Goal: Task Accomplishment & Management: Use online tool/utility

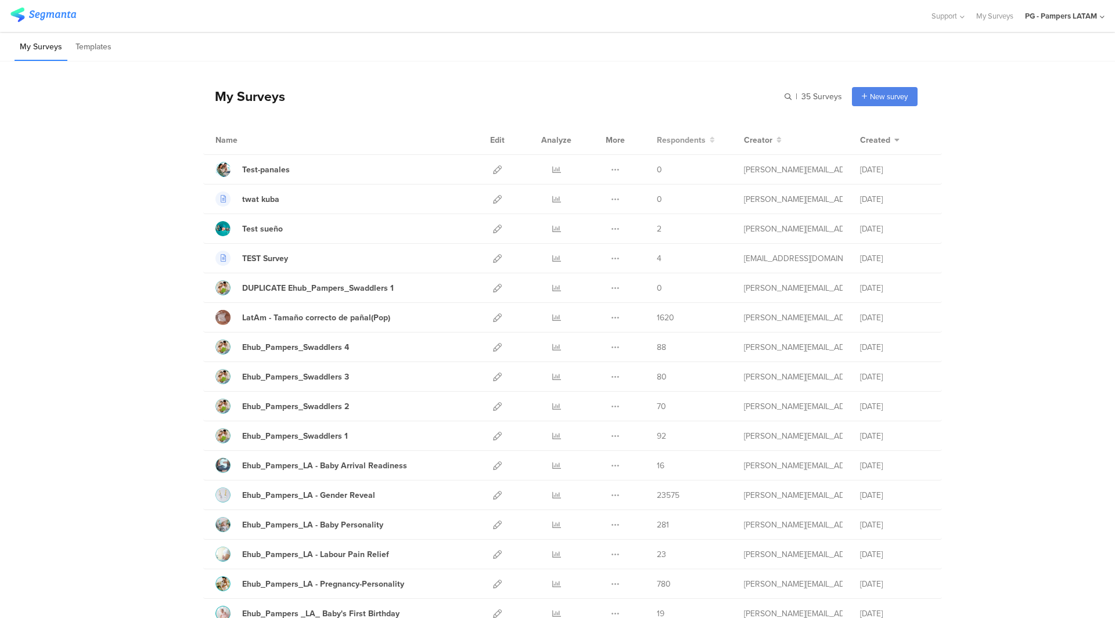
click at [690, 136] on span "Respondents" at bounding box center [681, 140] width 49 height 12
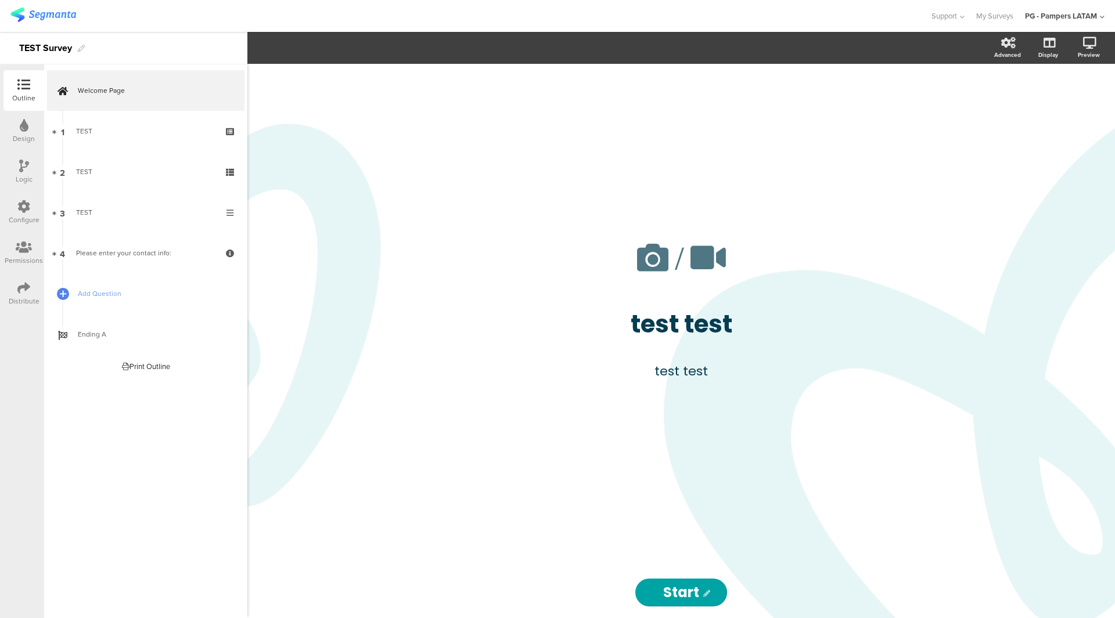
click at [11, 212] on div "Configure" at bounding box center [23, 212] width 41 height 41
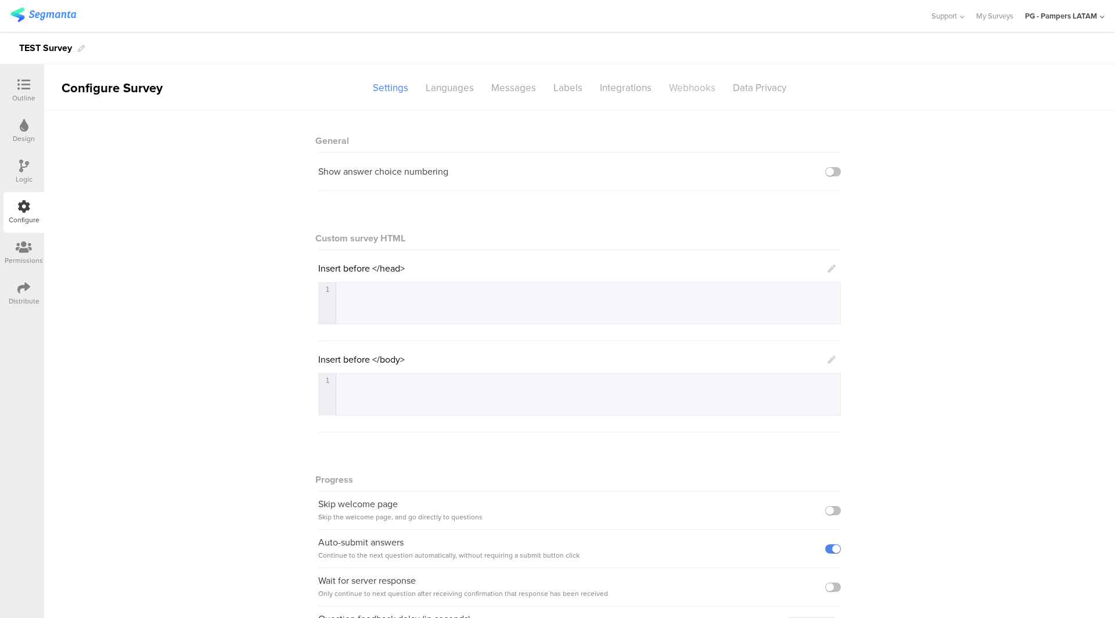
click at [660, 85] on div "Webhooks" at bounding box center [692, 88] width 64 height 20
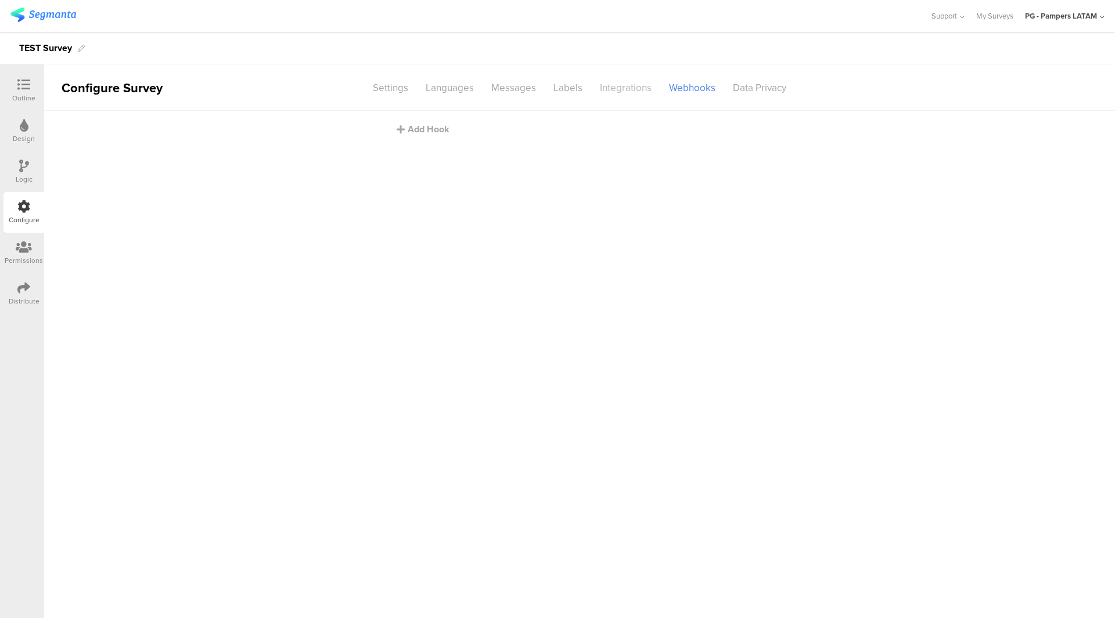
click at [653, 85] on div "Integrations" at bounding box center [625, 88] width 69 height 20
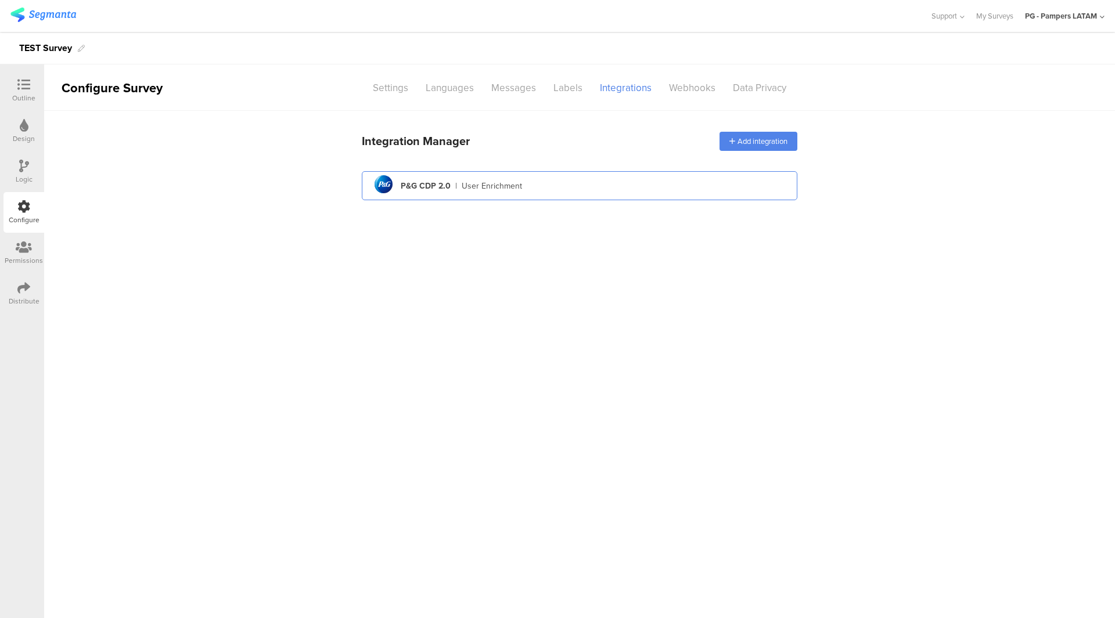
click at [555, 193] on div "pg logo P&G CDP 2.0 | User Enrichment" at bounding box center [579, 186] width 417 height 28
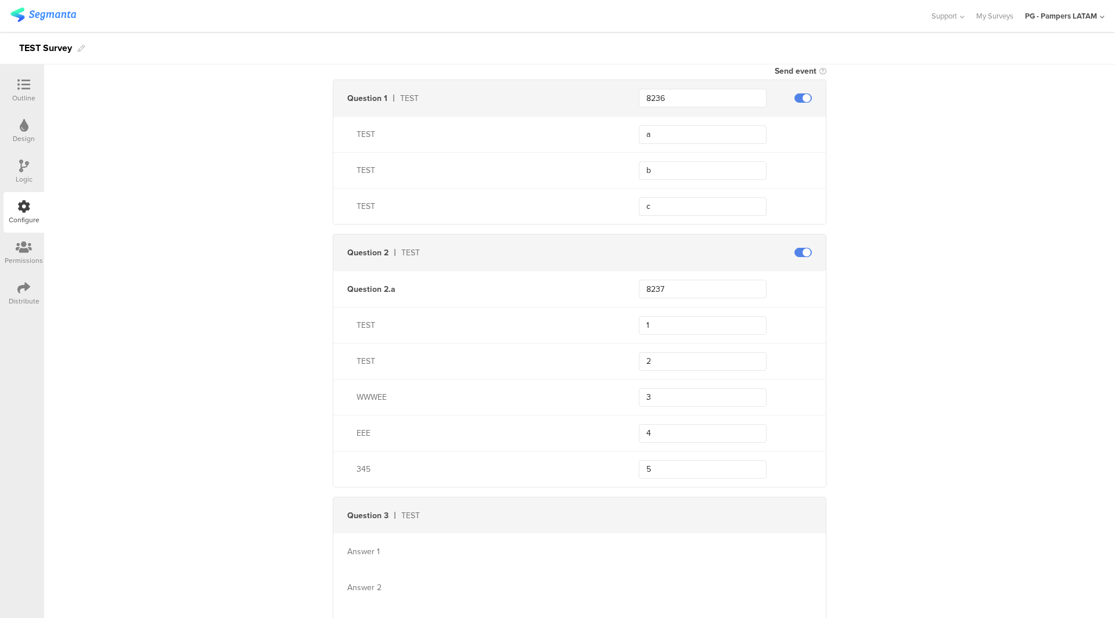
scroll to position [581, 0]
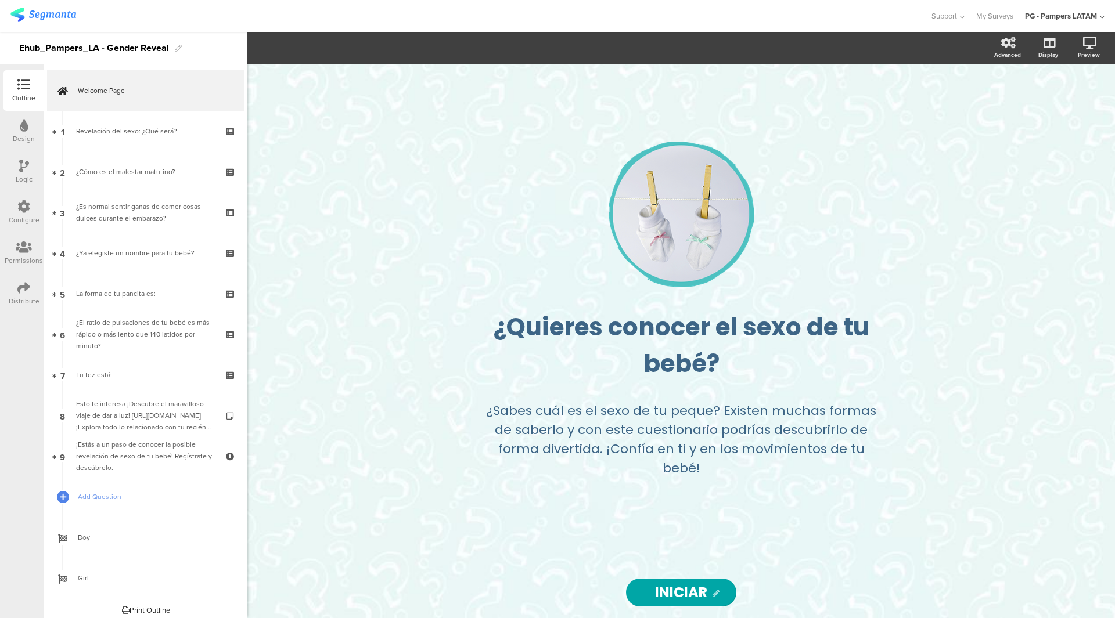
click at [18, 202] on icon at bounding box center [23, 206] width 13 height 13
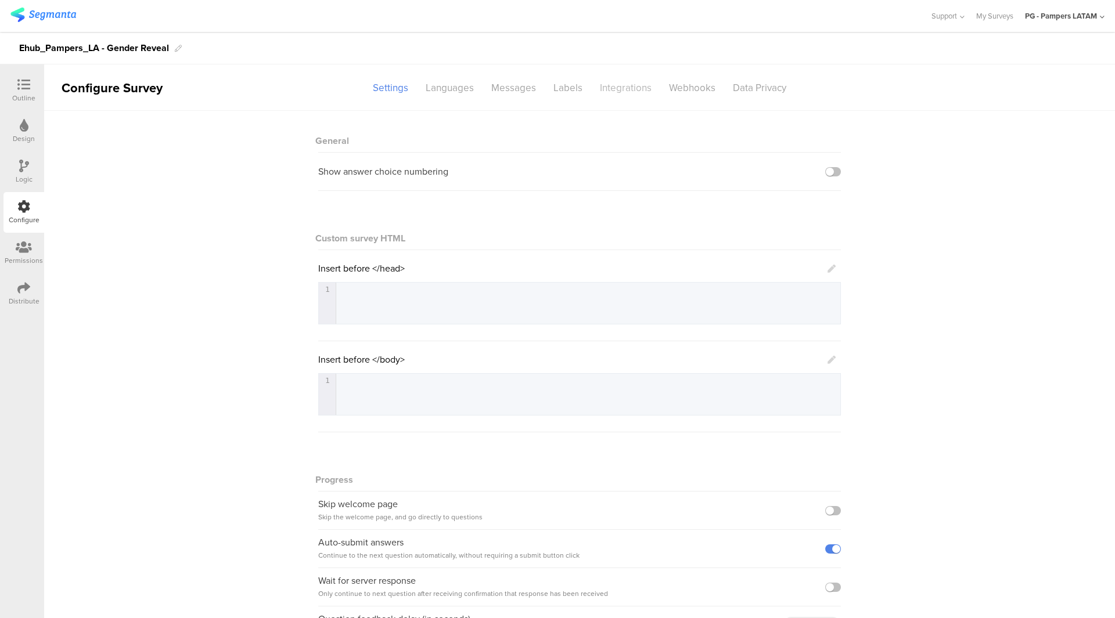
click at [632, 83] on div "Integrations" at bounding box center [625, 88] width 69 height 20
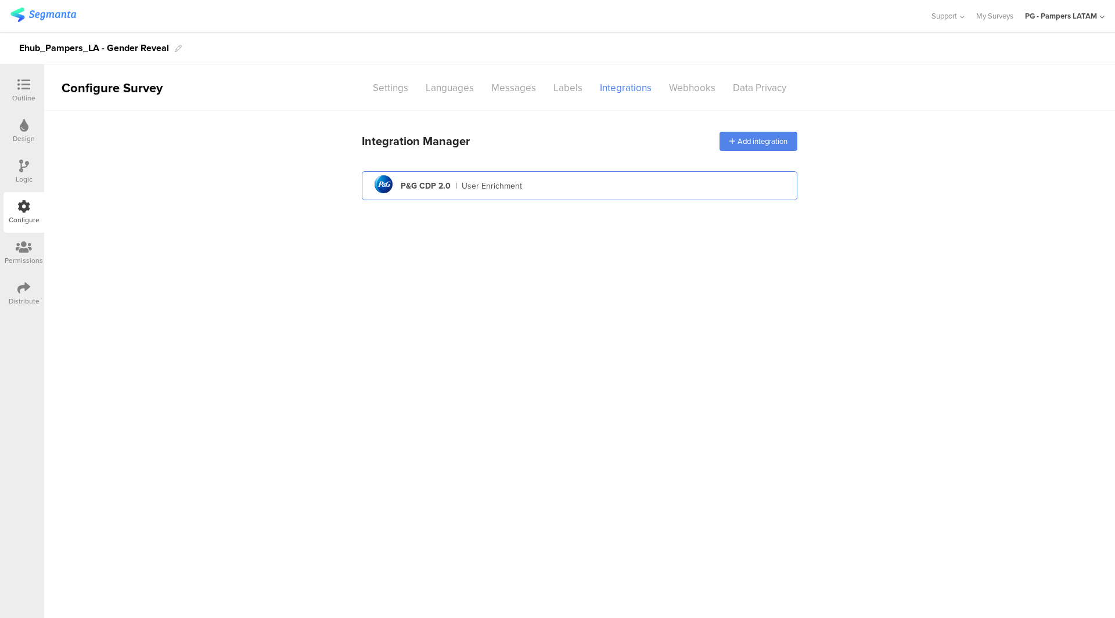
click at [583, 180] on div "pg logo P&G CDP 2.0 | User Enrichment" at bounding box center [579, 186] width 417 height 28
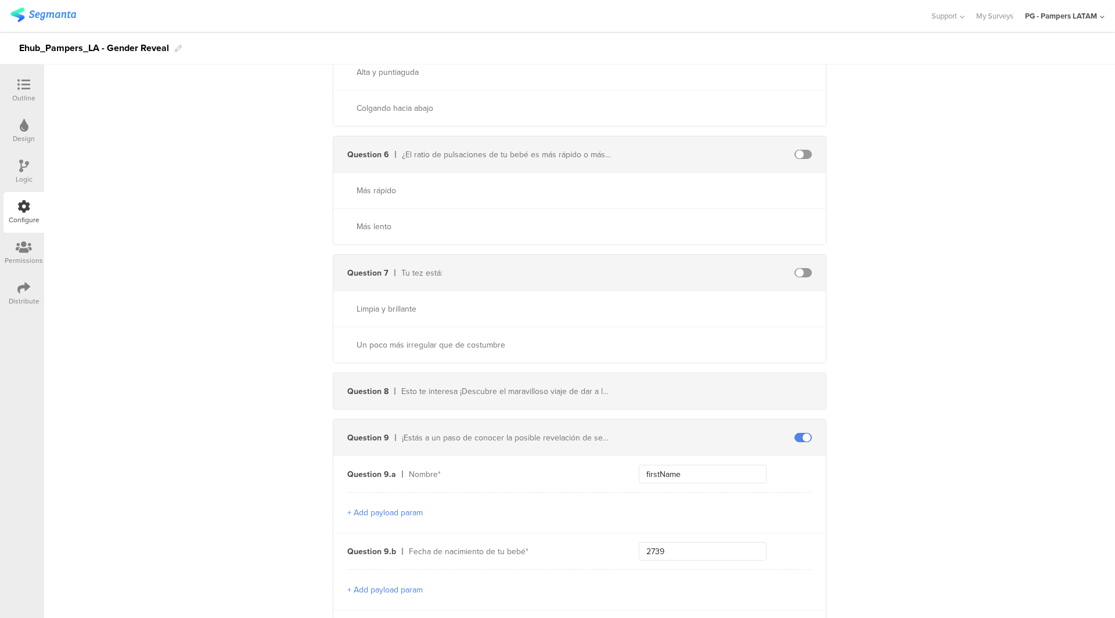
scroll to position [738, 0]
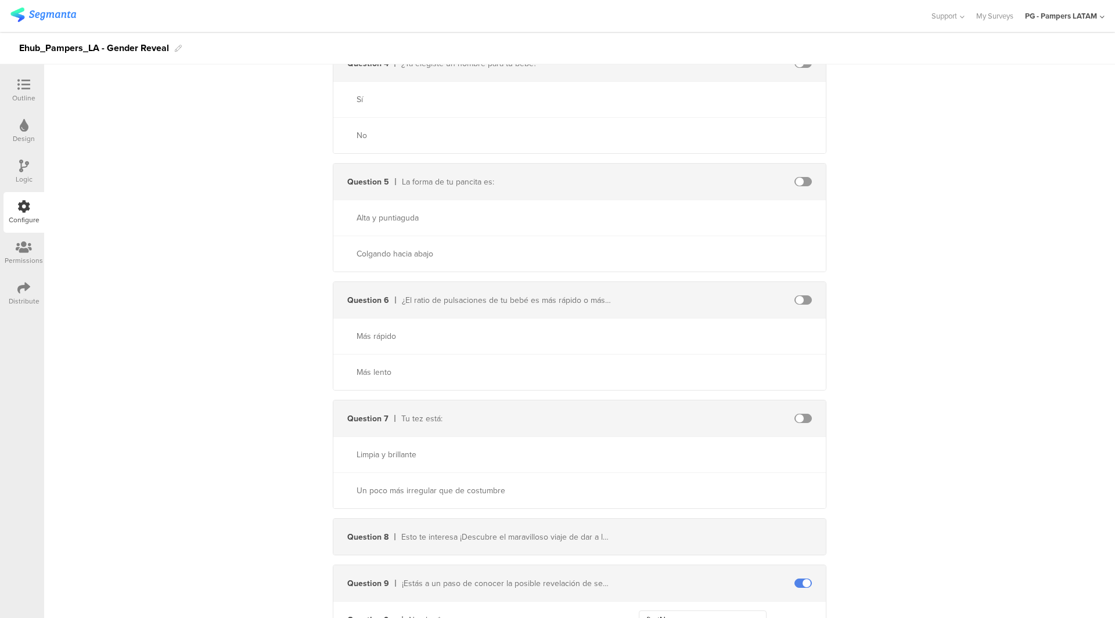
click at [47, 16] on img at bounding box center [43, 15] width 66 height 15
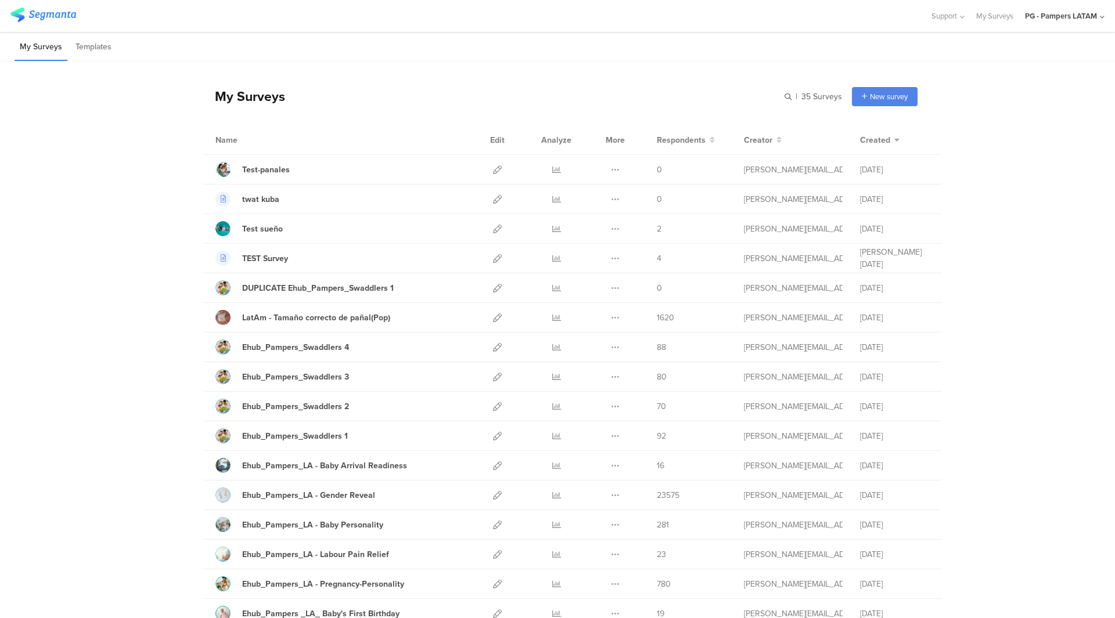
click at [1044, 27] on div "PG - Pampers LATAM" at bounding box center [1065, 16] width 80 height 32
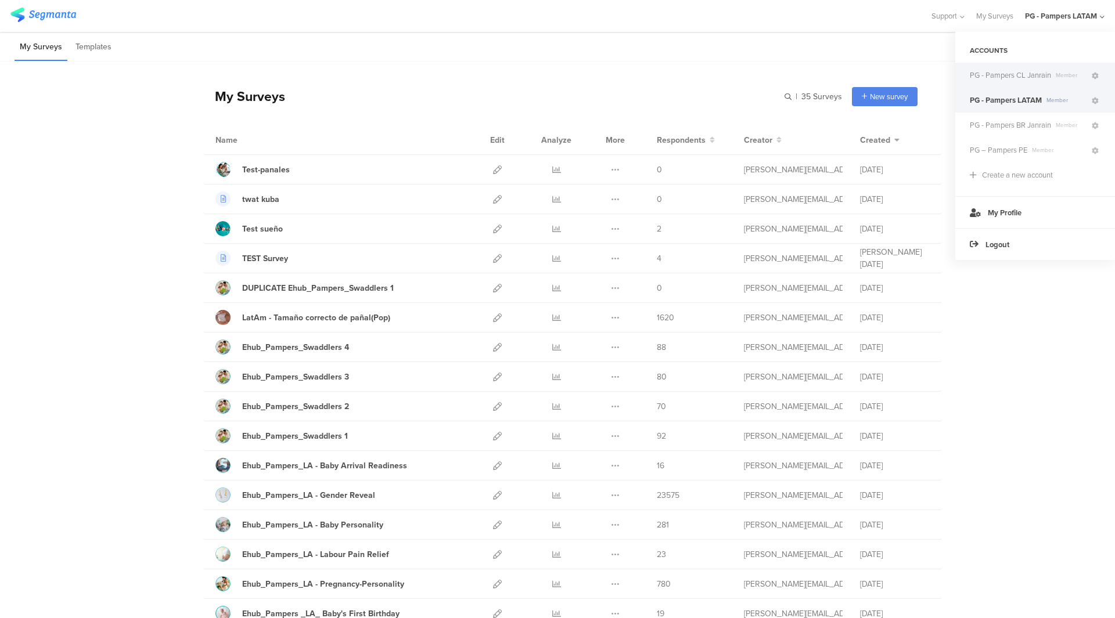
click at [1018, 78] on span "PG - Pampers CL Janrain" at bounding box center [1010, 75] width 81 height 11
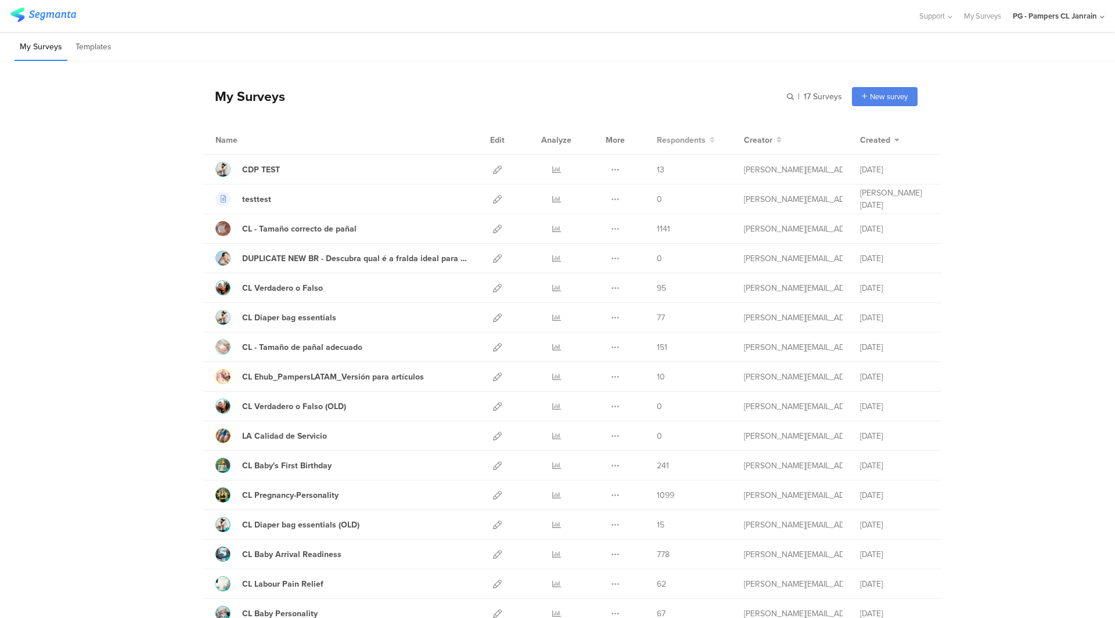
click at [662, 140] on span "Respondents" at bounding box center [681, 140] width 49 height 12
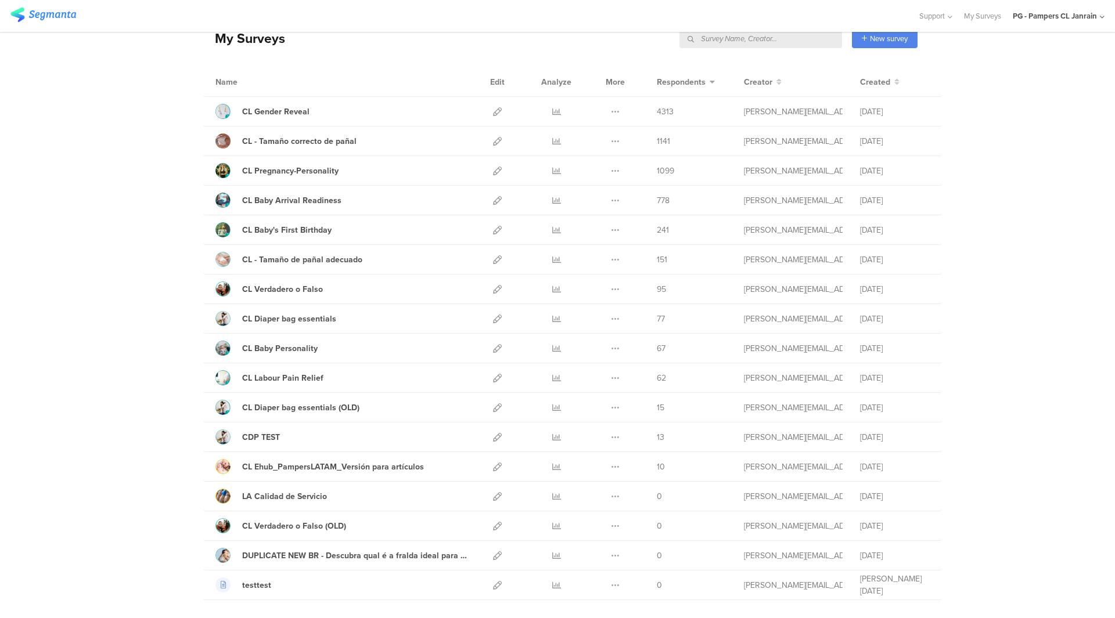
scroll to position [55, 0]
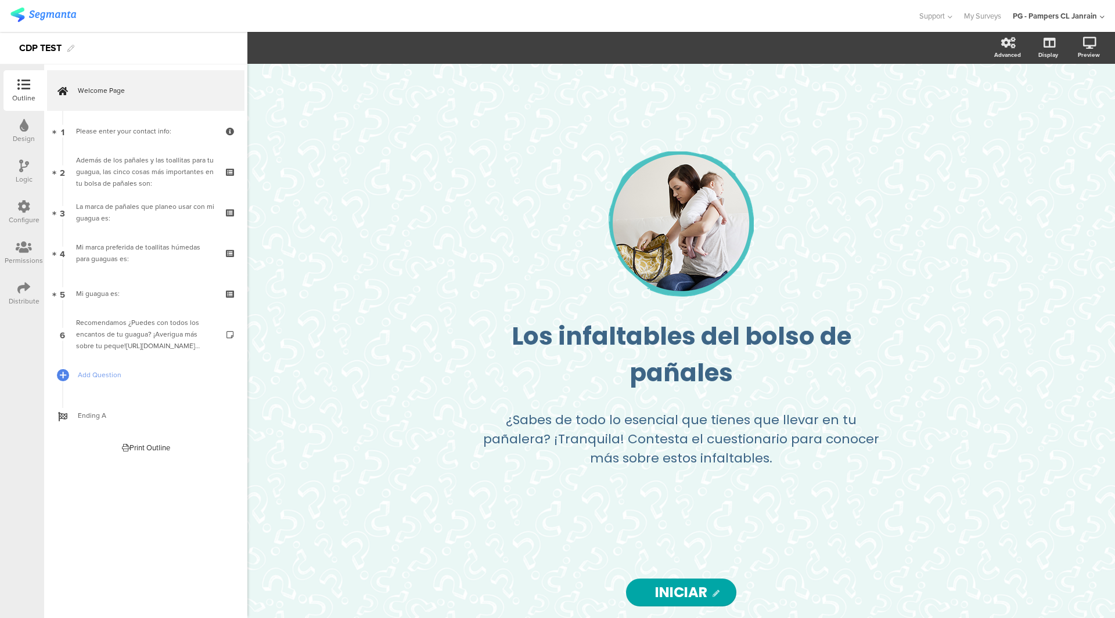
click at [24, 215] on div "Configure" at bounding box center [24, 220] width 31 height 10
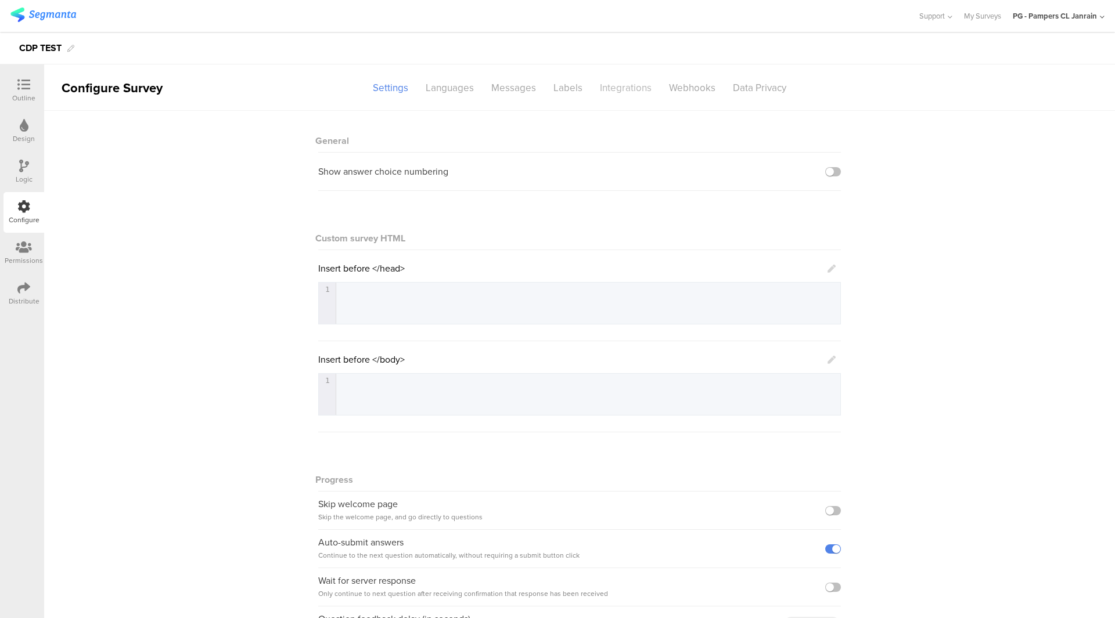
click at [612, 93] on div "Integrations" at bounding box center [625, 88] width 69 height 20
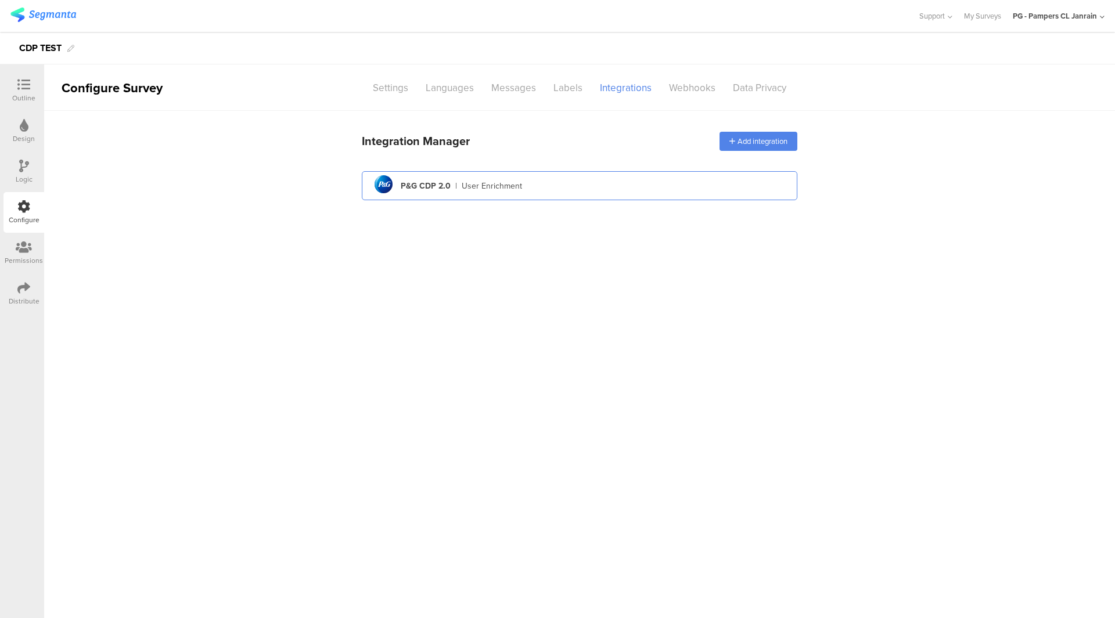
click at [568, 182] on div "pg logo P&G CDP 2.0 | User Enrichment" at bounding box center [579, 186] width 417 height 28
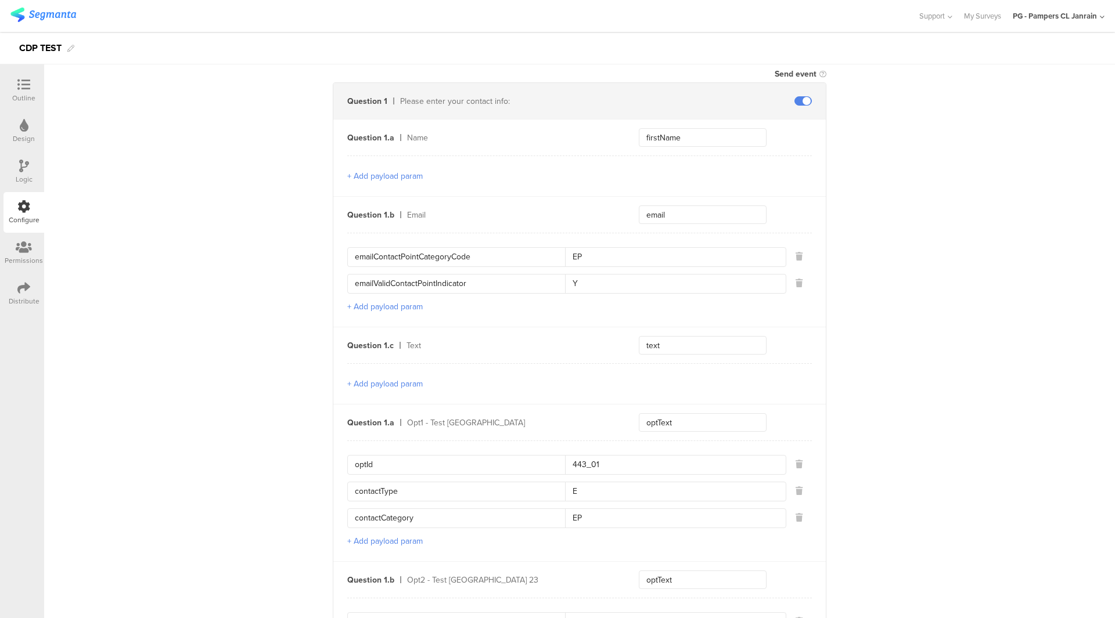
scroll to position [464, 0]
click at [692, 205] on input "email" at bounding box center [703, 214] width 128 height 19
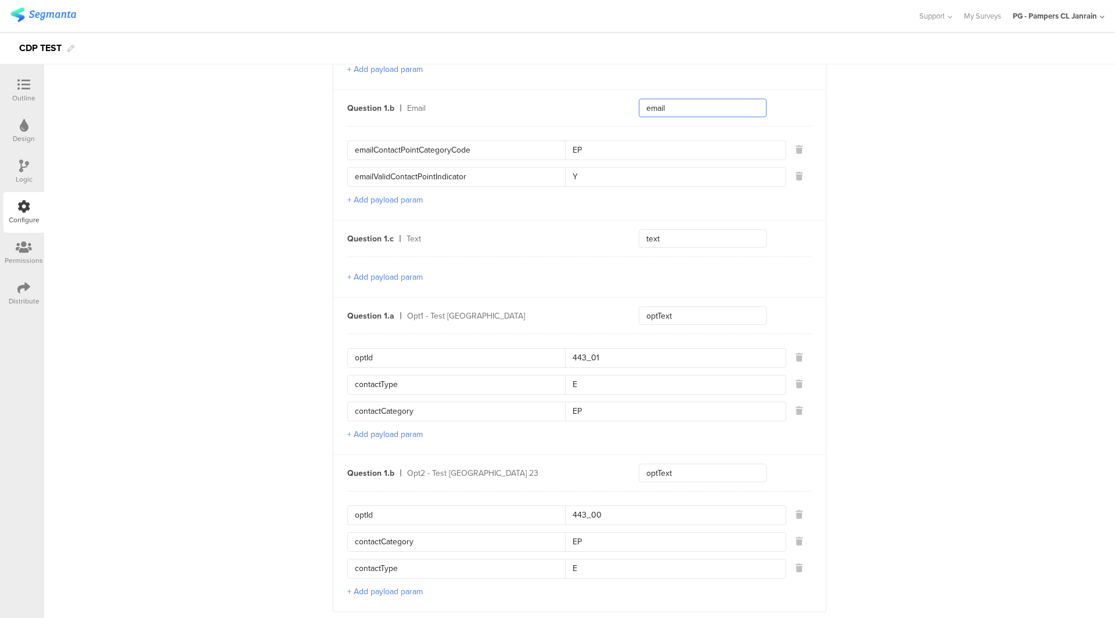
scroll to position [406, 0]
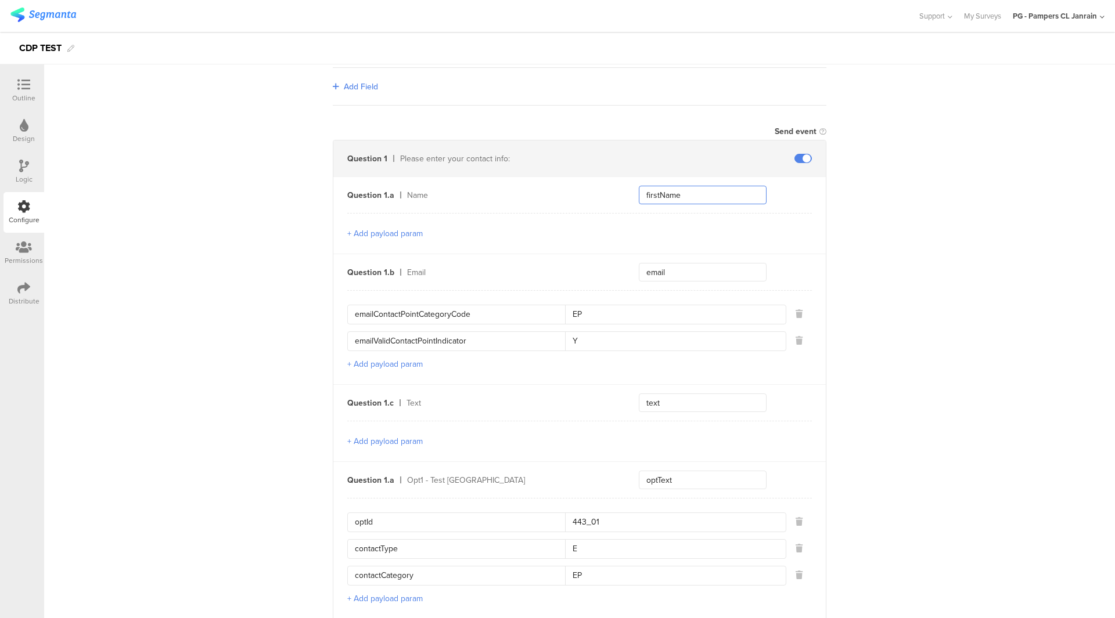
click at [718, 197] on input "firstName" at bounding box center [703, 195] width 128 height 19
click at [714, 274] on input "email" at bounding box center [703, 272] width 128 height 19
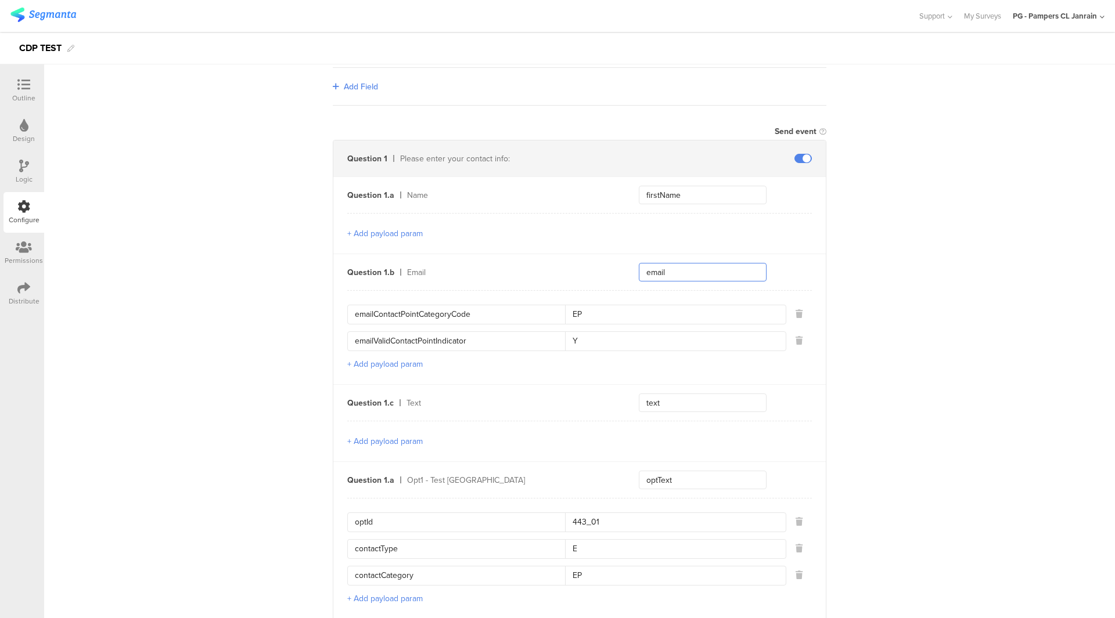
click at [714, 274] on input "email" at bounding box center [703, 272] width 128 height 19
click at [542, 314] on input "emailContactPointCategoryCode" at bounding box center [460, 314] width 210 height 19
click at [680, 311] on input "EP" at bounding box center [672, 314] width 214 height 19
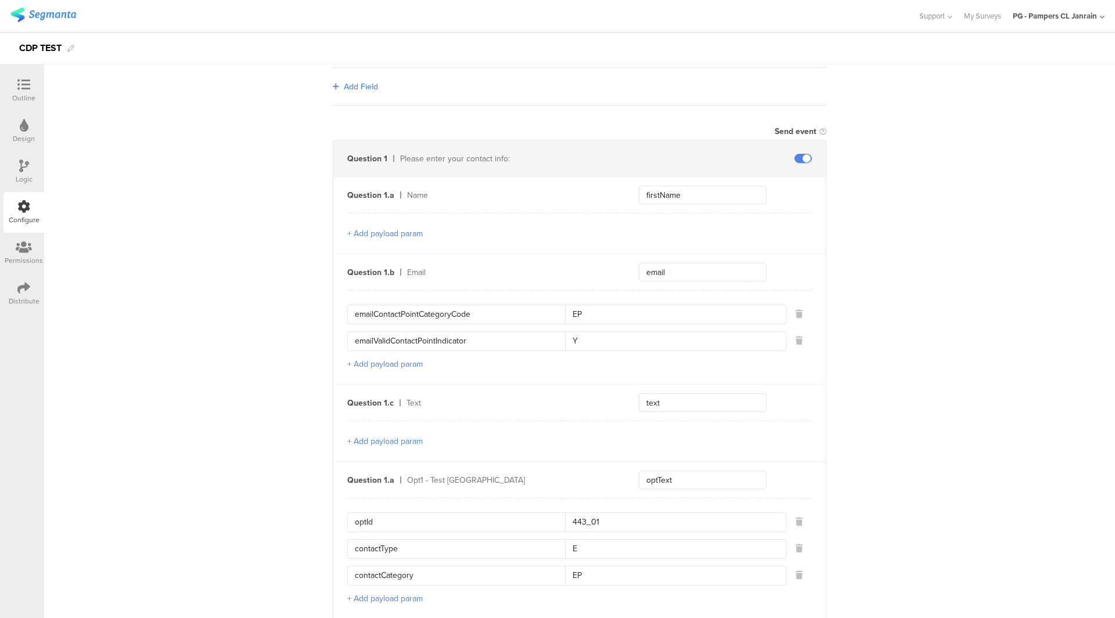
click at [680, 311] on input "EP" at bounding box center [672, 314] width 214 height 19
click at [456, 338] on input "emailValidContactPointIndicator" at bounding box center [460, 341] width 210 height 19
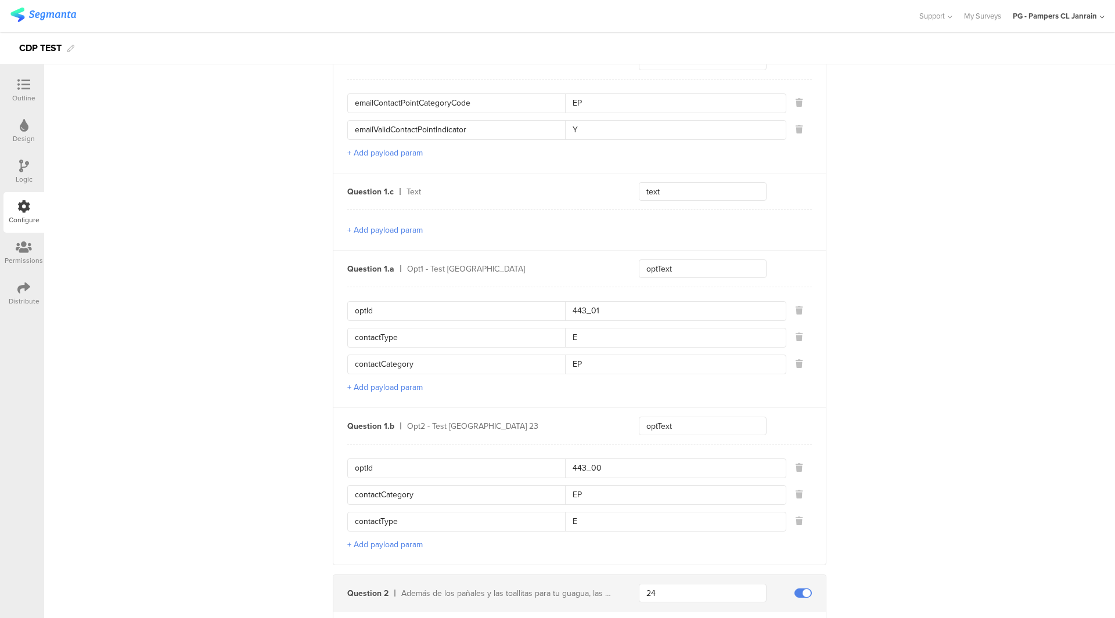
scroll to position [639, 0]
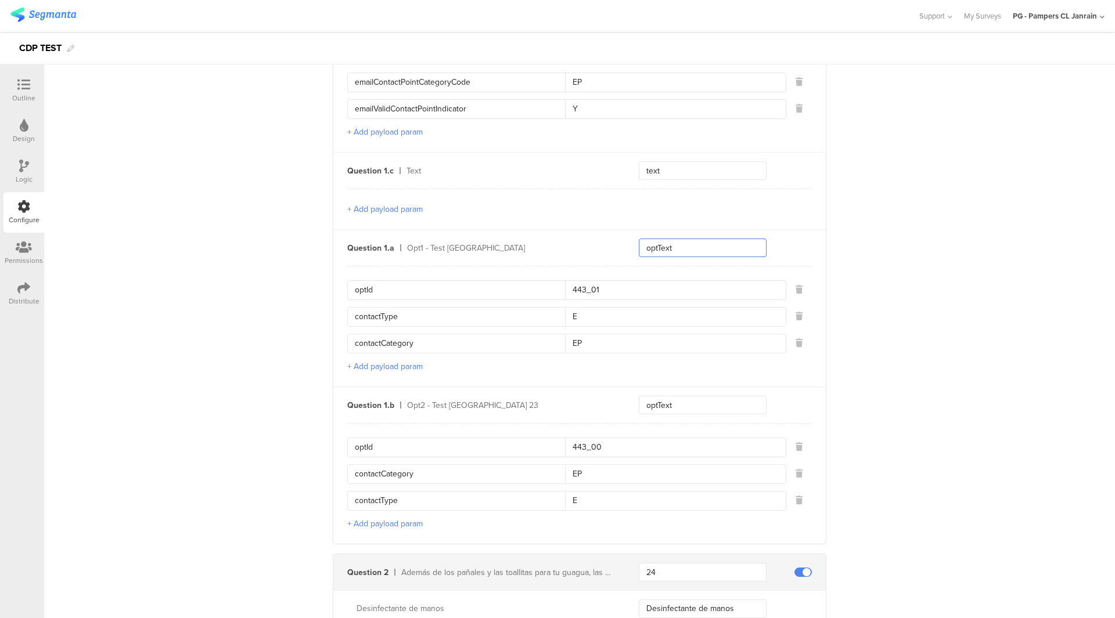
click at [670, 246] on input "optText" at bounding box center [703, 248] width 128 height 19
click at [471, 447] on input "optId" at bounding box center [460, 447] width 210 height 19
click at [636, 443] on input "443_00" at bounding box center [672, 447] width 214 height 19
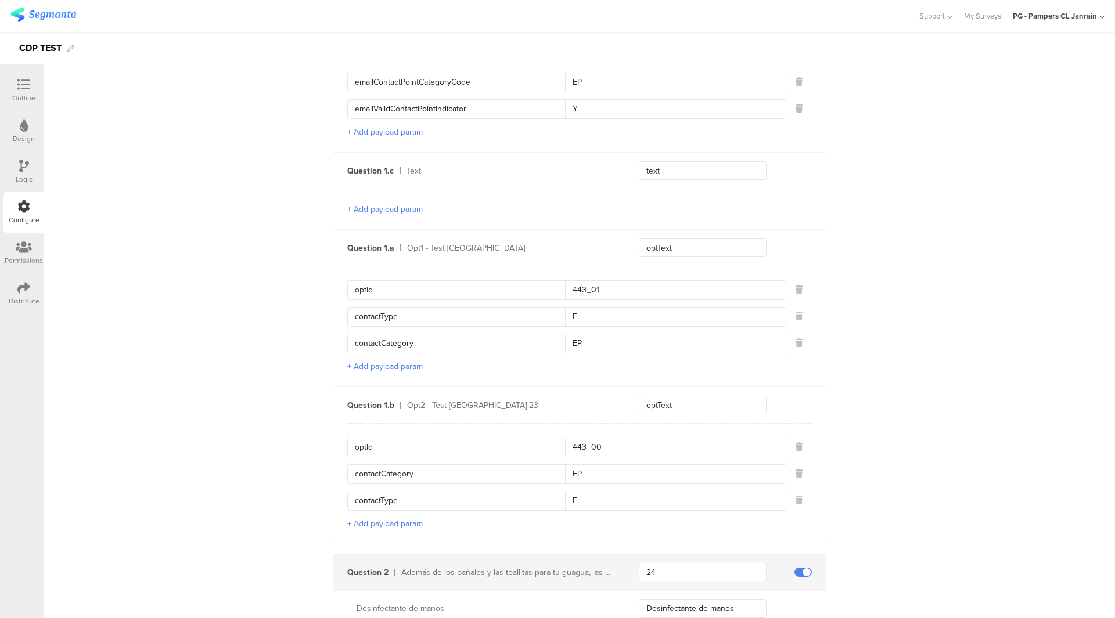
click at [636, 443] on input "443_00" at bounding box center [672, 447] width 214 height 19
click at [501, 447] on input "optId" at bounding box center [460, 447] width 210 height 19
click at [755, 399] on input "optText" at bounding box center [703, 405] width 128 height 19
click at [440, 508] on div "optId 443_00 contactCategory EP contactType E + Add payload param" at bounding box center [579, 483] width 464 height 121
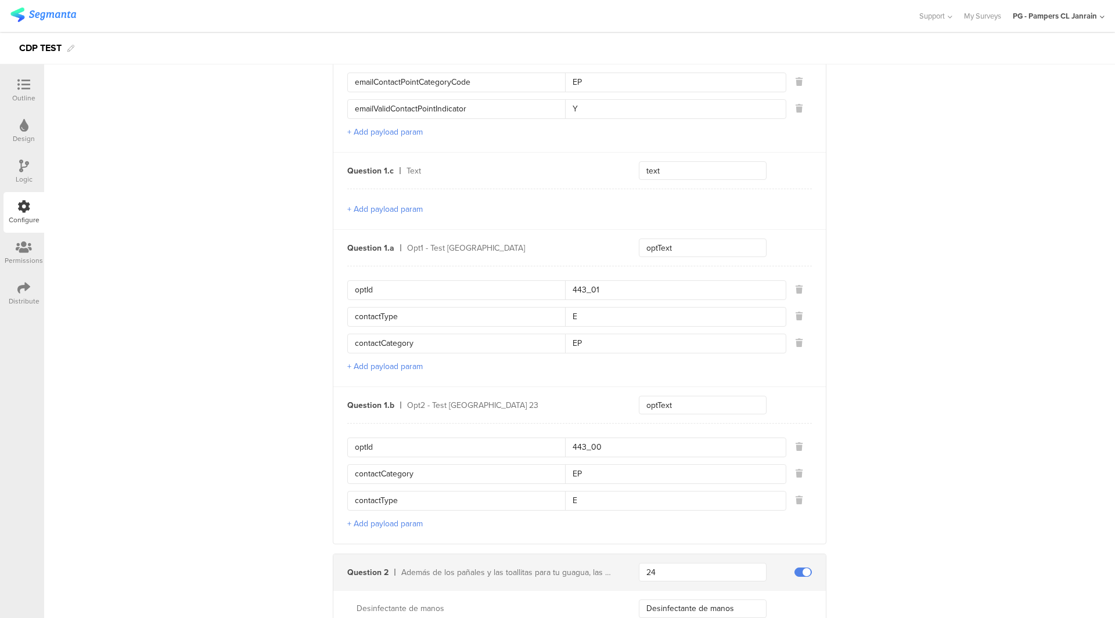
click at [446, 492] on input "contactType" at bounding box center [460, 501] width 210 height 19
click at [466, 473] on input "contactCategory" at bounding box center [460, 474] width 210 height 19
click at [596, 466] on input "EP" at bounding box center [672, 474] width 214 height 19
click at [460, 496] on input "contactType" at bounding box center [460, 501] width 210 height 19
click at [639, 494] on input "E" at bounding box center [672, 501] width 214 height 19
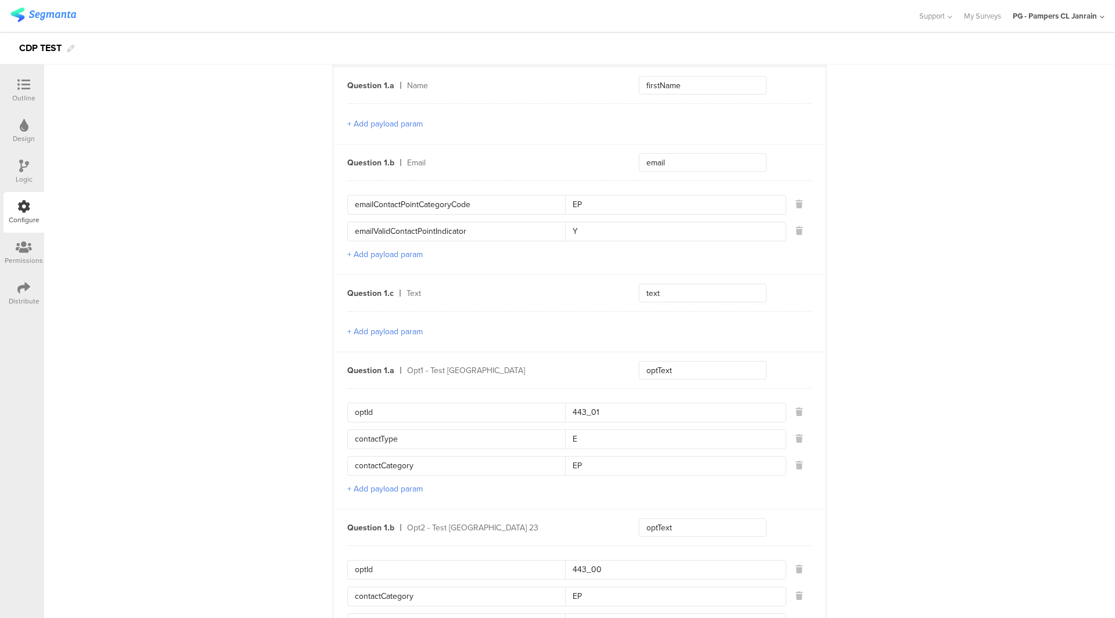
scroll to position [523, 0]
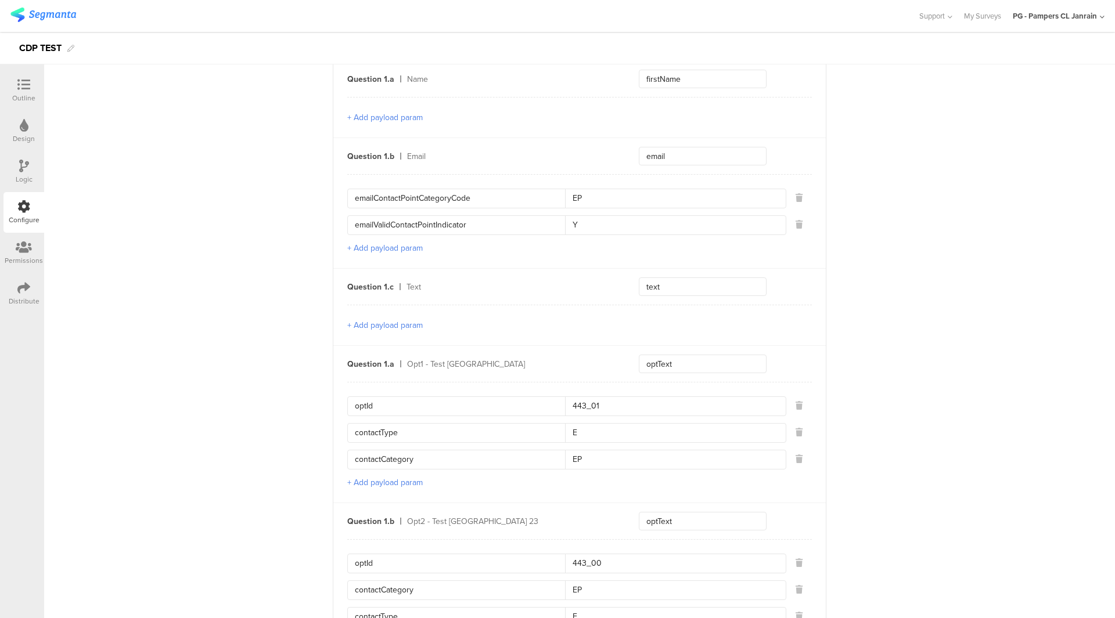
click at [527, 232] on div "emailContactPointCategoryCode EP emailValidContactPointIndicator Y + Add payloa…" at bounding box center [579, 221] width 464 height 94
click at [527, 223] on input "emailValidContactPointIndicator" at bounding box center [460, 225] width 210 height 19
click at [690, 218] on input "Y" at bounding box center [672, 225] width 214 height 19
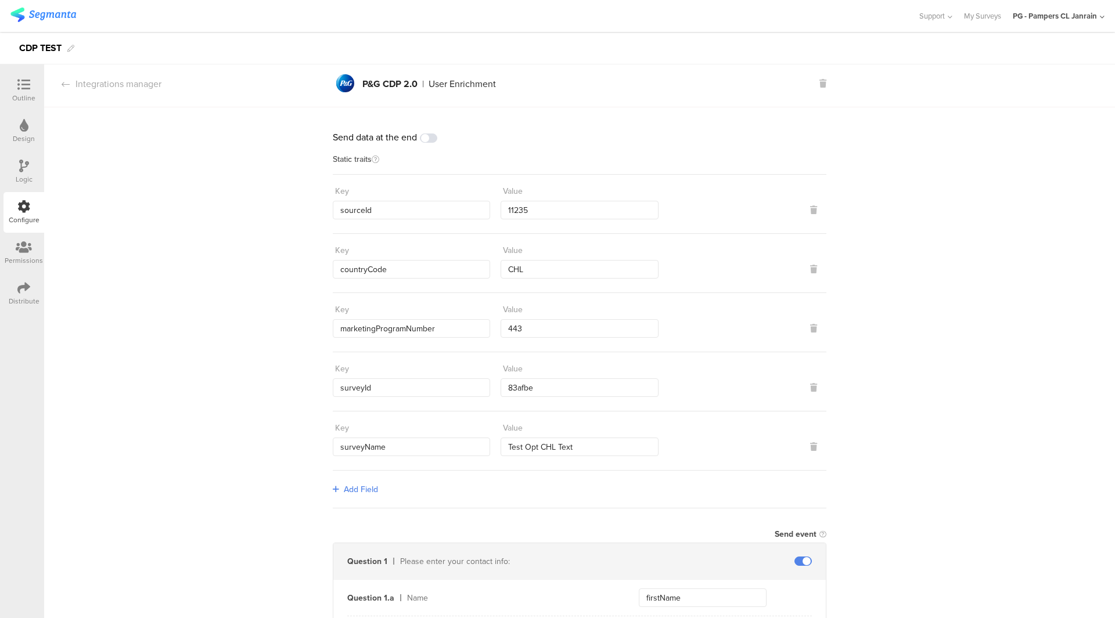
scroll to position [0, 0]
click at [388, 379] on div "Key" at bounding box center [411, 372] width 157 height 19
click at [388, 388] on input "surveyId" at bounding box center [411, 391] width 157 height 19
click at [386, 447] on input "surveyName" at bounding box center [411, 450] width 157 height 19
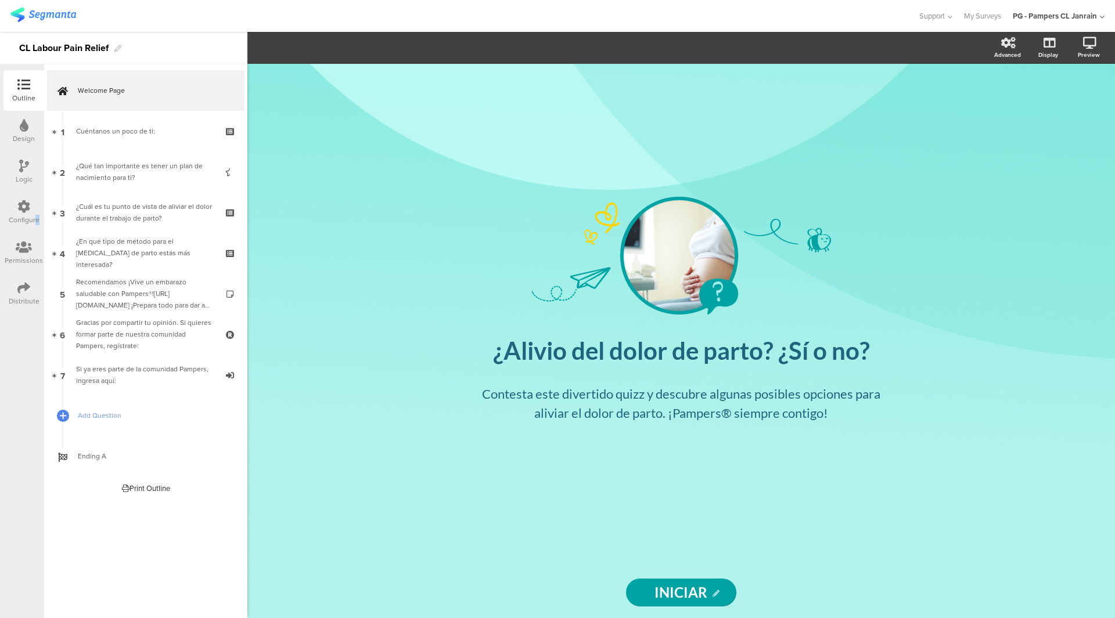
click at [37, 214] on div "Configure" at bounding box center [23, 212] width 41 height 41
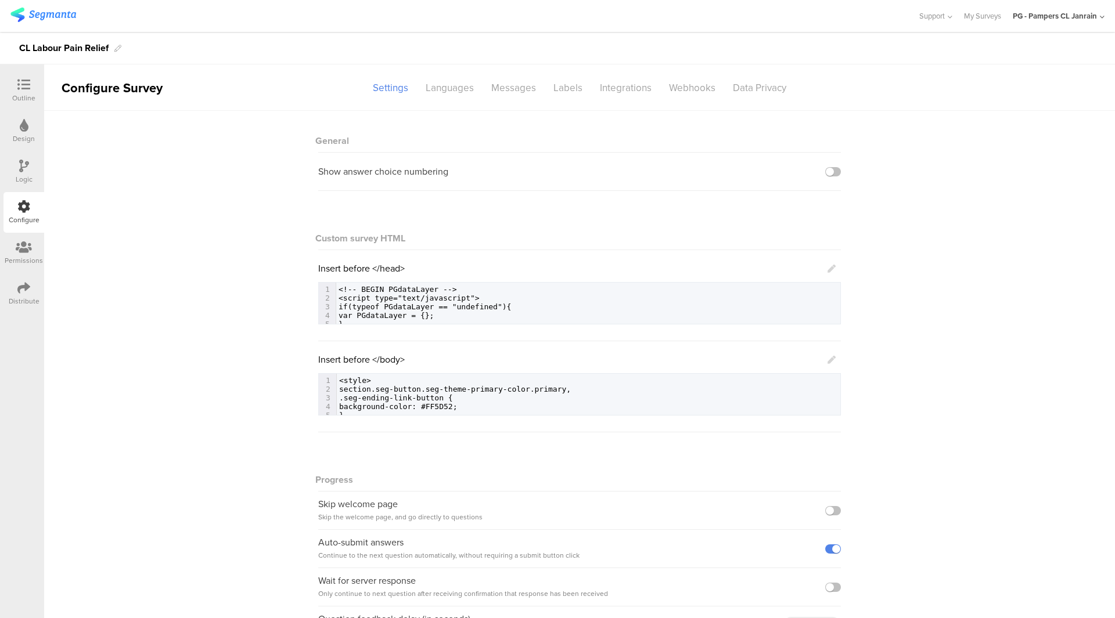
click at [612, 100] on sg-section-page-header "Configure Survey Settings Languages Messages Labels Integrations Webhooks Data …" at bounding box center [579, 87] width 1071 height 46
click at [615, 95] on div "Integrations" at bounding box center [625, 88] width 69 height 20
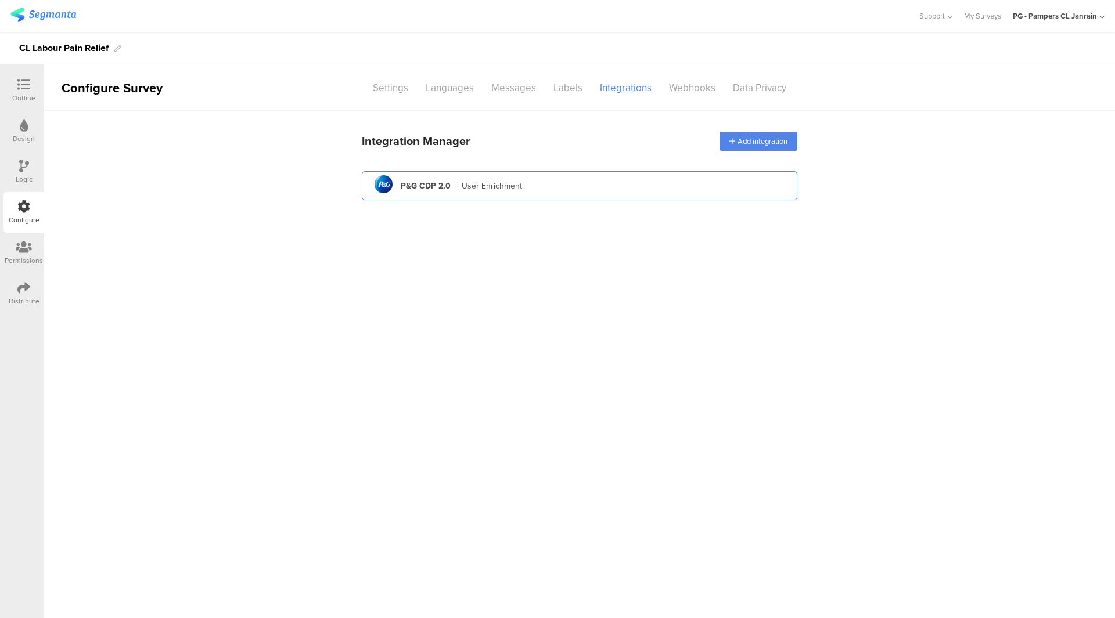
click at [572, 186] on div "pg logo P&G CDP 2.0 | User Enrichment" at bounding box center [579, 186] width 417 height 28
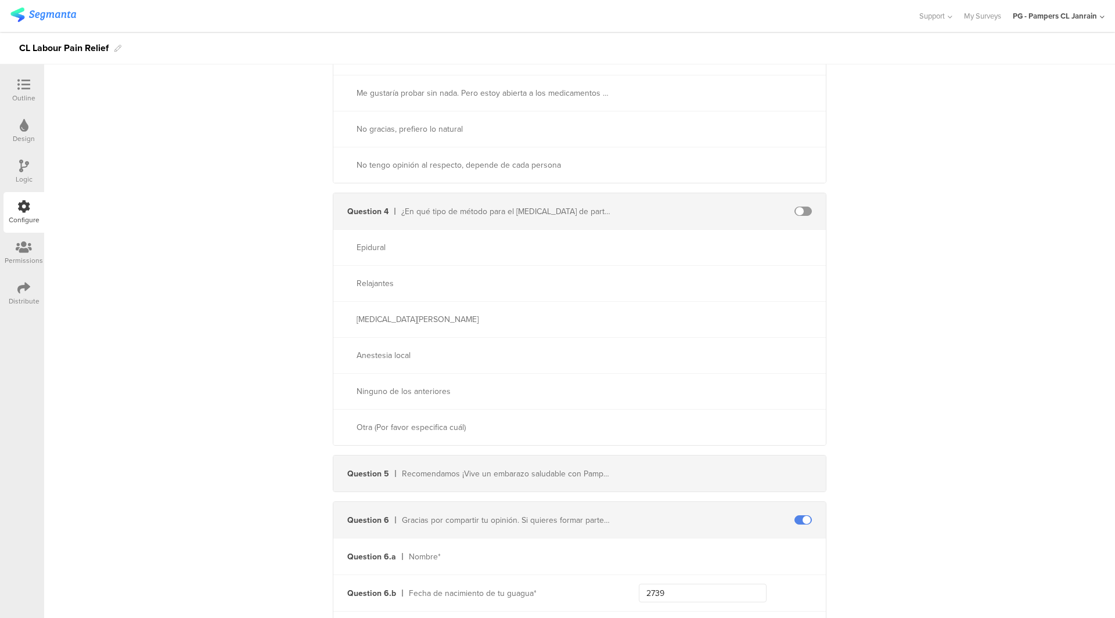
scroll to position [823, 0]
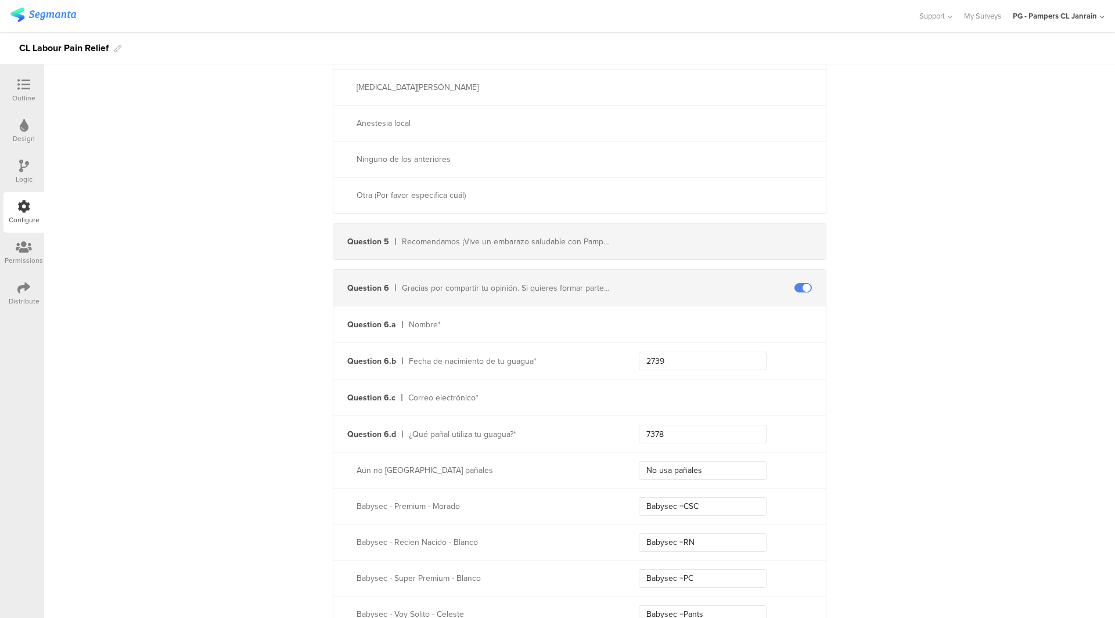
click at [509, 392] on div "Correo electrónico*" at bounding box center [509, 398] width 203 height 12
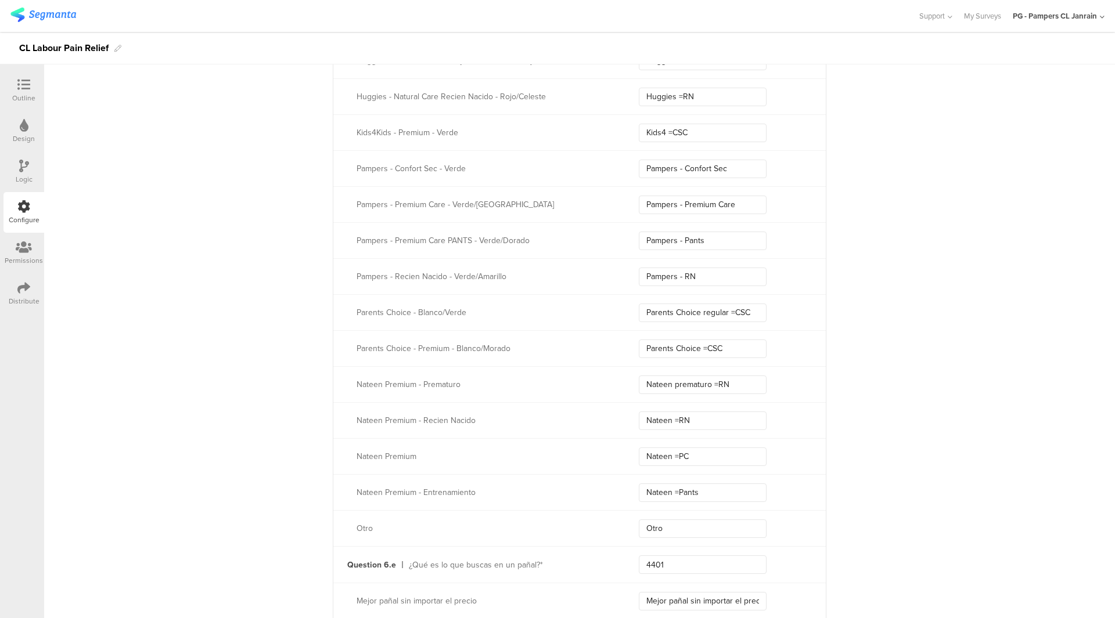
scroll to position [1868, 0]
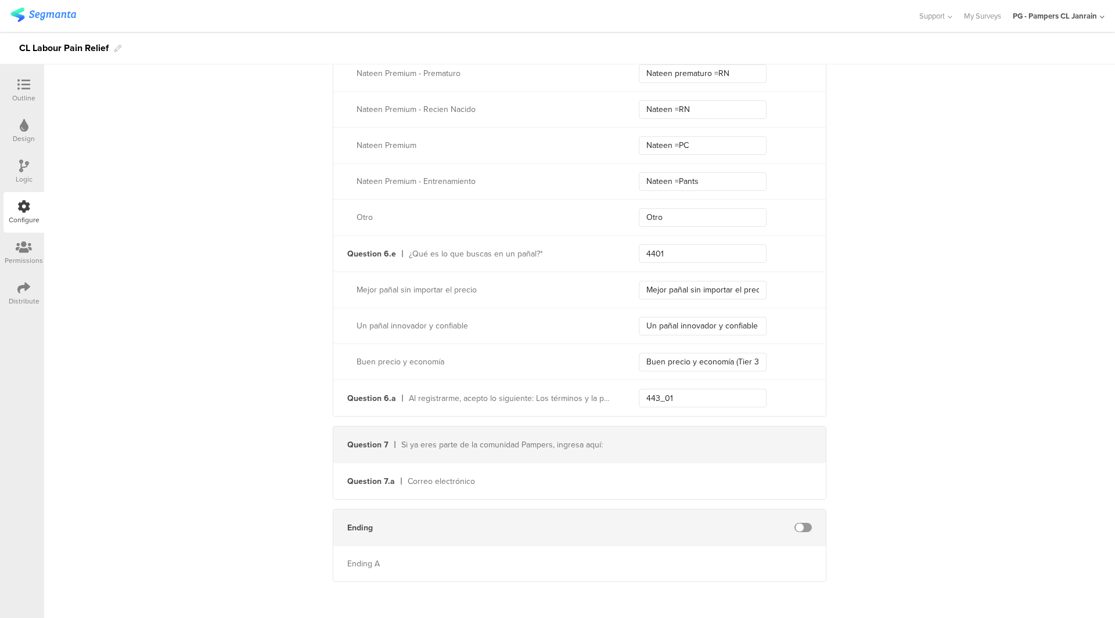
drag, startPoint x: 1067, startPoint y: 100, endPoint x: 958, endPoint y: 139, distance: 115.3
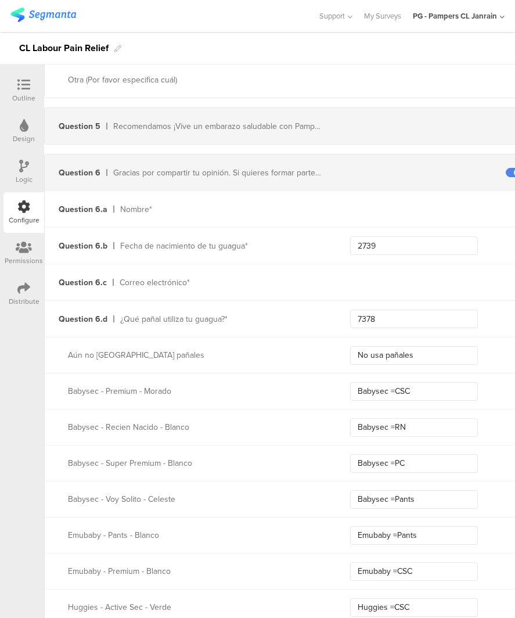
scroll to position [939, 0]
click at [10, 88] on div "Outline" at bounding box center [23, 90] width 41 height 41
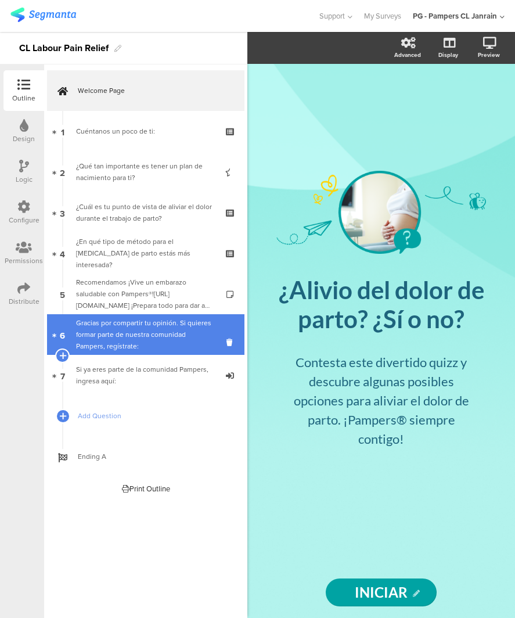
click at [133, 333] on div "Gracias por compartir tu opinión. Si quieres formar parte de nuestra comunidad …" at bounding box center [145, 334] width 139 height 35
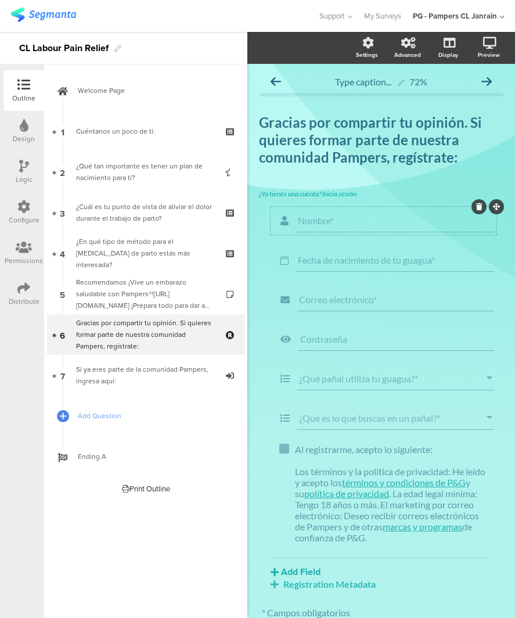
click at [386, 224] on input "Nombre*" at bounding box center [395, 220] width 194 height 11
click at [386, 224] on input "Nombre*" at bounding box center [397, 220] width 198 height 11
click at [409, 272] on div "Fecha de nacimiento de tu guagua*" at bounding box center [385, 260] width 229 height 28
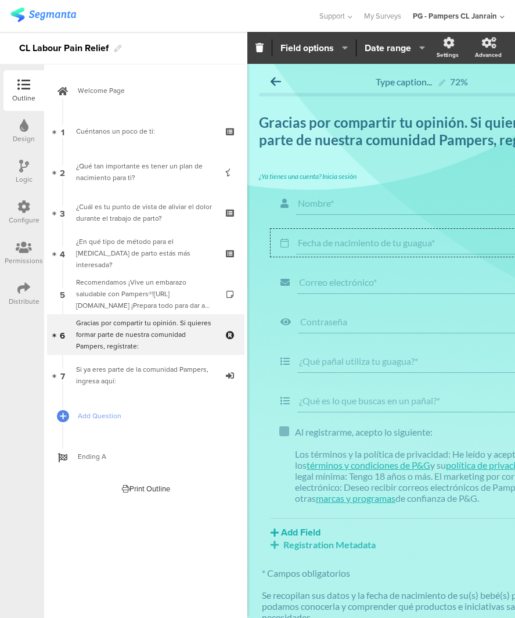
click at [334, 237] on input "Fecha de nacimiento de tu guagua*" at bounding box center [435, 242] width 275 height 11
click at [332, 51] on span "Field options" at bounding box center [306, 47] width 53 height 13
click at [373, 278] on input "Correo electrónico*" at bounding box center [436, 281] width 274 height 11
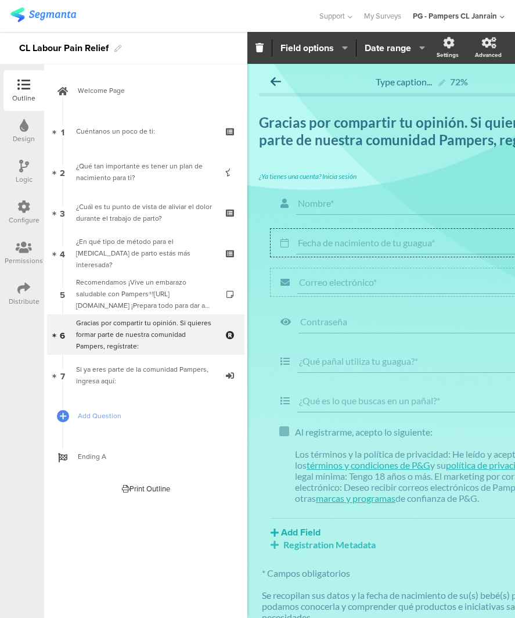
click at [373, 278] on input "Correo electrónico*" at bounding box center [436, 281] width 274 height 11
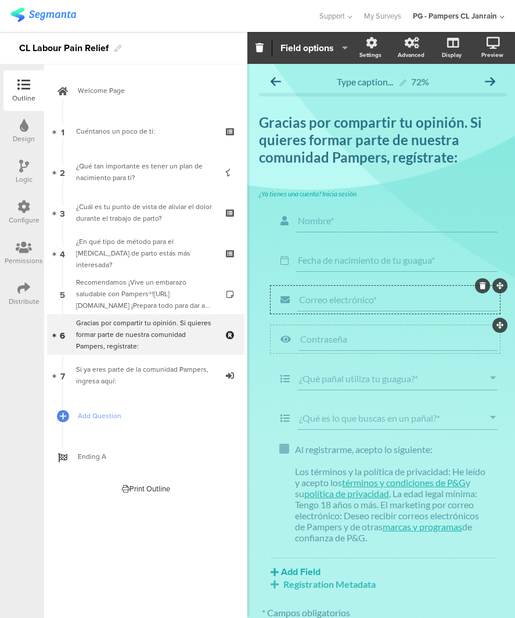
click at [356, 343] on span "Contraseña" at bounding box center [398, 338] width 196 height 11
click at [356, 381] on input "¿Qué pañal utiliza tu guagua?*" at bounding box center [394, 378] width 191 height 11
click at [356, 381] on section "Nombre* Fecha de nacimiento de tu guagua* Correo electrónico* Contraseña ¿Qué p…" at bounding box center [383, 319] width 225 height 225
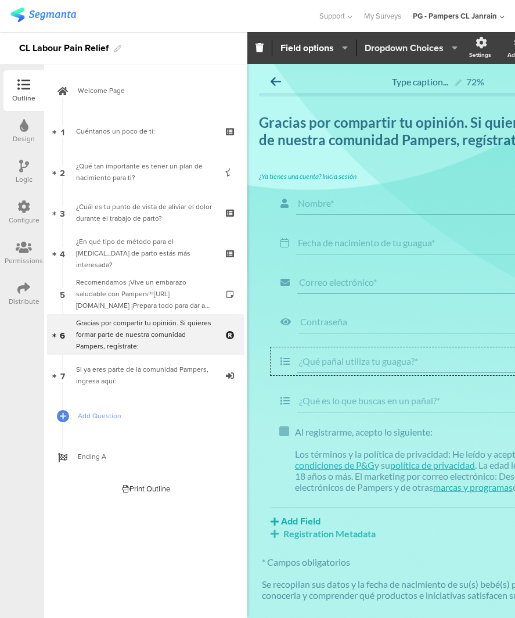
click at [386, 48] on span "Dropdown Choices" at bounding box center [404, 47] width 79 height 13
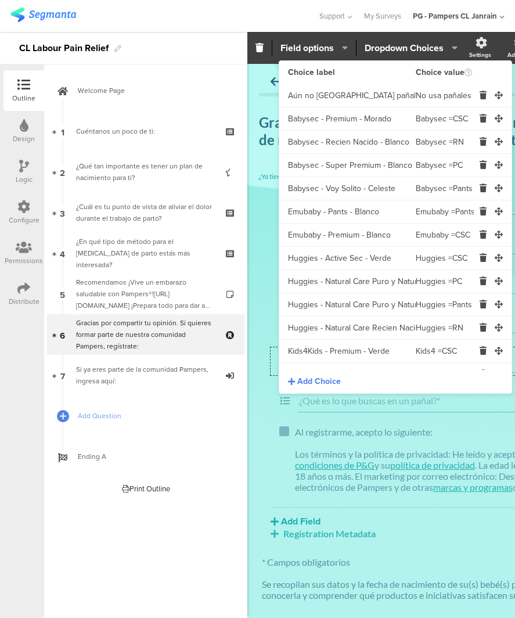
click at [365, 118] on input "Babysec - Premium - Morado" at bounding box center [352, 118] width 128 height 23
click at [344, 99] on input "Aún no [GEOGRAPHIC_DATA] pañales" at bounding box center [352, 95] width 128 height 23
click at [344, 98] on input "Aún no [GEOGRAPHIC_DATA] pañales" at bounding box center [352, 95] width 128 height 23
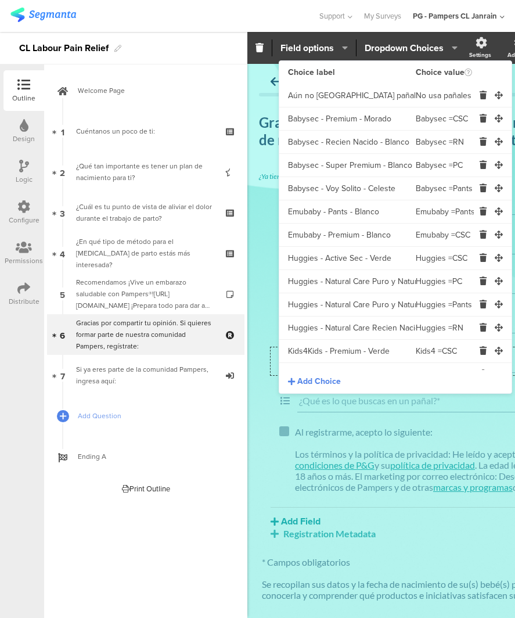
click at [382, 120] on input "Babysec - Premium - Morado" at bounding box center [352, 118] width 128 height 23
click at [363, 142] on input "Babysec - Recien Nacido - Blanco" at bounding box center [352, 142] width 128 height 23
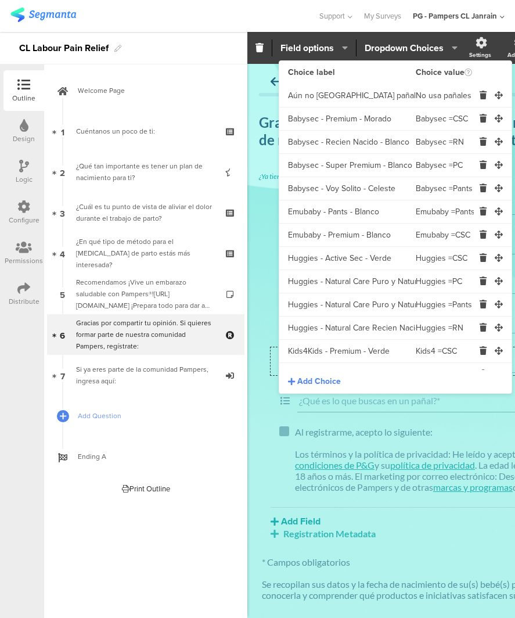
click at [363, 142] on input "Babysec - Recien Nacido - Blanco" at bounding box center [352, 142] width 128 height 23
click at [302, 172] on input "Babysec - Super Premium - Blanco" at bounding box center [352, 165] width 128 height 23
click at [304, 190] on input "Babysec - Voy Solito - Celeste" at bounding box center [352, 188] width 128 height 23
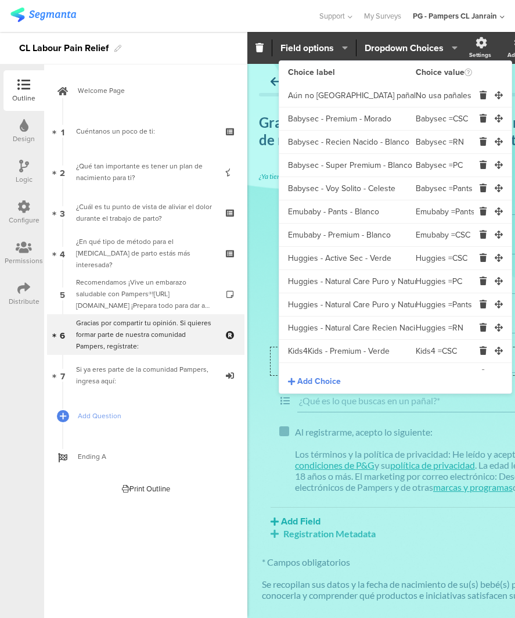
click at [304, 190] on input "Babysec - Voy Solito - Celeste" at bounding box center [352, 188] width 128 height 23
click at [341, 215] on input "Emubaby - Pants - Blanco" at bounding box center [352, 211] width 128 height 23
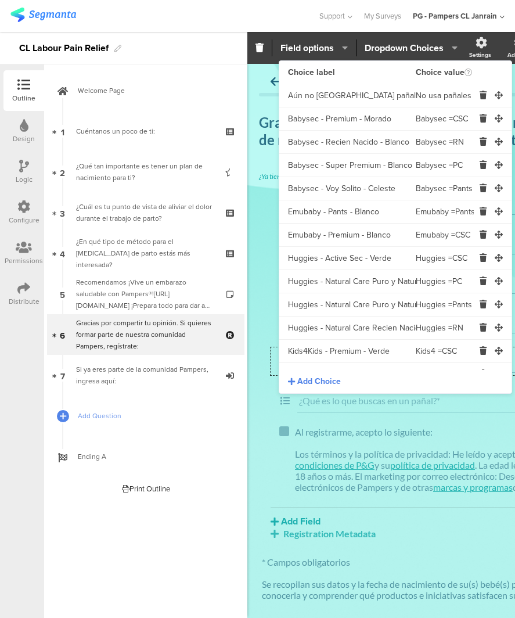
click at [327, 229] on input "Emubaby - Premium - Blanco" at bounding box center [352, 235] width 128 height 23
click at [347, 259] on input "Huggies - Active Sec - Verde" at bounding box center [352, 258] width 128 height 23
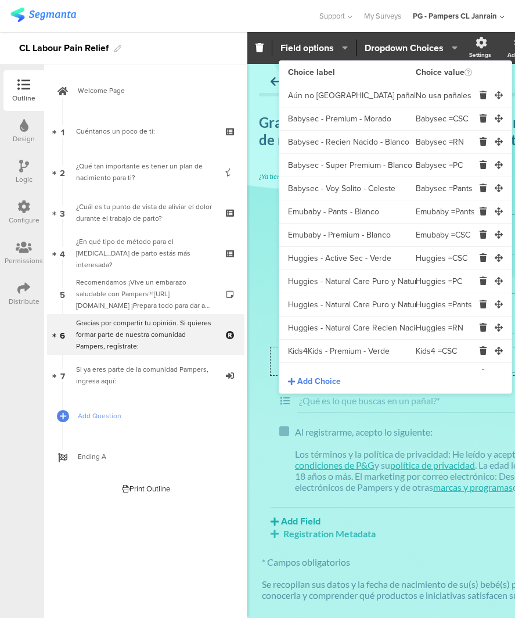
click at [347, 259] on input "Huggies - Active Sec - Verde" at bounding box center [352, 258] width 128 height 23
click at [352, 284] on input "Huggies - Natural Care Puro y Natural - Rojo" at bounding box center [352, 281] width 128 height 23
click at [311, 311] on input "Huggies - Natural Care Puro y Natural Pants - Rojo/Morado" at bounding box center [352, 304] width 128 height 23
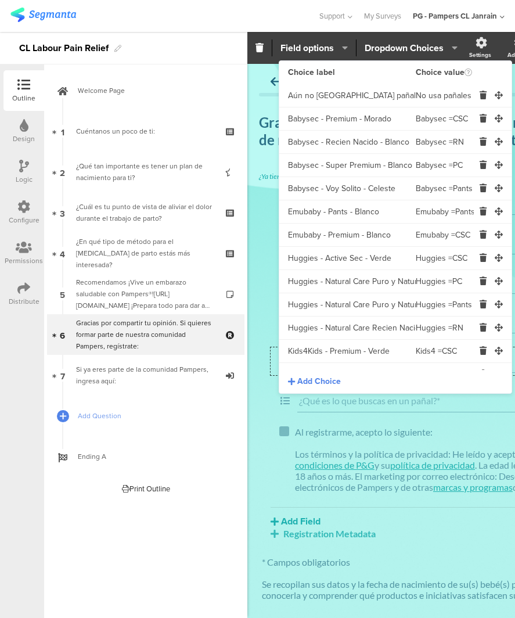
click at [312, 311] on input "Huggies - Natural Care Puro y Natural Pants - Rojo/Morado" at bounding box center [352, 304] width 128 height 23
click at [390, 330] on input "Huggies - Natural Care Recien Nacido - Rojo/Celeste" at bounding box center [352, 327] width 128 height 23
click at [390, 329] on input "Huggies - Natural Care Recien Nacido - Rojo/Celeste" at bounding box center [352, 327] width 128 height 23
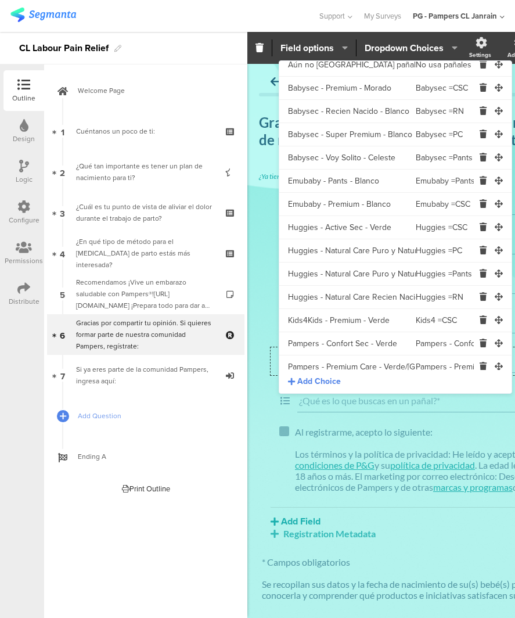
scroll to position [58, 0]
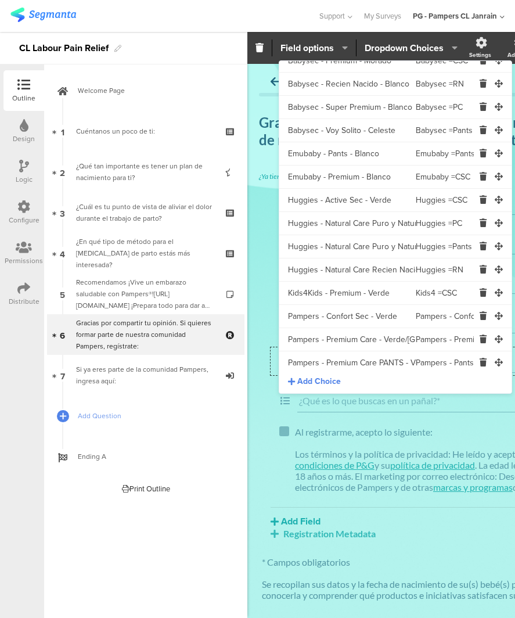
click at [351, 297] on input "Kids4Kids - Premium - Verde" at bounding box center [352, 293] width 128 height 23
drag, startPoint x: 351, startPoint y: 297, endPoint x: 402, endPoint y: 296, distance: 51.1
click at [352, 296] on input "Kids4Kids - Premium - Verde" at bounding box center [352, 293] width 128 height 23
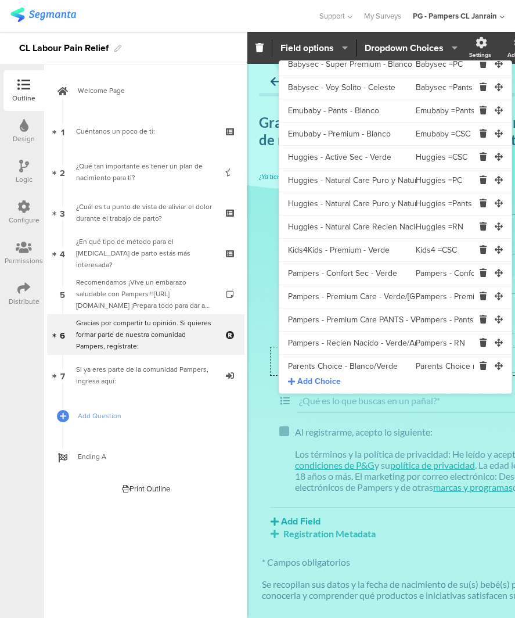
scroll to position [174, 0]
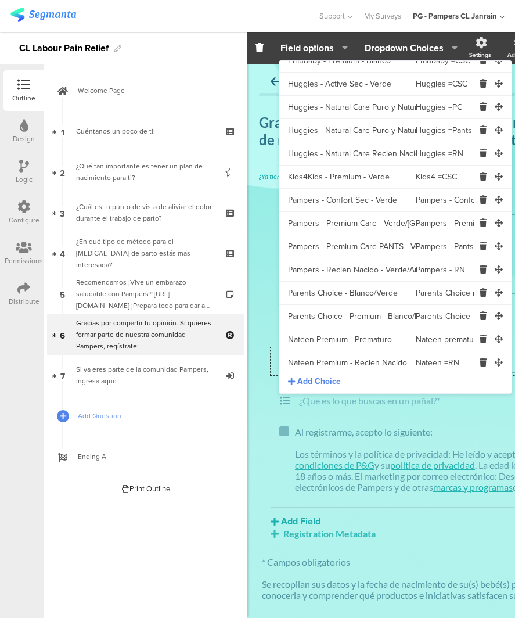
click at [355, 196] on input "Pampers - Confort Sec - Verde" at bounding box center [352, 200] width 128 height 23
click at [320, 224] on input "Pampers - Premium Care - Verde/[GEOGRAPHIC_DATA]" at bounding box center [352, 223] width 128 height 23
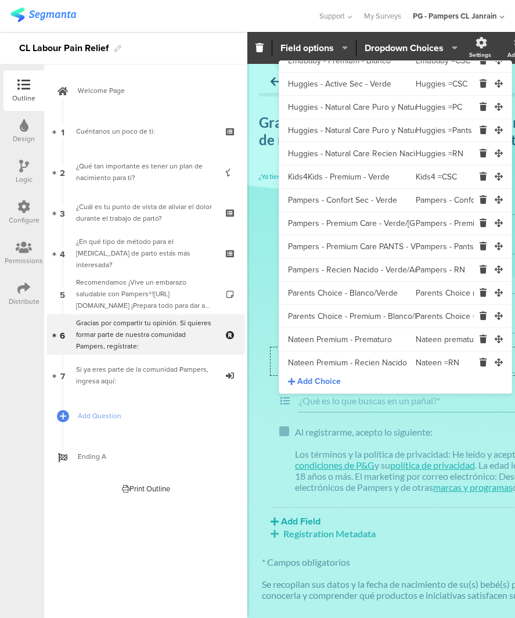
click at [320, 224] on input "Pampers - Premium Care - Verde/[GEOGRAPHIC_DATA]" at bounding box center [352, 223] width 128 height 23
click at [318, 247] on input "Pampers - Premium Care PANTS - Verde/Dorado" at bounding box center [352, 246] width 128 height 23
click at [320, 275] on input "Pampers - Recien Nacido - Verde/Amarillo" at bounding box center [352, 269] width 128 height 23
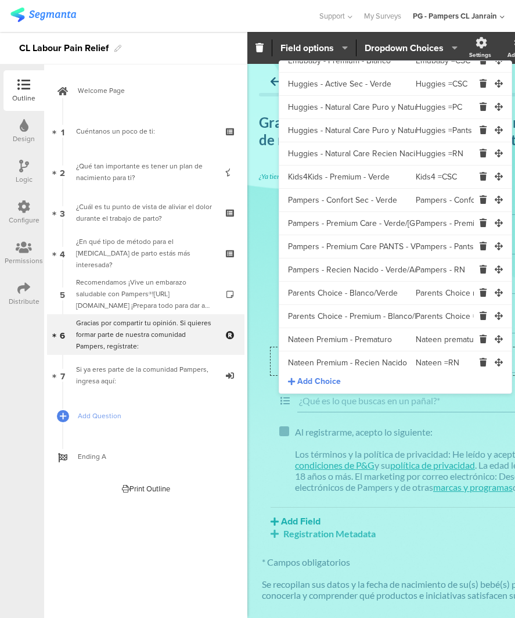
click at [320, 275] on input "Pampers - Recien Nacido - Verde/Amarillo" at bounding box center [352, 269] width 128 height 23
click at [309, 291] on input "Parents Choice - Blanco/Verde" at bounding box center [352, 293] width 128 height 23
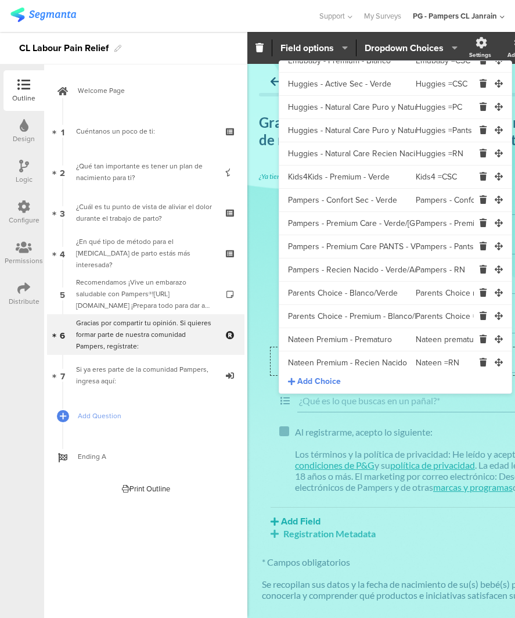
click at [345, 316] on input "Parents Choice - Premium - Blanco/Morado" at bounding box center [352, 316] width 128 height 23
click at [315, 336] on input "Nateen Premium - Prematuro" at bounding box center [352, 339] width 128 height 23
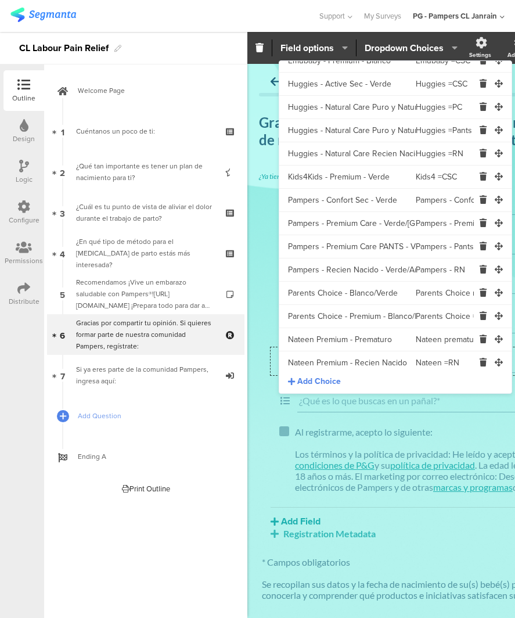
click at [315, 336] on input "Nateen Premium - Prematuro" at bounding box center [352, 339] width 128 height 23
click at [302, 359] on input "Nateen Premium - Recien Nacido" at bounding box center [352, 362] width 128 height 23
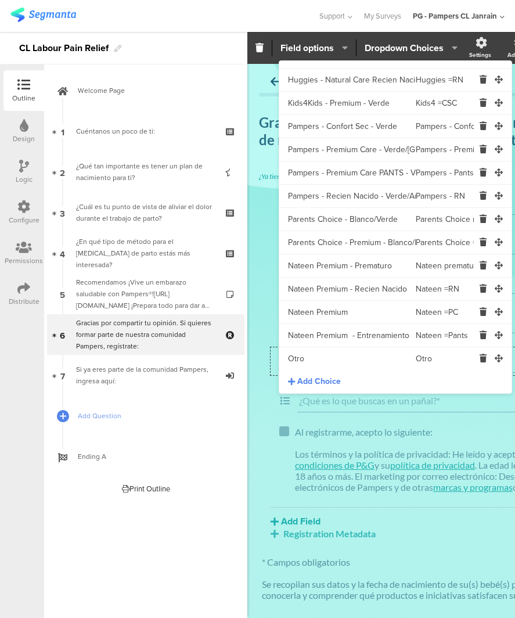
scroll to position [248, 0]
click at [337, 321] on input "Nateen Premium" at bounding box center [352, 311] width 128 height 23
click at [340, 342] on input "Nateen Premium - Entrenamiento" at bounding box center [352, 334] width 128 height 23
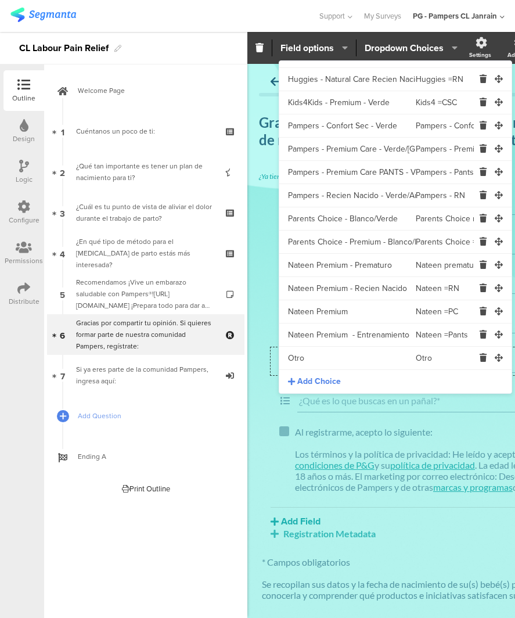
click at [340, 342] on input "Nateen Premium - Entrenamiento" at bounding box center [352, 334] width 128 height 23
click at [311, 355] on input "Otro" at bounding box center [352, 358] width 128 height 23
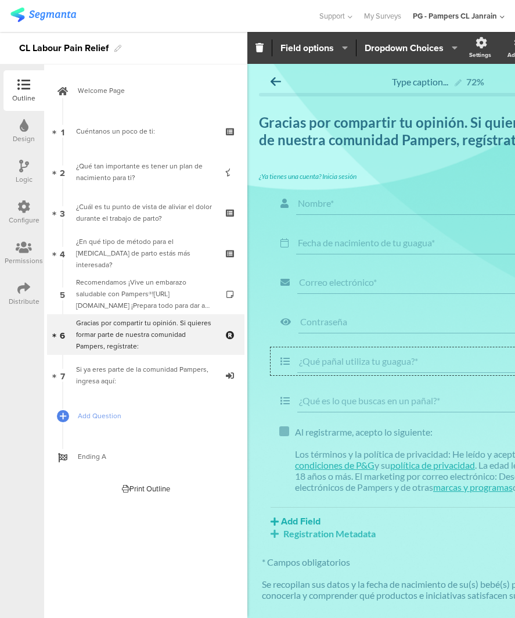
click at [264, 421] on div "Nombre* Fecha de nacimiento de tu guagua* Correo electrónico* Contraseña ¿Qué p…" at bounding box center [438, 364] width 358 height 350
click at [330, 404] on section "Nombre* Fecha de nacimiento de tu guagua* Correo electrónico* Contraseña ¿Qué p…" at bounding box center [438, 301] width 334 height 225
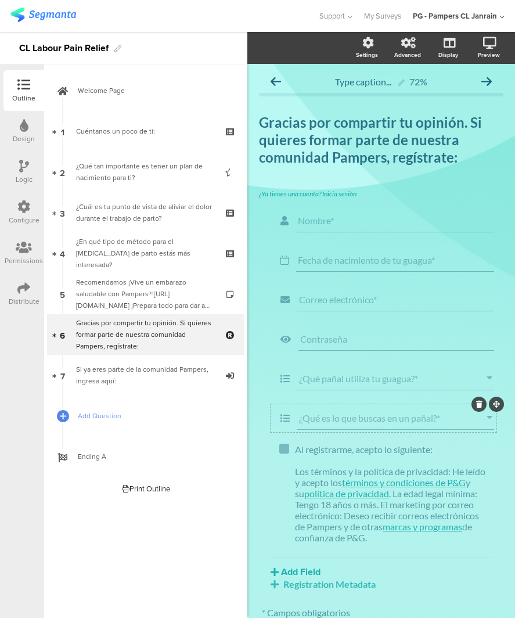
click at [336, 421] on input "¿Qué es lo que buscas en un pañal?*" at bounding box center [393, 417] width 188 height 11
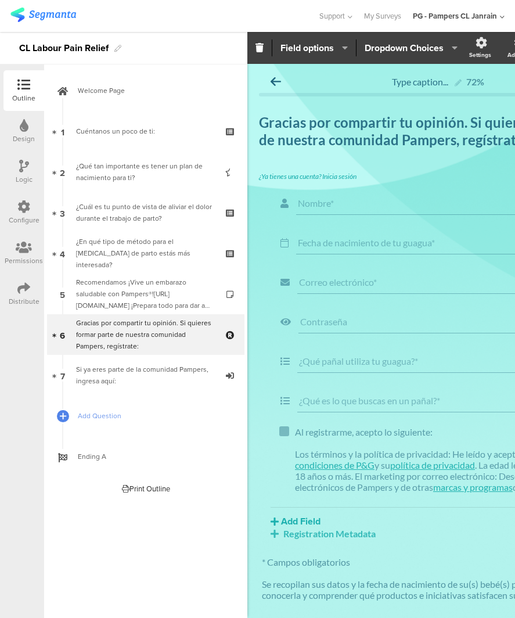
click at [336, 422] on div "Nombre* Fecha de nacimiento de tu guagua* Correo electrónico* Contraseña ¿Qué p…" at bounding box center [438, 364] width 358 height 350
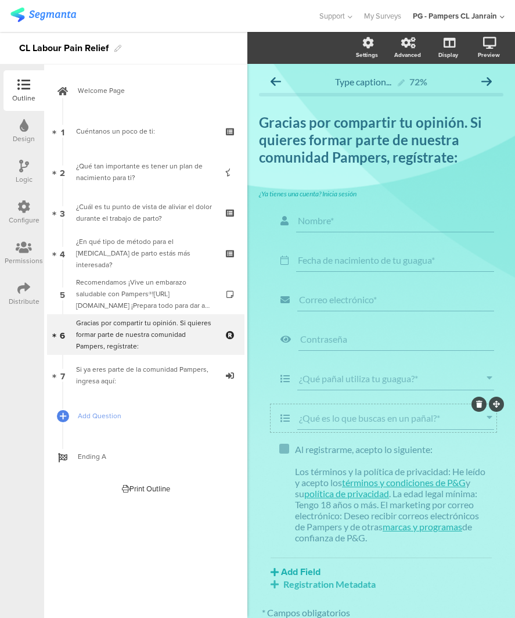
click at [352, 415] on input "¿Qué es lo que buscas en un pañal?*" at bounding box center [393, 417] width 188 height 11
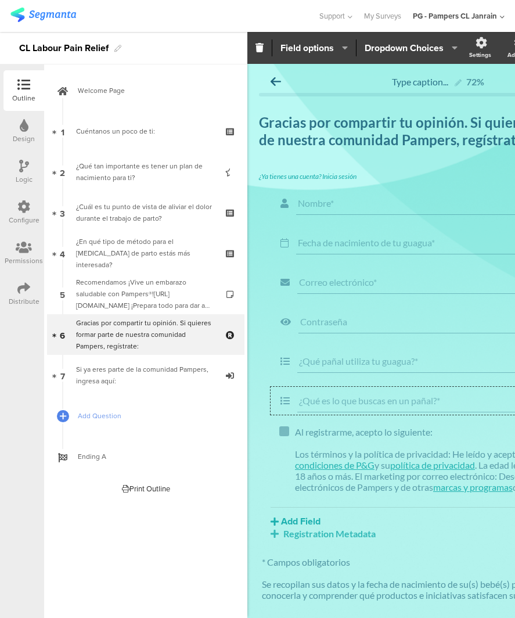
click at [352, 415] on div "Nombre* Fecha de nacimiento de tu guagua* Correo electrónico* Contraseña ¿Qué p…" at bounding box center [438, 364] width 358 height 350
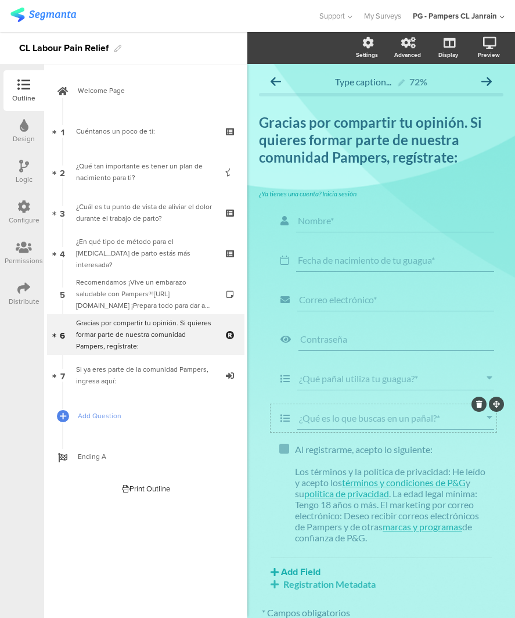
click at [360, 409] on div "¿Qué es lo que buscas en un pañal?*" at bounding box center [395, 417] width 197 height 23
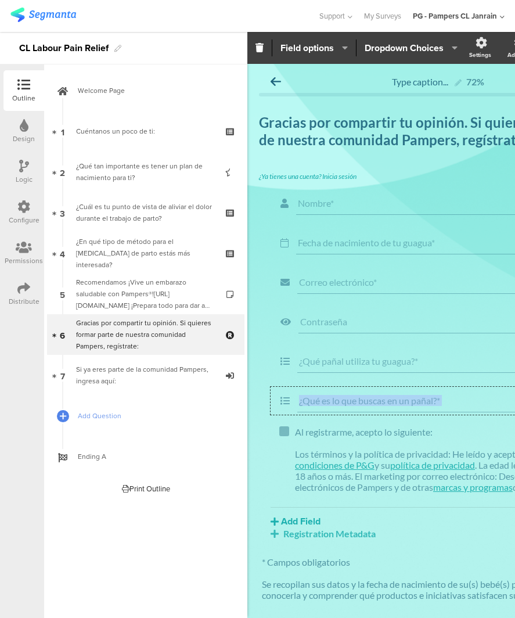
click at [360, 409] on div "¿Qué es lo que buscas en un pañal?*" at bounding box center [452, 400] width 310 height 23
click at [390, 45] on span "Dropdown Choices" at bounding box center [404, 47] width 79 height 13
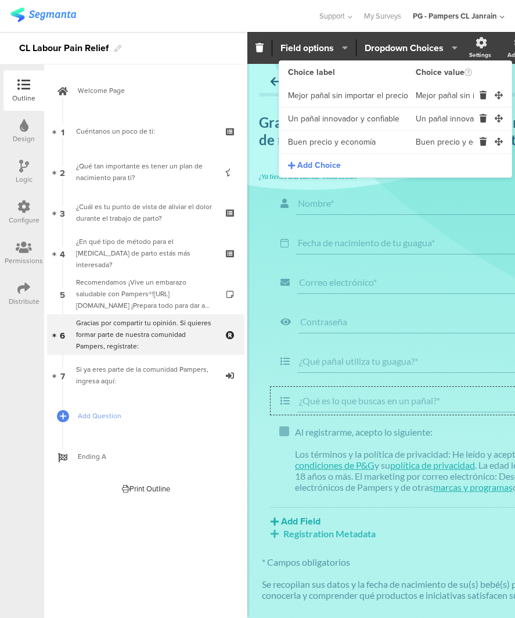
click at [377, 92] on input "Mejor pañal sin importar el precio" at bounding box center [352, 95] width 128 height 23
click at [362, 123] on input "Un pañal innovador y confiable" at bounding box center [352, 118] width 128 height 23
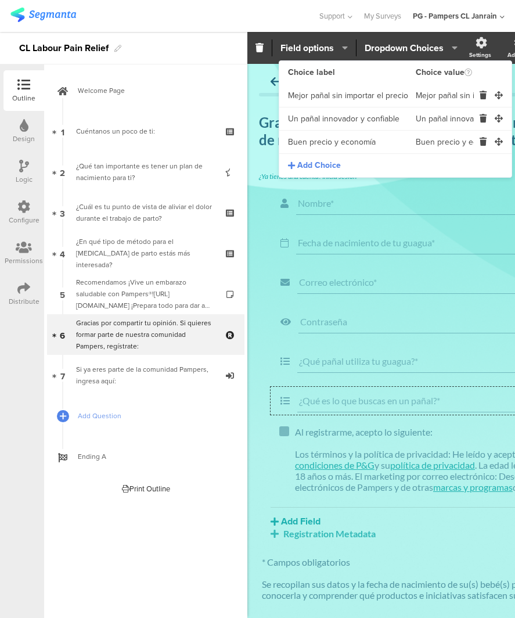
click at [362, 123] on input "Un pañal innovador y confiable" at bounding box center [352, 118] width 128 height 23
click at [301, 141] on input "Buen precio y economía" at bounding box center [352, 142] width 128 height 23
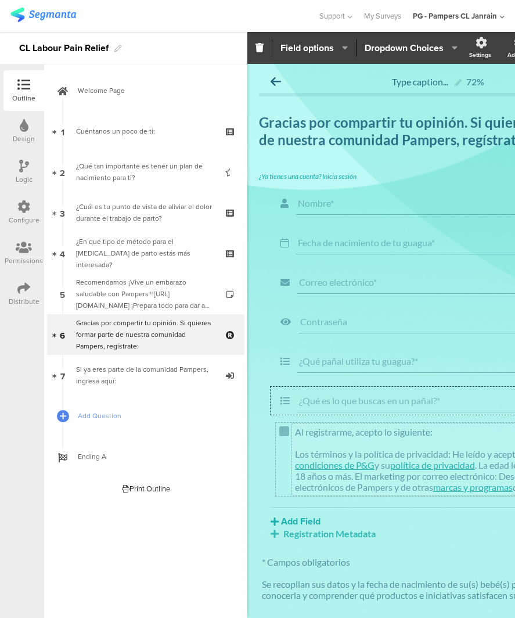
click at [384, 439] on p at bounding box center [447, 442] width 304 height 11
click at [385, 438] on p at bounding box center [447, 442] width 304 height 11
click at [385, 438] on div "Nombre* Fecha de nacimiento de tu guagua* Correo electrónico* Contraseña ¿Qué p…" at bounding box center [438, 364] width 358 height 350
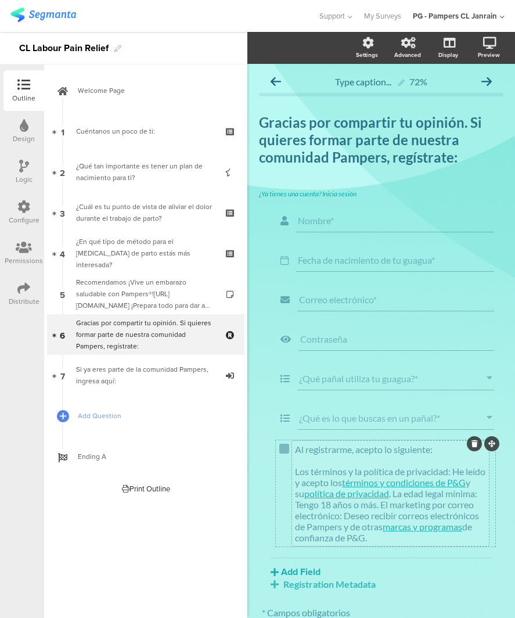
click at [383, 451] on p "Al registrarme, acepto lo siguiente:" at bounding box center [390, 449] width 191 height 11
copy div "Al registrarme, acepto lo siguiente: Los términos y la política de privacidad: …"
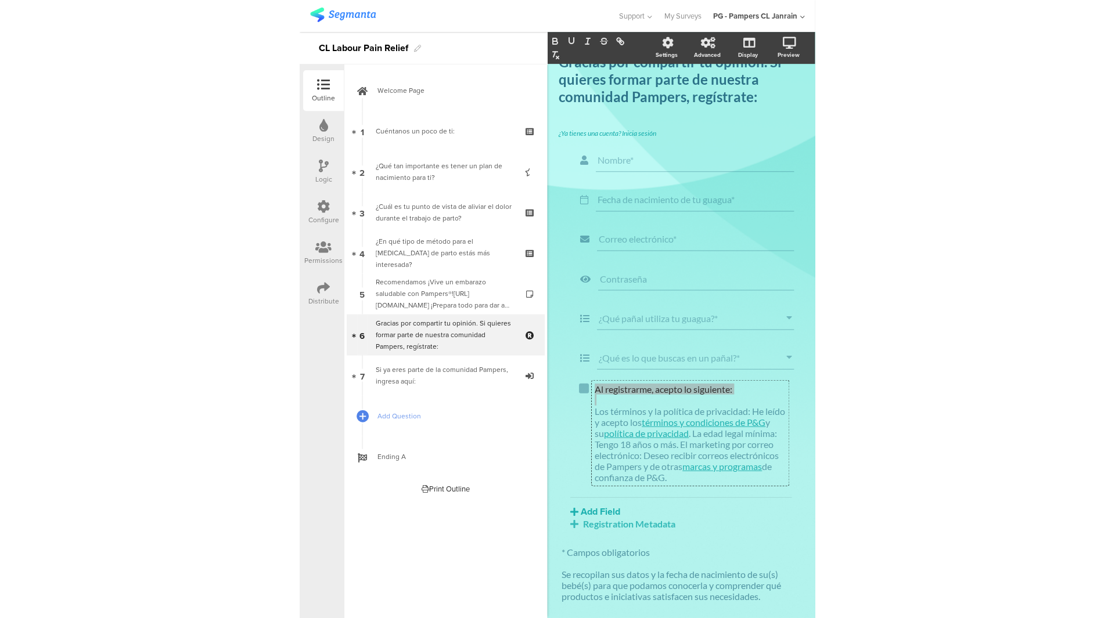
scroll to position [0, 0]
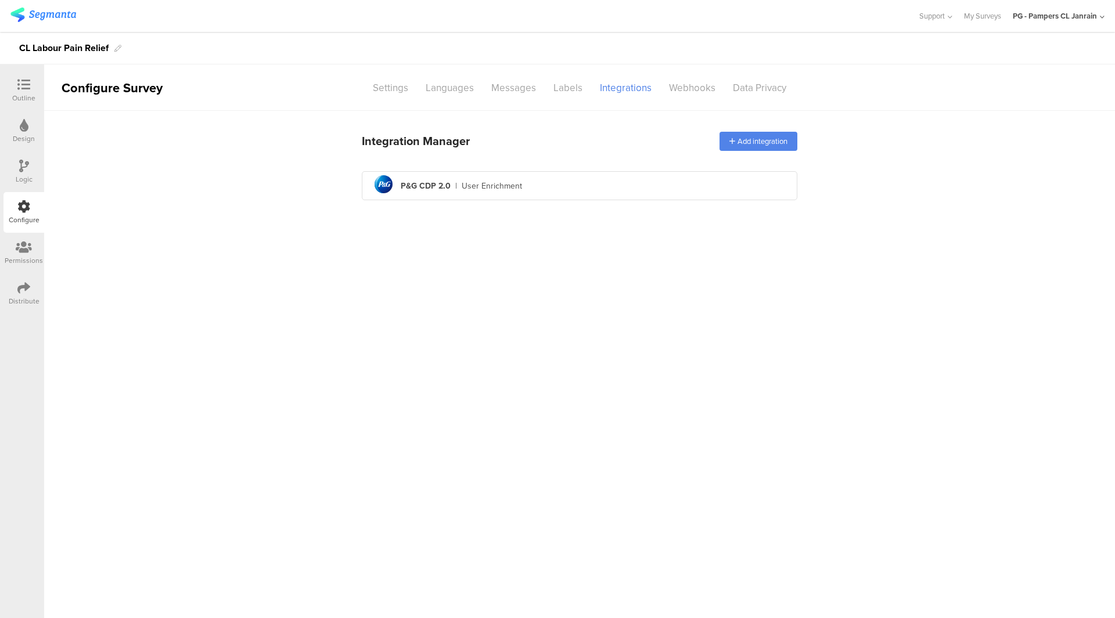
click at [39, 82] on div "Outline" at bounding box center [23, 90] width 41 height 41
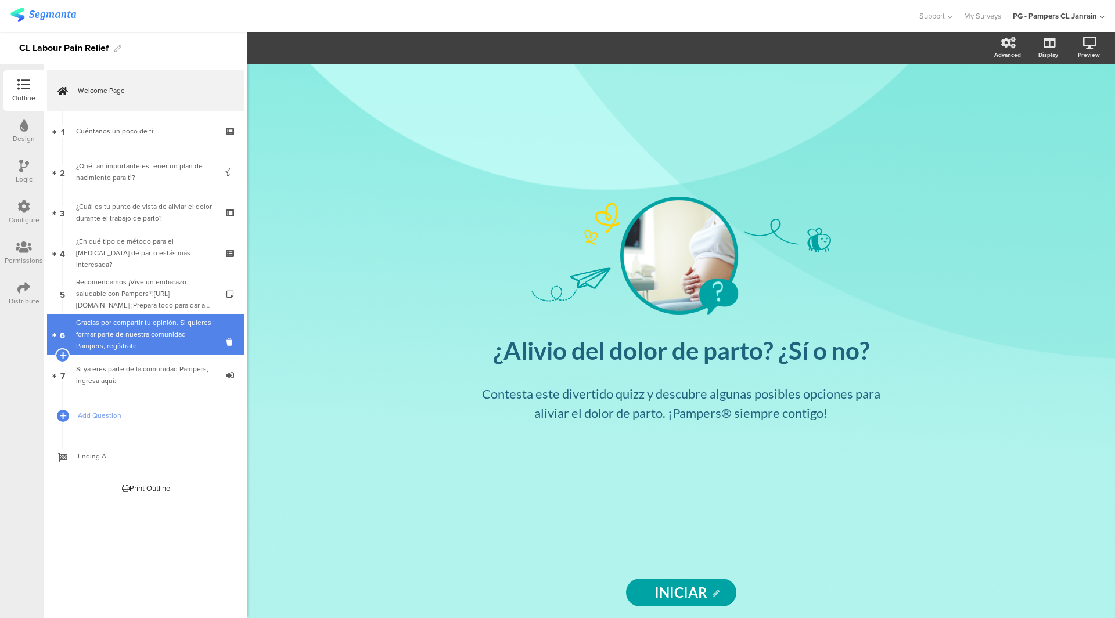
click at [139, 340] on div "Gracias por compartir tu opinión. Si quieres formar parte de nuestra comunidad …" at bounding box center [145, 334] width 139 height 35
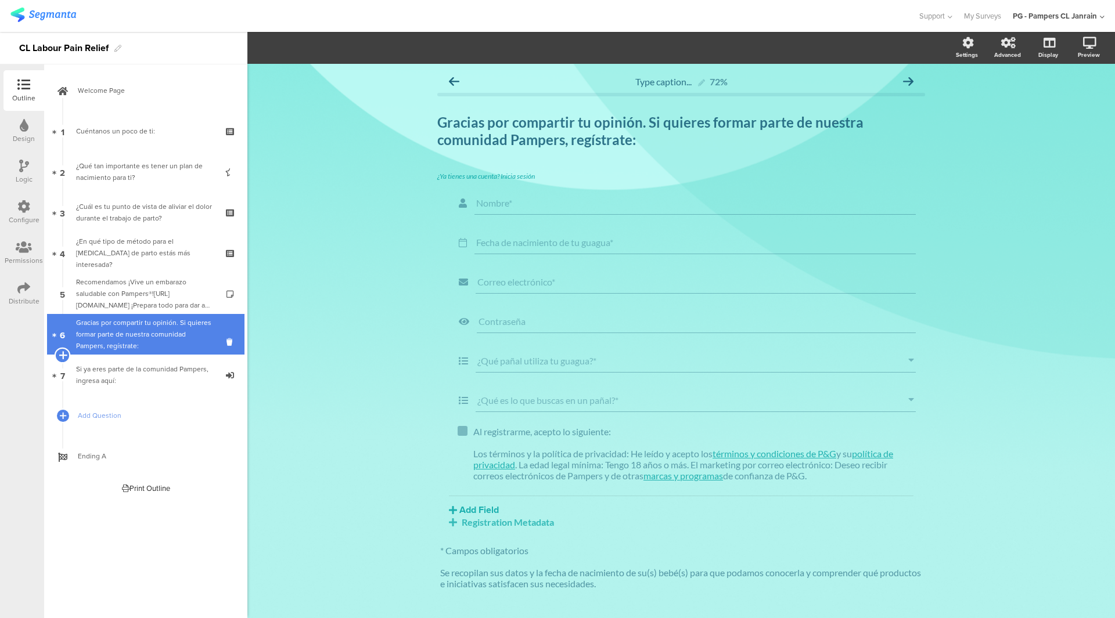
click at [62, 352] on icon at bounding box center [63, 355] width 8 height 10
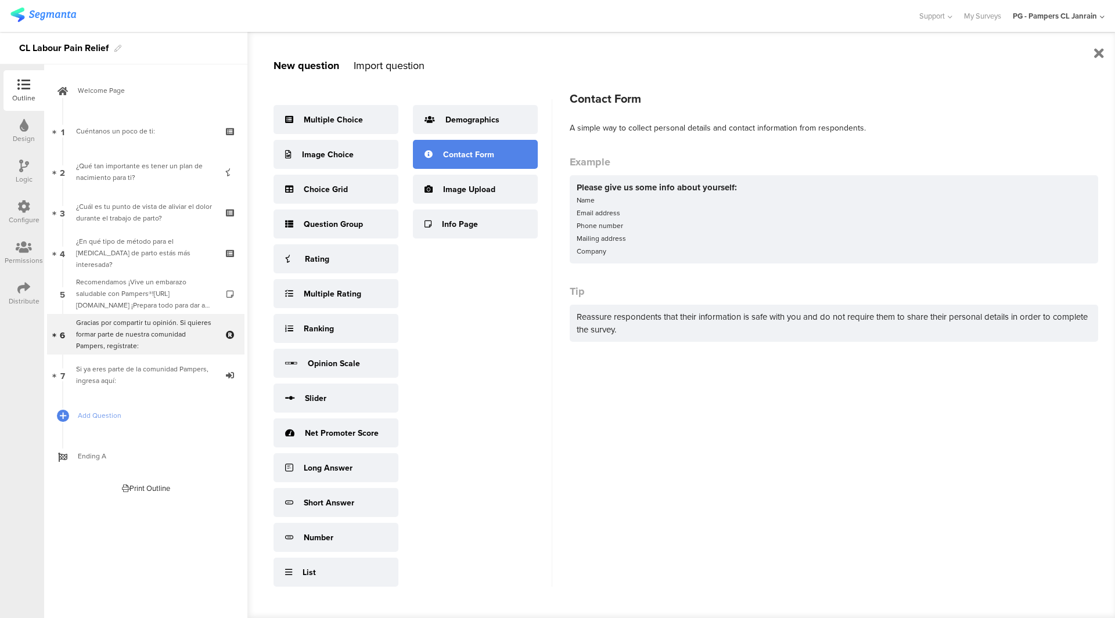
click at [492, 147] on div "Contact Form" at bounding box center [475, 154] width 125 height 29
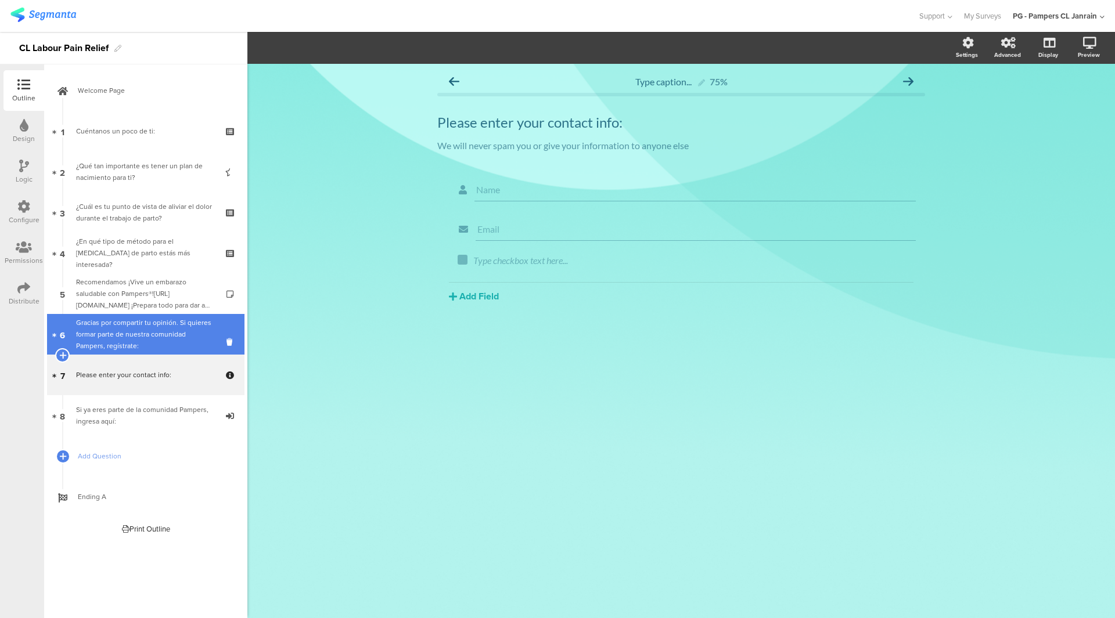
click at [129, 325] on div "Gracias por compartir tu opinión. Si quieres formar parte de nuestra comunidad …" at bounding box center [145, 334] width 139 height 35
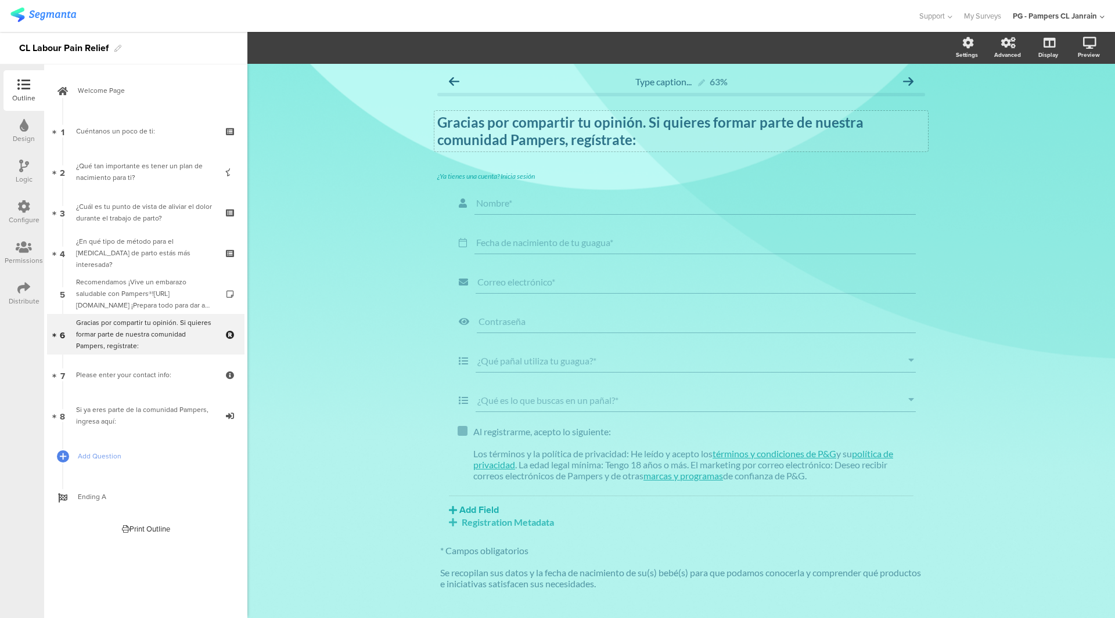
click at [550, 139] on strong "Gracias por compartir tu opinión. Si quieres formar parte de nuestra comunidad …" at bounding box center [650, 131] width 426 height 34
click at [550, 139] on strong "Gracias por compartir tu opinión. Si quieres formar parte de nuestra comunidad …" at bounding box center [651, 131] width 429 height 34
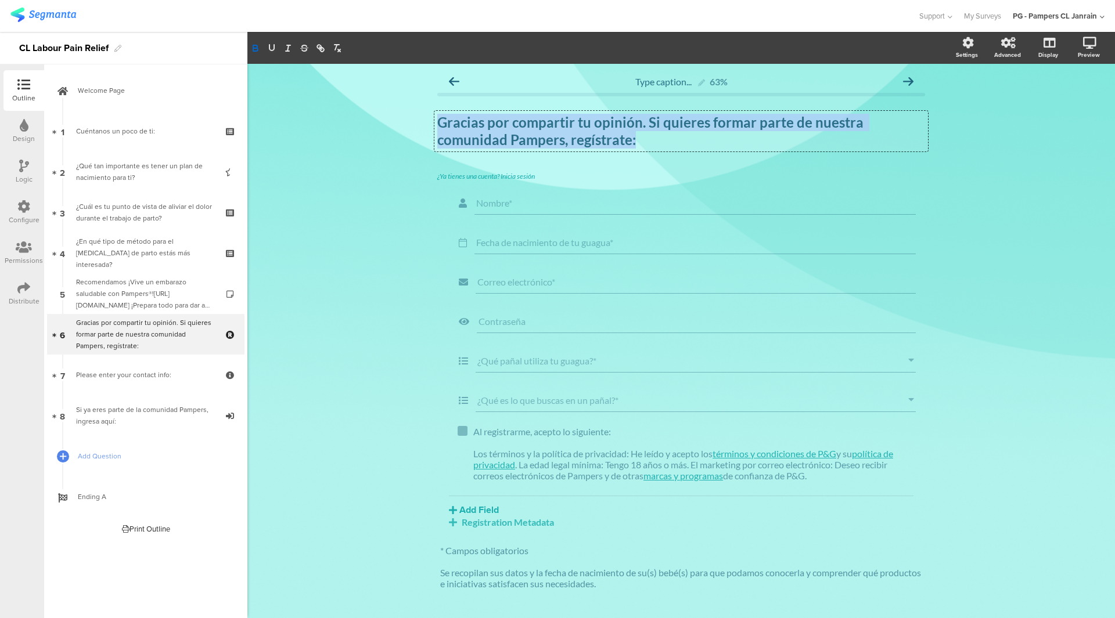
click at [550, 139] on strong "Gracias por compartir tu opinión. Si quieres formar parte de nuestra comunidad …" at bounding box center [651, 131] width 429 height 34
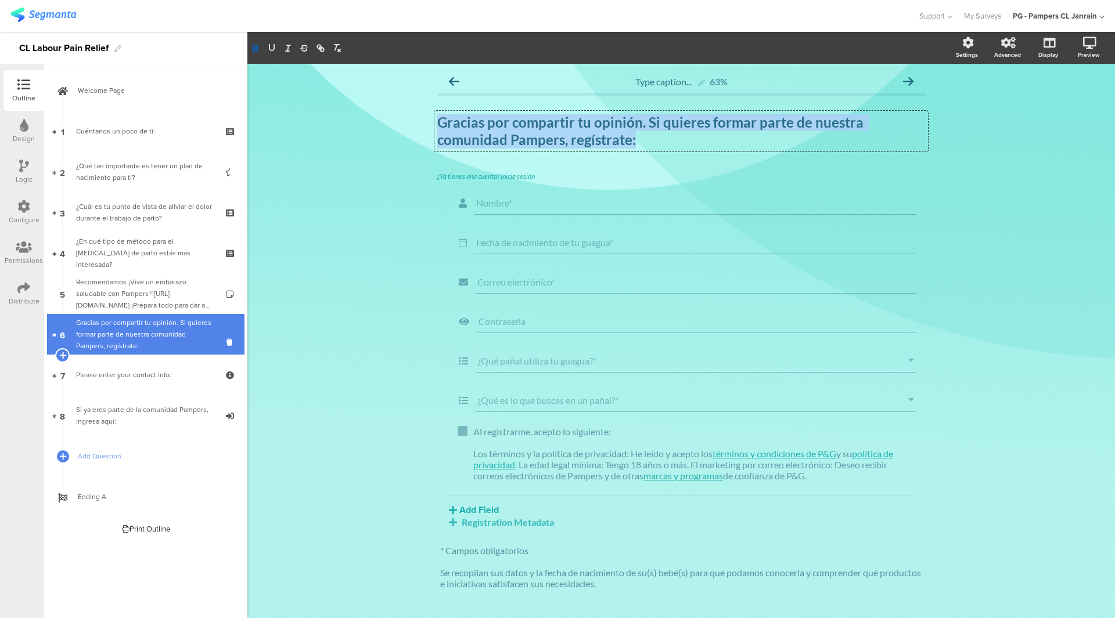
click at [178, 348] on div "Gracias por compartir tu opinión. Si quieres formar parte de nuestra comunidad …" at bounding box center [145, 334] width 139 height 35
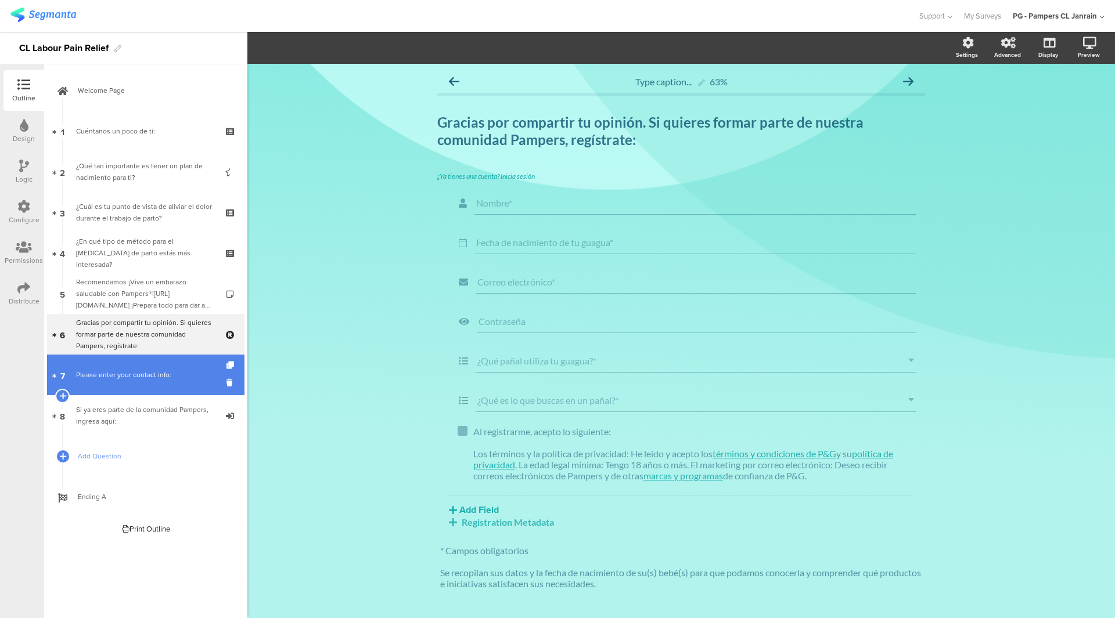
click at [168, 368] on link "7 Please enter your contact info:" at bounding box center [145, 375] width 197 height 41
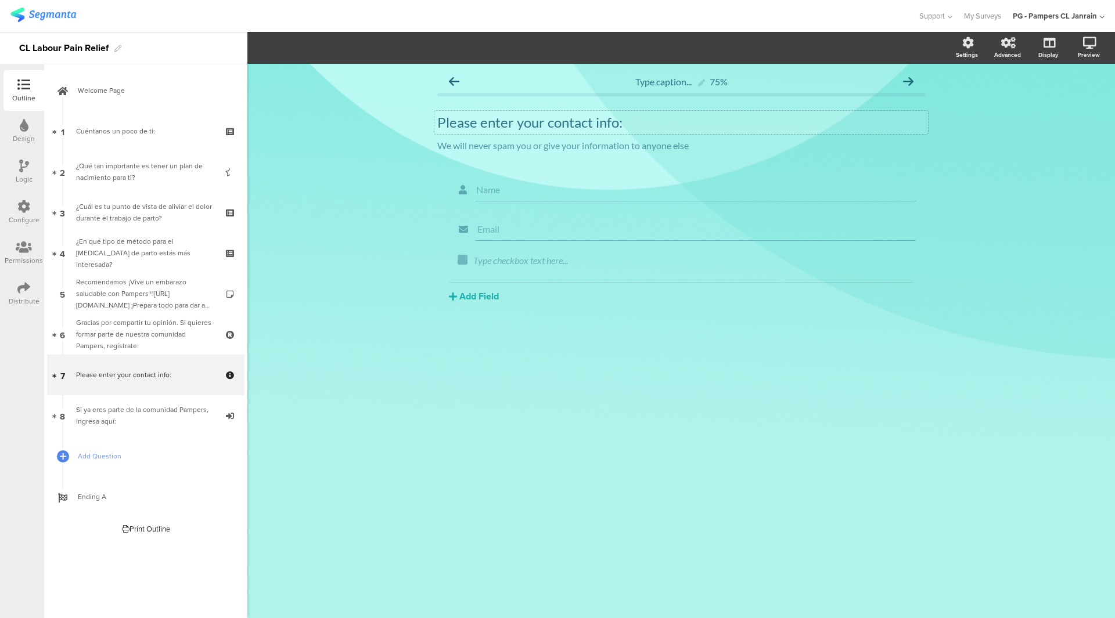
click at [554, 121] on div "Please enter your contact info:" at bounding box center [681, 122] width 488 height 17
click at [554, 121] on p "Please enter your contact info:" at bounding box center [681, 122] width 488 height 17
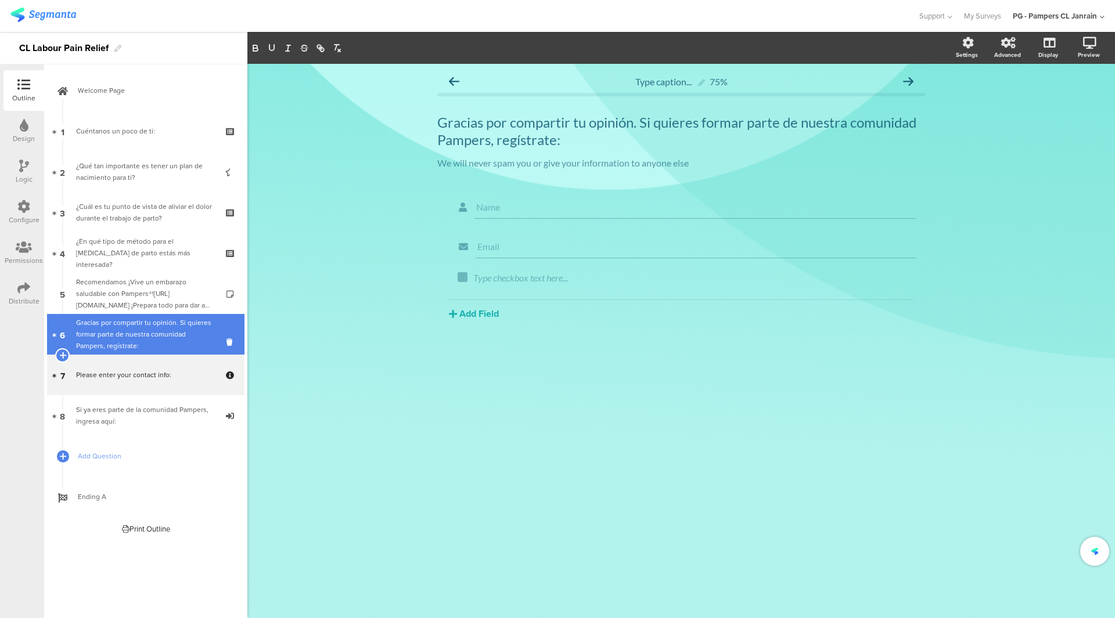
click at [124, 334] on div "Gracias por compartir tu opinión. Si quieres formar parte de nuestra comunidad …" at bounding box center [145, 334] width 139 height 35
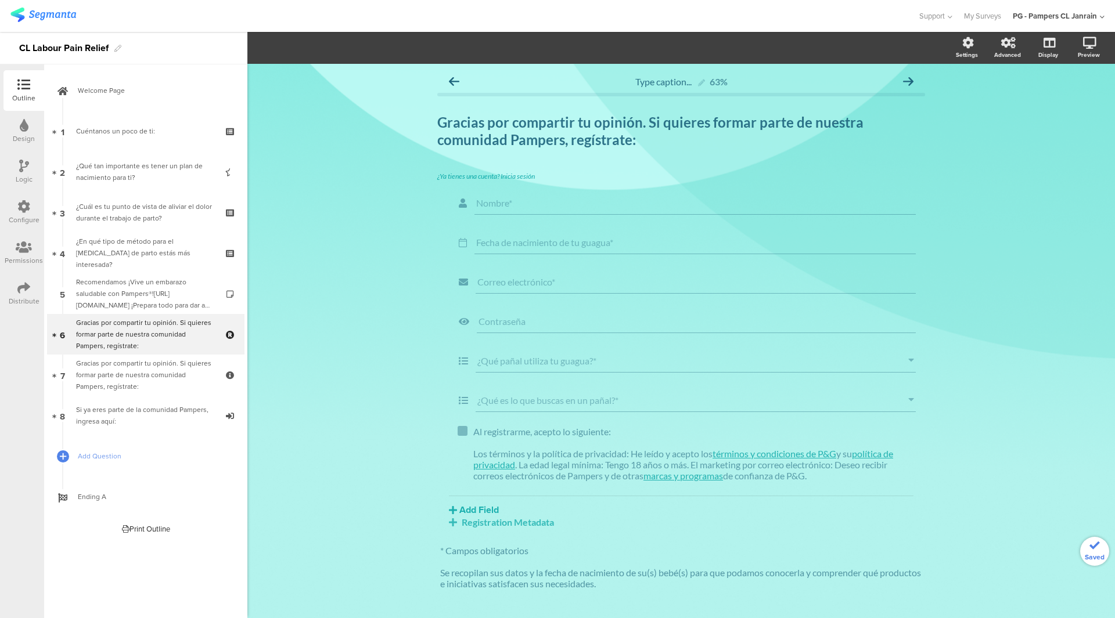
click at [490, 169] on div "Type caption... 63% Gracias por compartir tu opinión. Si quieres formar parte d…" at bounding box center [681, 357] width 488 height 575
click at [490, 175] on div "¿Ya tienes una cuenta? Inicia sesión" at bounding box center [681, 176] width 488 height 9
drag, startPoint x: 642, startPoint y: 551, endPoint x: 455, endPoint y: 531, distance: 188.0
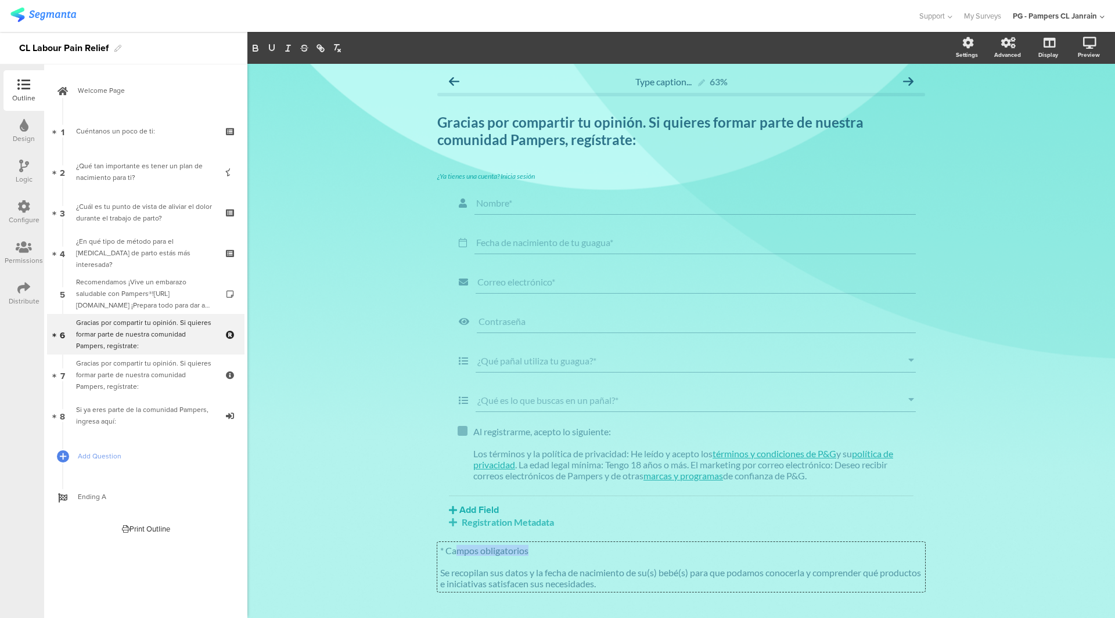
click at [455, 531] on div "¿Ya tienes una cuenta? Inicia sesión Nombre* Fecha de nacimiento de tu guagua* …" at bounding box center [681, 408] width 488 height 473
click at [451, 556] on p "* Campos obligatorios" at bounding box center [681, 550] width 482 height 11
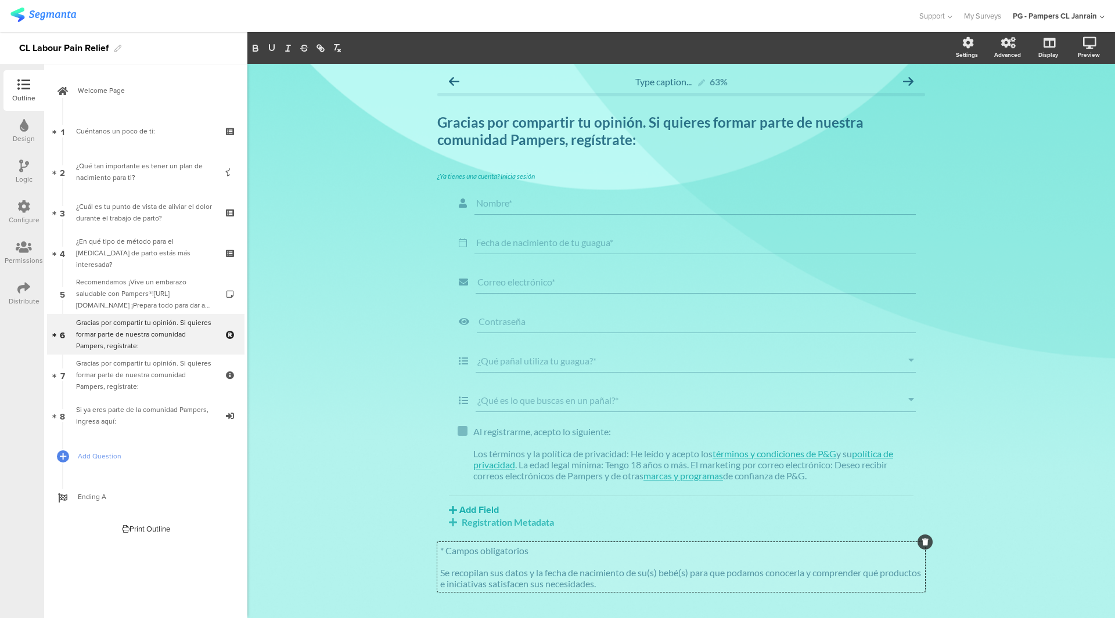
click at [464, 569] on p "Se recopilan sus datos y la fecha de nacimiento de su(s) bebé(s) para que podam…" at bounding box center [681, 578] width 482 height 22
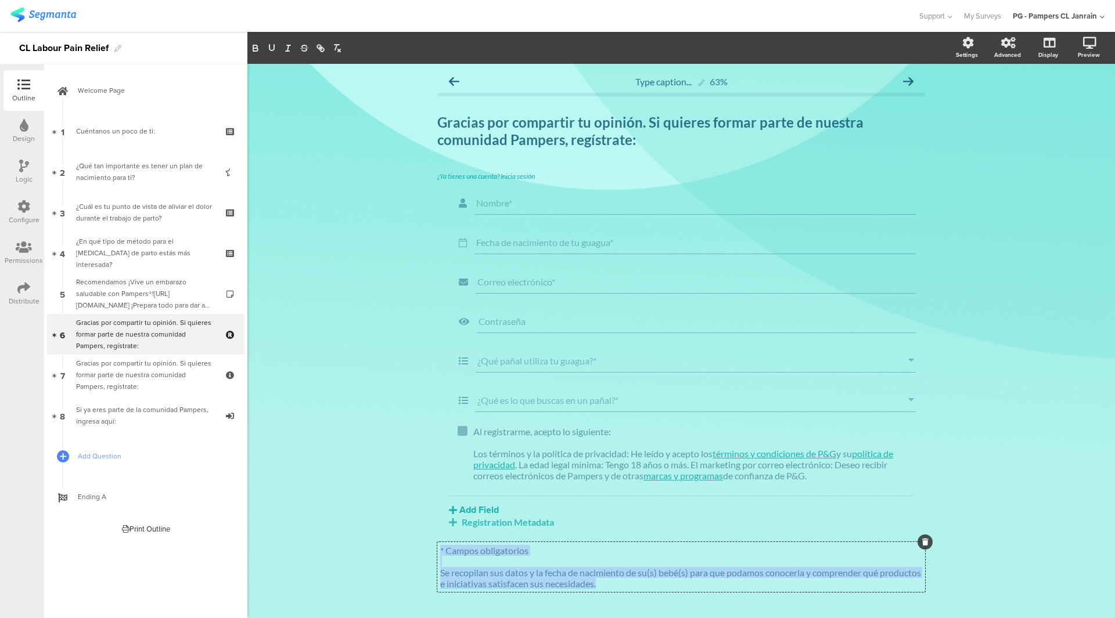
copy div "* Campos obligatorios Se recopilan sus datos y la fecha de nacimiento de su(s) …"
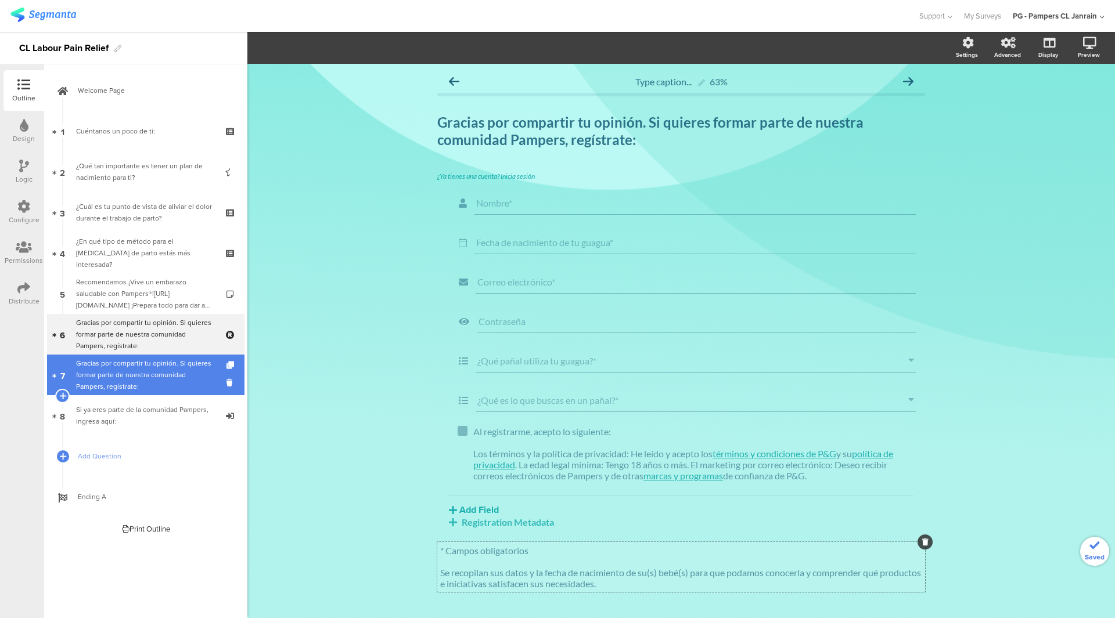
click at [166, 374] on div "Gracias por compartir tu opinión. Si quieres formar parte de nuestra comunidad …" at bounding box center [145, 375] width 139 height 35
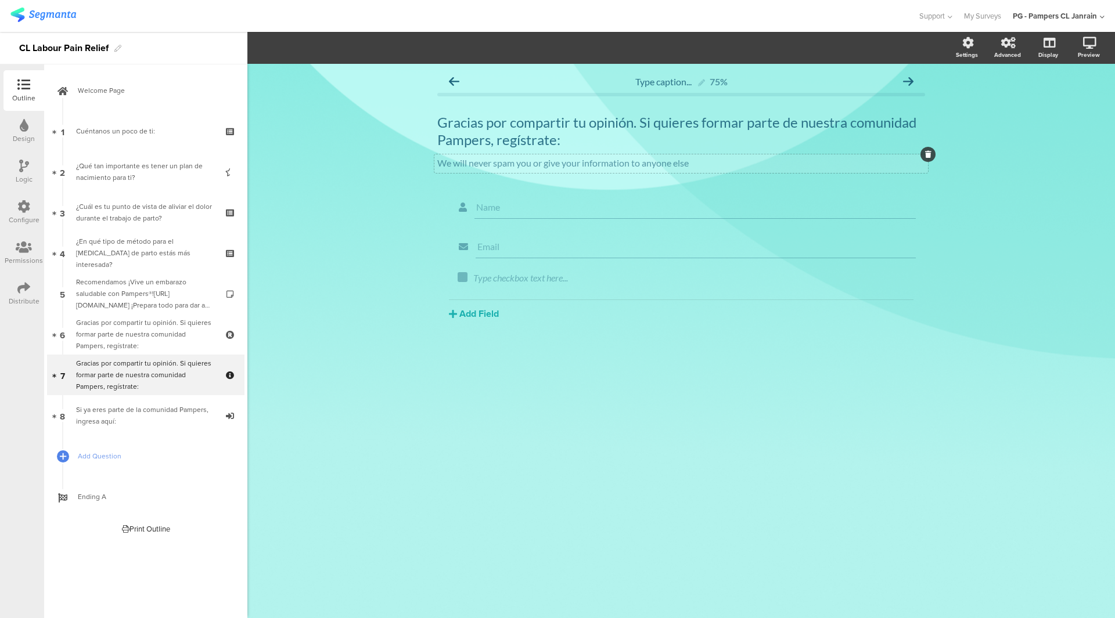
click at [471, 160] on div "We will never spam you or give your information to anyone else" at bounding box center [681, 162] width 488 height 11
click at [471, 160] on p "We will never spam you or give your information to anyone else" at bounding box center [681, 162] width 488 height 11
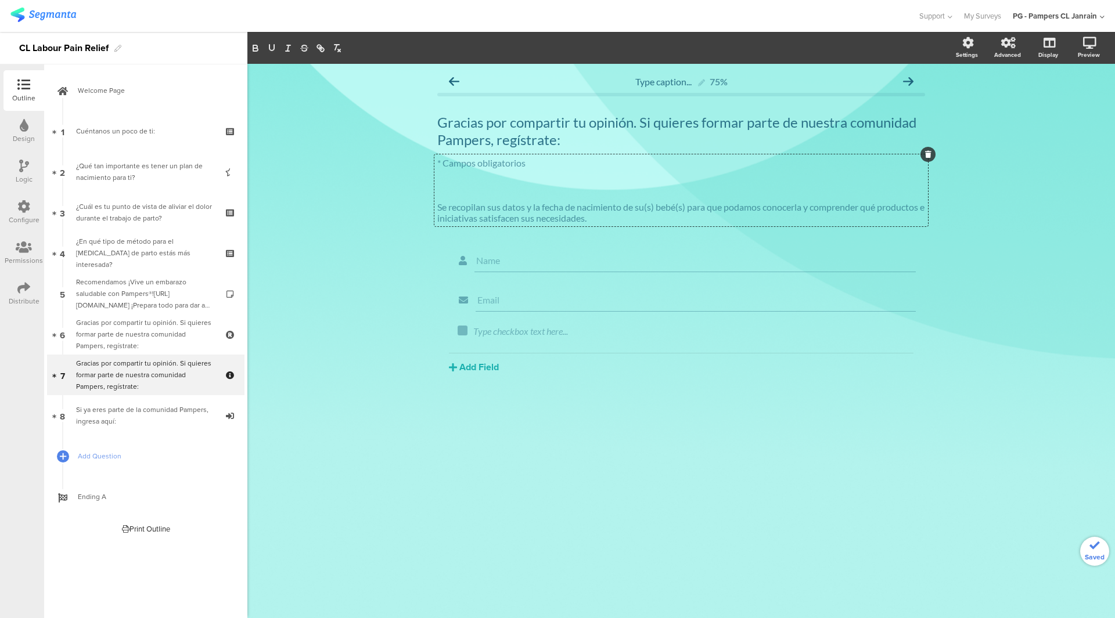
click at [602, 432] on div "Type caption... 75% Gracias por compartir tu opinión. Si quieres formar parte d…" at bounding box center [681, 249] width 511 height 371
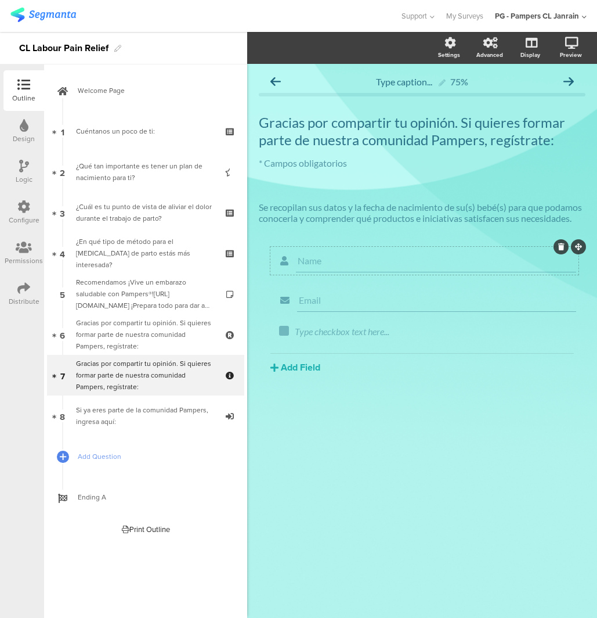
click at [353, 260] on input "Name" at bounding box center [436, 260] width 277 height 11
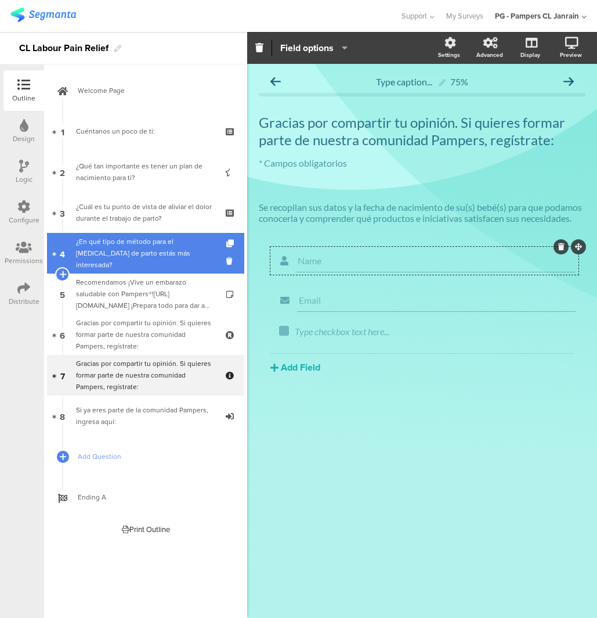
paste input "ombre*"
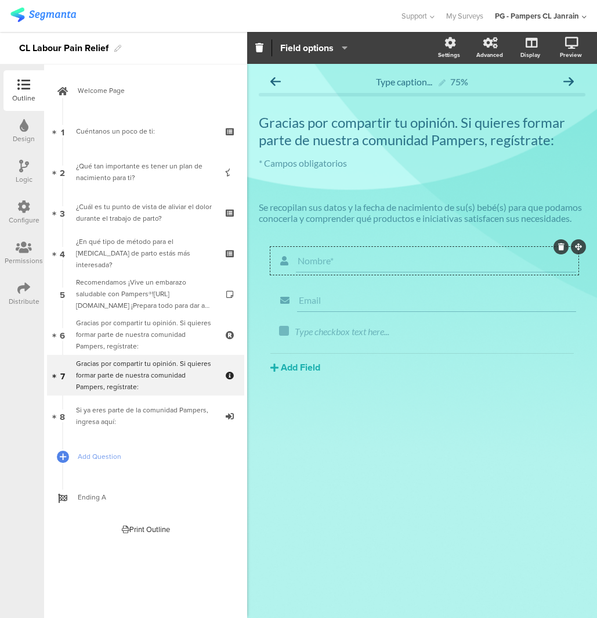
type input "Nombre*"
click at [298, 365] on button "Add Field" at bounding box center [296, 367] width 50 height 13
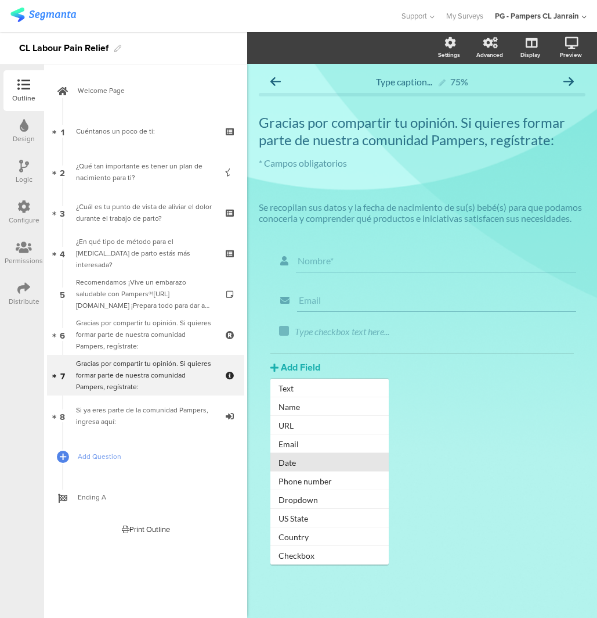
click at [300, 466] on button "Date" at bounding box center [330, 462] width 118 height 19
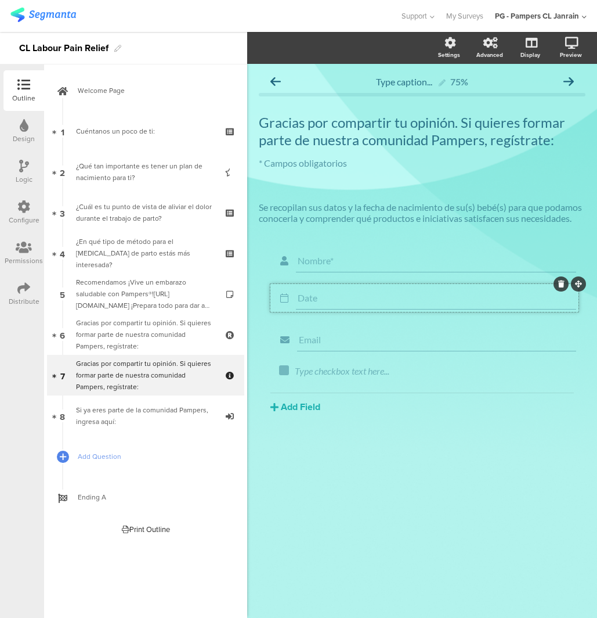
drag, startPoint x: 577, startPoint y: 326, endPoint x: 577, endPoint y: 284, distance: 41.8
click at [344, 304] on input "Date" at bounding box center [436, 299] width 277 height 11
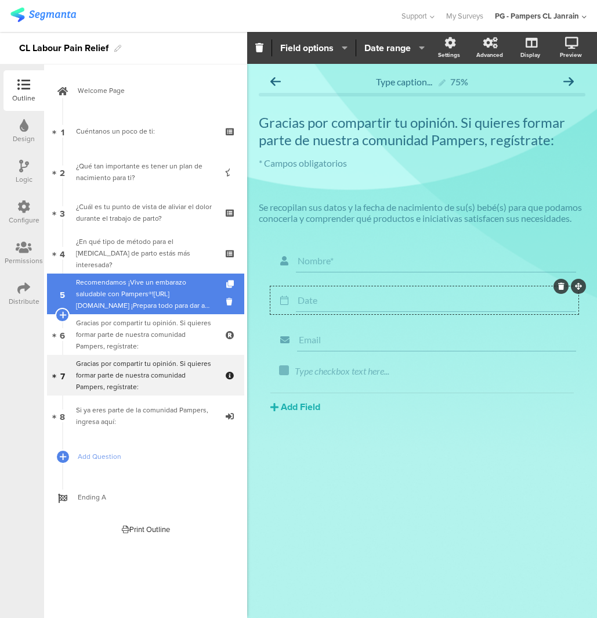
paste input "Fecha de nacimiento de tu guagua*"
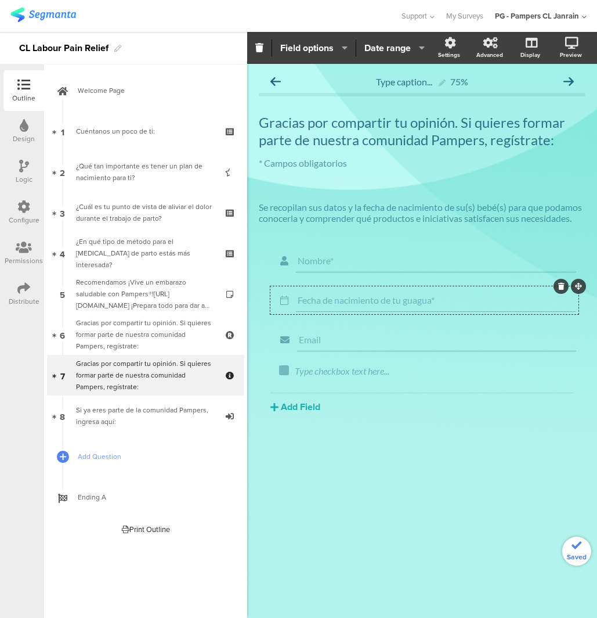
type input "Fecha de nacimiento de tu guagua*"
click at [319, 51] on span "Field options" at bounding box center [306, 47] width 53 height 13
click at [316, 343] on input "Email" at bounding box center [437, 339] width 276 height 11
click at [379, 342] on input "Email" at bounding box center [437, 339] width 276 height 11
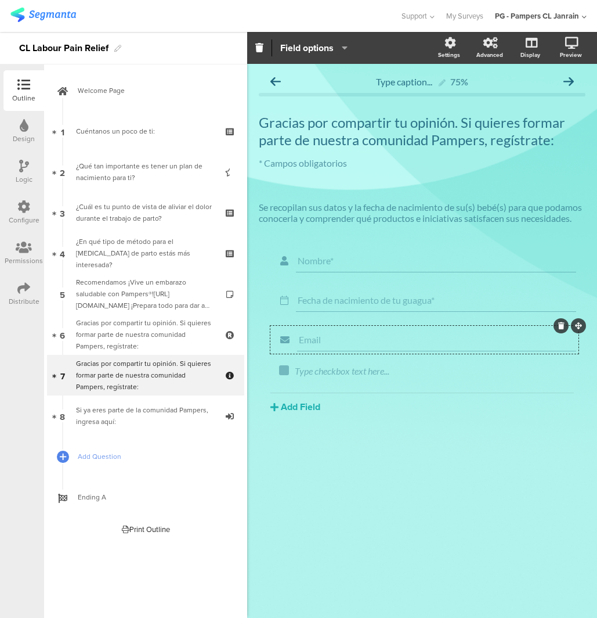
click at [379, 342] on input "Email" at bounding box center [437, 339] width 276 height 11
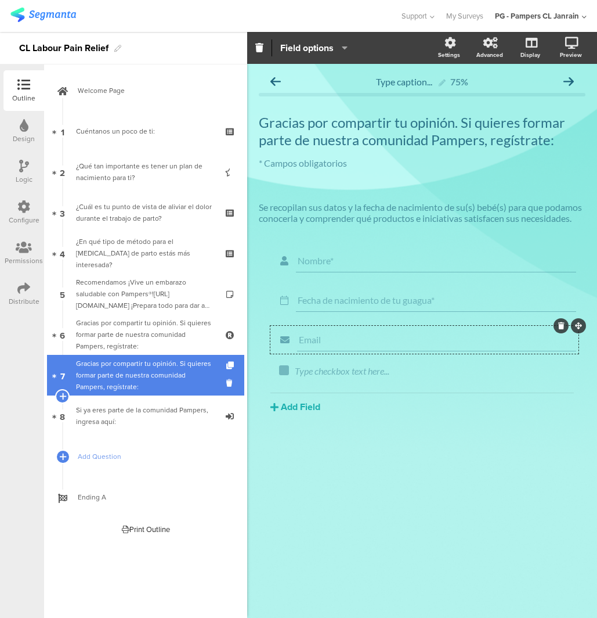
paste input "Correo electrónico*"
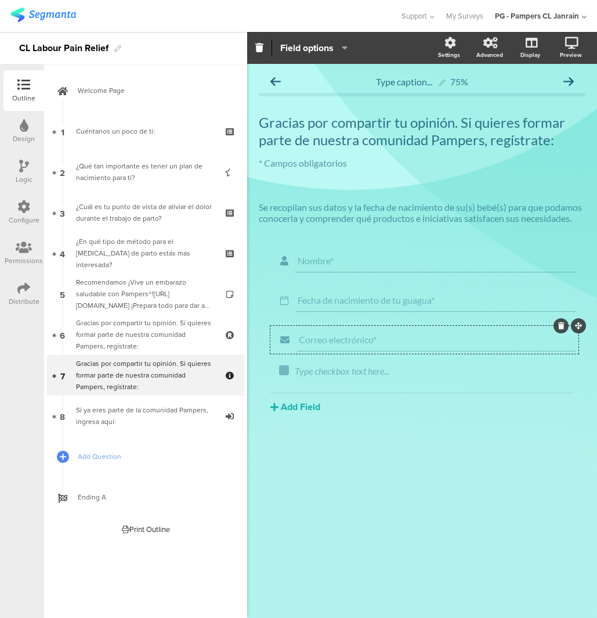
type input "Correo electrónico*"
click at [301, 404] on button "Add Field" at bounding box center [296, 406] width 50 height 13
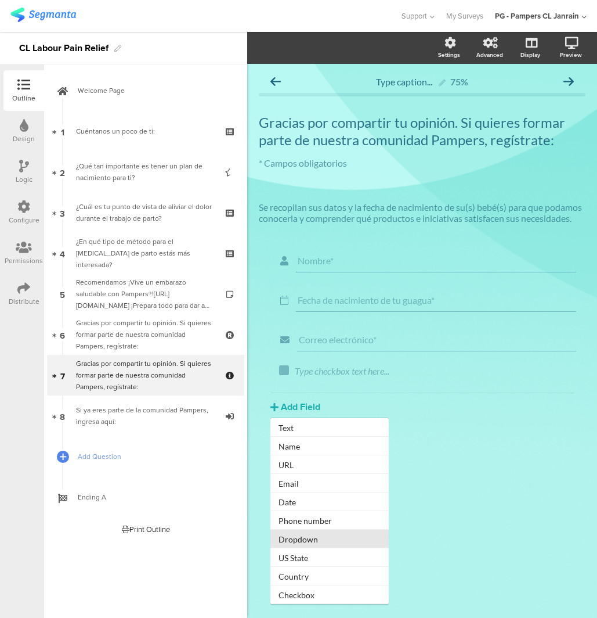
click at [324, 547] on button "Dropdown" at bounding box center [330, 538] width 118 height 19
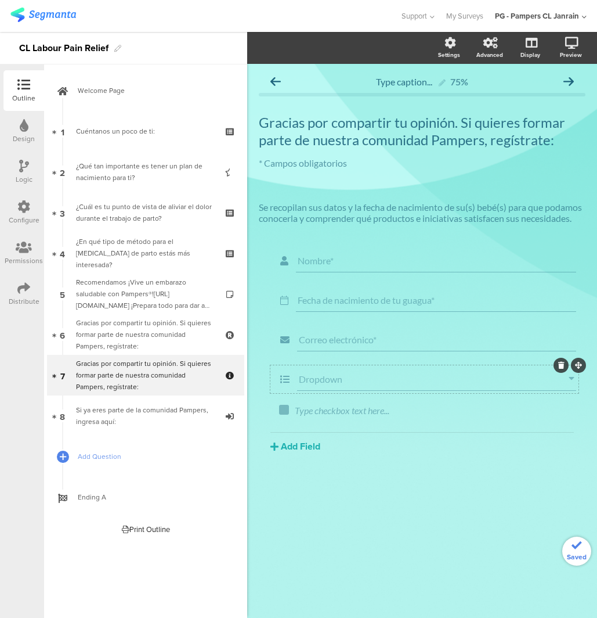
click at [335, 384] on input "Dropdown" at bounding box center [434, 378] width 270 height 11
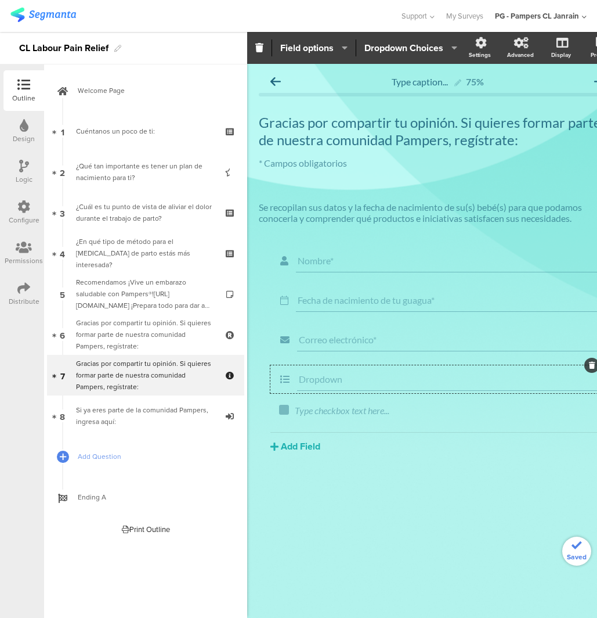
click at [335, 384] on input "Dropdown" at bounding box center [449, 378] width 301 height 11
paste input "¿Qué pañal utiliza tu guagua?*"
type input "¿Qué pañal utiliza tu guagua?*"
click at [384, 45] on span "Dropdown Choices" at bounding box center [404, 47] width 79 height 13
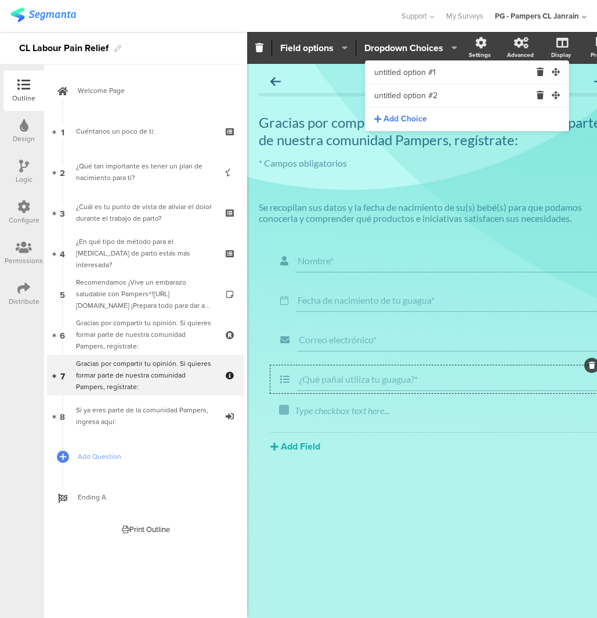
click at [426, 67] on input "untitled option #1" at bounding box center [452, 72] width 157 height 23
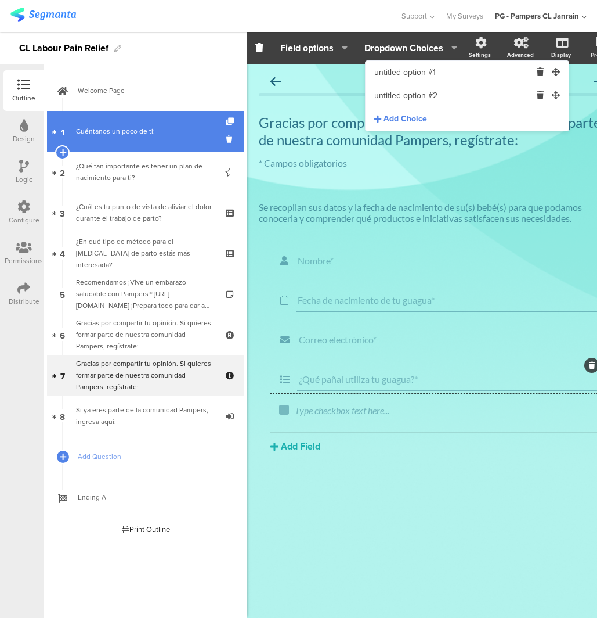
paste input "Aún no [GEOGRAPHIC_DATA] pañales"
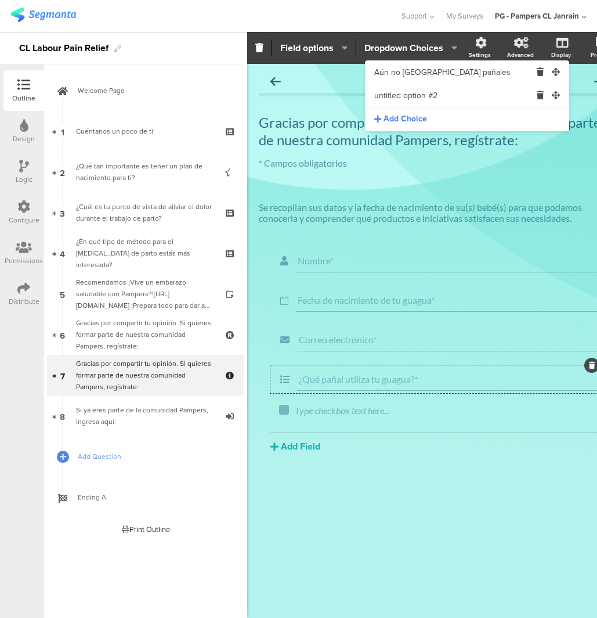
type input "Aún no [GEOGRAPHIC_DATA] pañales"
click at [426, 97] on input "untitled option #2" at bounding box center [452, 95] width 157 height 23
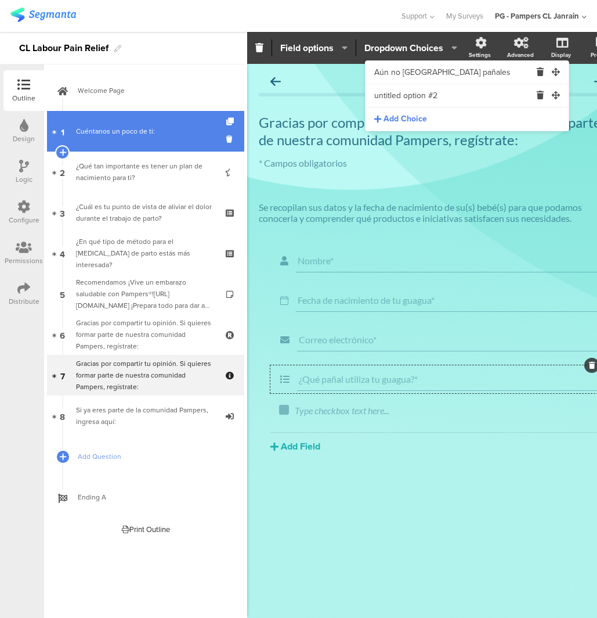
paste input "Babysec - Premium - Morado"
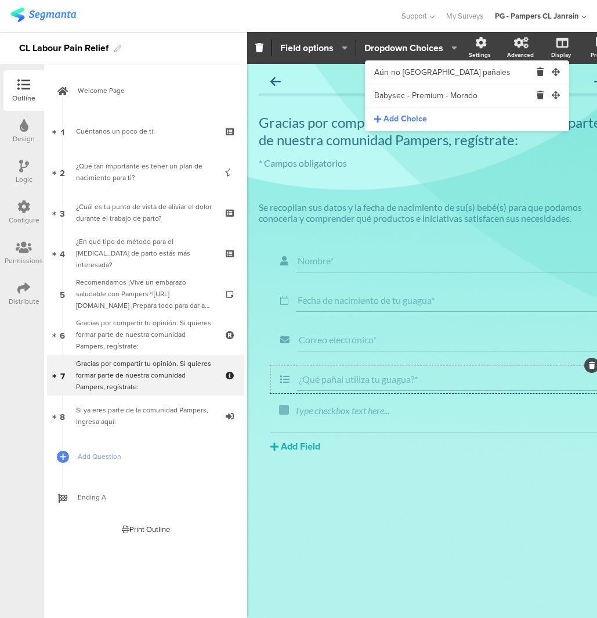
type input "Babysec - Premium - Morado"
click at [400, 116] on span "Add Choice" at bounding box center [406, 119] width 44 height 12
click at [397, 123] on span "Add Choice" at bounding box center [406, 119] width 44 height 12
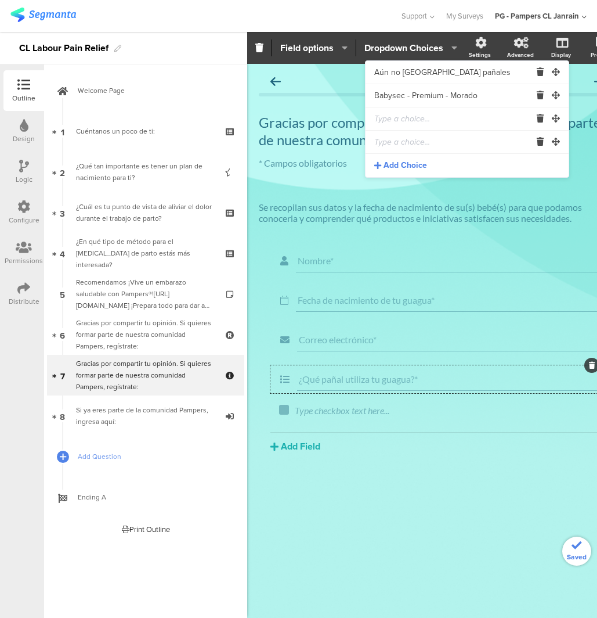
click at [397, 122] on input "text" at bounding box center [452, 118] width 157 height 23
paste input "Babysec - Recien Nacido - Blanco"
type input "Babysec - Recien Nacido - Blanco"
click at [445, 139] on input "text" at bounding box center [452, 142] width 157 height 23
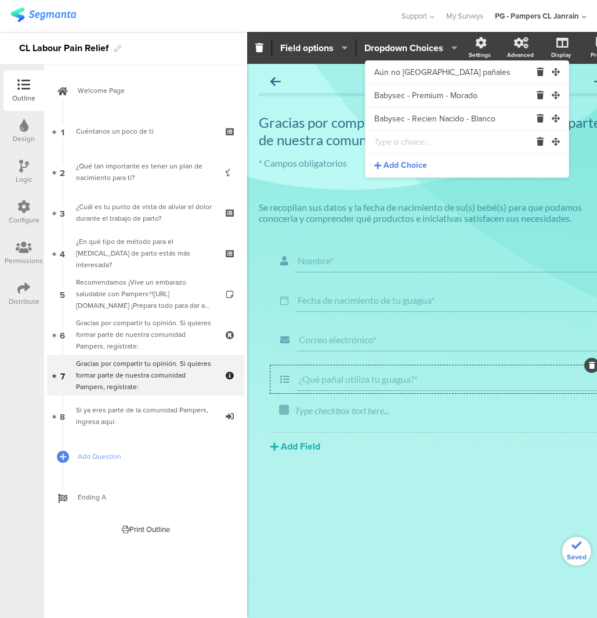
click at [445, 139] on input "text" at bounding box center [452, 142] width 157 height 23
paste input "Babysec - Super Premium - Blanco"
type input "Babysec - Super Premium - Blanco"
drag, startPoint x: 381, startPoint y: 160, endPoint x: 390, endPoint y: 168, distance: 11.9
click at [381, 160] on div "Add Choice" at bounding box center [467, 165] width 203 height 23
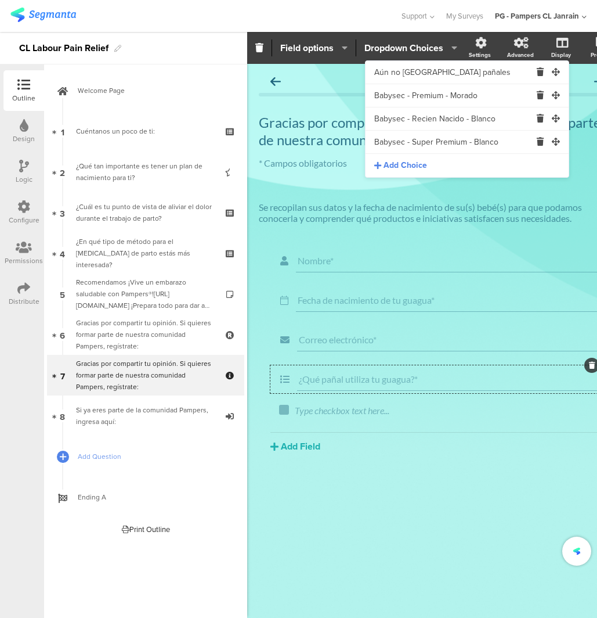
click at [392, 170] on div "Aún no usa pañales Babysec - Premium - Morado Babysec - Recien Nacido - Blanco …" at bounding box center [467, 119] width 203 height 116
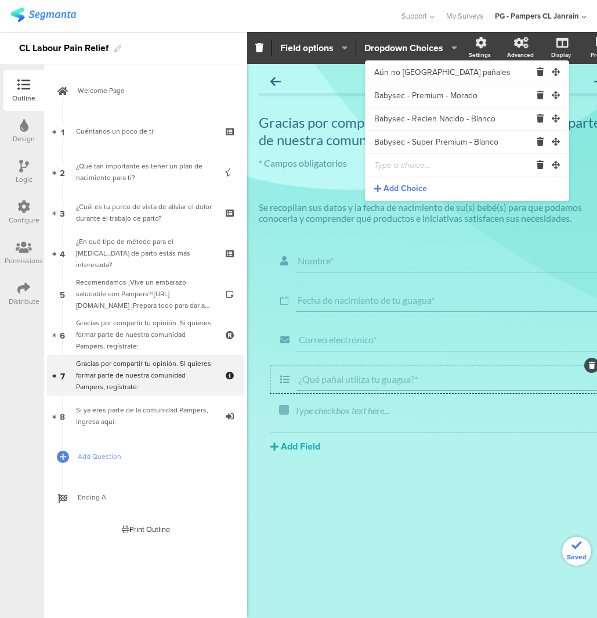
click at [398, 186] on span "Add Choice" at bounding box center [406, 189] width 44 height 12
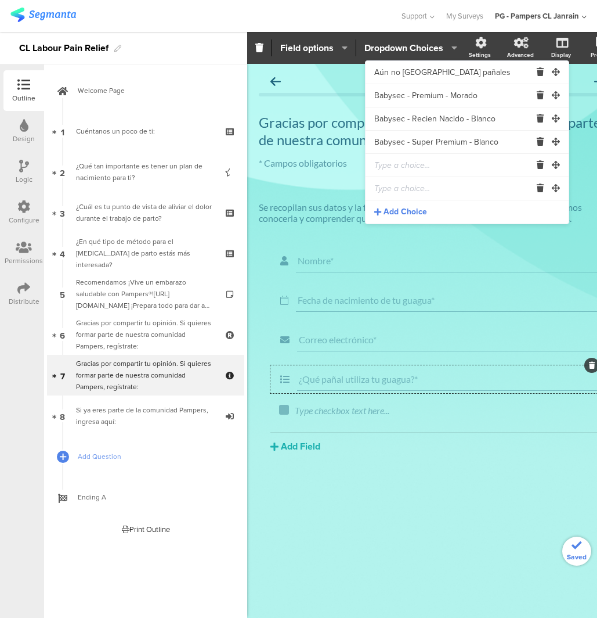
click at [404, 167] on input "text" at bounding box center [452, 165] width 157 height 23
paste input "Babysec - Voy Solito - Celeste"
type input "Babysec - Voy Solito - Celeste"
drag, startPoint x: 402, startPoint y: 186, endPoint x: 406, endPoint y: 203, distance: 16.6
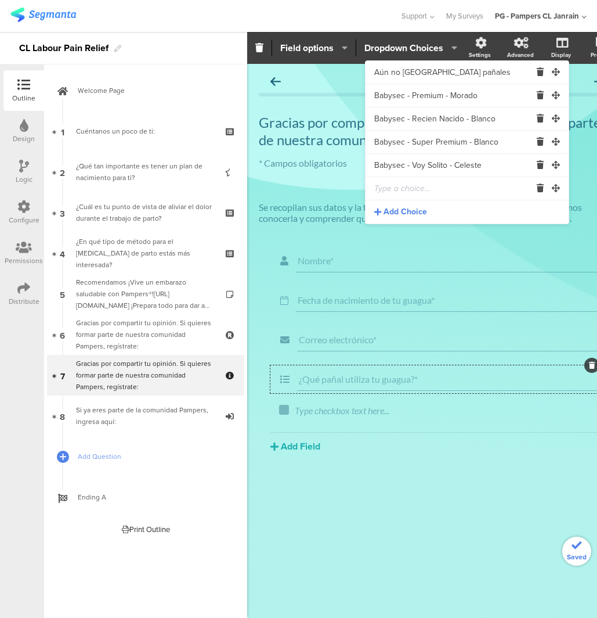
click at [402, 186] on input "text" at bounding box center [452, 188] width 157 height 23
paste input "Emubaby - Pants - Blanco"
type input "Emubaby - Pants - Blanco"
click at [407, 209] on span "Add Choice" at bounding box center [406, 212] width 44 height 12
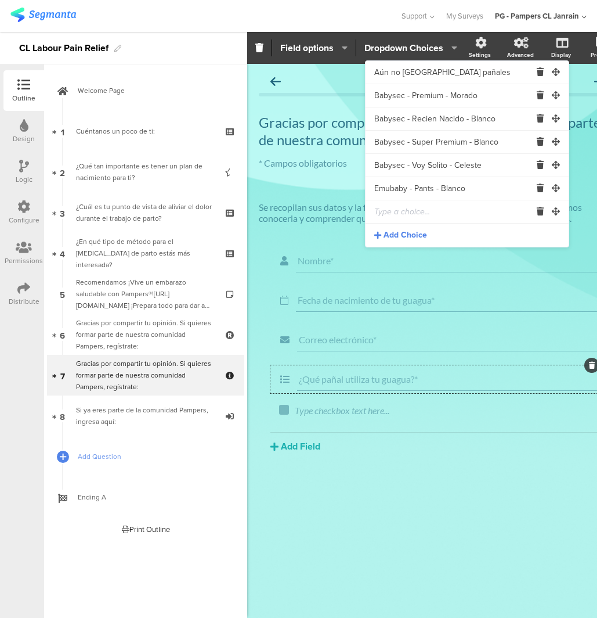
click at [398, 201] on input "text" at bounding box center [452, 211] width 157 height 23
paste input "Emubaby - Premium - Blanco"
type input "Emubaby - Premium - Blanco"
click at [401, 236] on span "Add Choice" at bounding box center [406, 235] width 44 height 12
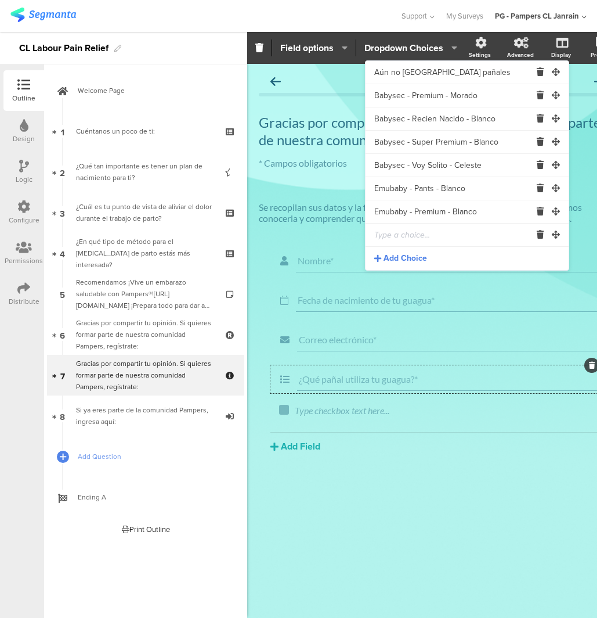
click at [386, 230] on input "text" at bounding box center [452, 235] width 157 height 23
paste input "Huggies - Active Sec - Verde"
type input "Huggies - Active Sec - Verde"
click at [393, 257] on span "Add Choice" at bounding box center [406, 259] width 44 height 12
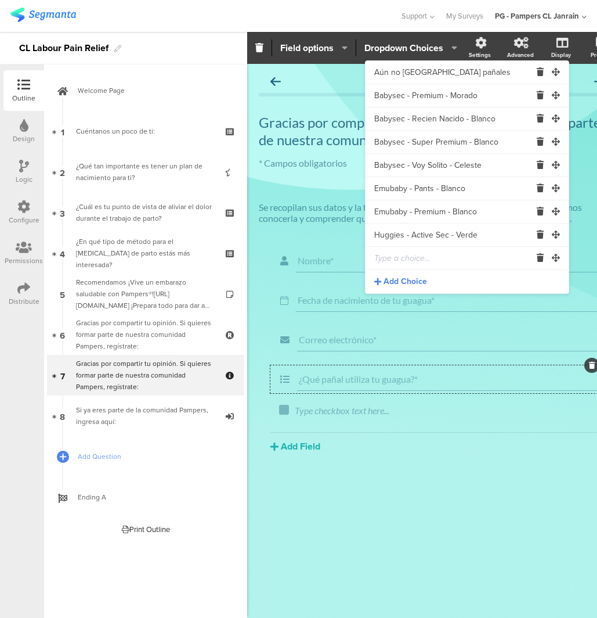
click at [430, 260] on input "text" at bounding box center [452, 258] width 157 height 23
paste input "Huggies - Natural Care Puro y Natural - Rojo"
type input "Huggies - Natural Care Puro y Natural - Rojo"
click at [417, 282] on span "Add Choice" at bounding box center [406, 282] width 44 height 12
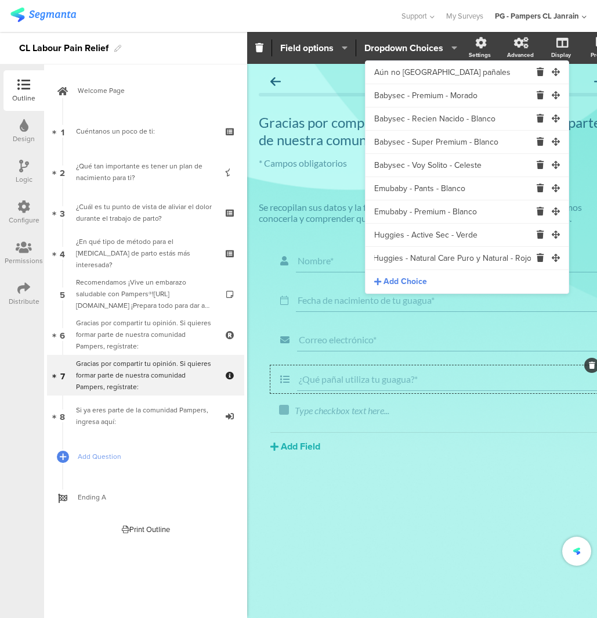
scroll to position [0, 0]
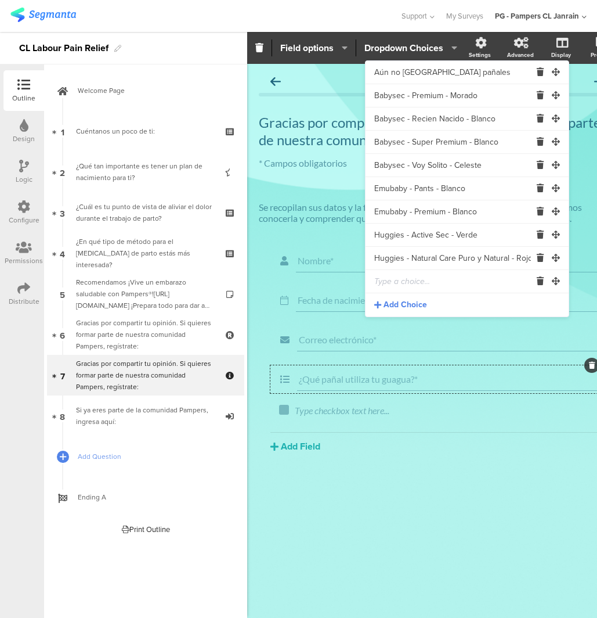
click at [406, 278] on input "text" at bounding box center [452, 281] width 157 height 23
paste input "Huggies - Natural Care Puro y Natural Pants - Rojo/Morado"
type input "Huggies - Natural Care Puro y Natural Pants - Rojo/Morado"
click at [406, 300] on span "Add Choice" at bounding box center [406, 305] width 44 height 12
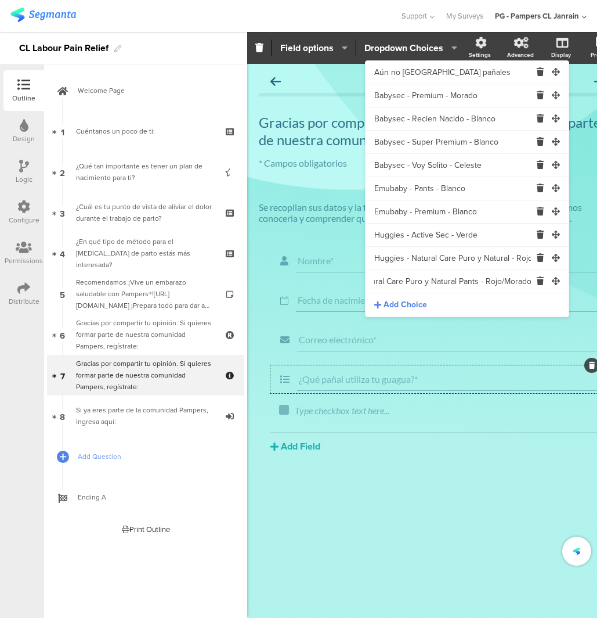
scroll to position [0, 0]
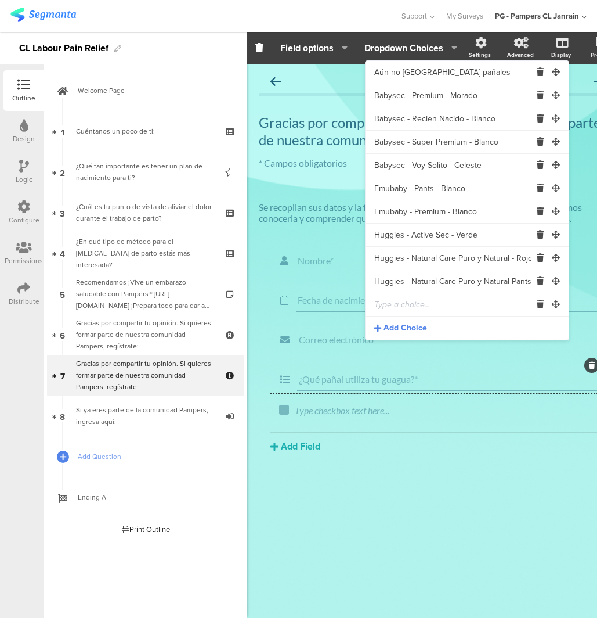
click at [407, 297] on input "text" at bounding box center [452, 304] width 157 height 23
paste input "Huggies - Natural Care Recien Nacido - Rojo/Celeste"
type input "Huggies - Natural Care Recien Nacido - Rojo/Celeste"
click at [406, 328] on span "Add Choice" at bounding box center [406, 328] width 44 height 12
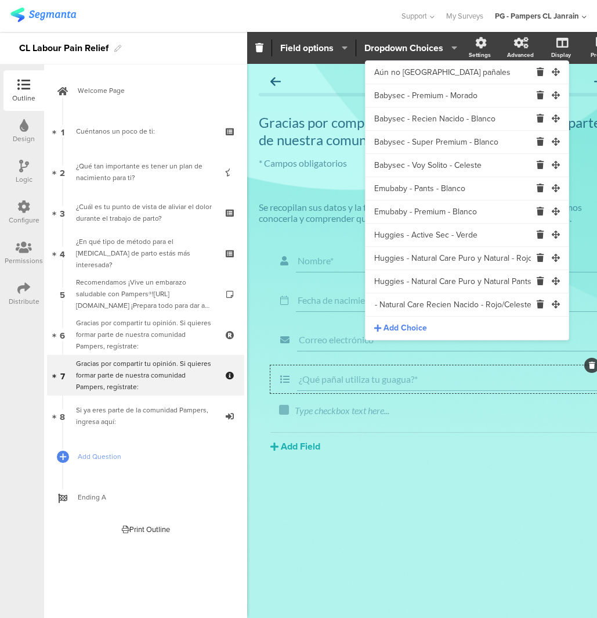
scroll to position [0, 0]
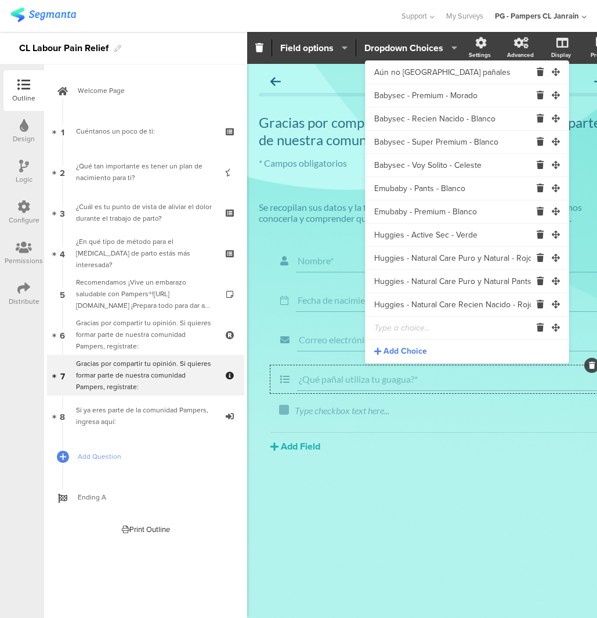
click at [413, 327] on input "text" at bounding box center [452, 327] width 157 height 23
paste input "Kids4Kids - Premium - Verde"
type input "Kids4Kids - Premium - Verde"
click at [395, 351] on span "Add Choice" at bounding box center [406, 351] width 44 height 12
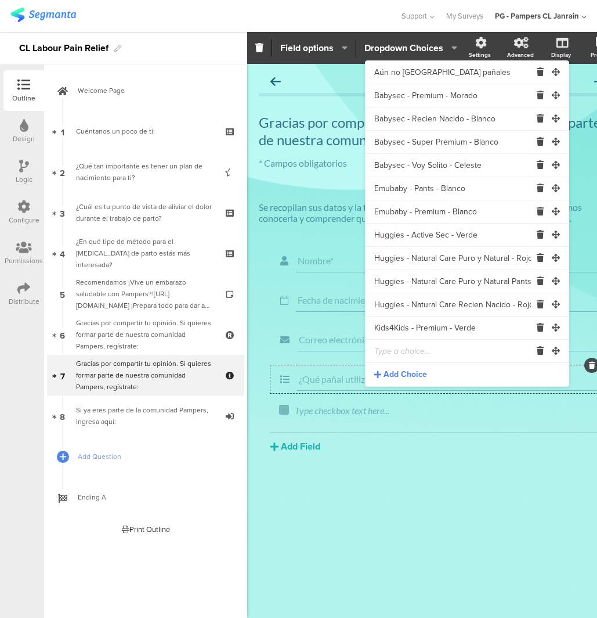
click at [404, 357] on input "text" at bounding box center [452, 351] width 157 height 23
paste input "Pampers - Confort Sec - Verde"
type input "Pampers - Confort Sec - Verde"
click at [398, 372] on span "Add Choice" at bounding box center [406, 375] width 44 height 12
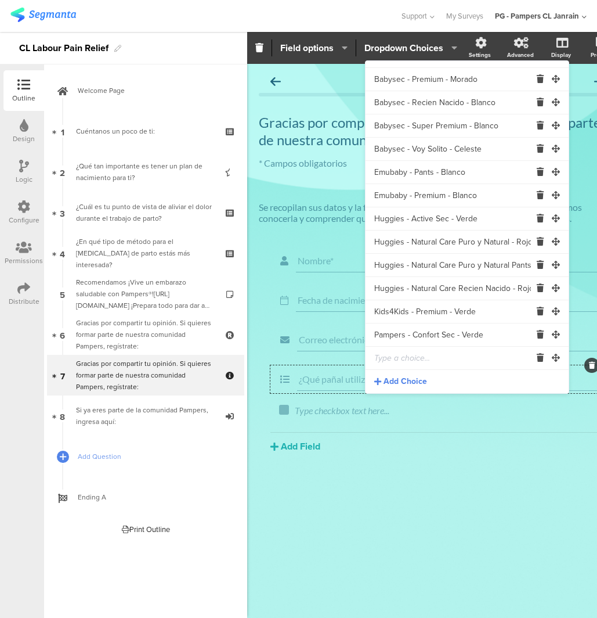
click at [386, 367] on input "text" at bounding box center [452, 358] width 157 height 23
paste input "Pampers - Premium Care - Verde/[GEOGRAPHIC_DATA]"
type input "Pampers - Premium Care - Verde/[GEOGRAPHIC_DATA]"
click at [391, 383] on span "Add Choice" at bounding box center [406, 382] width 44 height 12
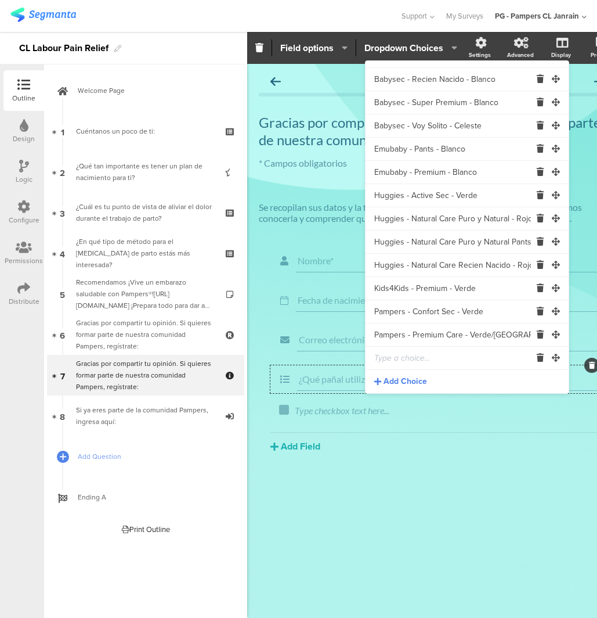
click at [427, 360] on input "text" at bounding box center [452, 358] width 157 height 23
paste input "Pampers - Premium Care PANTS - Verde/Dorado"
type input "Pampers - Premium Care PANTS - Verde/Dorado"
click at [411, 381] on span "Add Choice" at bounding box center [406, 382] width 44 height 12
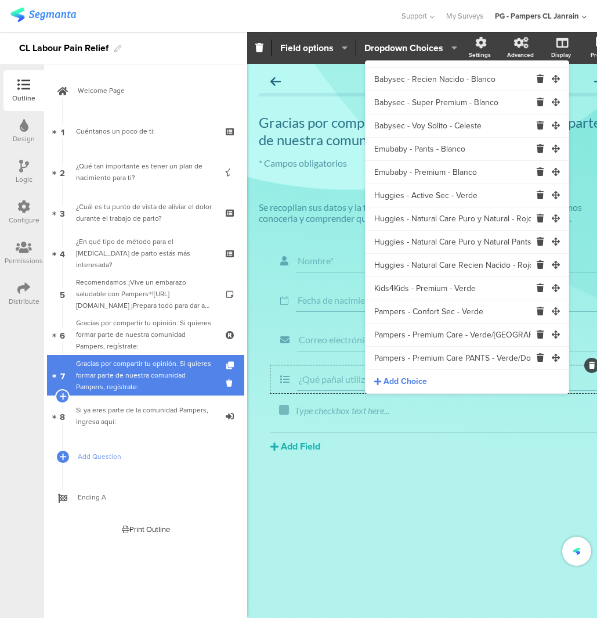
scroll to position [63, 0]
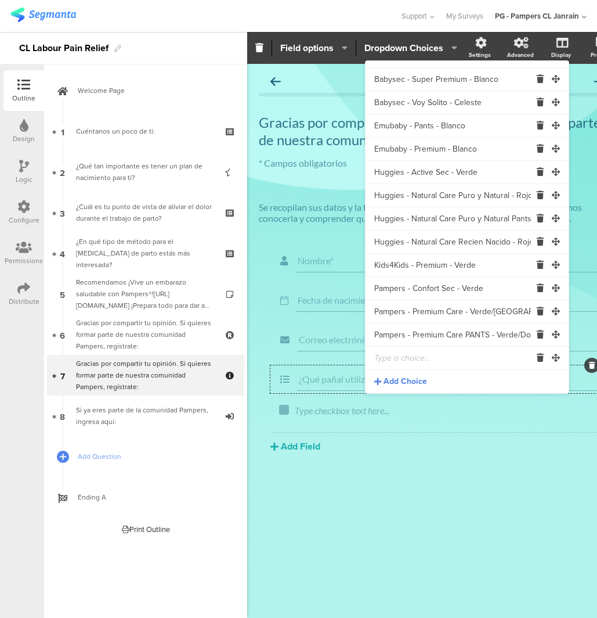
drag, startPoint x: 379, startPoint y: 359, endPoint x: 378, endPoint y: 365, distance: 5.8
click at [379, 359] on input "text" at bounding box center [452, 358] width 157 height 23
paste input "Pampers - Recien Nacido - Verde/Amarillo"
type input "Pampers - Recien Nacido - Verde/Amarillo"
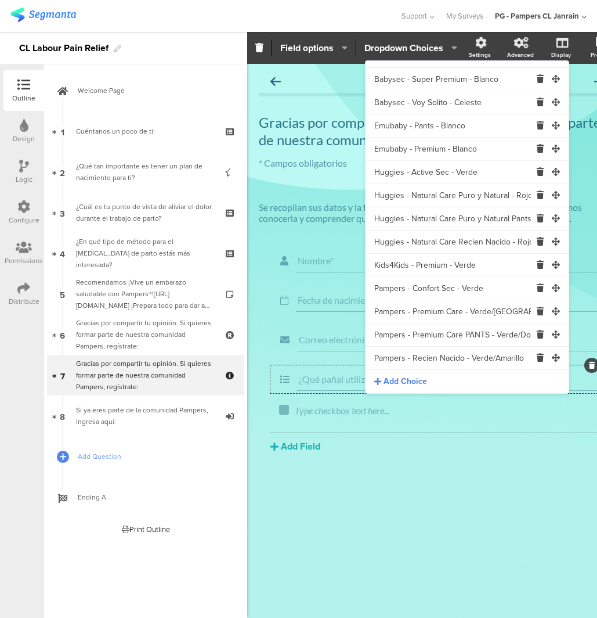
scroll to position [0, 0]
click at [409, 379] on span "Add Choice" at bounding box center [406, 382] width 44 height 12
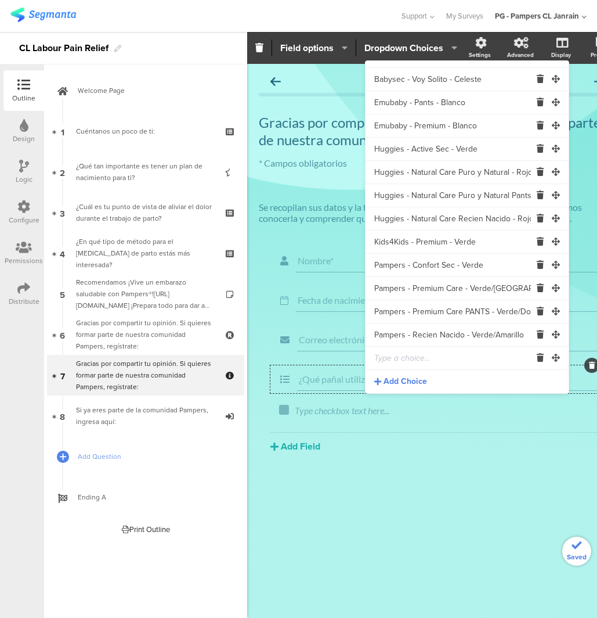
click at [404, 362] on input "text" at bounding box center [452, 358] width 157 height 23
paste input "Parents Choice - Blanco/Verde"
type input "Parents Choice - Blanco/Verde"
click at [413, 380] on span "Add Choice" at bounding box center [406, 382] width 44 height 12
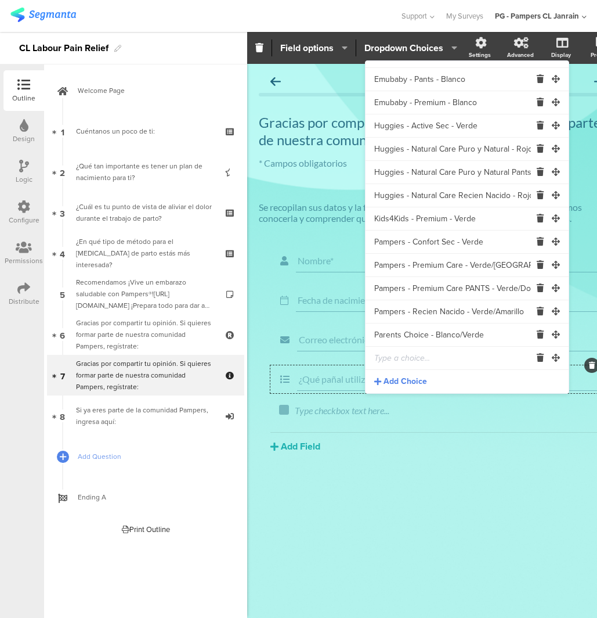
click at [411, 361] on input "text" at bounding box center [452, 358] width 157 height 23
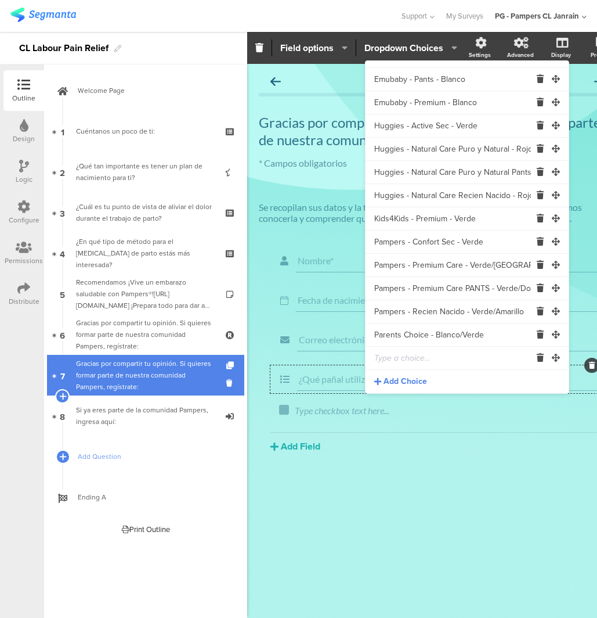
paste input "Parents Choice - Premium - Blanco/Morado"
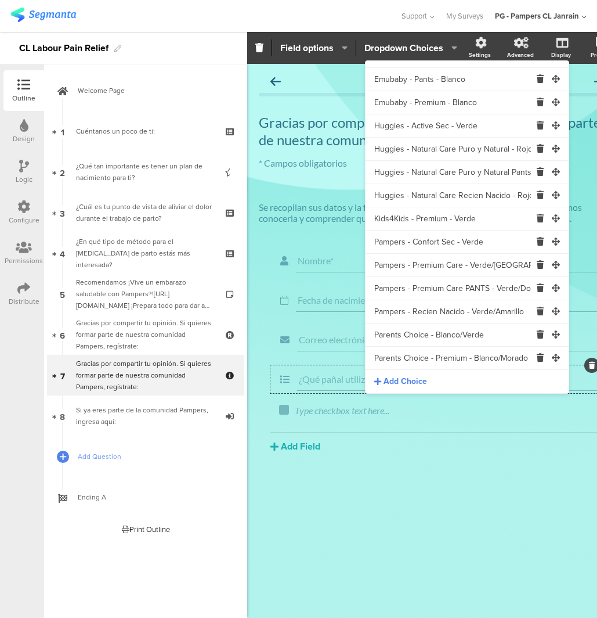
scroll to position [0, 7]
type input "Parents Choice - Premium - Blanco/Morado"
click at [380, 379] on icon at bounding box center [377, 381] width 7 height 8
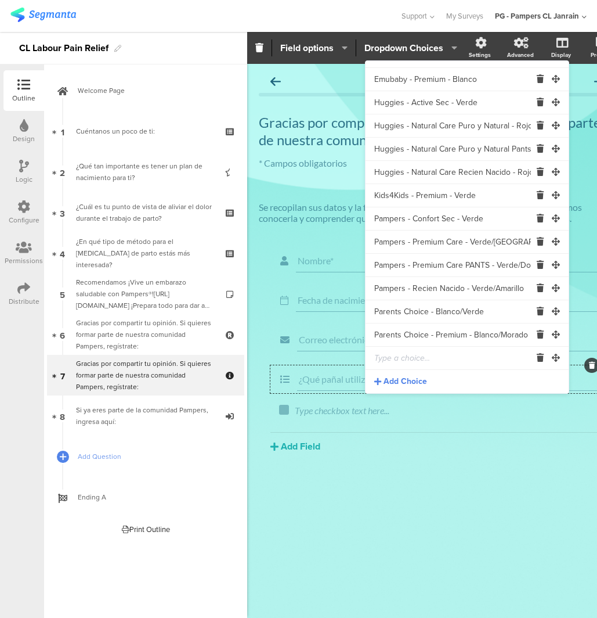
click at [404, 363] on input "text" at bounding box center [452, 358] width 157 height 23
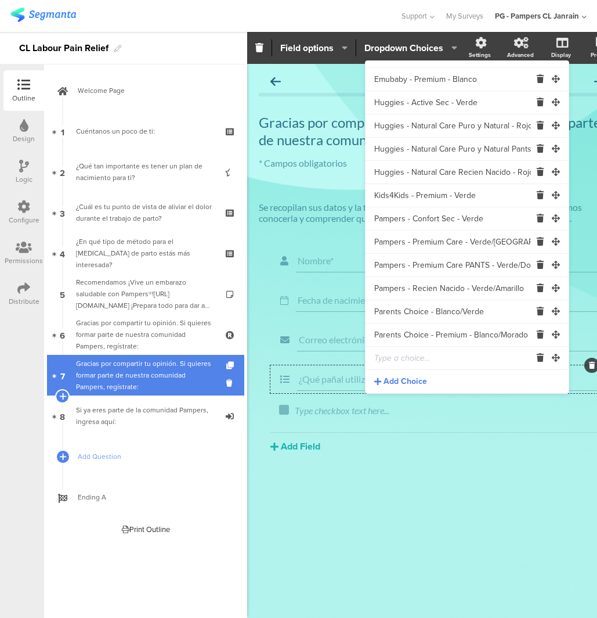
paste input "Nateen Premium - Prematuro"
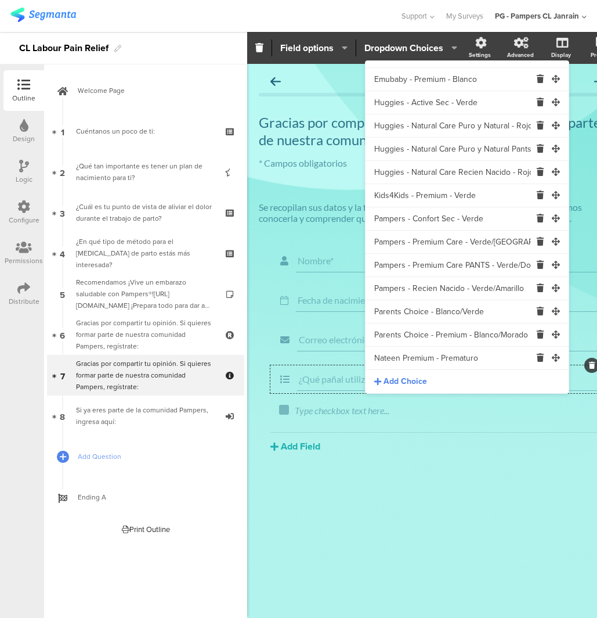
type input "Nateen Premium - Prematuro"
click at [388, 381] on span "Add Choice" at bounding box center [406, 382] width 44 height 12
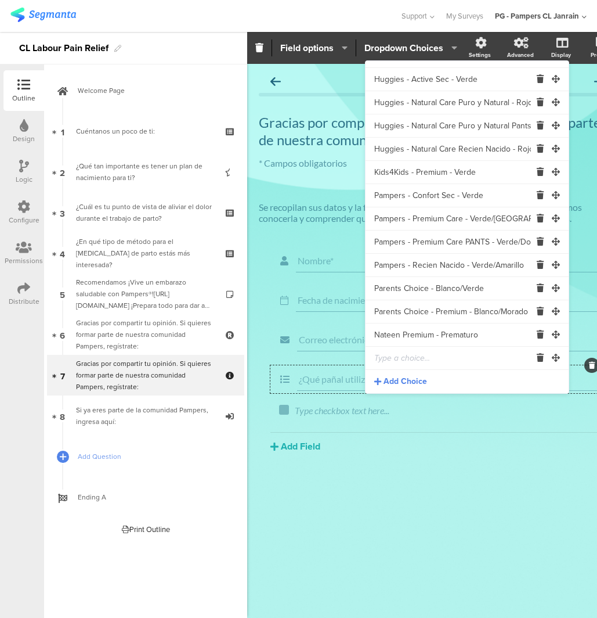
click at [416, 358] on input "text" at bounding box center [452, 358] width 157 height 23
paste input "Nateen Premium - Recien Nacido"
type input "Nateen Premium - Recien Nacido"
click at [421, 388] on div "Add Choice" at bounding box center [467, 381] width 203 height 23
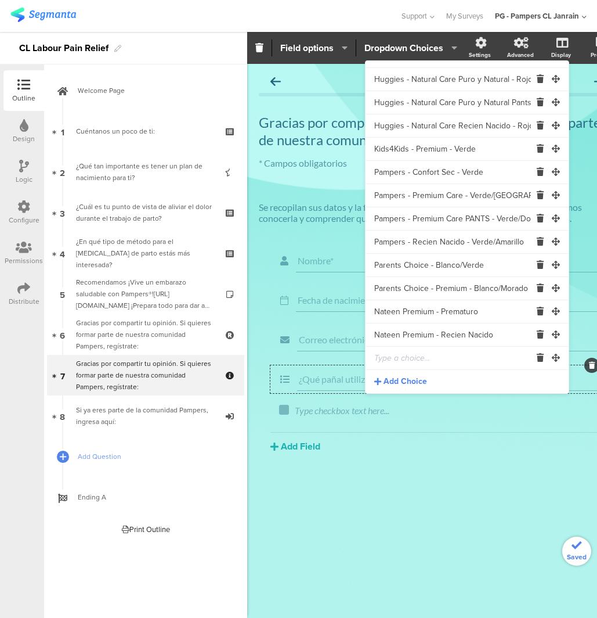
click at [409, 358] on input "text" at bounding box center [452, 358] width 157 height 23
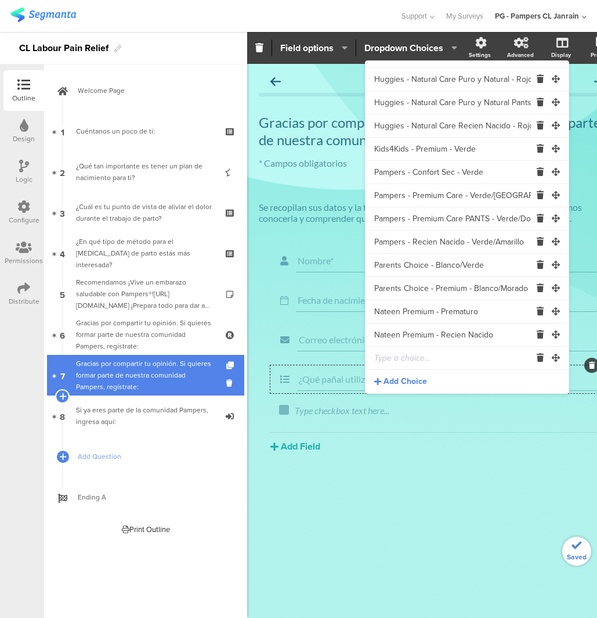
paste input "Nateen Premium"
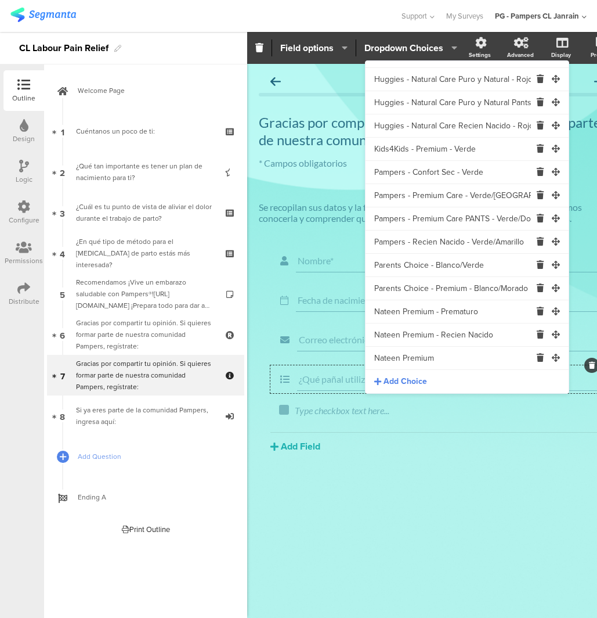
type input "Nateen Premium"
click at [396, 381] on span "Add Choice" at bounding box center [406, 382] width 44 height 12
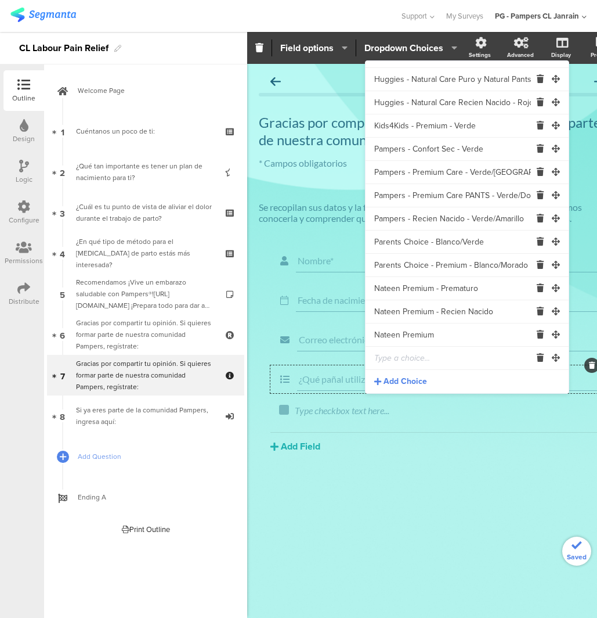
click at [415, 361] on input "text" at bounding box center [452, 358] width 157 height 23
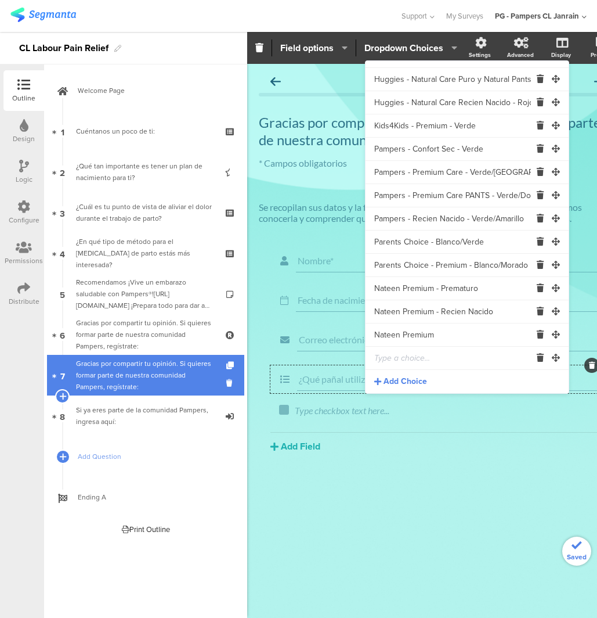
paste input "Nateen Premium - Entrenamiento"
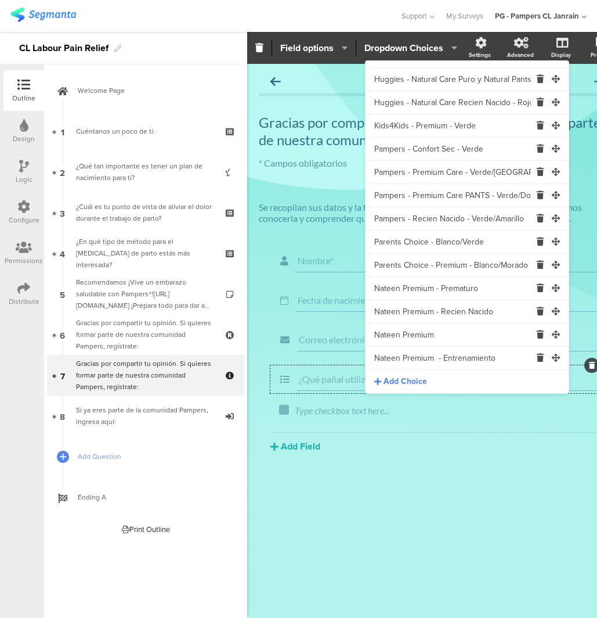
type input "Nateen Premium - Entrenamiento"
click at [430, 377] on div "Add Choice" at bounding box center [467, 381] width 203 height 23
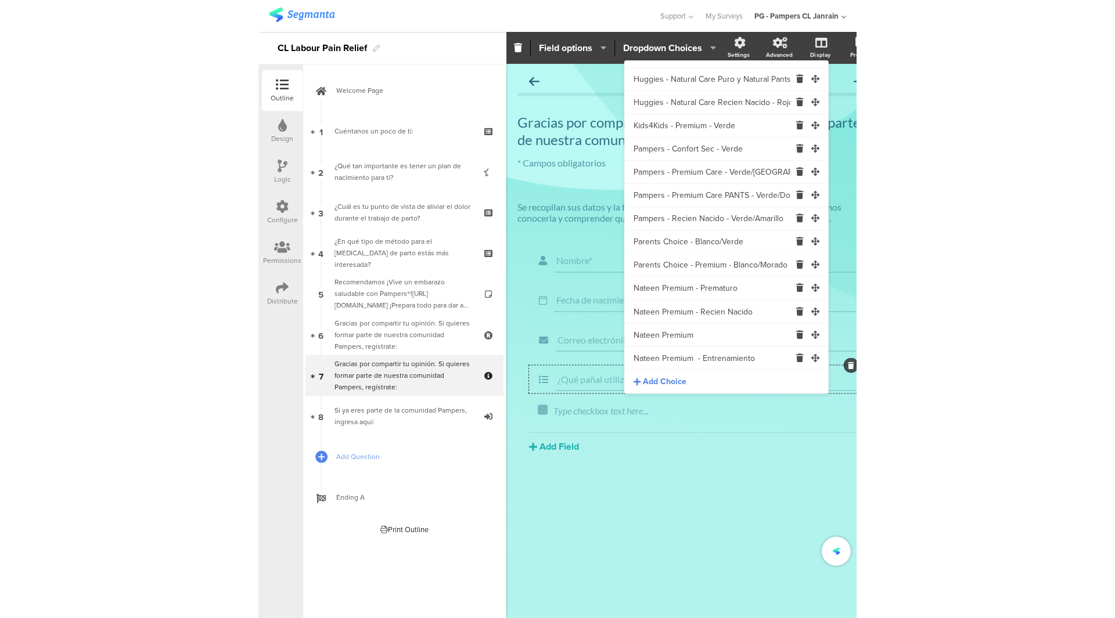
scroll to position [225, 0]
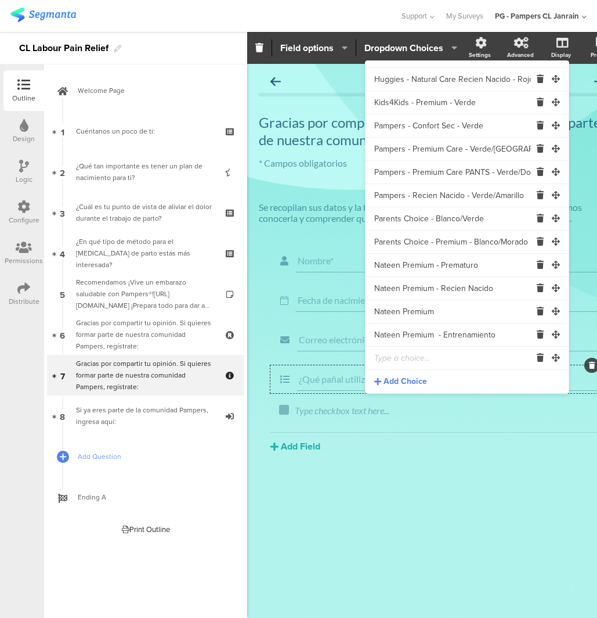
click at [426, 367] on input "text" at bounding box center [452, 358] width 157 height 23
paste input "Otro"
type input "Otro"
click at [345, 471] on div "Nombre* Fecha de nacimiento de tu guagua* Correo electrónico* ¿Qué pañal utiliz…" at bounding box center [438, 377] width 358 height 261
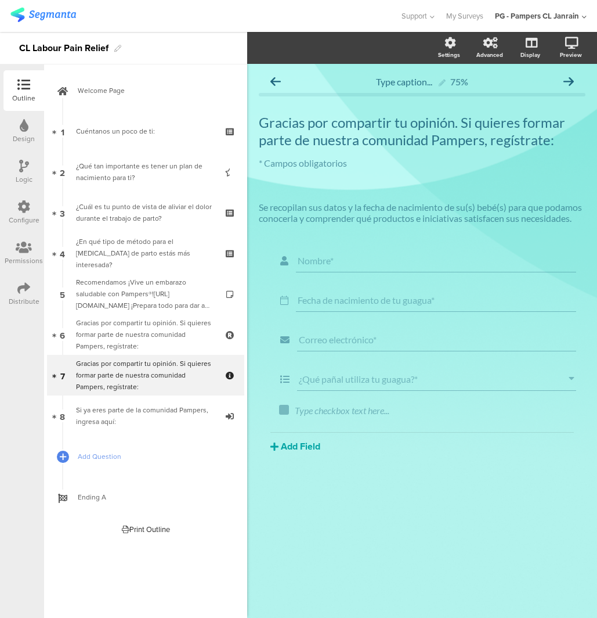
click at [298, 448] on button "Add Field" at bounding box center [296, 445] width 50 height 13
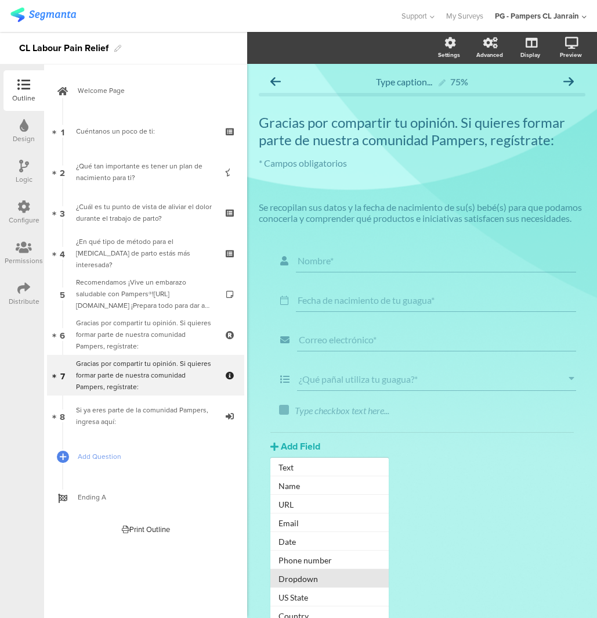
click at [333, 582] on button "Dropdown" at bounding box center [330, 578] width 118 height 19
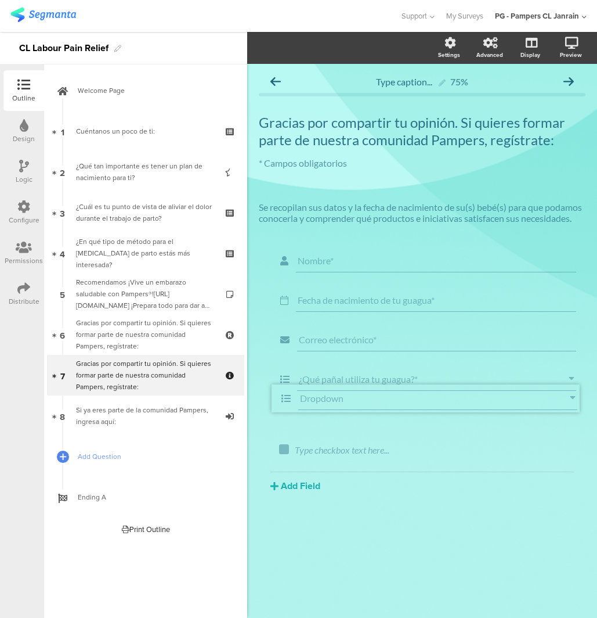
drag, startPoint x: 580, startPoint y: 406, endPoint x: 581, endPoint y: 390, distance: 16.9
click at [407, 429] on div "Dropdown" at bounding box center [436, 418] width 279 height 23
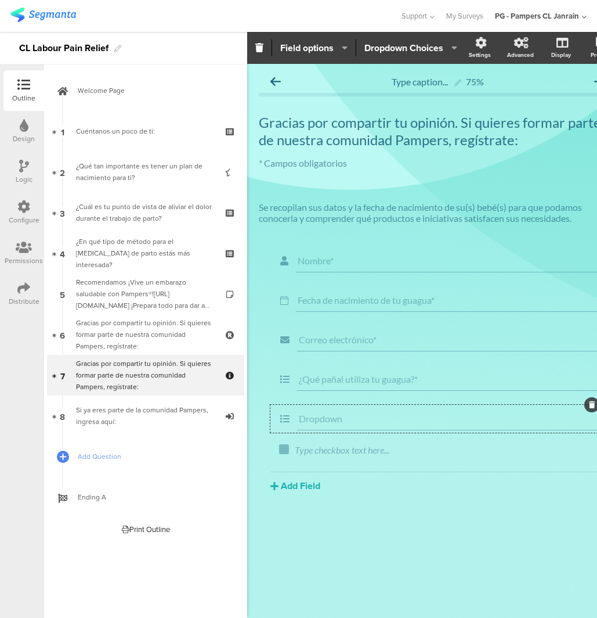
click at [408, 422] on input "Dropdown" at bounding box center [449, 418] width 301 height 11
paste input "¿Qué es lo que buscas en un pañal?*"
type input "¿Qué es lo que buscas en un pañal?*"
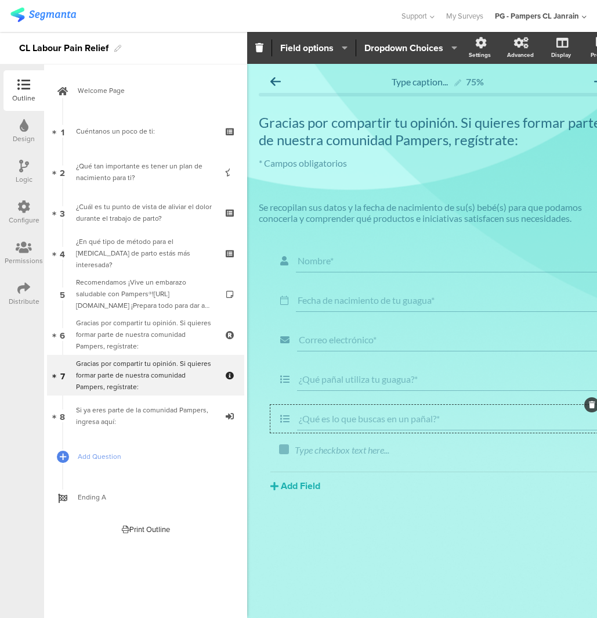
click at [387, 39] on button "Dropdown Choices" at bounding box center [411, 47] width 94 height 25
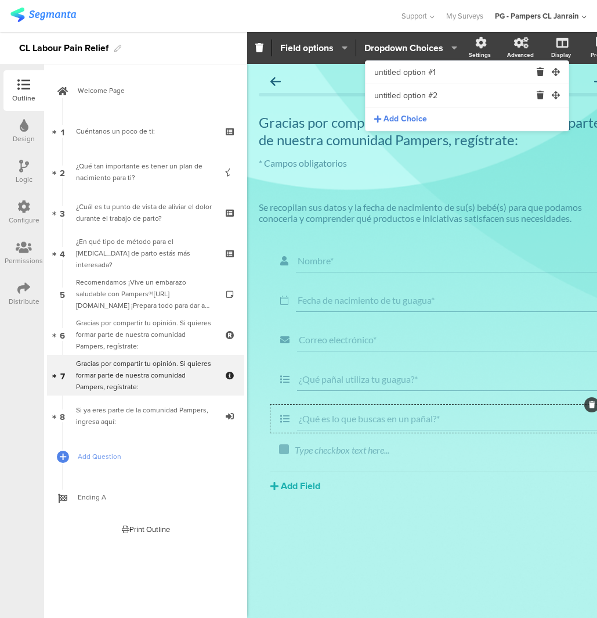
click at [388, 71] on input "untitled option #1" at bounding box center [452, 72] width 157 height 23
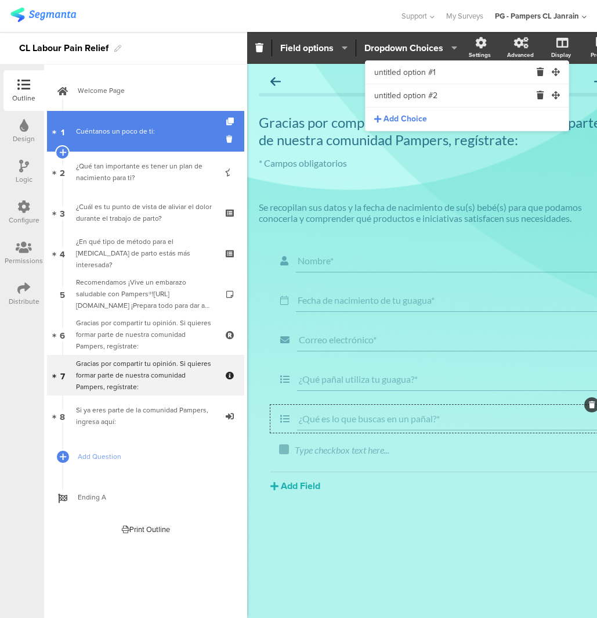
paste input "Mejor pañal sin importar el precio"
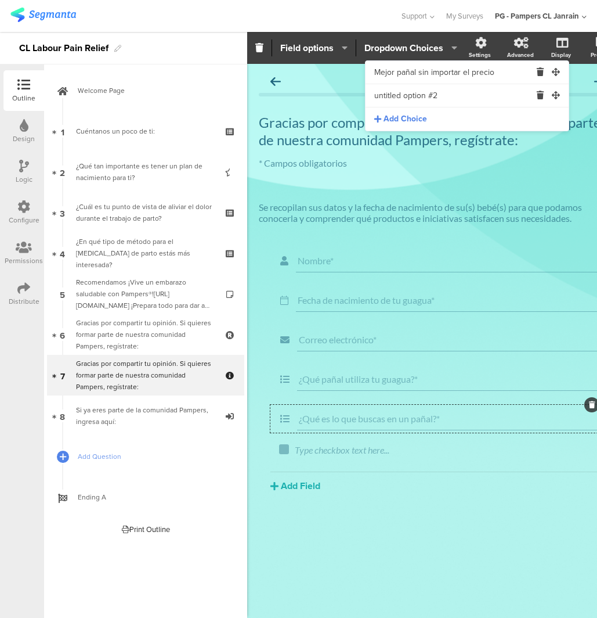
type input "Mejor pañal sin importar el precio"
click at [428, 95] on input "untitled option #2" at bounding box center [452, 95] width 157 height 23
paste input "Un pañal innovador y confiable"
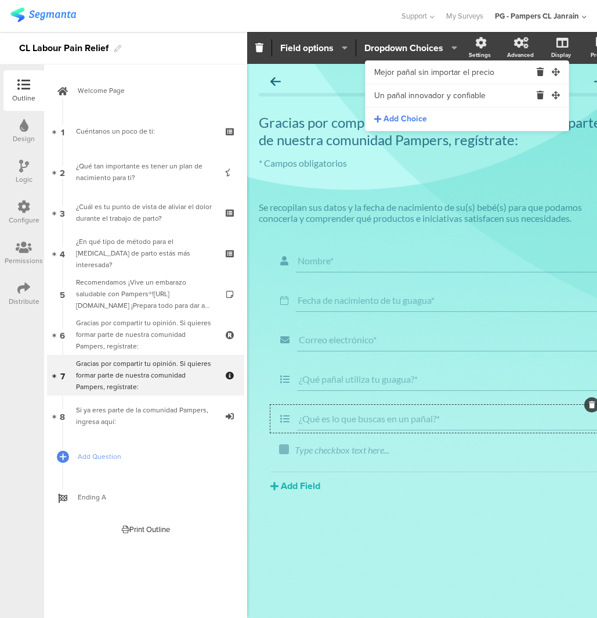
type input "Un pañal innovador y confiable"
click at [402, 121] on span "Add Choice" at bounding box center [406, 119] width 44 height 12
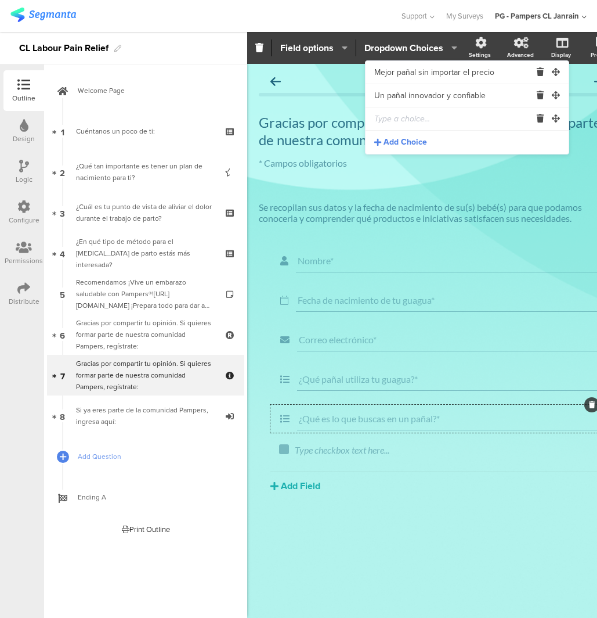
click at [409, 117] on input "text" at bounding box center [452, 118] width 157 height 23
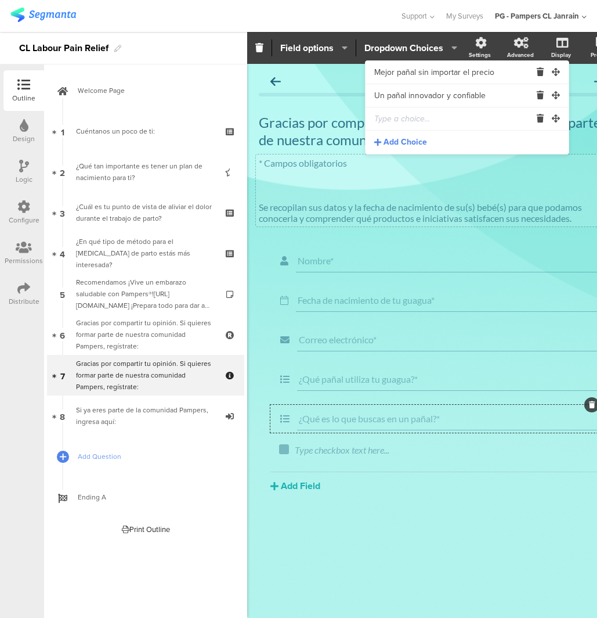
paste input "Buen precio y economía"
type input "Buen precio y economía"
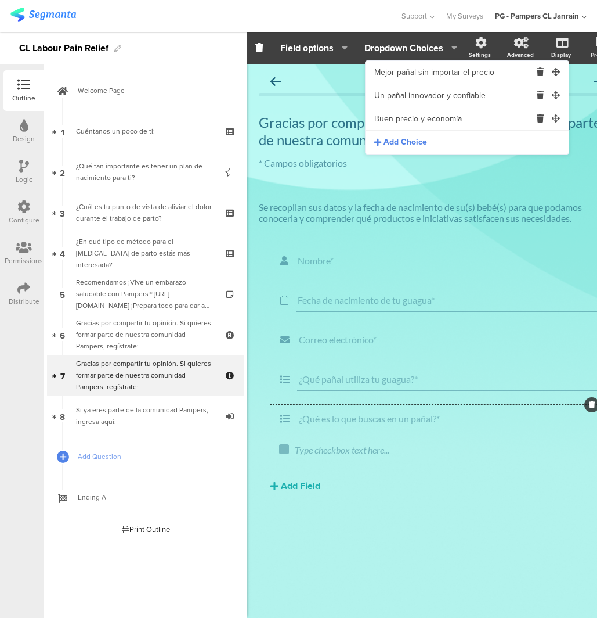
click at [351, 535] on div "Nombre* Fecha de nacimiento de tu guagua* Correo electrónico* ¿Qué pañal utiliz…" at bounding box center [438, 397] width 358 height 301
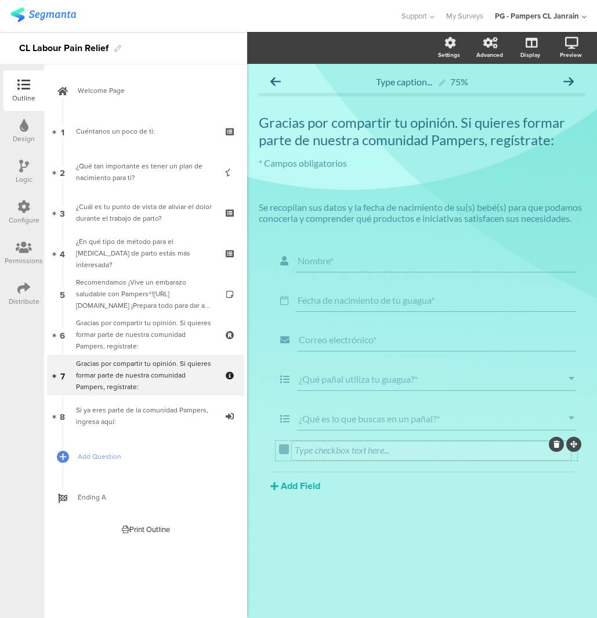
click at [340, 446] on div "Type checkbox text here..." at bounding box center [431, 449] width 273 height 11
click at [340, 446] on p at bounding box center [431, 449] width 273 height 11
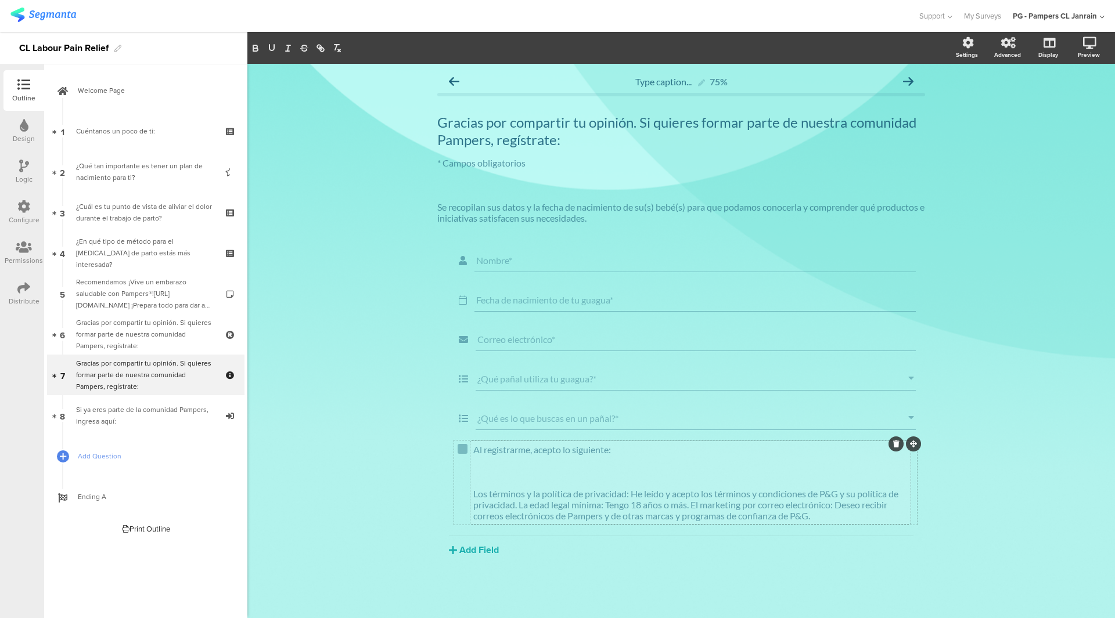
click at [557, 393] on section "Nombre* Fecha de nacimiento de tu guagua* Correo electrónico* ¿Qué pañal utiliz…" at bounding box center [681, 340] width 464 height 186
click at [562, 381] on input "¿Qué pañal utiliza tu guagua?*" at bounding box center [692, 378] width 431 height 11
click at [559, 409] on div "¿Qué es lo que buscas en un pañal?*" at bounding box center [695, 418] width 440 height 23
click at [563, 381] on input "¿Qué pañal utiliza tu guagua?*" at bounding box center [692, 378] width 431 height 11
click at [557, 416] on input "¿Qué es lo que buscas en un pañal?*" at bounding box center [692, 418] width 431 height 11
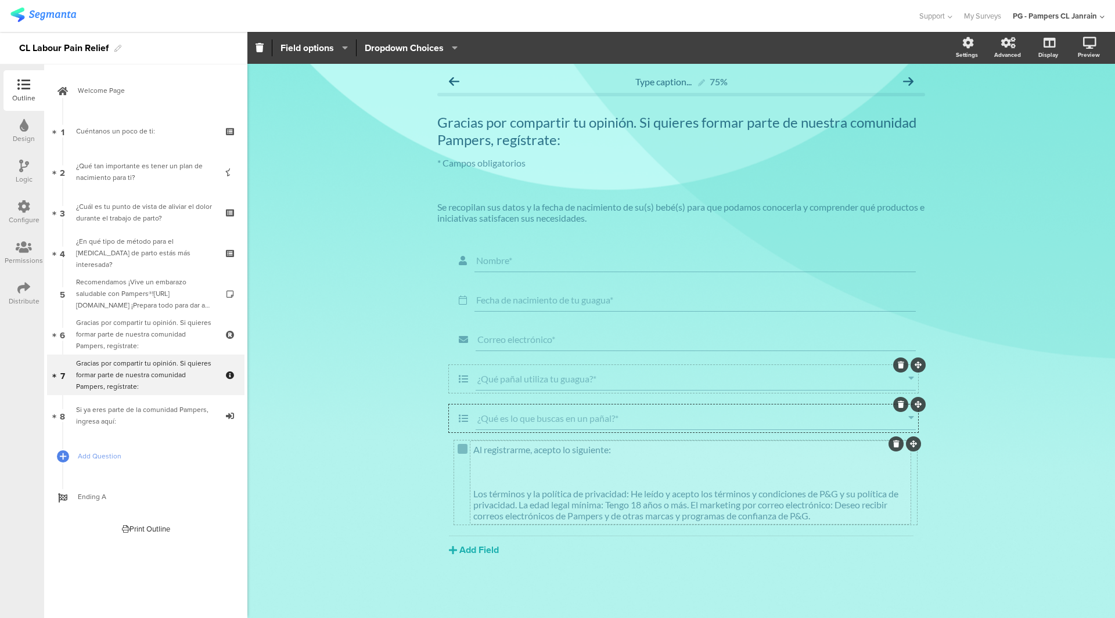
click at [560, 387] on div "¿Qué pañal utiliza tu guagua?*" at bounding box center [695, 379] width 440 height 23
click at [556, 419] on input "¿Qué es lo que buscas en un pañal?*" at bounding box center [692, 418] width 431 height 11
click at [557, 387] on div "¿Qué pañal utiliza tu guagua?*" at bounding box center [695, 379] width 440 height 23
click at [554, 415] on input "¿Qué es lo que buscas en un pañal?*" at bounding box center [692, 418] width 431 height 11
click at [26, 212] on icon at bounding box center [23, 206] width 13 height 13
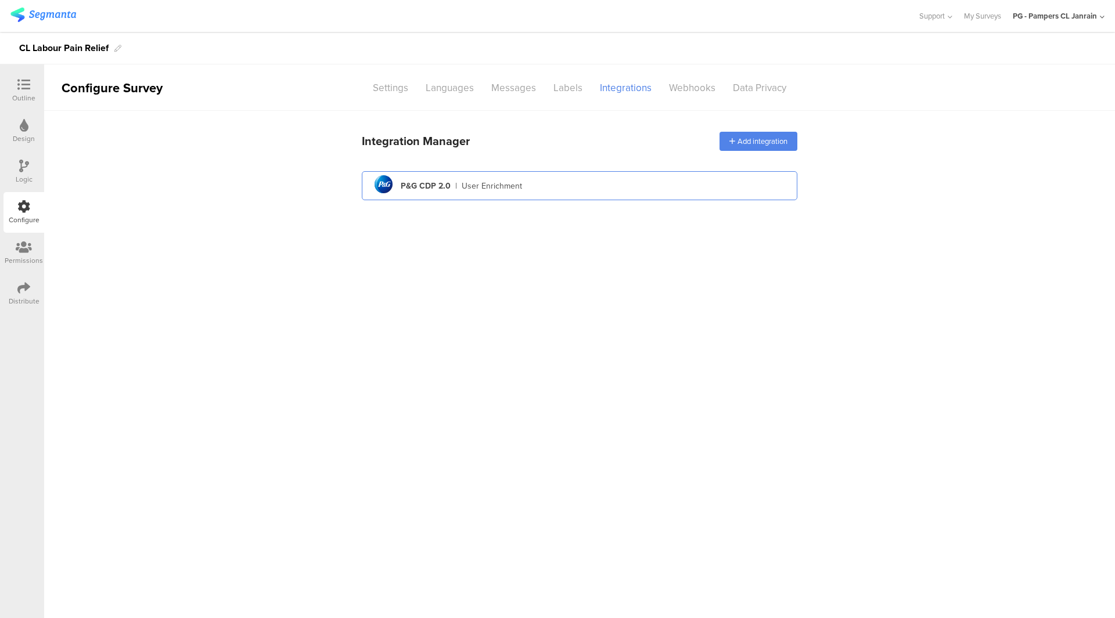
click at [552, 175] on div "pg logo P&G CDP 2.0 | User Enrichment" at bounding box center [579, 186] width 417 height 28
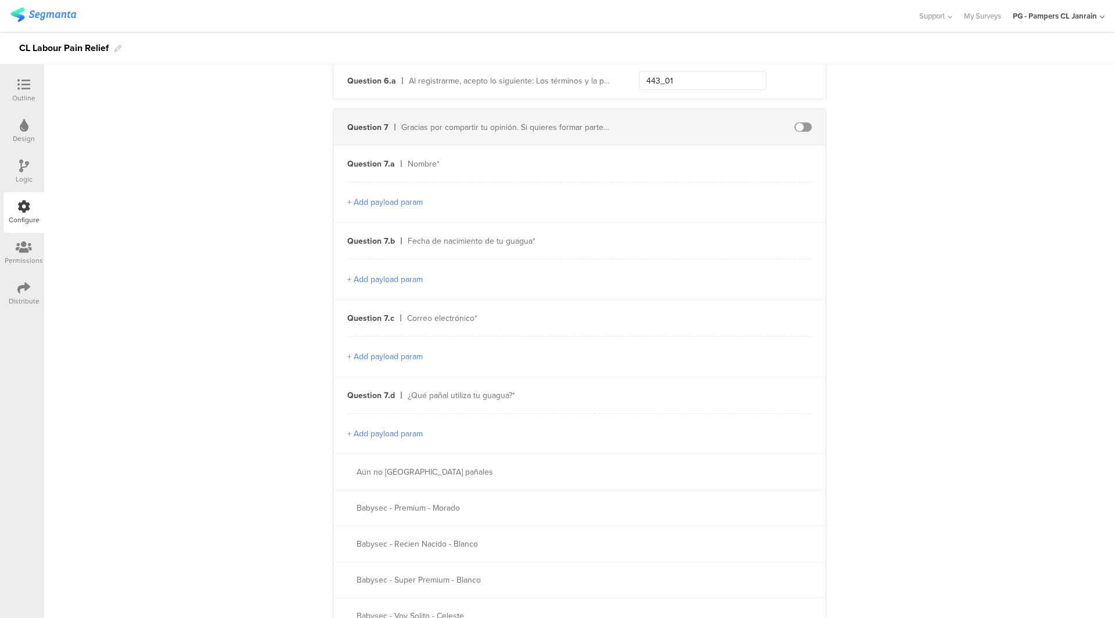
scroll to position [2149, 0]
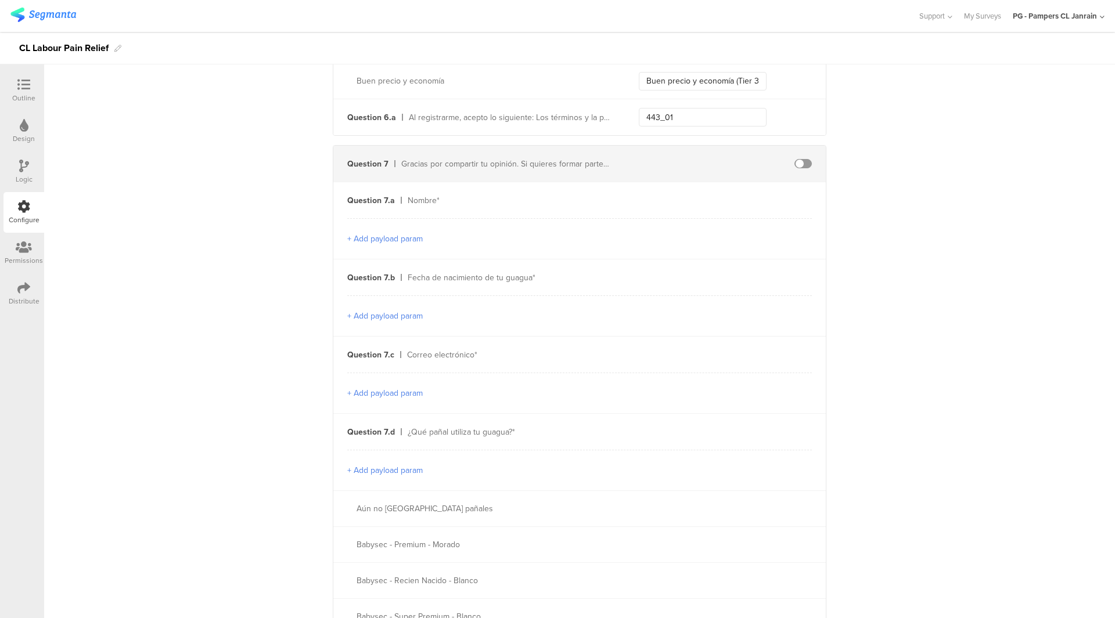
click at [803, 159] on span at bounding box center [802, 163] width 17 height 9
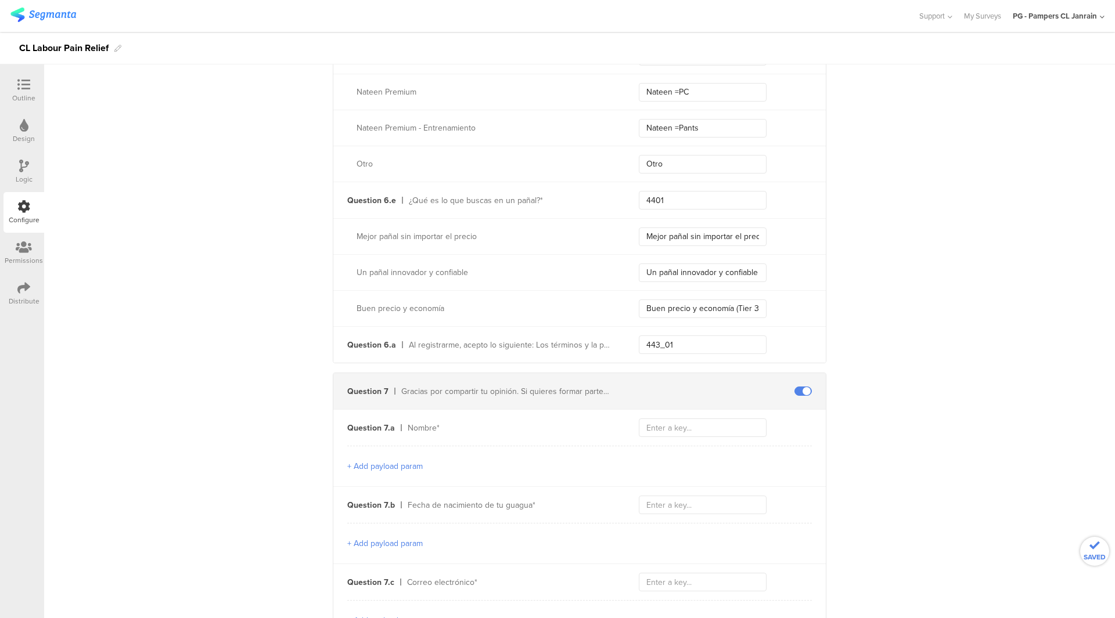
scroll to position [1916, 0]
click at [668, 442] on div "Question 7.a Nombre*" at bounding box center [579, 433] width 492 height 36
click at [671, 433] on input "text" at bounding box center [703, 432] width 128 height 19
paste input "firstName"
type input "firstName"
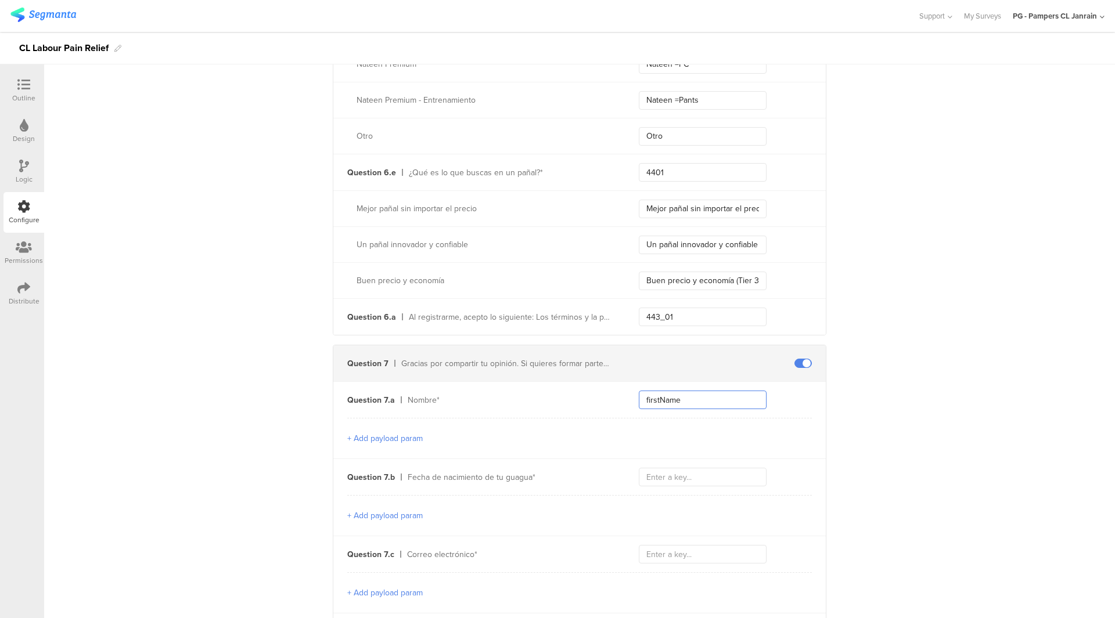
scroll to position [1975, 0]
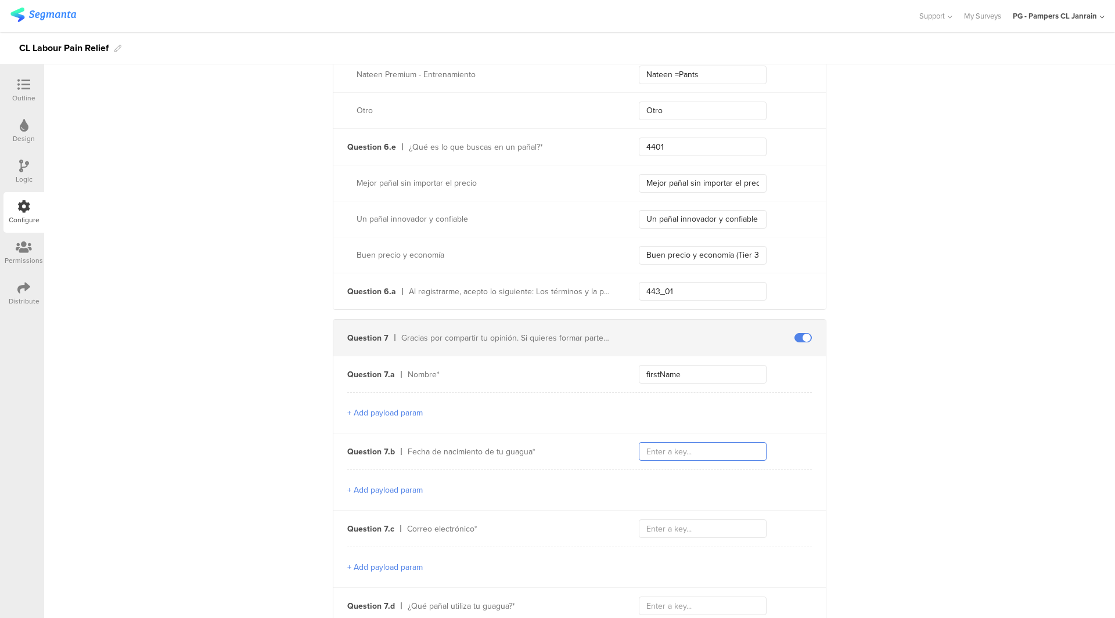
click at [673, 452] on input "text" at bounding box center [703, 451] width 128 height 19
paste input "email"
type input "email"
click at [406, 485] on button "+ Add payload param" at bounding box center [384, 490] width 75 height 12
click at [430, 484] on div at bounding box center [566, 494] width 439 height 20
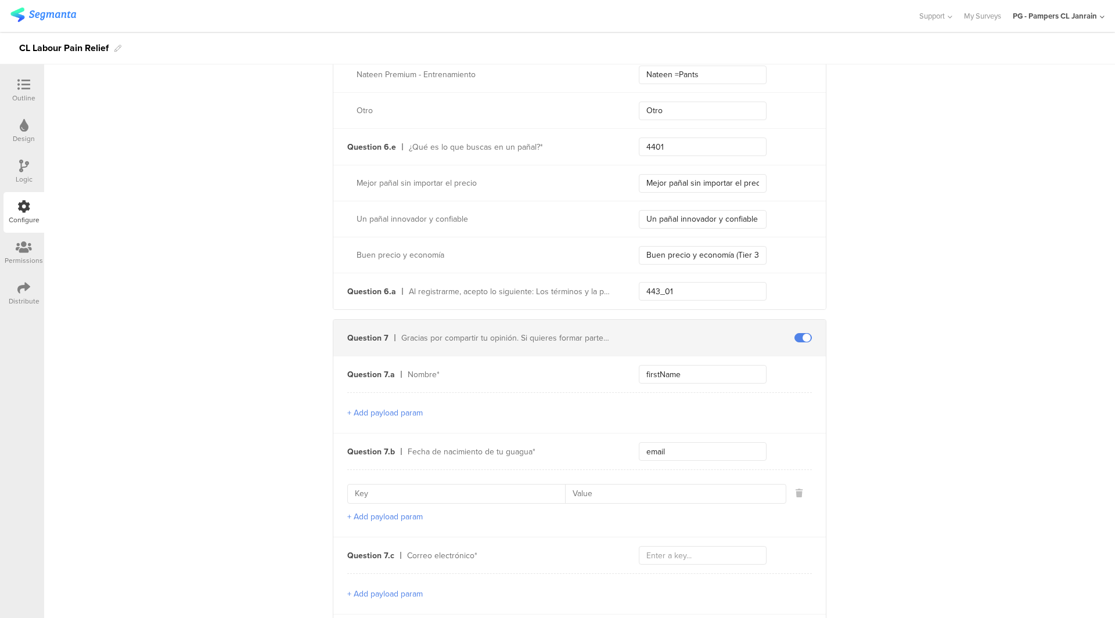
click at [430, 485] on input at bounding box center [460, 494] width 210 height 19
paste input "emailContactPointCategoryCode"
type input "emailContactPointCategoryCode"
click at [632, 492] on input at bounding box center [672, 494] width 214 height 19
paste input "EP"
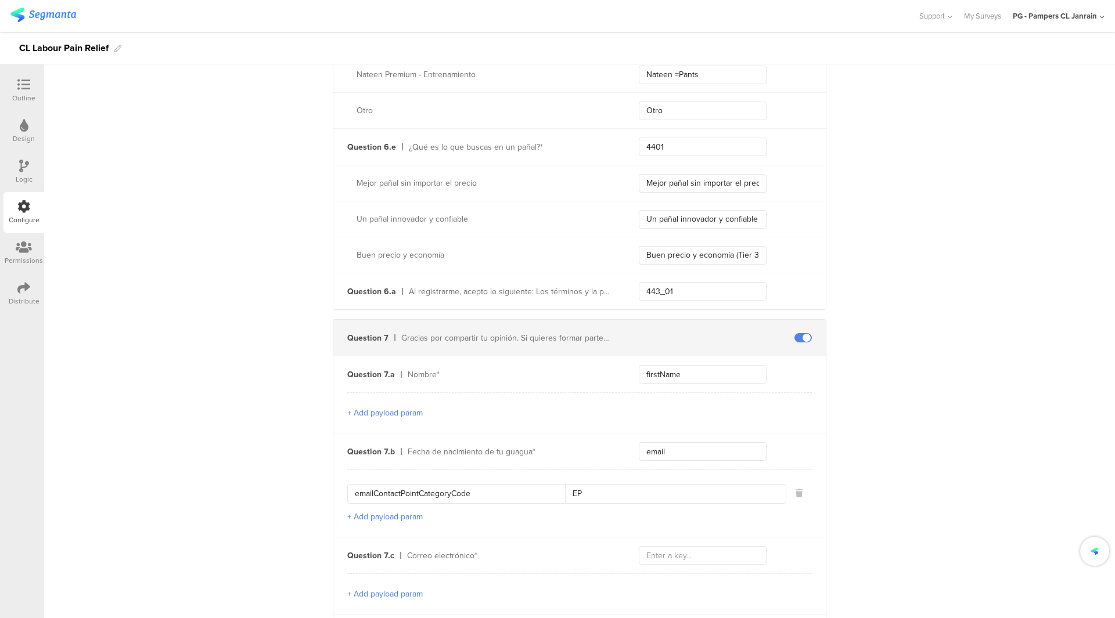
type input "EP"
click at [410, 516] on button "+ Add payload param" at bounding box center [384, 517] width 75 height 12
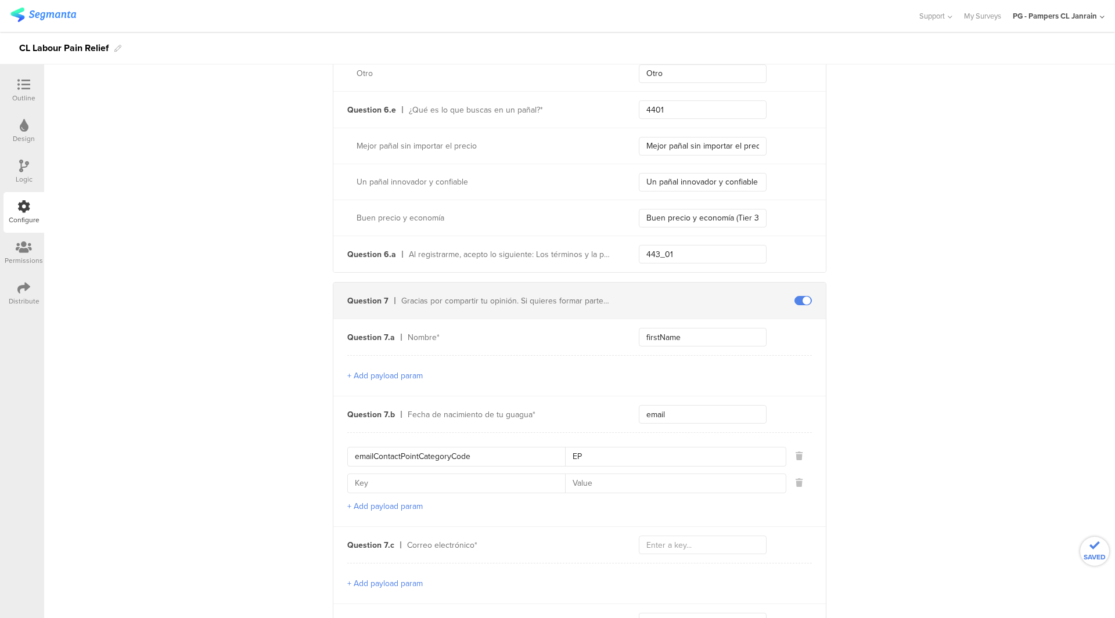
scroll to position [2033, 0]
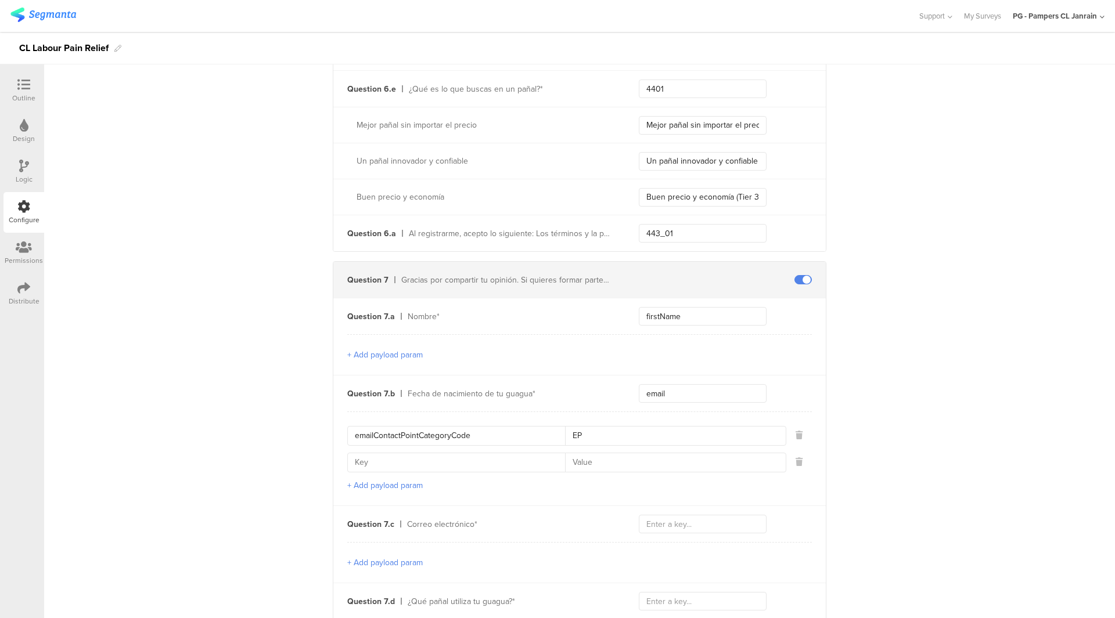
click at [462, 469] on div at bounding box center [566, 463] width 439 height 20
click at [495, 461] on input at bounding box center [460, 462] width 210 height 19
paste input "emailValidContactPointIndicator"
type input "emailValidContactPointIndicator"
click at [599, 461] on input at bounding box center [672, 462] width 214 height 19
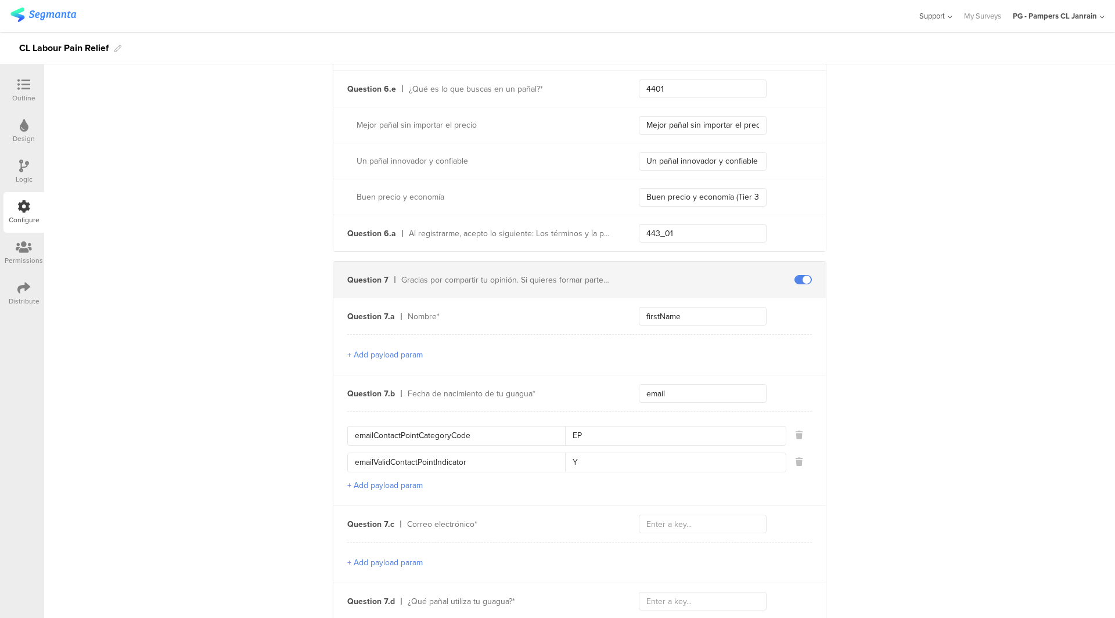
type input "Y"
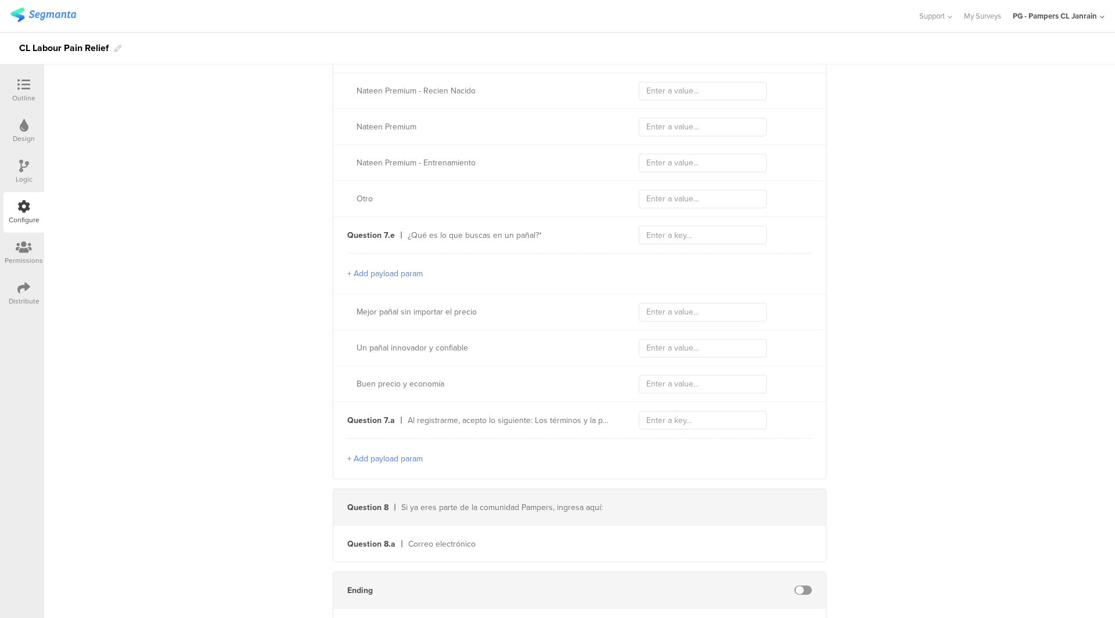
scroll to position [3363, 0]
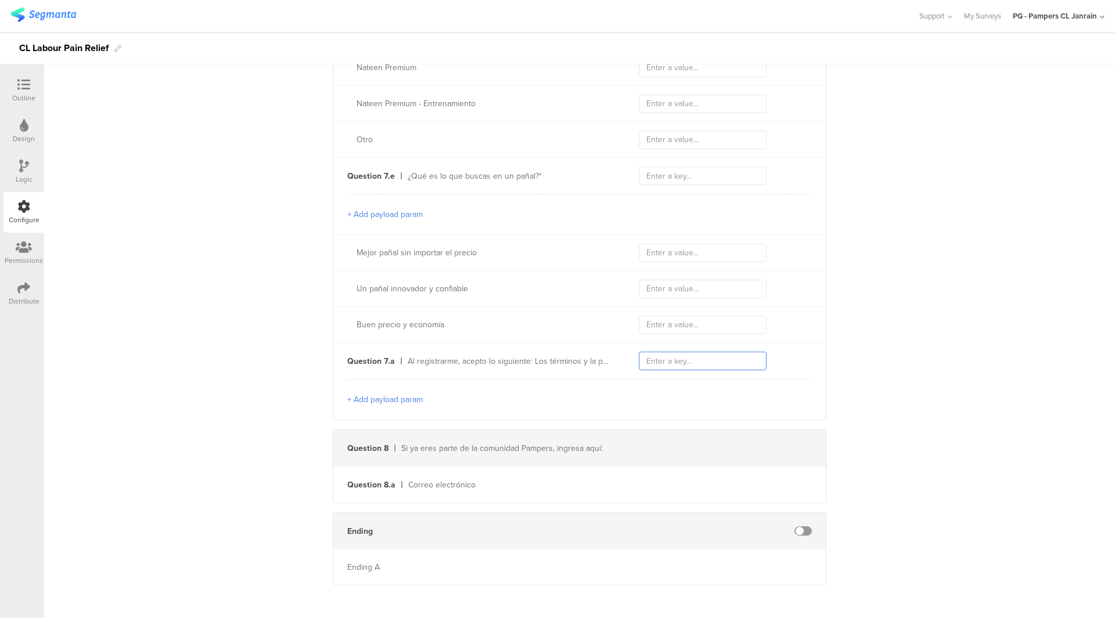
click at [673, 352] on input "text" at bounding box center [703, 361] width 128 height 19
paste input "optText"
type input "optText"
click at [397, 397] on button "+ Add payload param" at bounding box center [384, 400] width 75 height 12
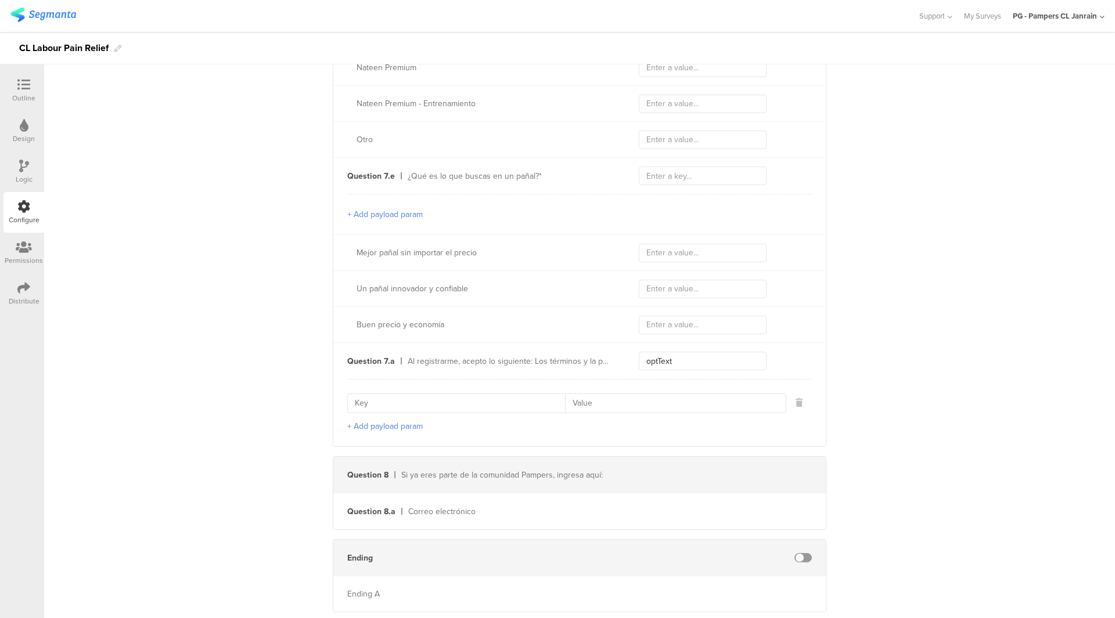
click at [466, 398] on input at bounding box center [460, 403] width 210 height 19
paste input "optId"
type input "optId"
drag, startPoint x: 405, startPoint y: 420, endPoint x: 456, endPoint y: 378, distance: 65.6
click at [405, 420] on button "+ Add payload param" at bounding box center [384, 426] width 75 height 12
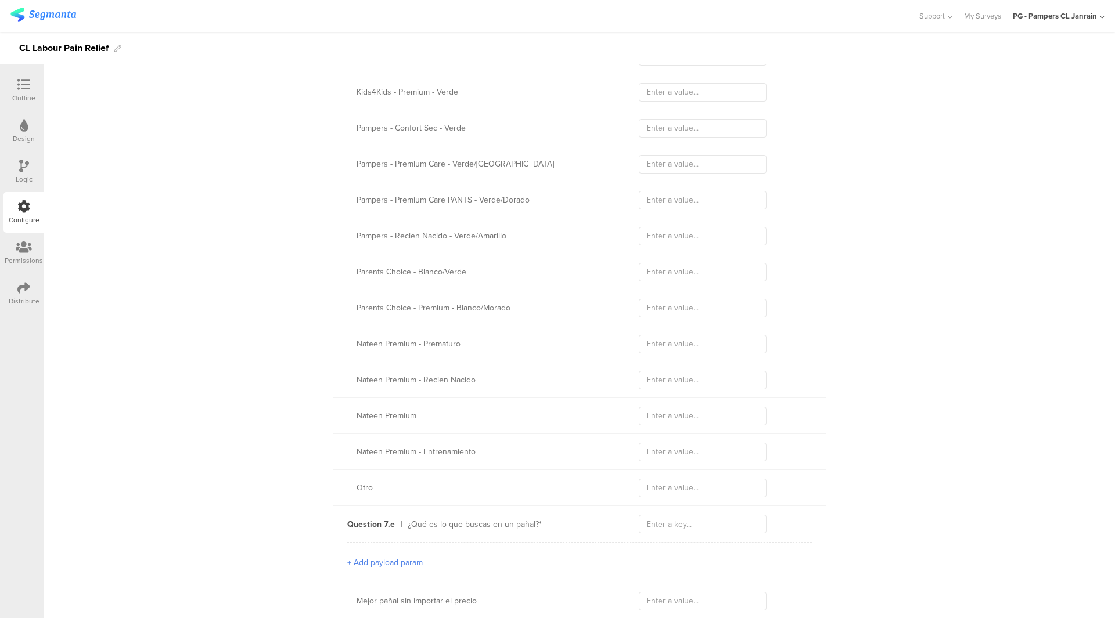
scroll to position [3417, 0]
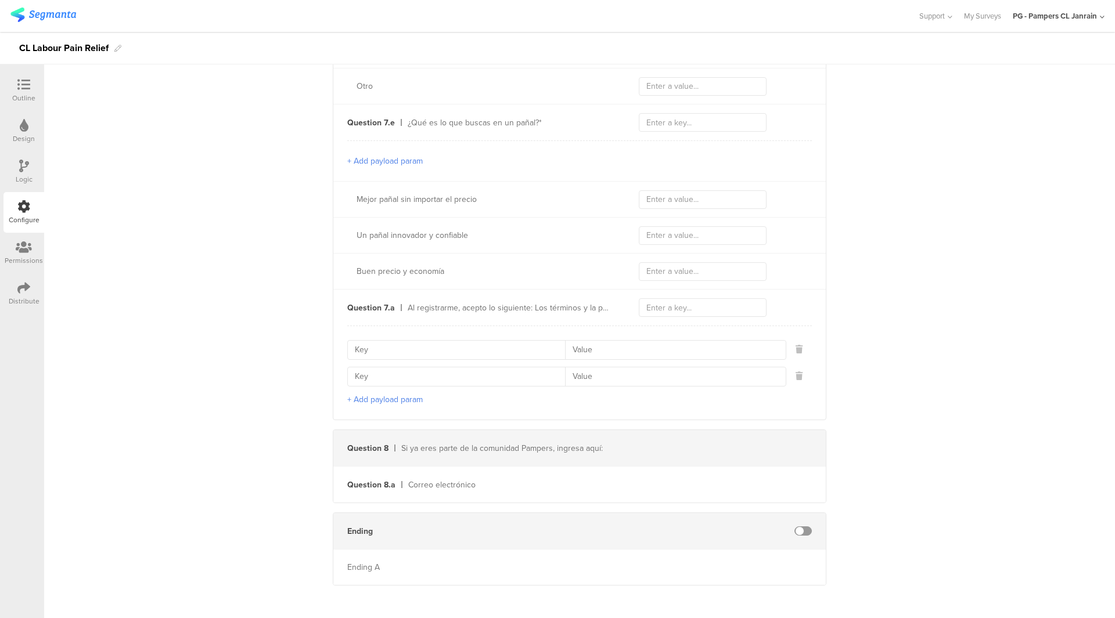
click at [492, 351] on input at bounding box center [460, 350] width 210 height 19
paste input "443_00"
type input "443_00"
click at [645, 345] on input at bounding box center [672, 350] width 214 height 19
paste input "443_00"
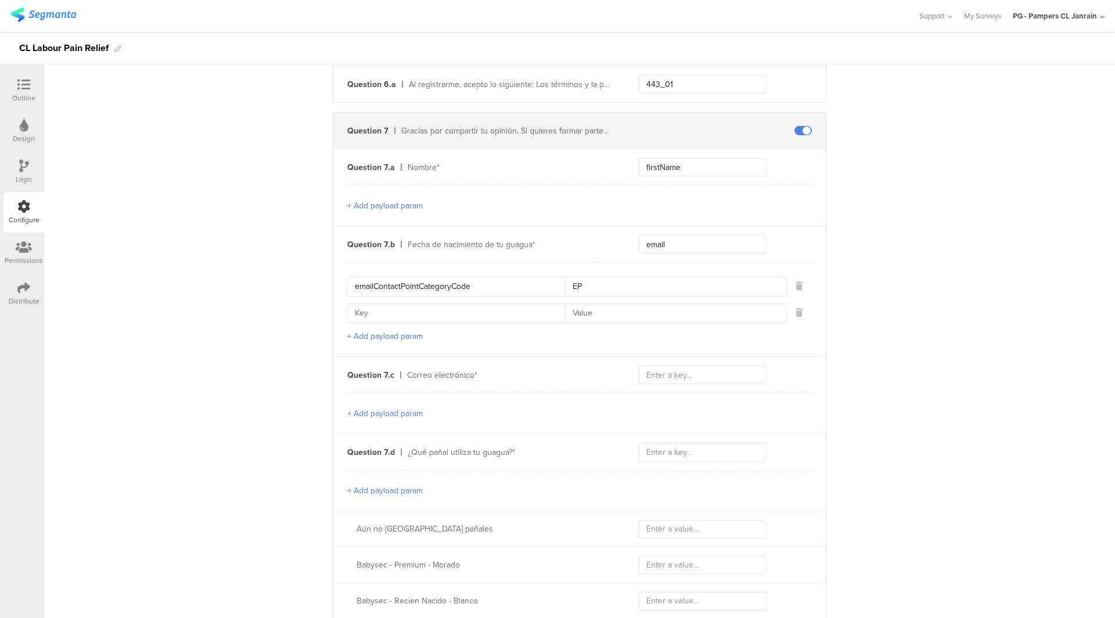
scroll to position [2023, 0]
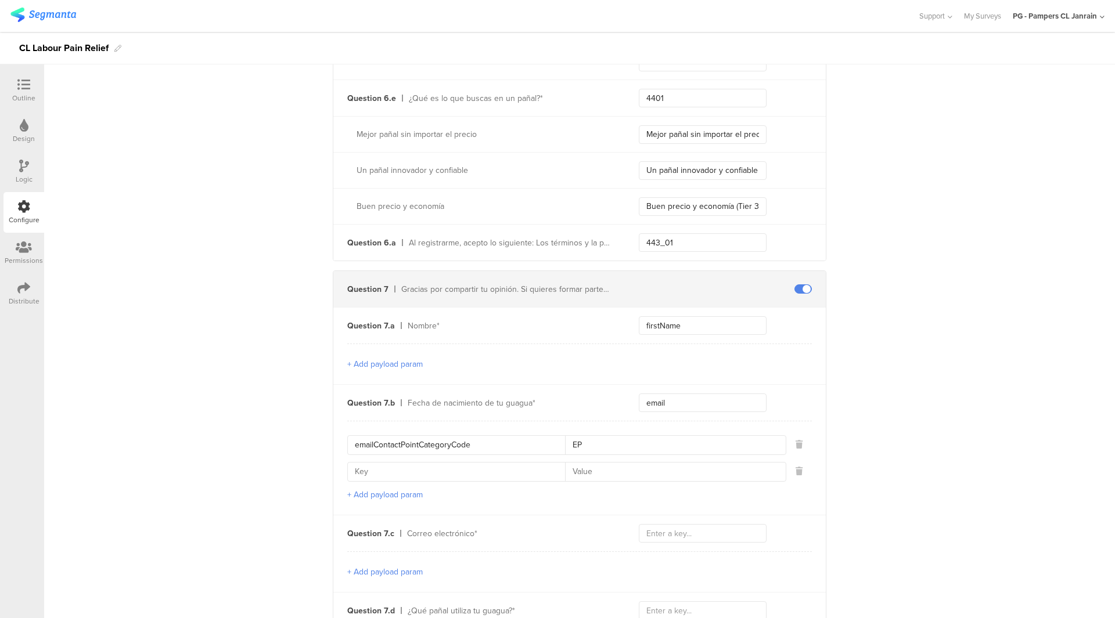
drag, startPoint x: 690, startPoint y: 258, endPoint x: 698, endPoint y: 240, distance: 19.7
click at [693, 253] on div "Question 6.a Al registrarme, acepto lo siguiente: Los términos y la política de…" at bounding box center [579, 243] width 492 height 36
click at [698, 240] on input "443_01" at bounding box center [703, 242] width 128 height 19
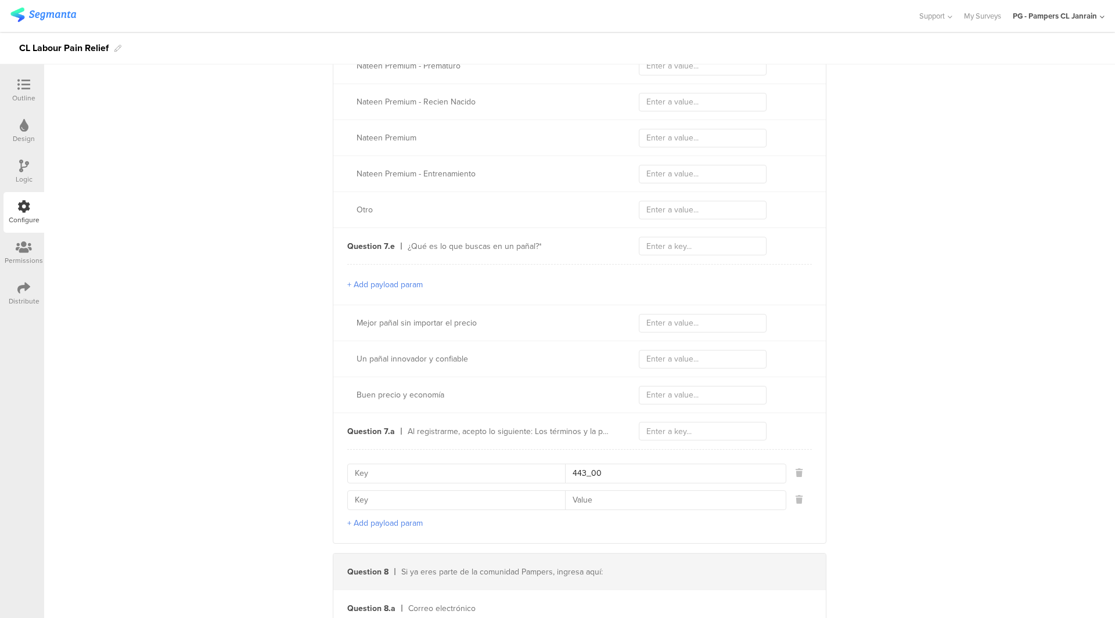
scroll to position [3417, 0]
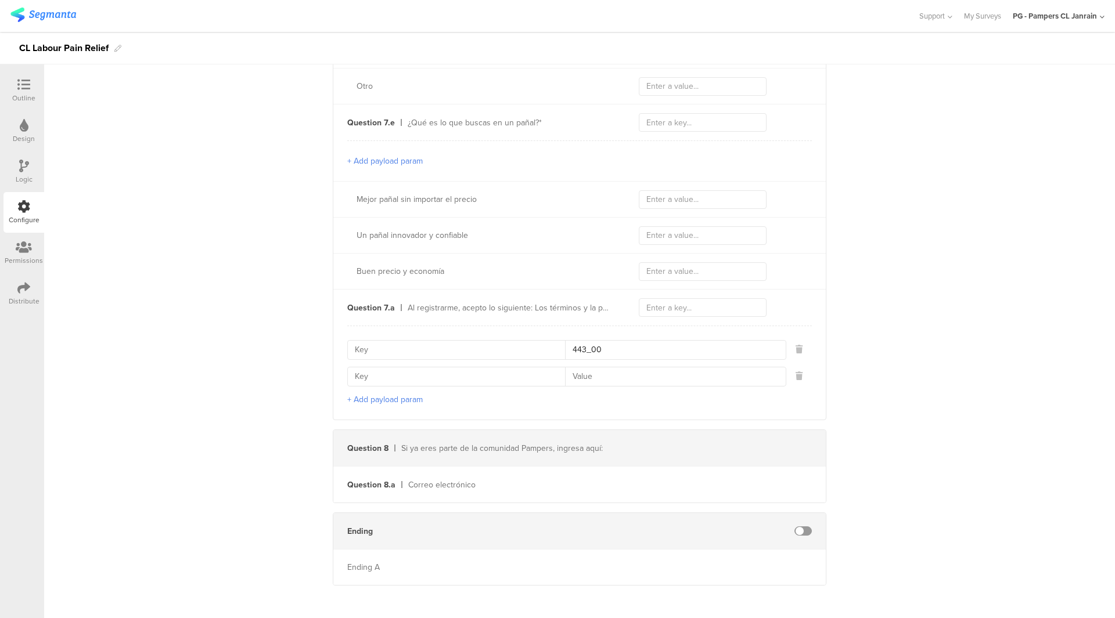
click at [682, 344] on input "443_00" at bounding box center [672, 350] width 214 height 19
paste input "1"
type input "443_01"
click at [469, 345] on input at bounding box center [460, 350] width 210 height 19
paste input "optId"
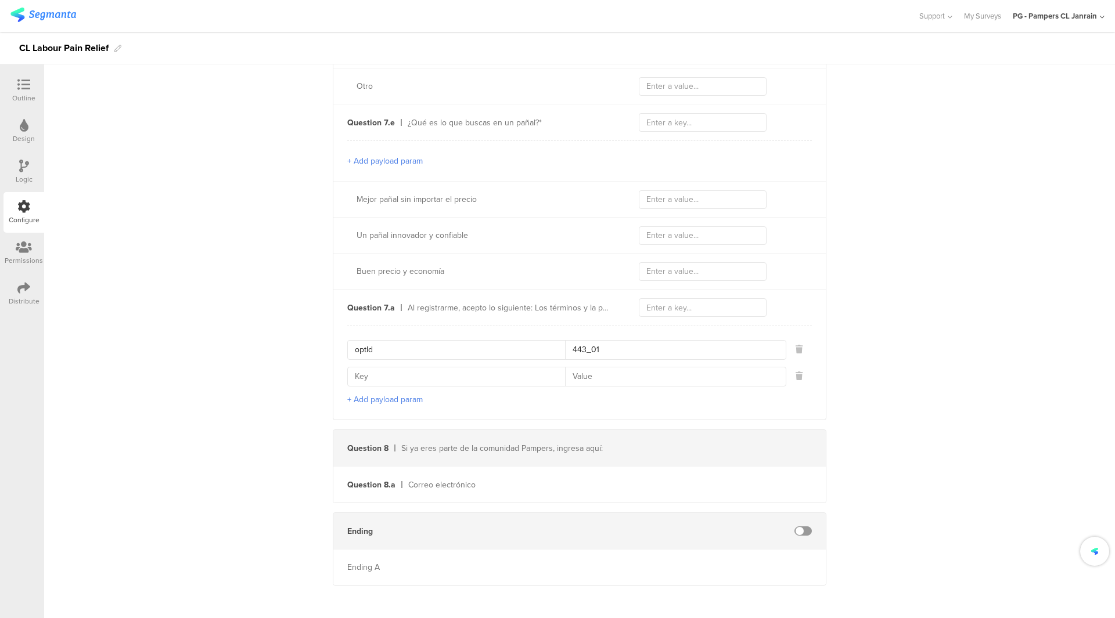
type input "optId"
click at [663, 304] on input "text" at bounding box center [703, 307] width 128 height 19
paste input "optText"
type input "optText"
click at [414, 368] on input at bounding box center [460, 377] width 210 height 19
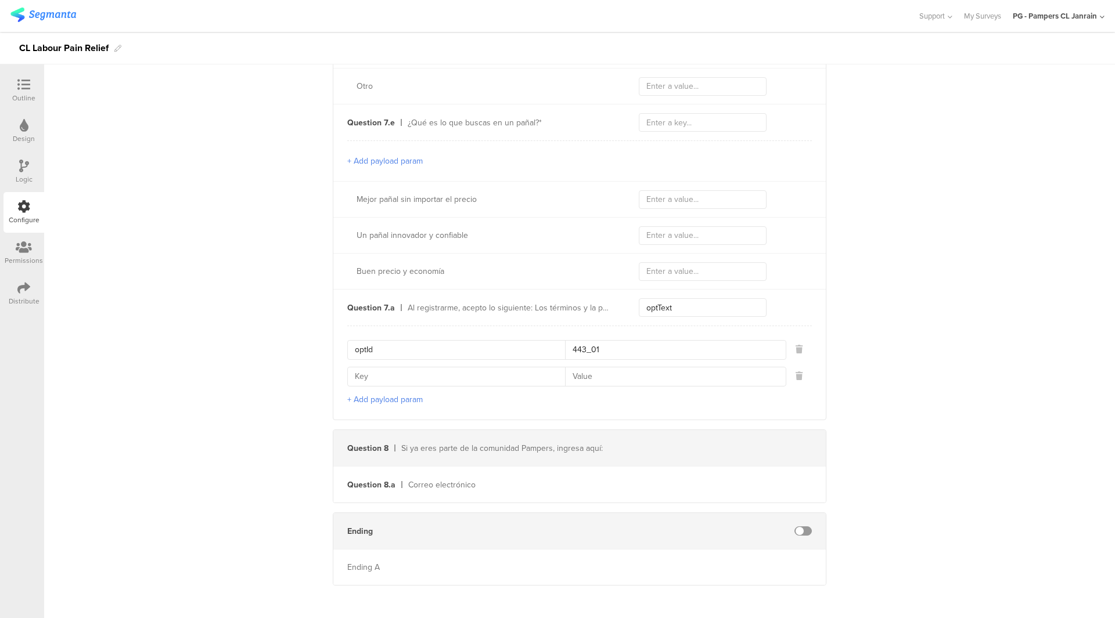
paste input "contactCategory"
type input "contactCategory"
click at [643, 377] on input at bounding box center [672, 377] width 214 height 19
paste input "EP"
type input "EP"
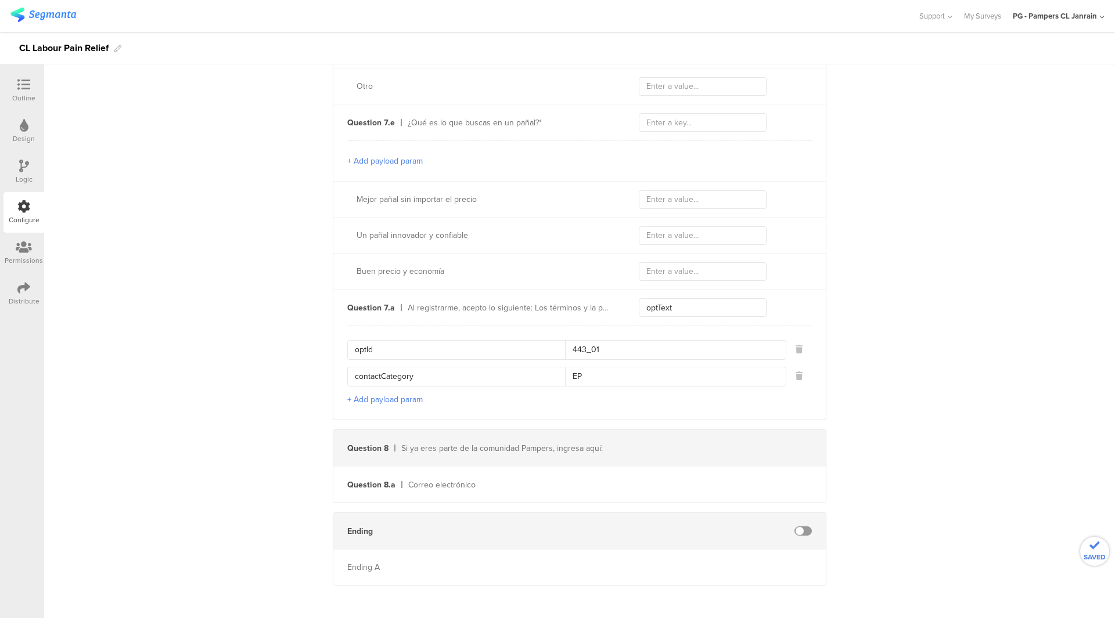
click at [396, 394] on button "+ Add payload param" at bounding box center [384, 400] width 75 height 12
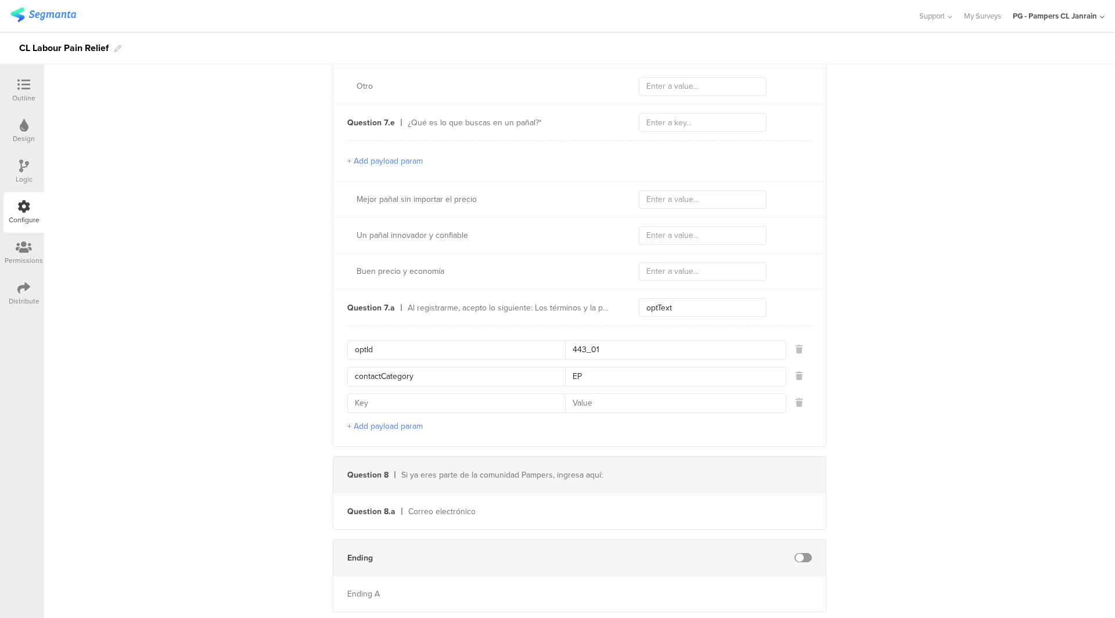
click at [439, 404] on input at bounding box center [460, 403] width 210 height 19
paste input "contactType"
type input "contactType"
click at [623, 394] on input at bounding box center [672, 403] width 214 height 19
paste input "E"
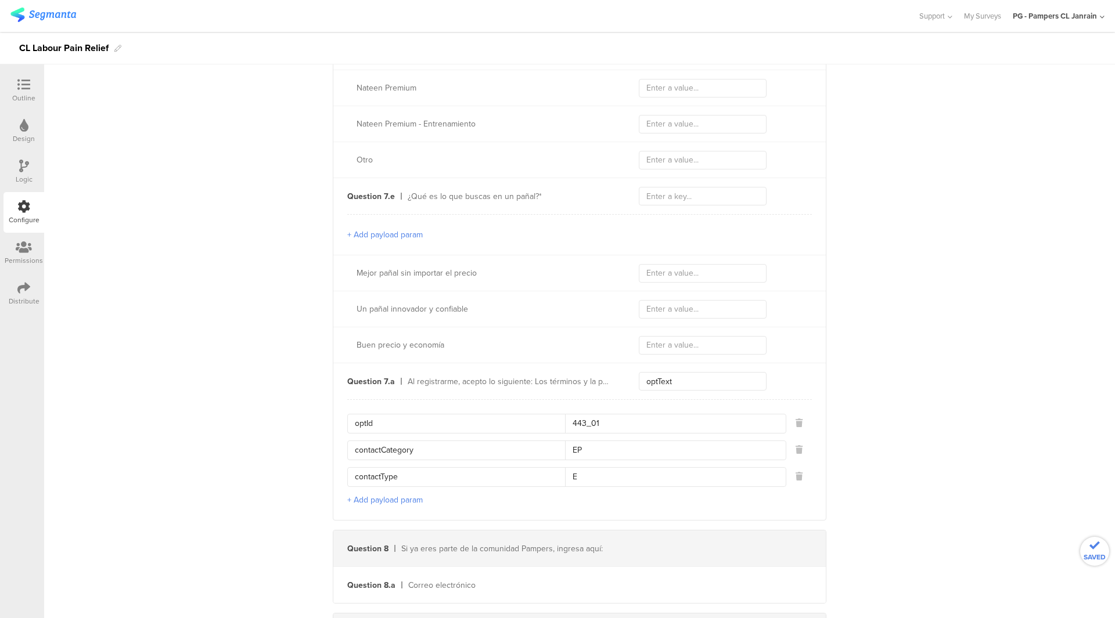
scroll to position [3243, 0]
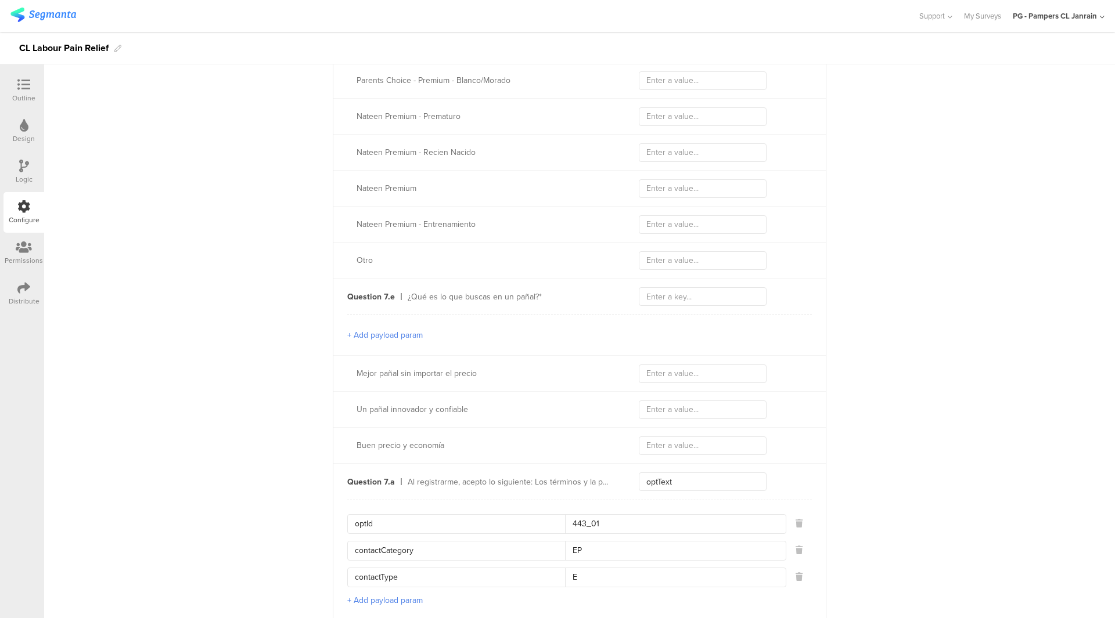
type input "E"
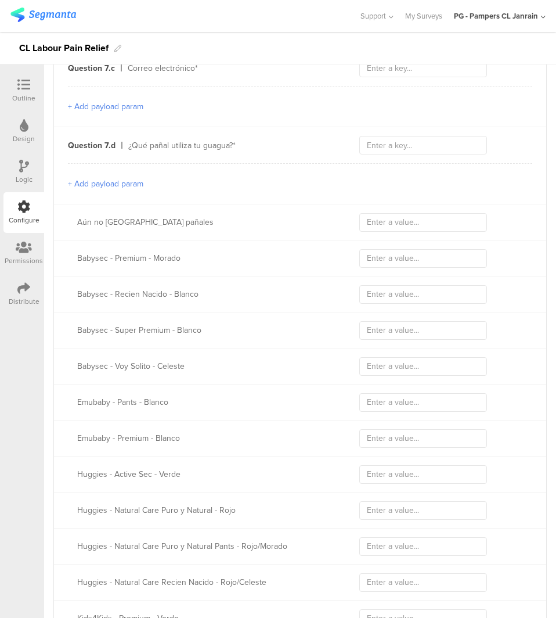
scroll to position [2488, 0]
click at [389, 154] on div "Question 7.d ¿Qué pañal utiliza tu guagua?*" at bounding box center [300, 146] width 492 height 36
click at [393, 147] on input "text" at bounding box center [423, 146] width 128 height 19
paste input "7378"
type input "7378"
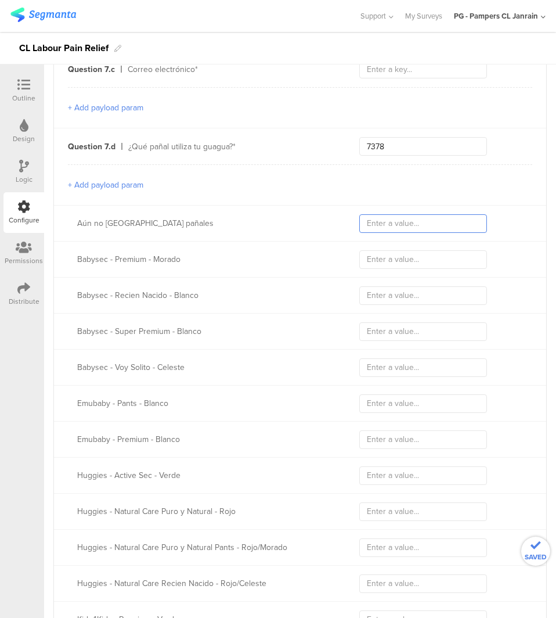
drag, startPoint x: 381, startPoint y: 221, endPoint x: 299, endPoint y: 243, distance: 84.8
click at [381, 221] on input "text" at bounding box center [423, 223] width 128 height 19
paste input "No usa pañales"
type input "No usa pañales"
click at [415, 261] on input "text" at bounding box center [423, 259] width 128 height 19
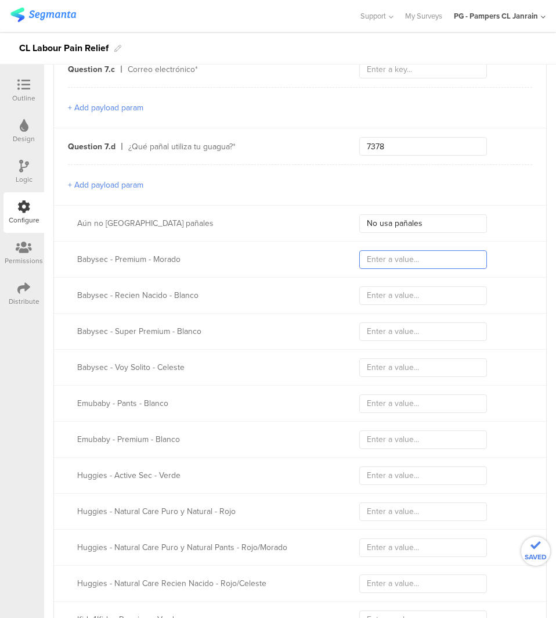
paste input "Babysec =CSC"
type input "Babysec =CSC"
click at [367, 296] on input "text" at bounding box center [423, 295] width 128 height 19
paste input "Babysec =RN"
type input "Babysec =RN"
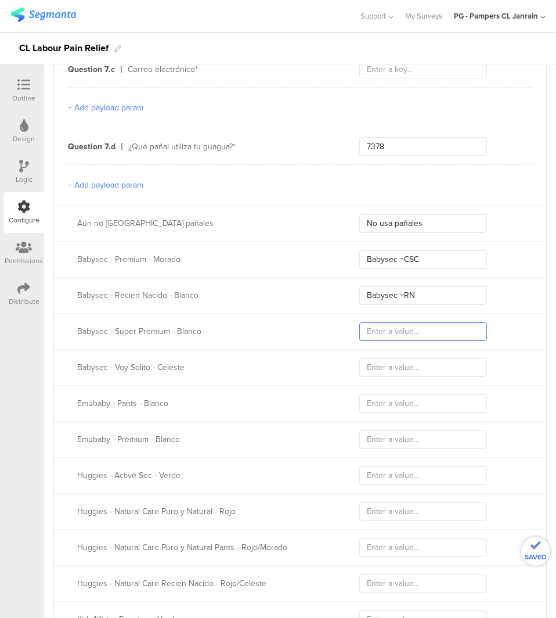
click at [408, 322] on input "text" at bounding box center [423, 331] width 128 height 19
paste input "Babysec =PC"
type input "Babysec =PC"
click at [437, 368] on input "text" at bounding box center [423, 367] width 128 height 19
paste input "Babysec =Pants"
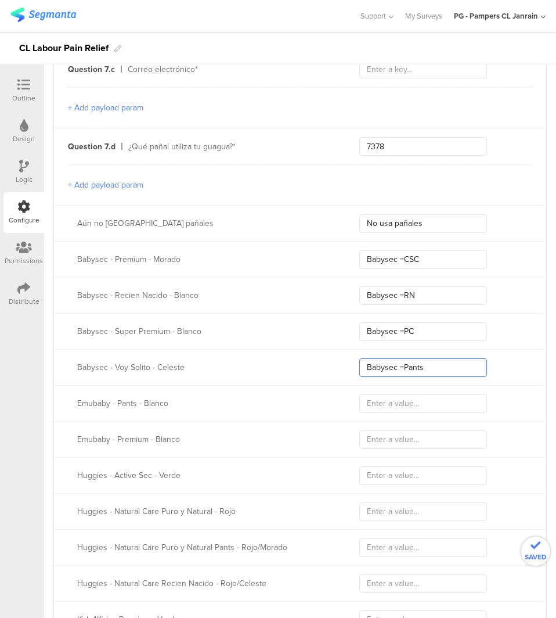
type input "Babysec =Pants"
click at [453, 394] on input "text" at bounding box center [423, 403] width 128 height 19
paste input "Emubaby =Pants"
type input "Emubaby =Pants"
click at [419, 438] on input "text" at bounding box center [423, 439] width 128 height 19
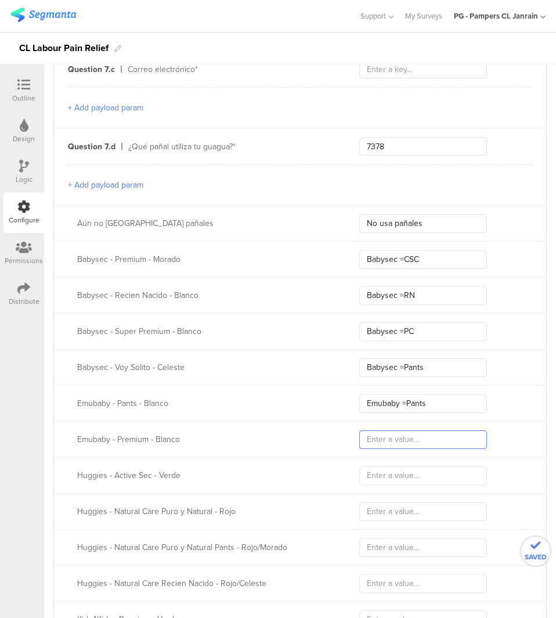
paste input "Emubaby =CSC"
type input "Emubaby =CSC"
click at [415, 471] on input "text" at bounding box center [423, 475] width 128 height 19
paste input "Huggies =CSC"
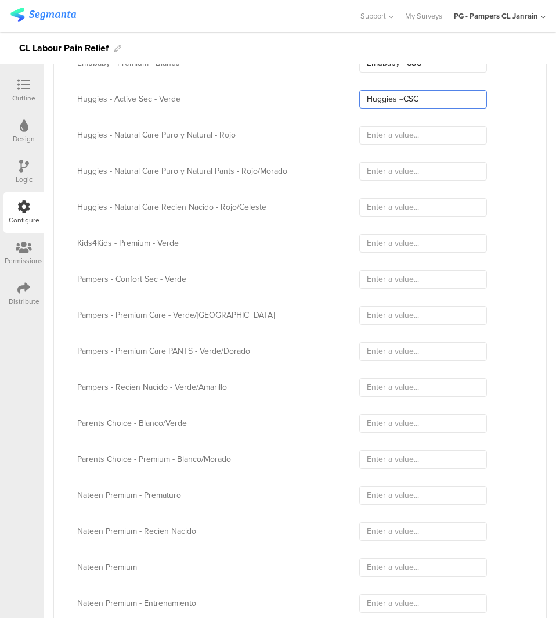
scroll to position [2836, 0]
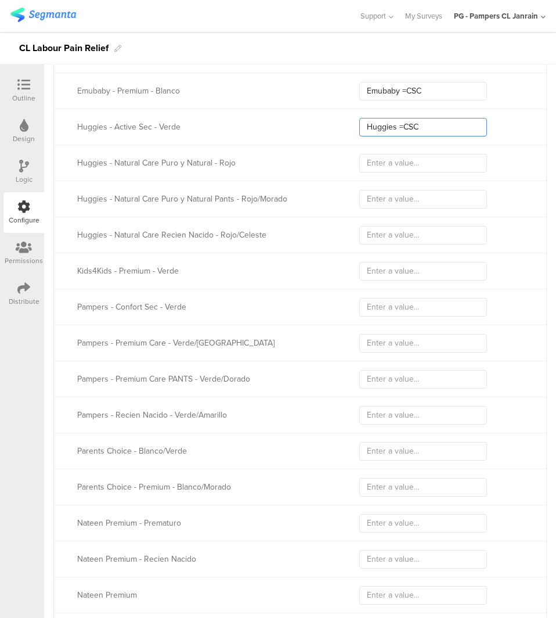
type input "Huggies =CSC"
click at [369, 167] on input "text" at bounding box center [423, 163] width 128 height 19
paste input "Huggies =PC"
type input "Huggies =PC"
drag, startPoint x: 376, startPoint y: 197, endPoint x: 278, endPoint y: 217, distance: 100.7
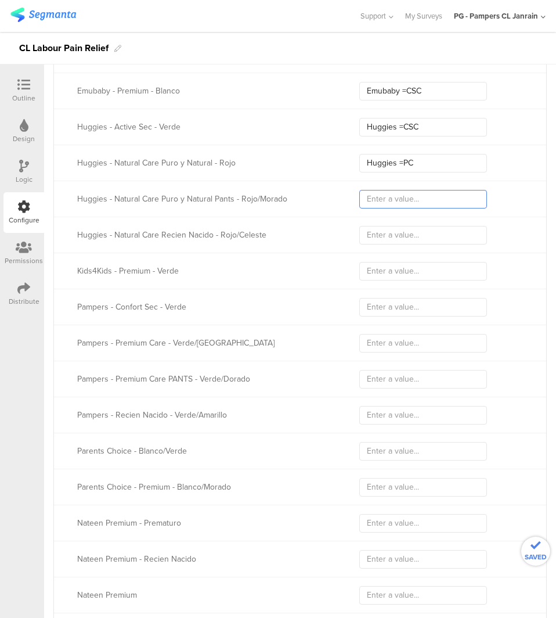
click at [376, 197] on input "text" at bounding box center [423, 199] width 128 height 19
paste input "Huggies =Pants"
type input "Huggies =Pants"
drag, startPoint x: 394, startPoint y: 228, endPoint x: 239, endPoint y: 262, distance: 158.8
click at [394, 228] on input "text" at bounding box center [423, 235] width 128 height 19
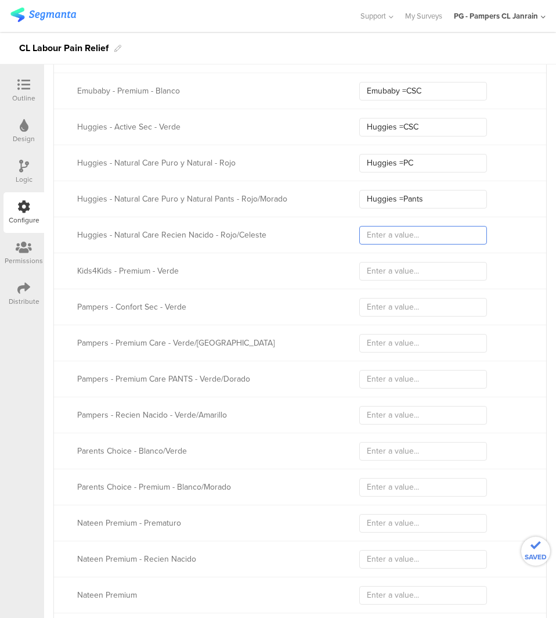
paste input "Huggies =RN"
type input "Huggies =RN"
click at [373, 267] on input "text" at bounding box center [423, 271] width 128 height 19
paste input "Kids4 =CSC"
type input "Kids4 =CSC"
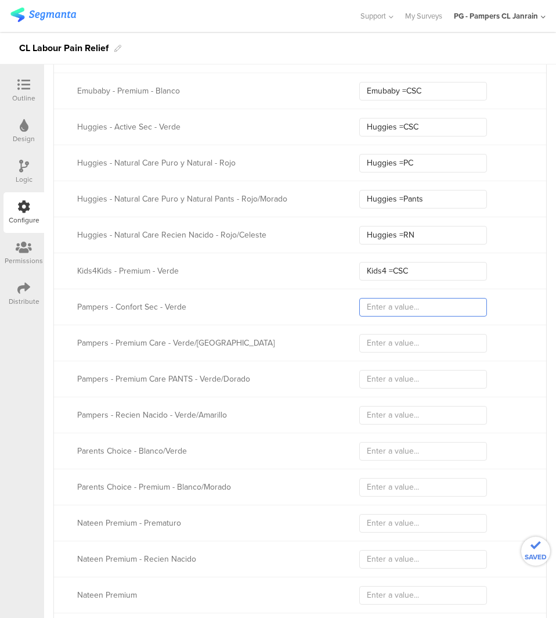
click at [394, 301] on input "text" at bounding box center [423, 307] width 128 height 19
paste input "Pampers - Confort Sec"
type input "Pampers - Confort Sec"
click at [372, 336] on input "text" at bounding box center [423, 343] width 128 height 19
paste input "Pampers - Premium Care"
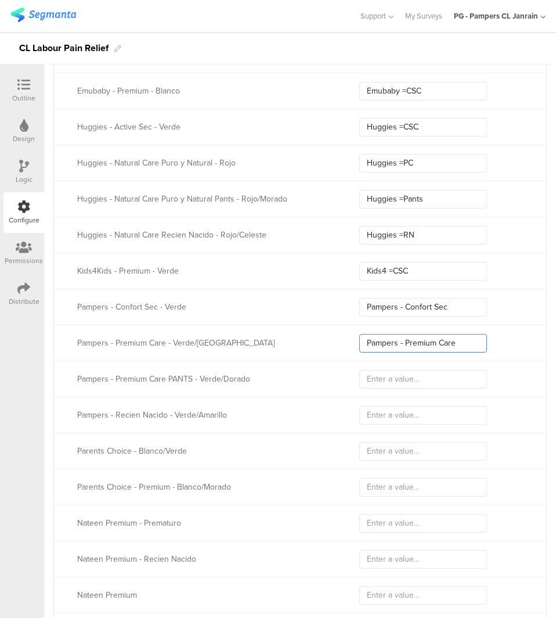
type input "Pampers - Premium Care"
click at [379, 377] on input "text" at bounding box center [423, 379] width 128 height 19
paste input "Pampers - Pants"
type input "Pampers - Pants"
click at [402, 400] on div "Pampers - Recien Nacido - Verde/Amarillo" at bounding box center [300, 415] width 492 height 36
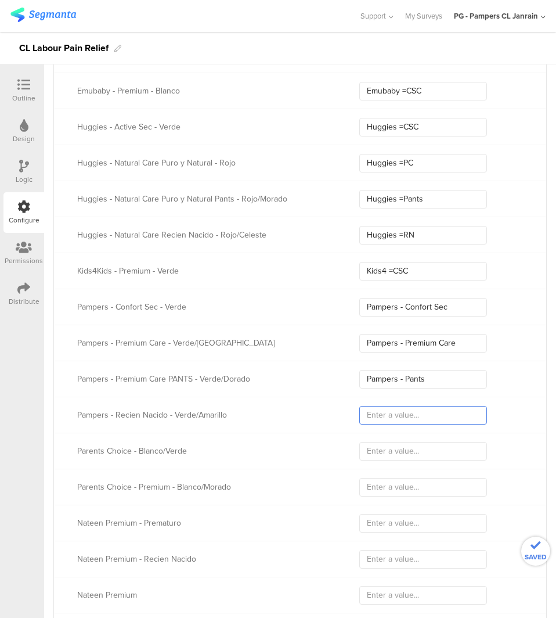
click at [395, 406] on input "text" at bounding box center [423, 415] width 128 height 19
paste input "Pampers - RN"
type input "Pampers - RN"
click at [417, 442] on input "text" at bounding box center [423, 451] width 128 height 19
paste input "Parents Choice regular =CSC"
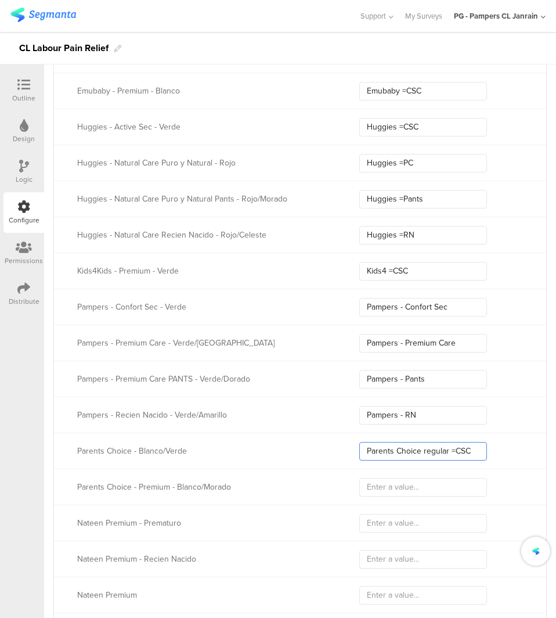
type input "Parents Choice regular =CSC"
drag, startPoint x: 366, startPoint y: 483, endPoint x: 356, endPoint y: 484, distance: 9.9
click at [366, 483] on input "text" at bounding box center [423, 487] width 128 height 19
paste input "Parents Choice =CSC"
type input "Parents Choice =CSC"
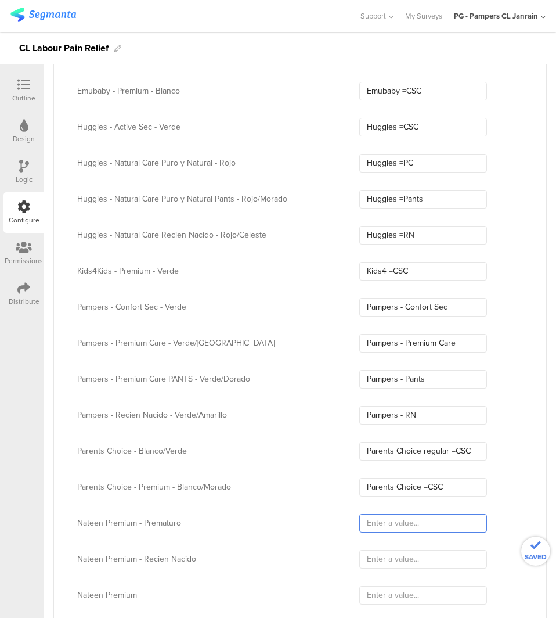
click at [368, 514] on input "text" at bounding box center [423, 523] width 128 height 19
paste input "Nateen prematuro =RN"
type input "Nateen prematuro =RN"
click at [366, 550] on input "text" at bounding box center [423, 559] width 128 height 19
paste input "Nateen =RN"
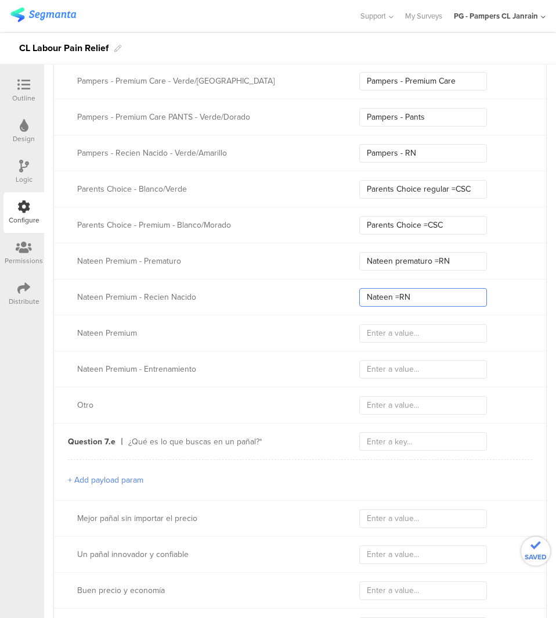
scroll to position [3126, 0]
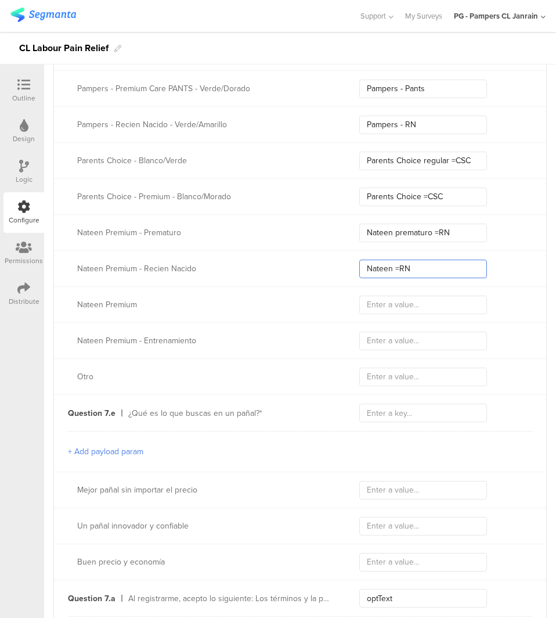
type input "Nateen =RN"
click at [436, 297] on input "text" at bounding box center [423, 305] width 128 height 19
paste input "Nateen =PC"
type input "Nateen =PC"
click at [400, 342] on input "text" at bounding box center [423, 341] width 128 height 19
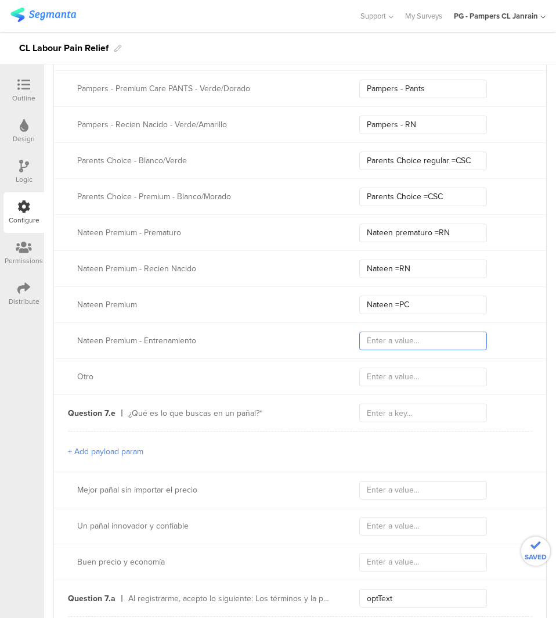
paste input "Nateen =Pants"
type input "Nateen =Pants"
click at [398, 372] on input "text" at bounding box center [423, 377] width 128 height 19
paste input "Otro"
type input "Otro"
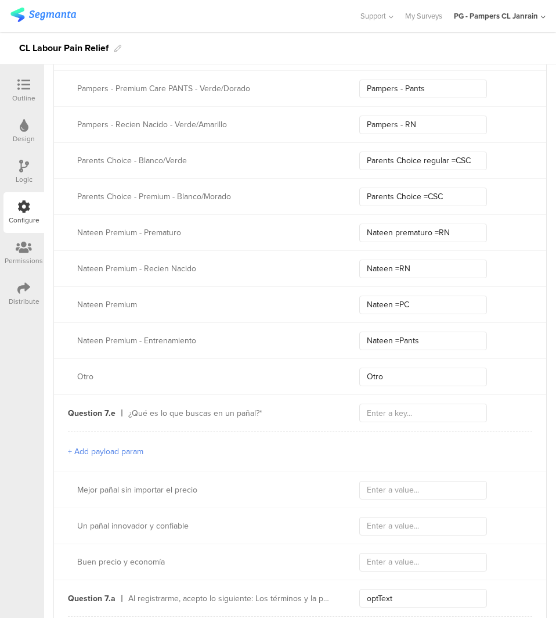
click at [455, 420] on div "Question 7.e ¿Qué es lo que buscas en un pañal?*" at bounding box center [300, 413] width 492 height 36
click at [454, 409] on input "text" at bounding box center [423, 413] width 128 height 19
paste input "4401"
type input "4401"
click at [410, 489] on input "text" at bounding box center [423, 490] width 128 height 19
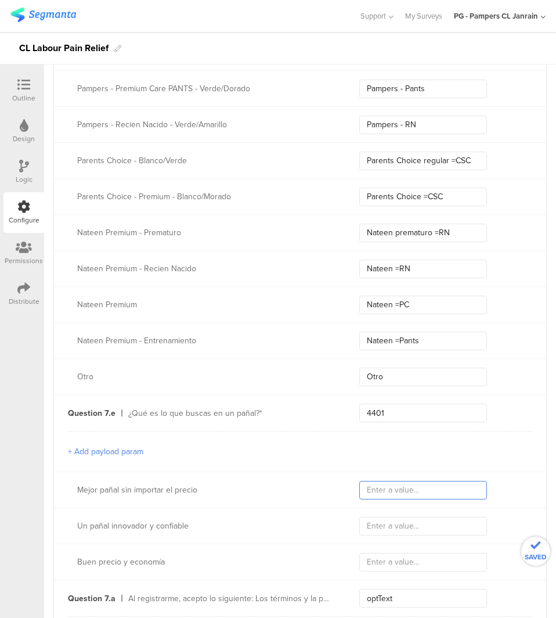
paste input "Mejor pañal sin importar el precio (Tier 1)"
type input "Mejor pañal sin importar el precio (Tier 1)"
click at [449, 517] on input "text" at bounding box center [423, 526] width 128 height 19
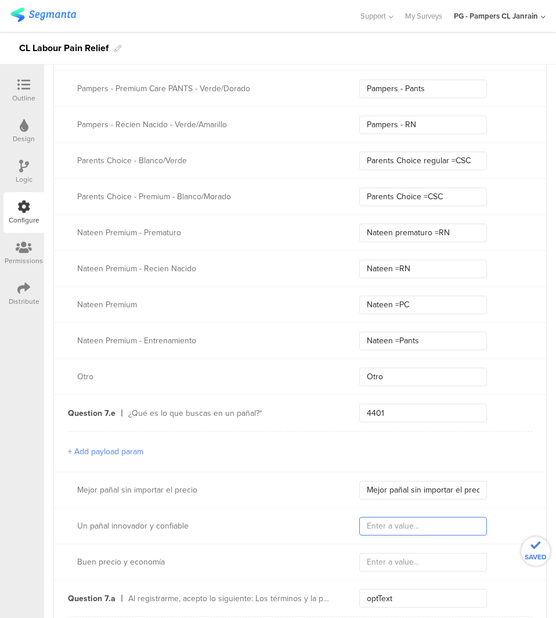
paste input "Un pañal innovador y confiable (Tier 2)"
type input "Un pañal innovador y confiable (Tier 2)"
click at [466, 558] on input "text" at bounding box center [423, 562] width 128 height 19
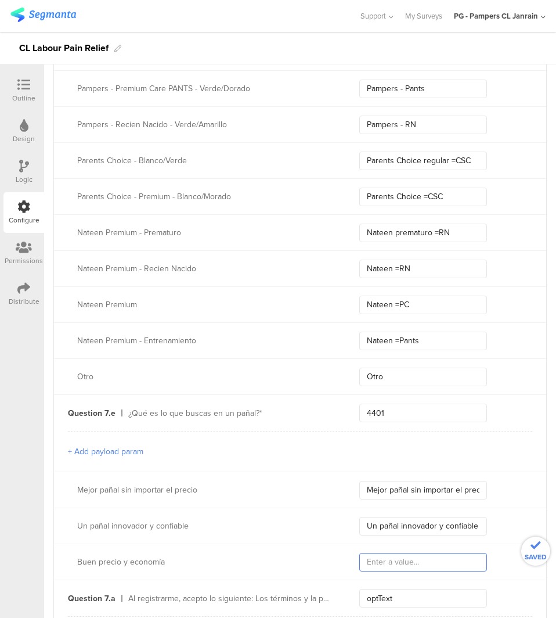
paste input "Buen precio y economía (Tier 3)"
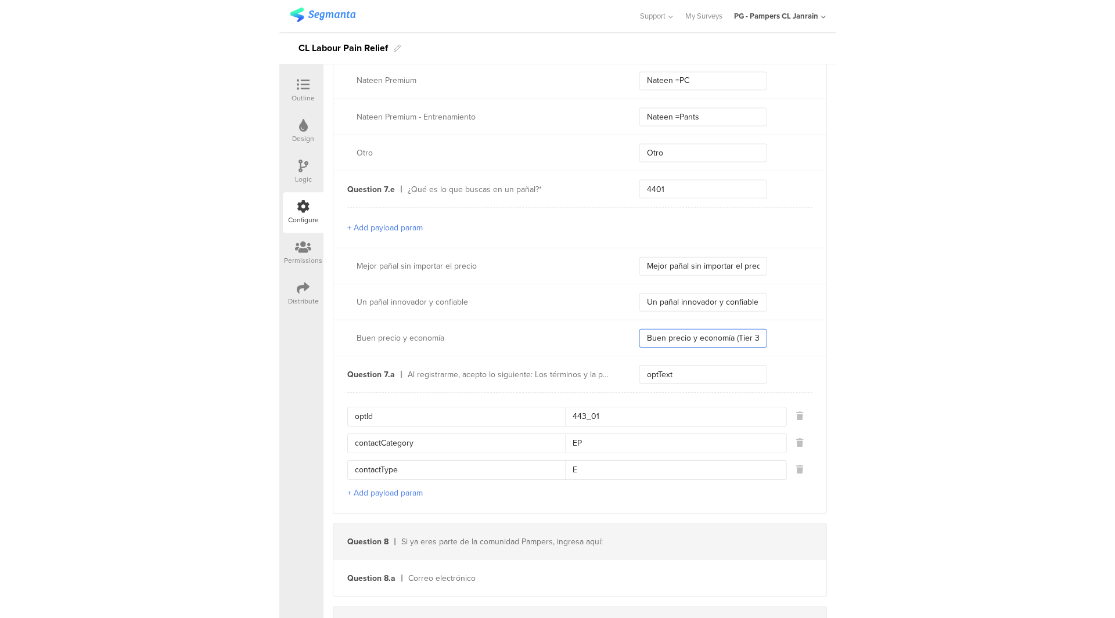
scroll to position [3444, 0]
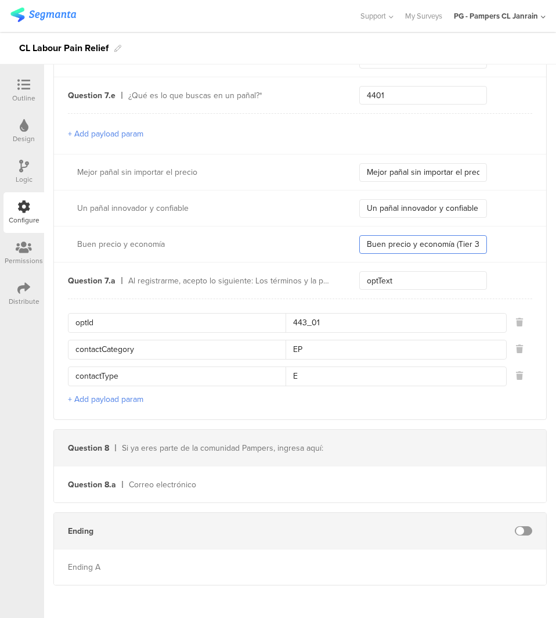
type input "Buen precio y economía (Tier 3)"
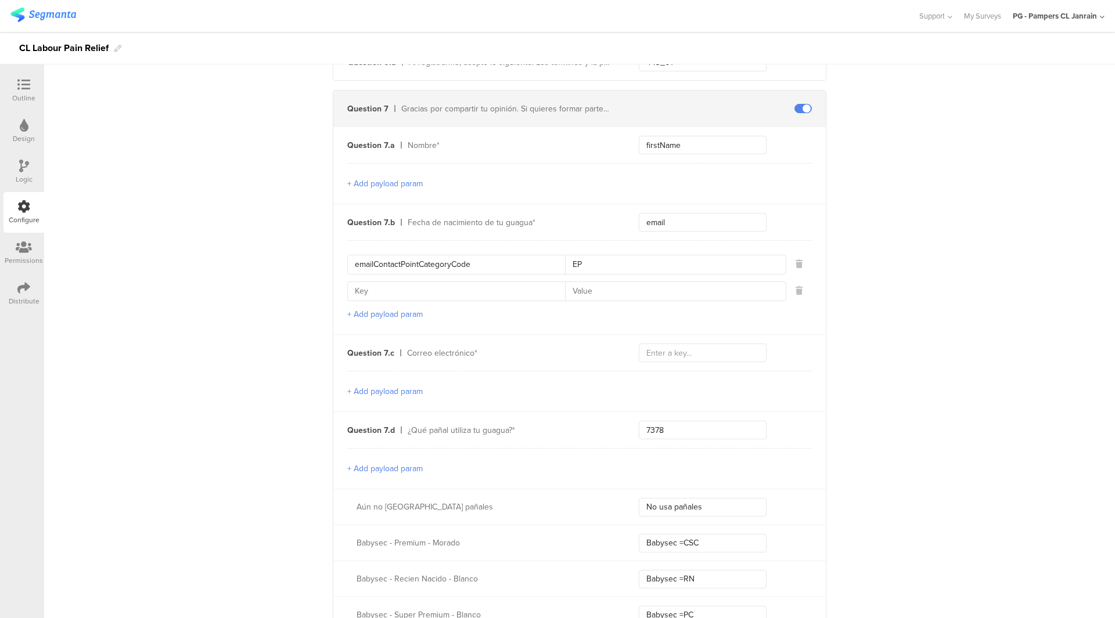
scroll to position [2224, 0]
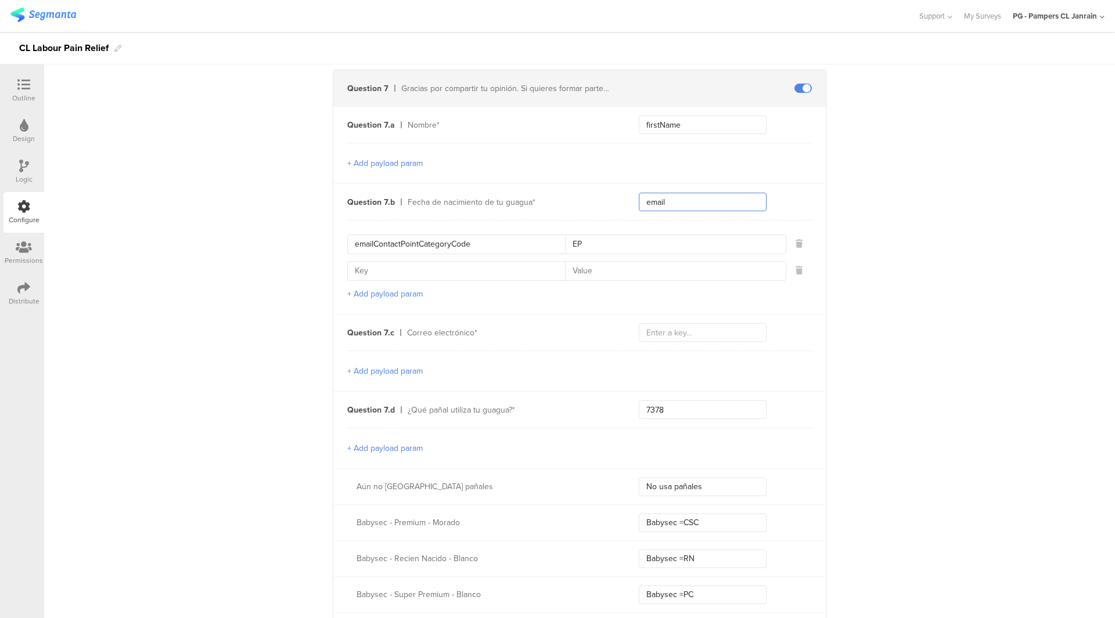
click at [698, 198] on input "email" at bounding box center [703, 202] width 128 height 19
click at [668, 325] on input "text" at bounding box center [703, 332] width 128 height 19
paste input "email"
type input "email"
click at [405, 371] on button "+ Add payload param" at bounding box center [384, 371] width 75 height 12
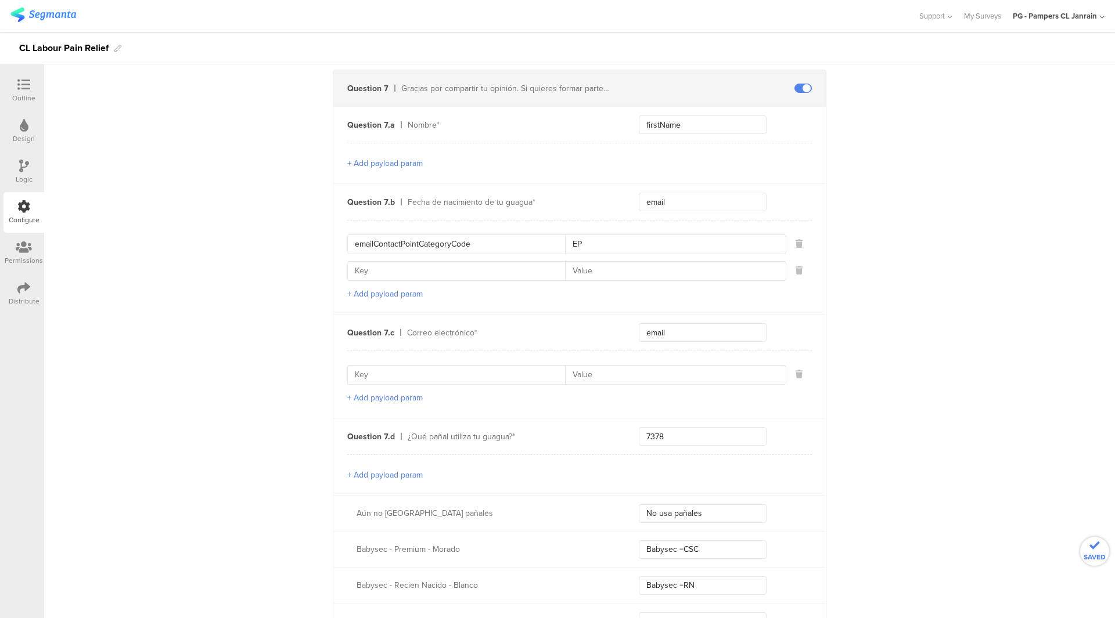
click at [423, 241] on input "emailContactPointCategoryCode" at bounding box center [460, 244] width 210 height 19
click at [416, 380] on input at bounding box center [460, 375] width 210 height 19
paste input "emailContactPointCategoryCode"
type input "emailContactPointCategoryCode"
click at [594, 248] on input "EP" at bounding box center [672, 244] width 214 height 19
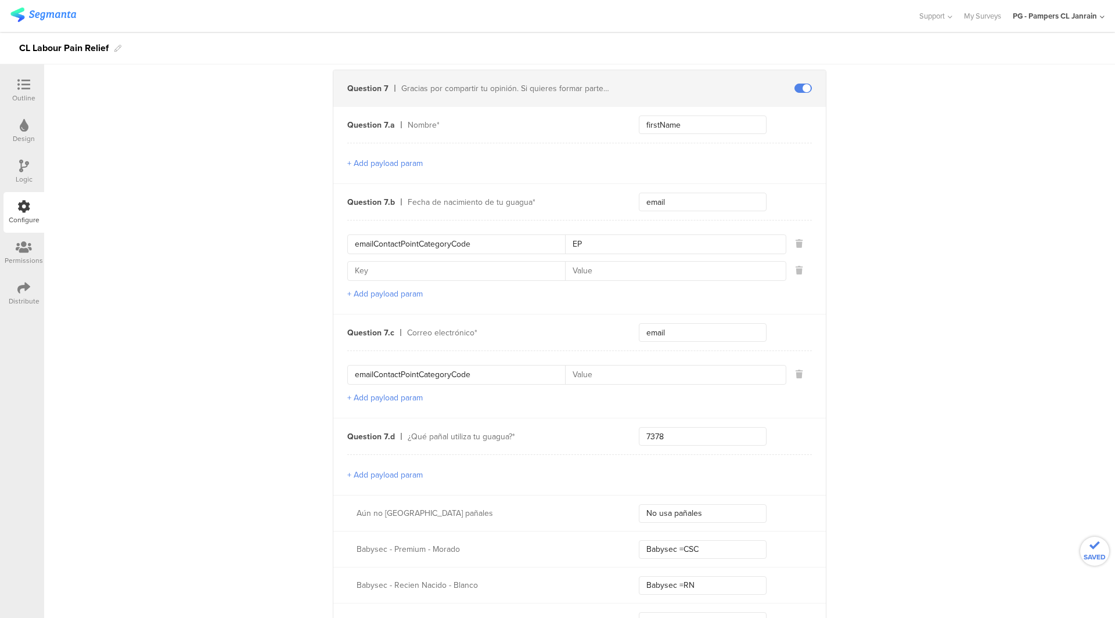
drag, startPoint x: 594, startPoint y: 374, endPoint x: 448, endPoint y: 388, distance: 146.4
click at [593, 375] on input at bounding box center [672, 375] width 214 height 19
paste input "EP"
type input "EP"
click at [410, 392] on button "+ Add payload param" at bounding box center [384, 398] width 75 height 12
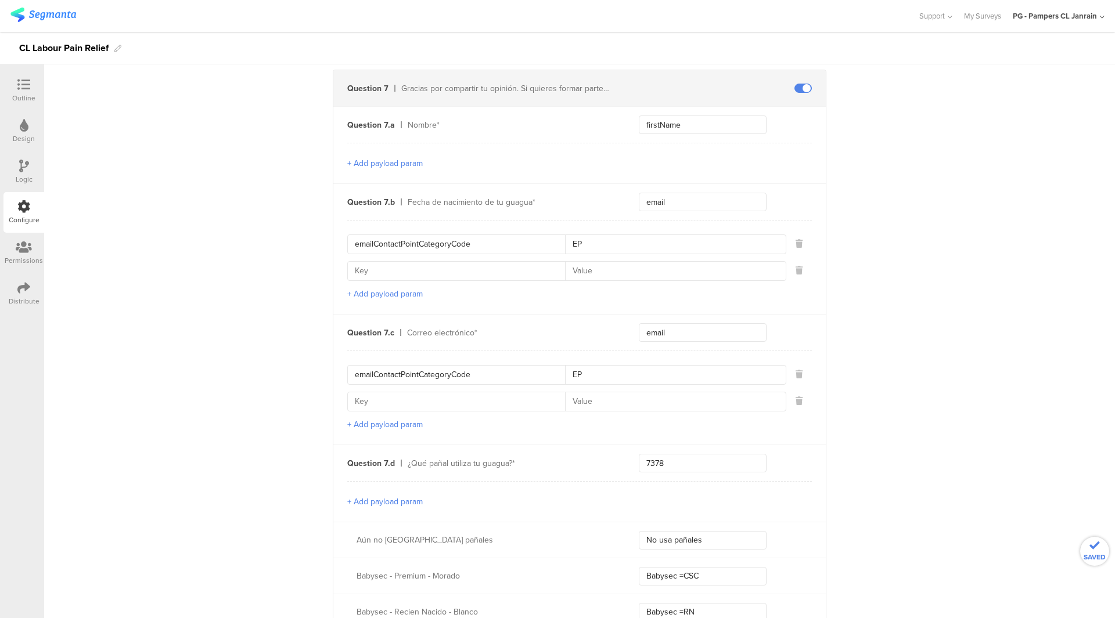
click at [429, 274] on input at bounding box center [460, 271] width 210 height 19
click at [394, 405] on input at bounding box center [460, 401] width 210 height 19
paste input "emailValidContactPointIndicator"
type input "emailValidContactPointIndicator"
click at [795, 266] on icon at bounding box center [798, 270] width 7 height 8
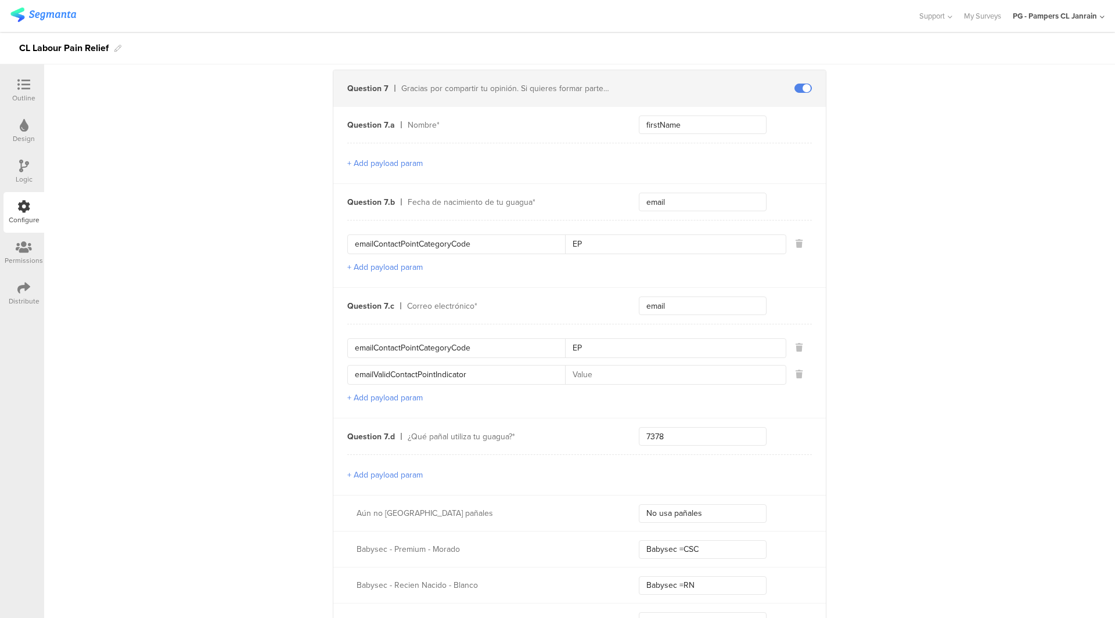
click at [614, 368] on input at bounding box center [672, 375] width 214 height 19
paste input "Y"
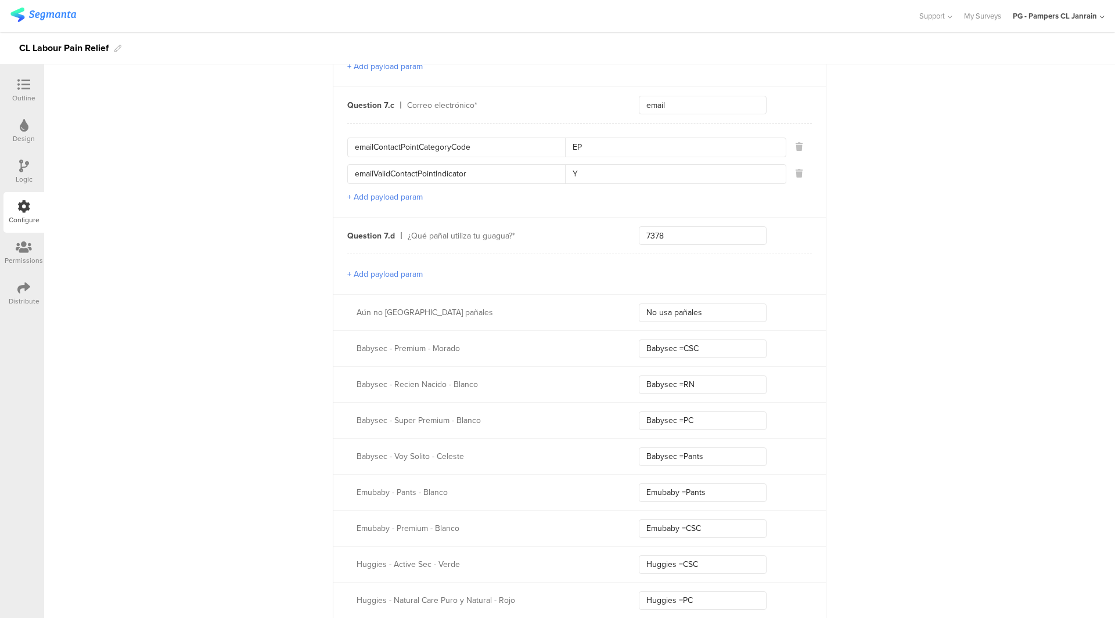
scroll to position [2077, 0]
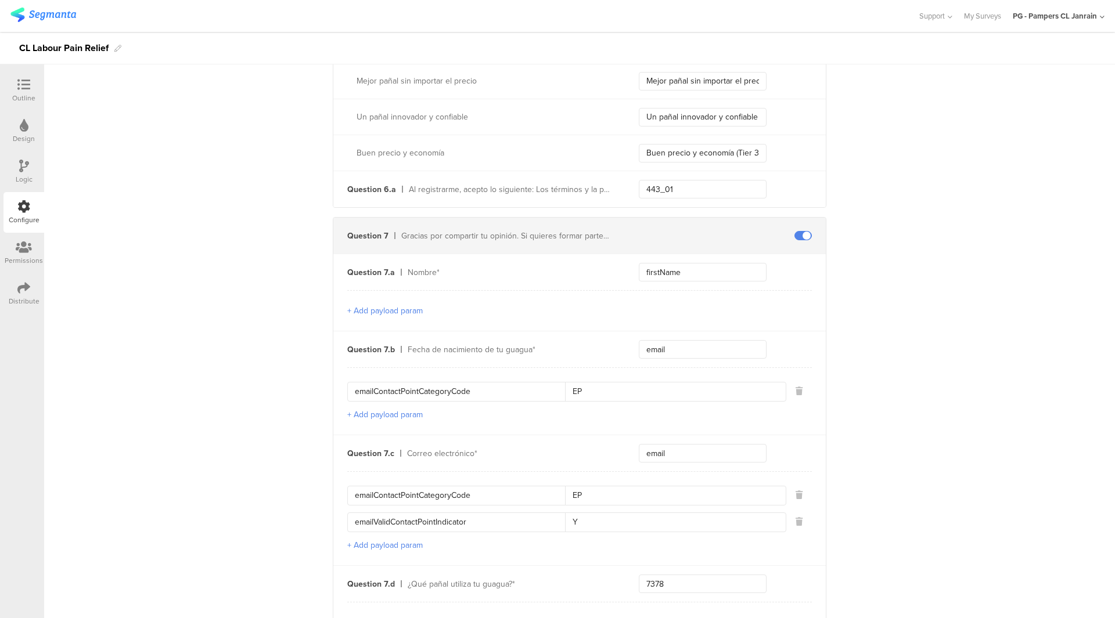
type input "Y"
click at [735, 350] on input "email" at bounding box center [703, 349] width 128 height 19
click at [797, 389] on icon at bounding box center [798, 391] width 7 height 8
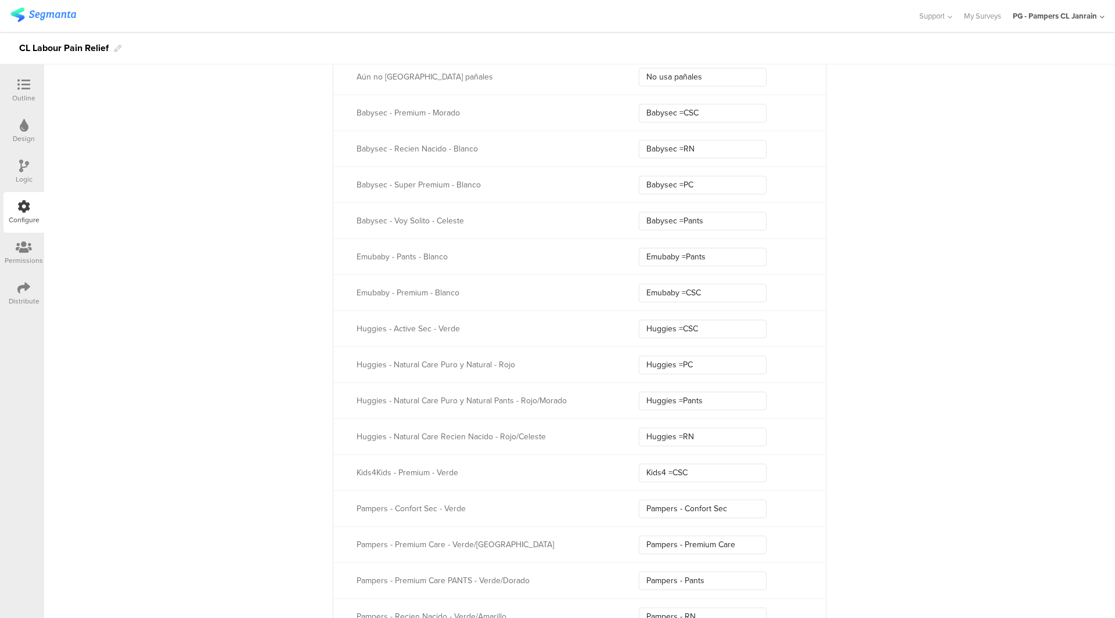
scroll to position [1032, 0]
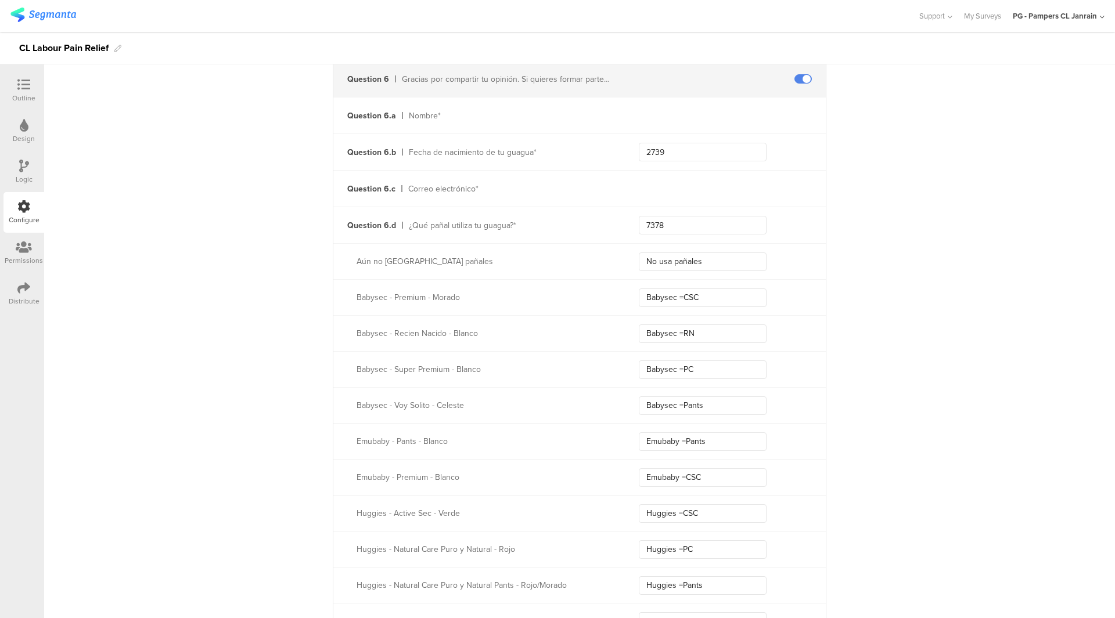
click at [678, 161] on div "Question 6.b Fecha de nacimiento de tu guagua* 2739" at bounding box center [579, 152] width 492 height 36
click at [685, 153] on input "2739" at bounding box center [703, 152] width 128 height 19
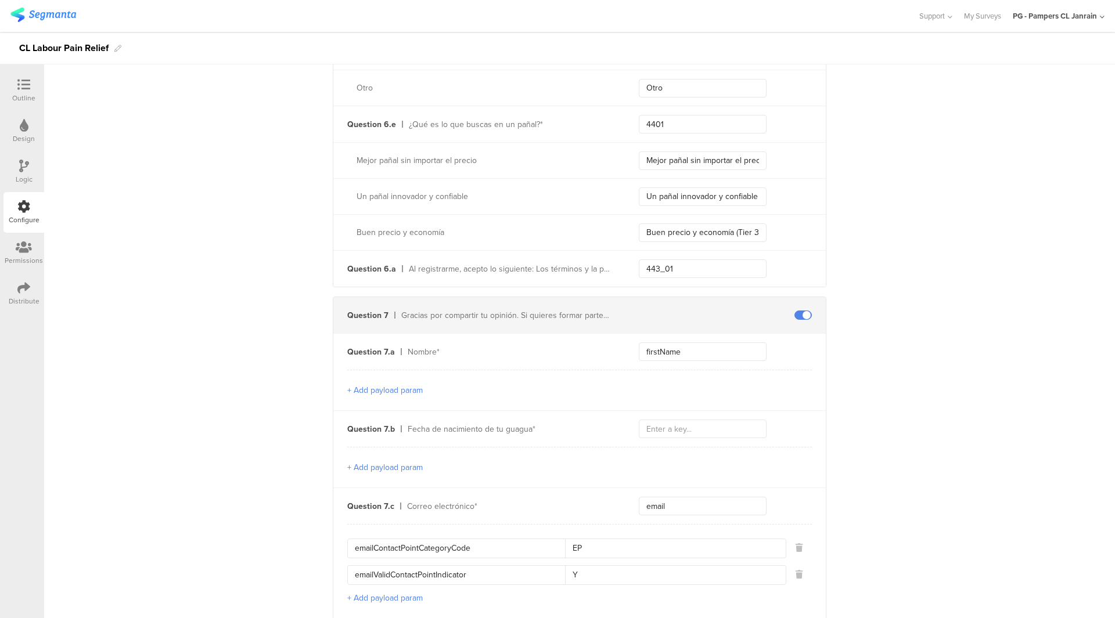
scroll to position [2077, 0]
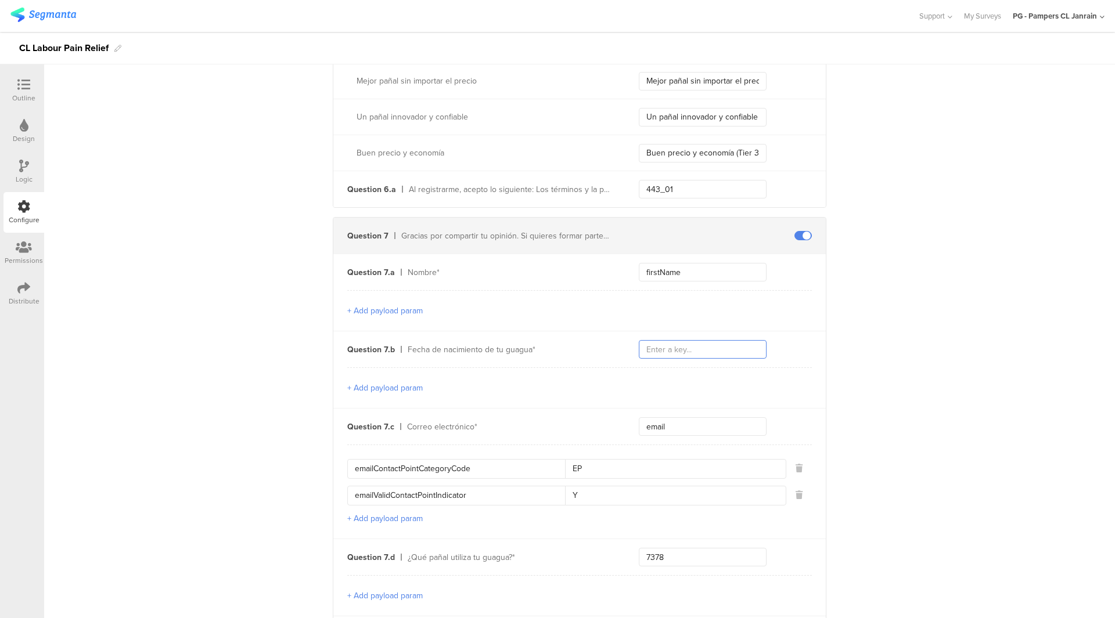
click at [675, 345] on input "text" at bounding box center [703, 349] width 128 height 19
paste input "2739"
type input "2739"
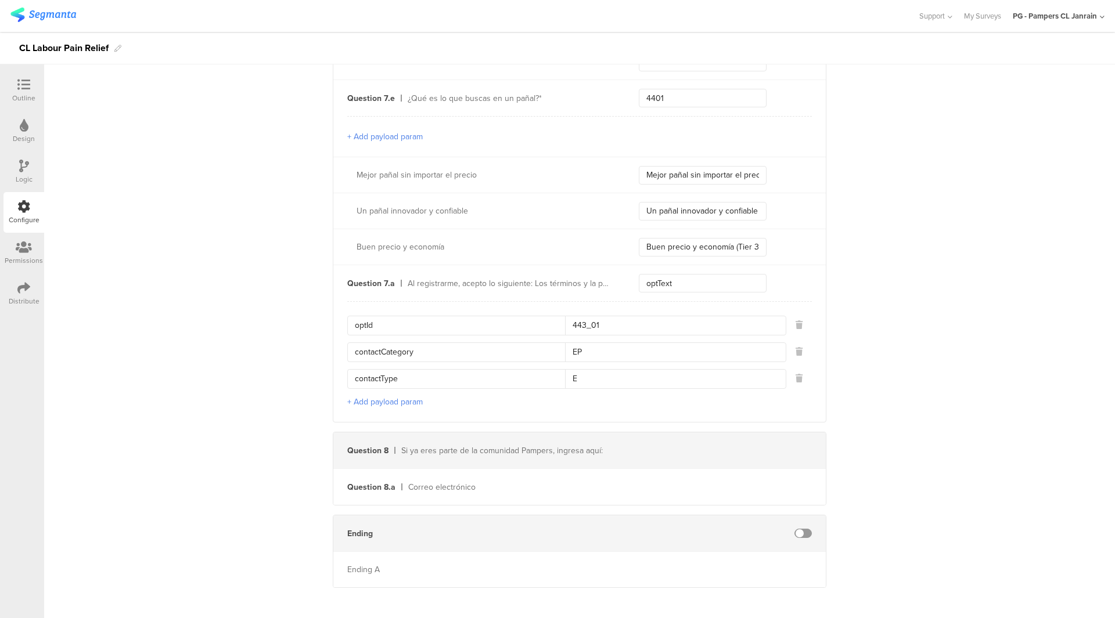
scroll to position [3443, 0]
click at [23, 85] on icon at bounding box center [23, 84] width 13 height 13
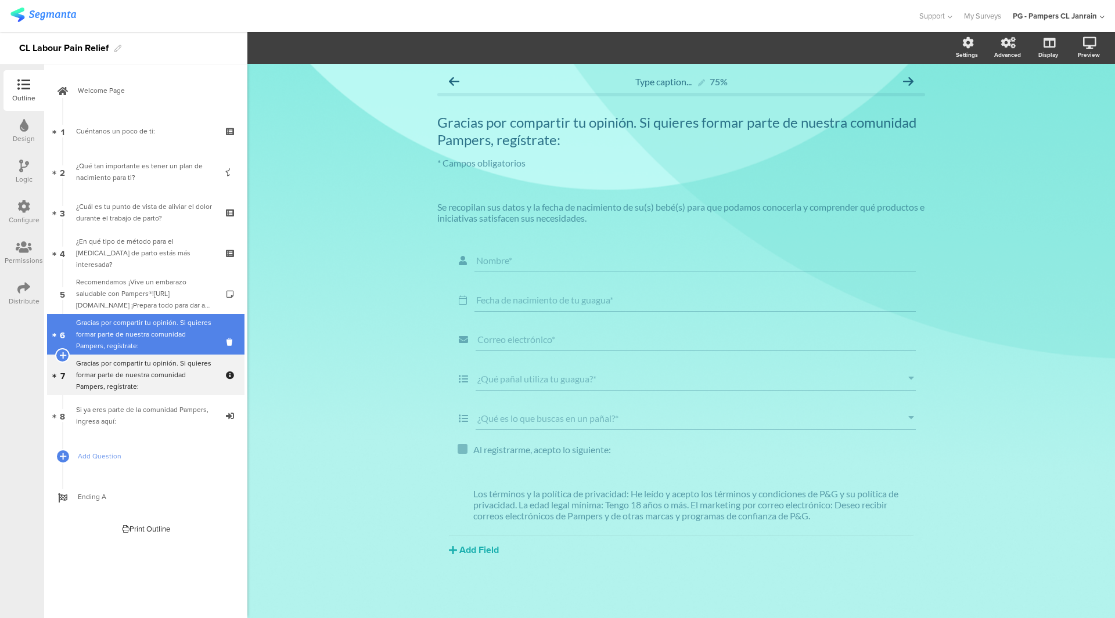
click at [150, 345] on div "Gracias por compartir tu opinión. Si quieres formar parte de nuestra comunidad …" at bounding box center [145, 334] width 139 height 35
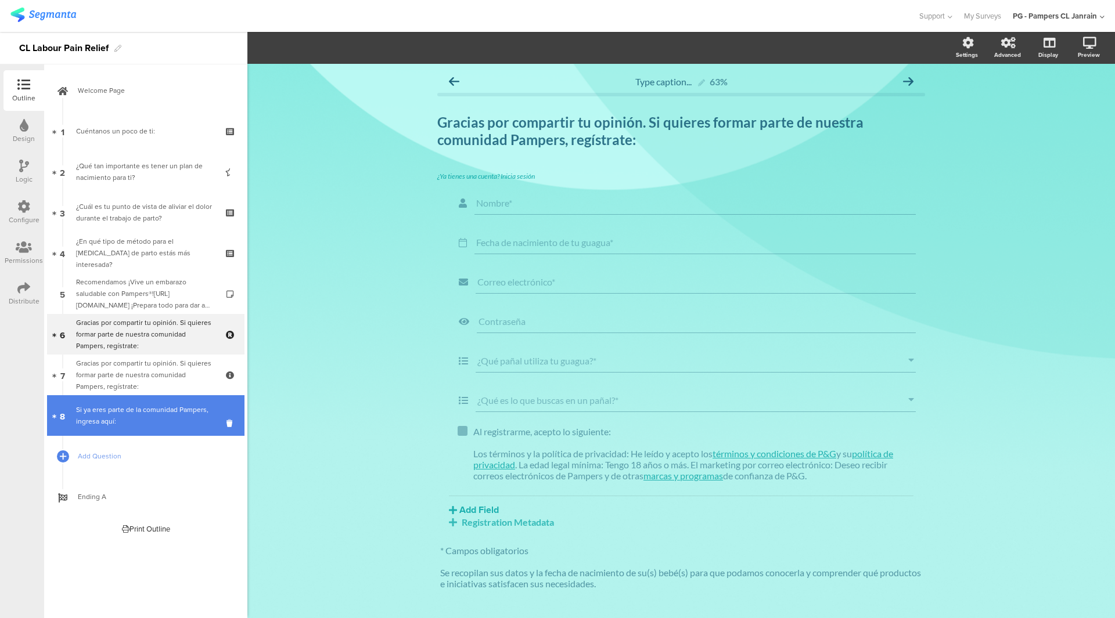
click at [147, 418] on div "Si ya eres parte de la comunidad Pampers, ingresa aquí:" at bounding box center [145, 415] width 139 height 23
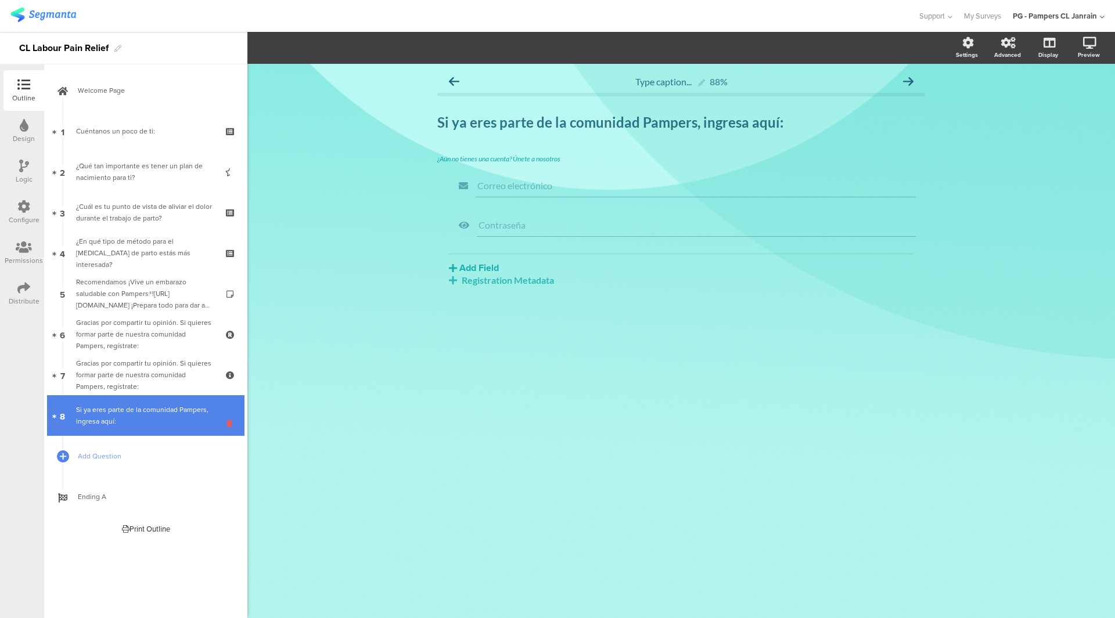
click at [228, 426] on icon at bounding box center [231, 423] width 10 height 11
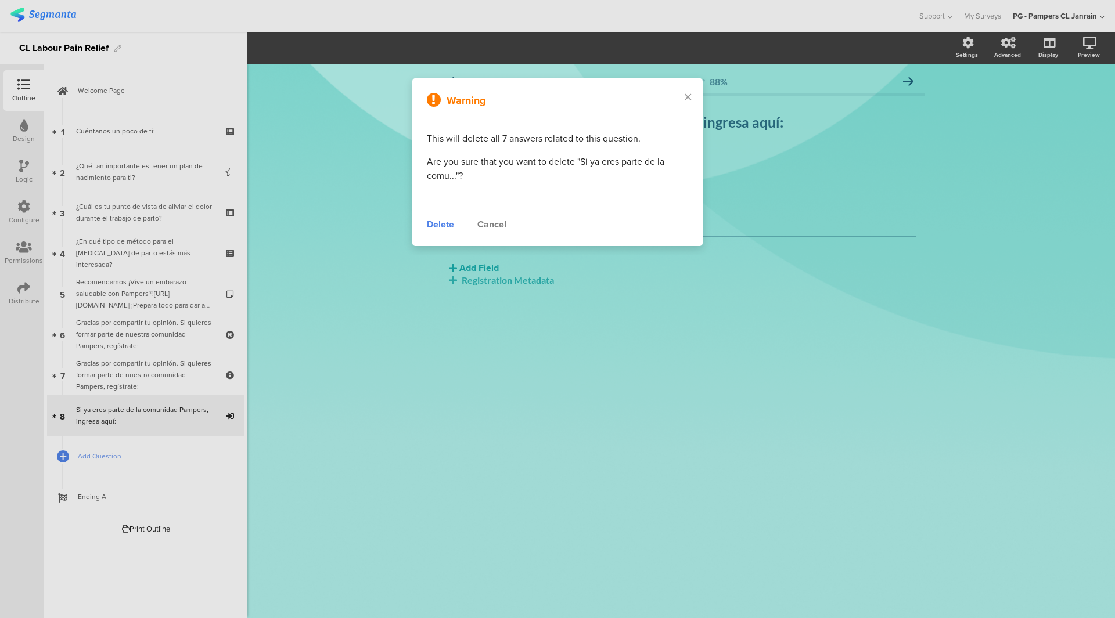
click at [441, 222] on div "Delete" at bounding box center [440, 225] width 27 height 14
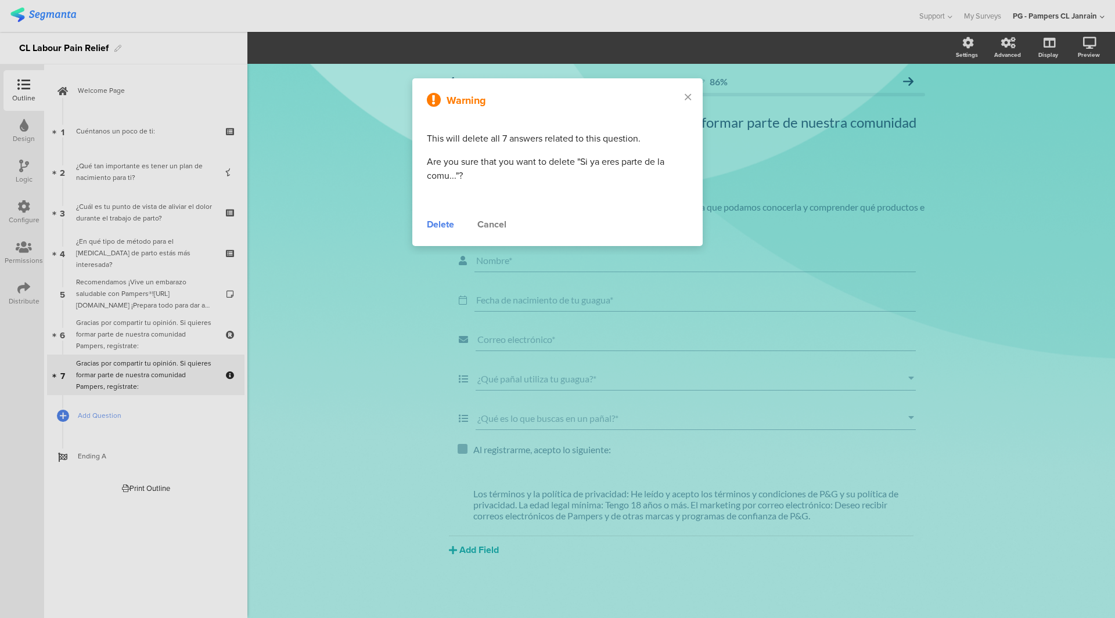
click at [105, 332] on div "Gracias por compartir tu opinión. Si quieres formar parte de nuestra comunidad …" at bounding box center [145, 334] width 139 height 35
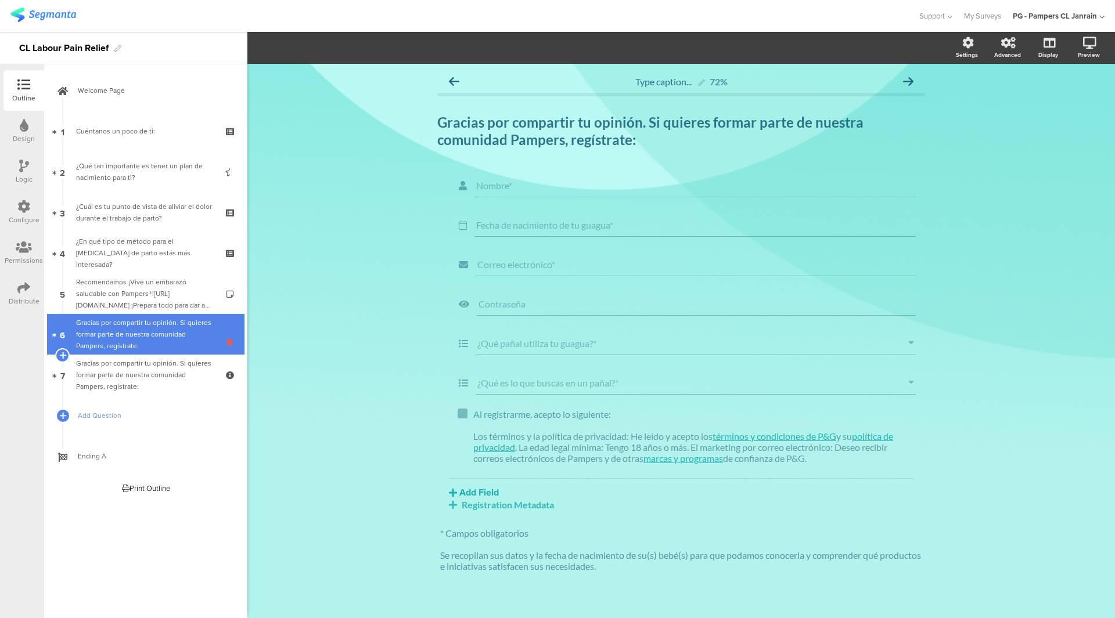
click at [230, 344] on icon at bounding box center [231, 342] width 10 height 11
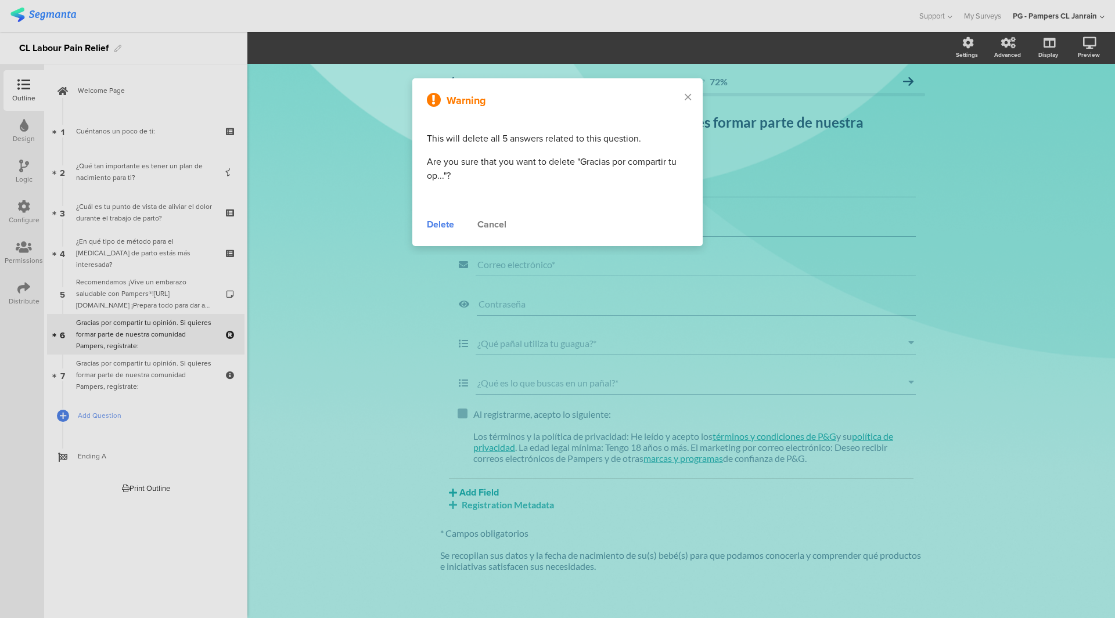
click at [447, 227] on div "Delete" at bounding box center [440, 225] width 27 height 14
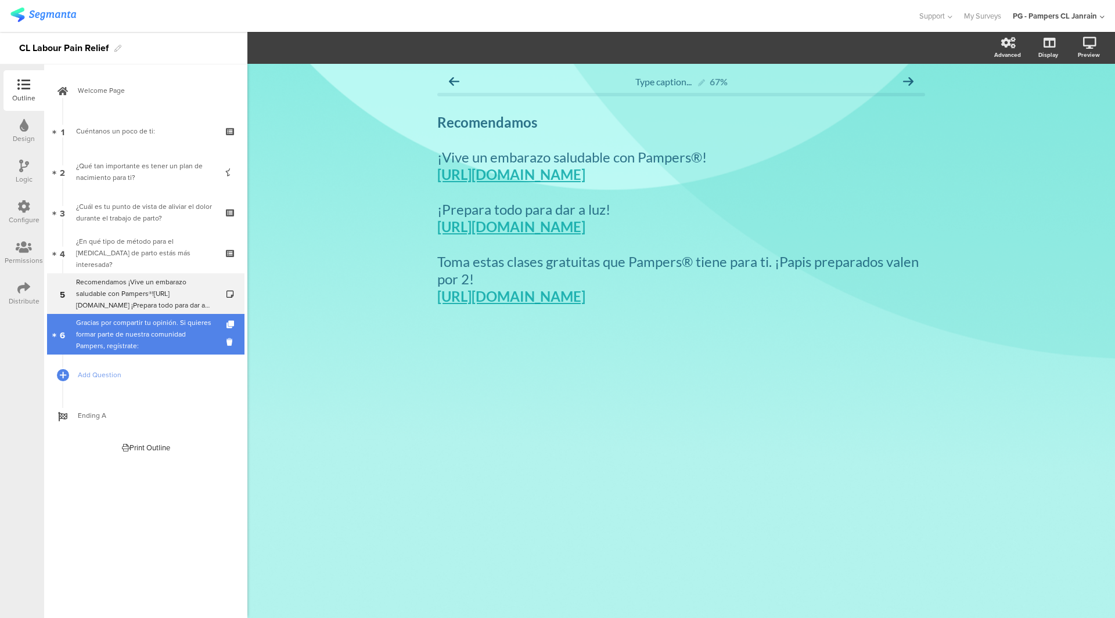
click at [128, 329] on div "Gracias por compartir tu opinión. Si quieres formar parte de nuestra comunidad …" at bounding box center [145, 334] width 139 height 35
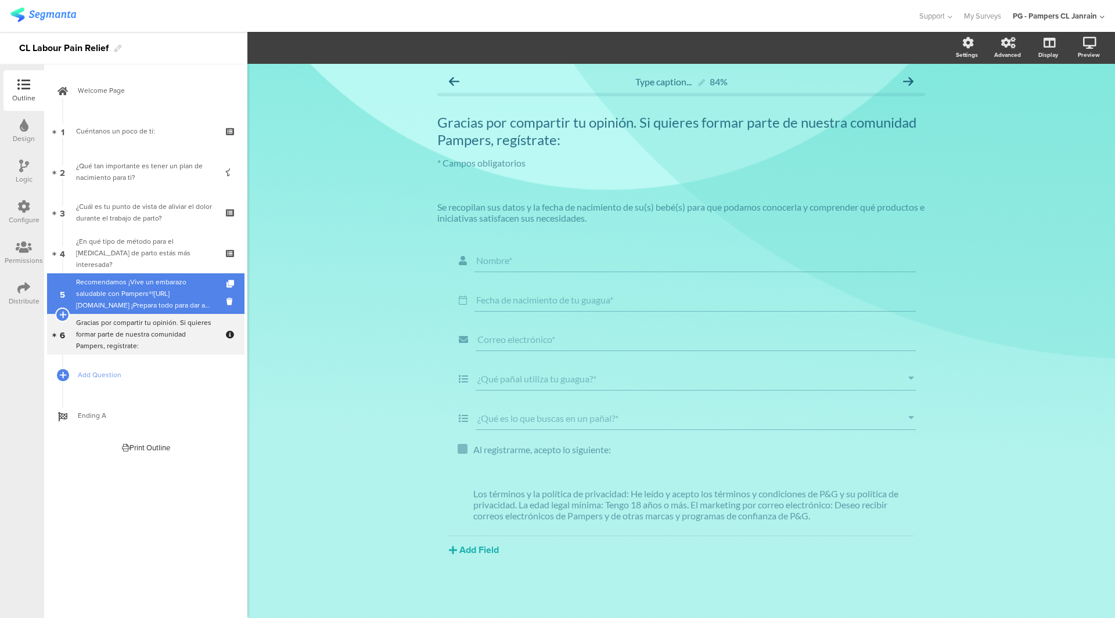
click at [131, 295] on div "Recomendamos ¡Vive un embarazo saludable con Pampers®![URL][DOMAIN_NAME] ¡Prepa…" at bounding box center [145, 293] width 139 height 35
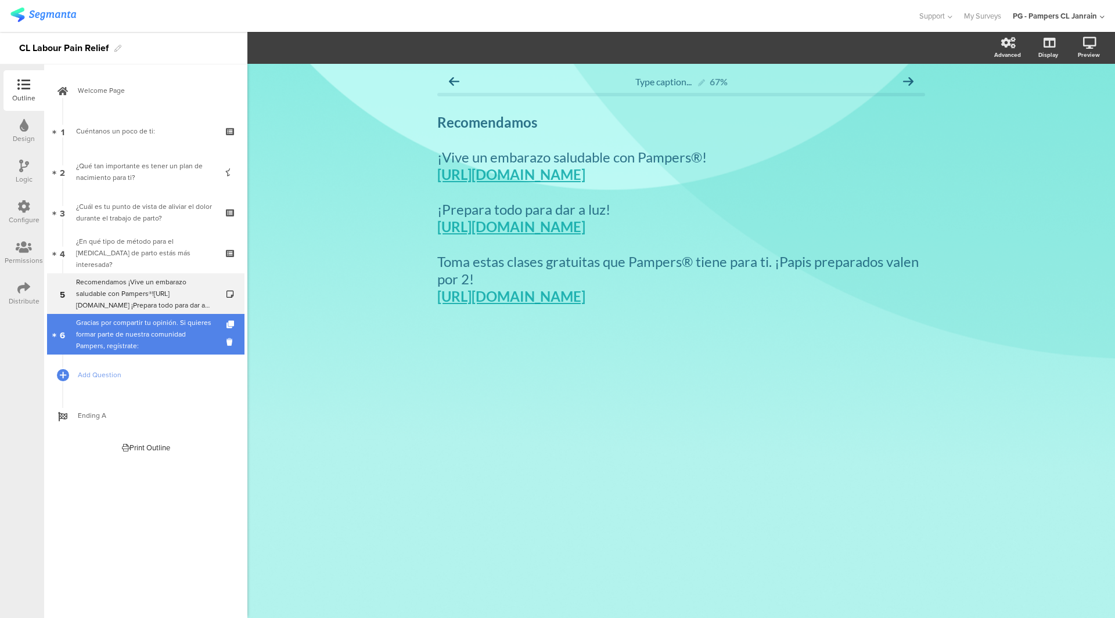
click at [132, 332] on div "Gracias por compartir tu opinión. Si quieres formar parte de nuestra comunidad …" at bounding box center [145, 334] width 139 height 35
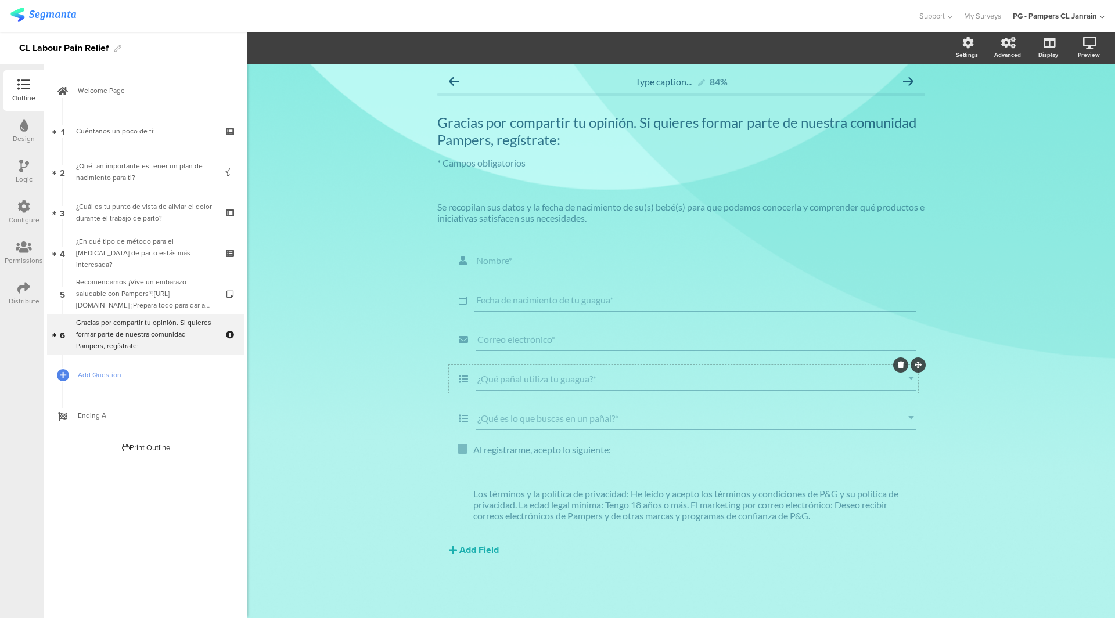
click at [508, 379] on input "¿Qué pañal utiliza tu guagua?*" at bounding box center [692, 378] width 431 height 11
click at [317, 49] on span "Field options" at bounding box center [306, 47] width 53 height 13
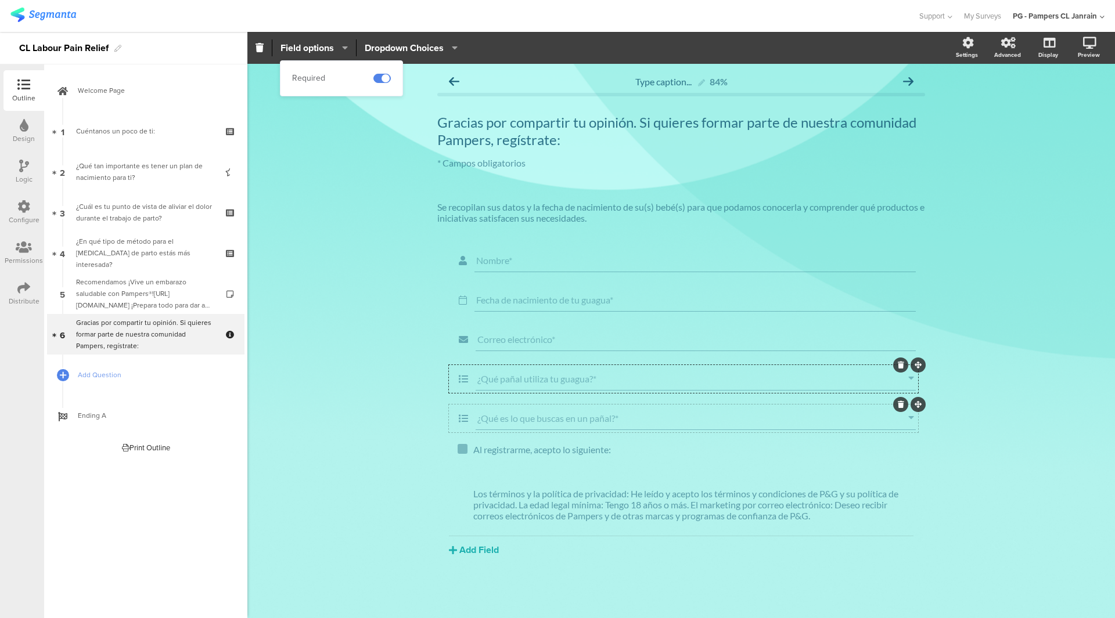
click at [495, 412] on div "¿Qué es lo que buscas en un pañal?*" at bounding box center [695, 418] width 440 height 23
click at [343, 57] on section "Required Field options Mejor pañal sin importar el precio Un pañal innovador y …" at bounding box center [680, 48] width 867 height 32
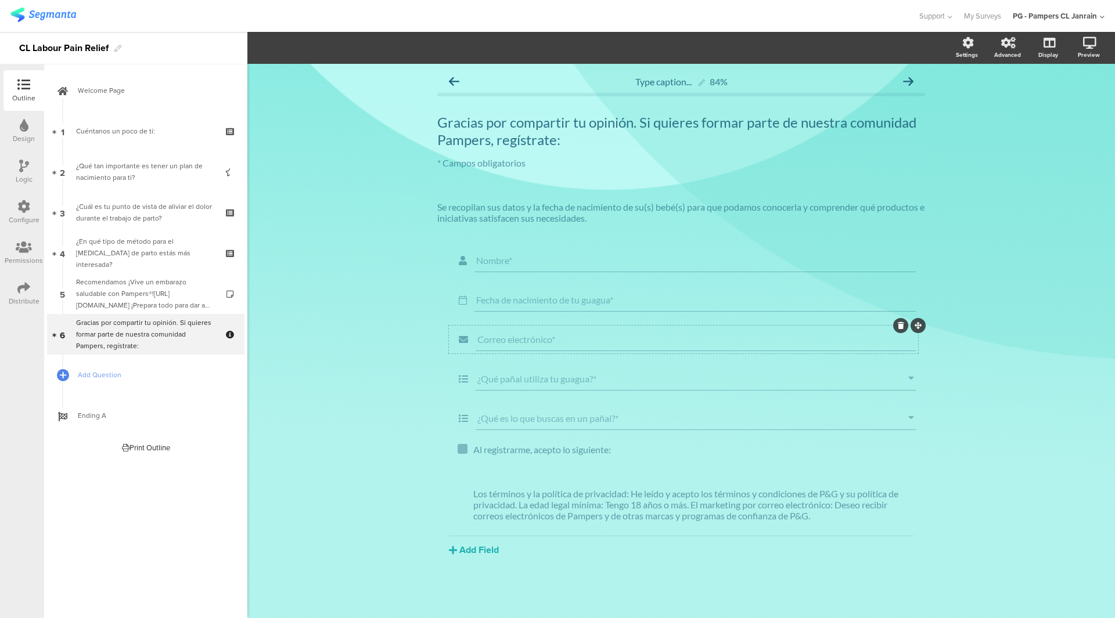
click at [502, 338] on input "Correo electrónico*" at bounding box center [695, 339] width 437 height 11
click at [318, 33] on section "Required Field options Settings Advanced Display Preview" at bounding box center [680, 48] width 867 height 32
click at [498, 336] on input "Correo electrónico*" at bounding box center [695, 339] width 437 height 11
click at [318, 52] on span "Field options" at bounding box center [306, 47] width 53 height 13
click at [534, 305] on input "Fecha de nacimiento de tu guagua*" at bounding box center [695, 299] width 438 height 11
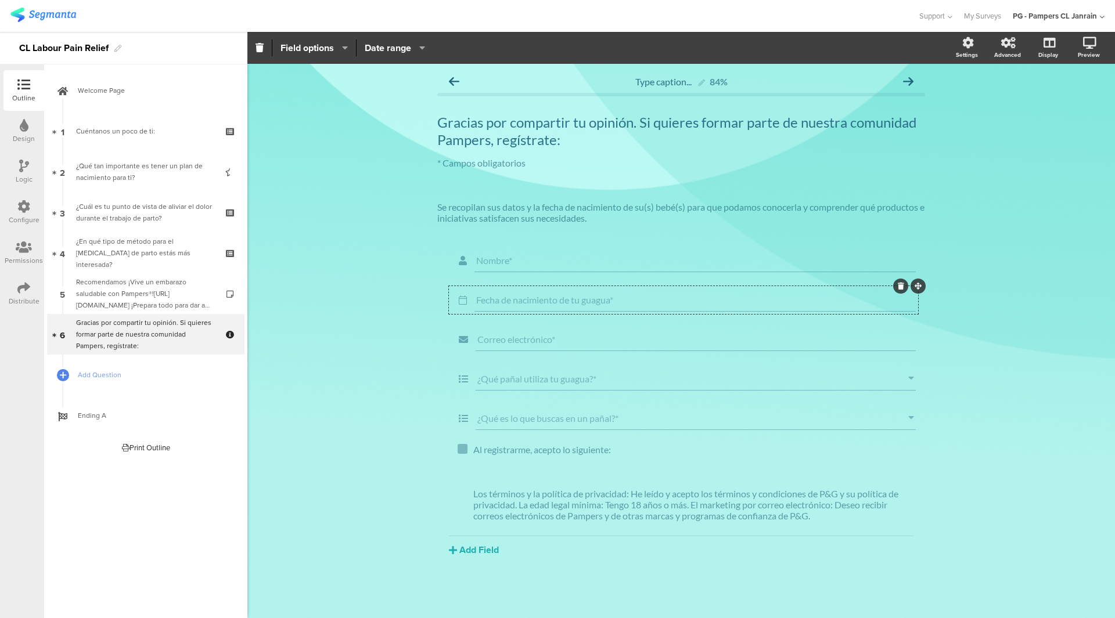
click at [348, 46] on icon "button" at bounding box center [342, 47] width 12 height 9
click at [30, 222] on div "Configure" at bounding box center [24, 220] width 31 height 10
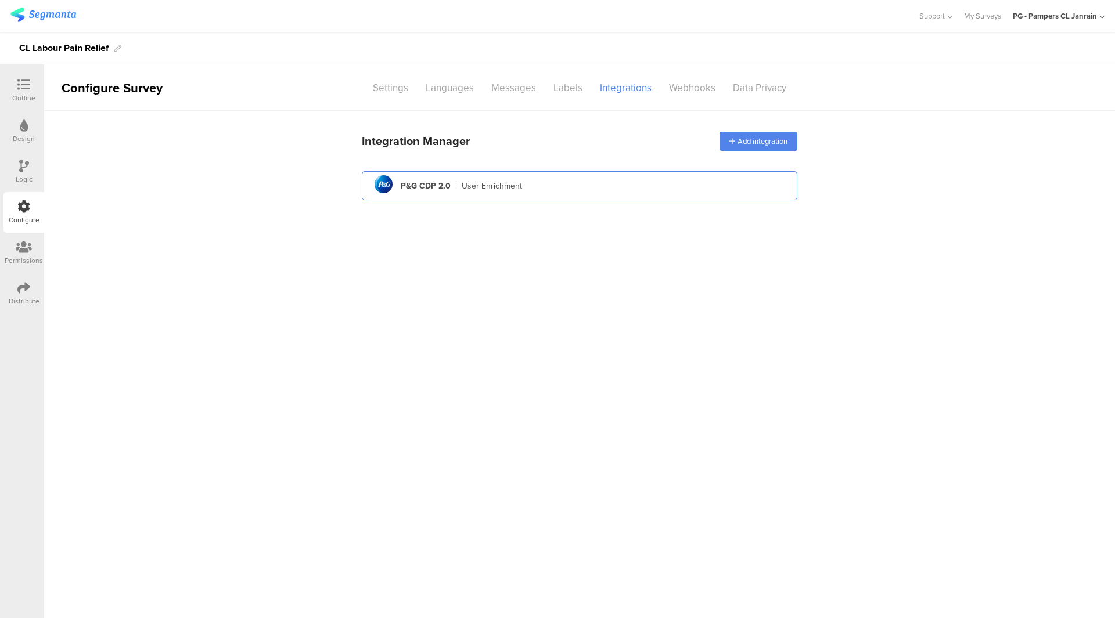
click at [525, 182] on div "pg logo P&G CDP 2.0 | User Enrichment" at bounding box center [579, 186] width 417 height 28
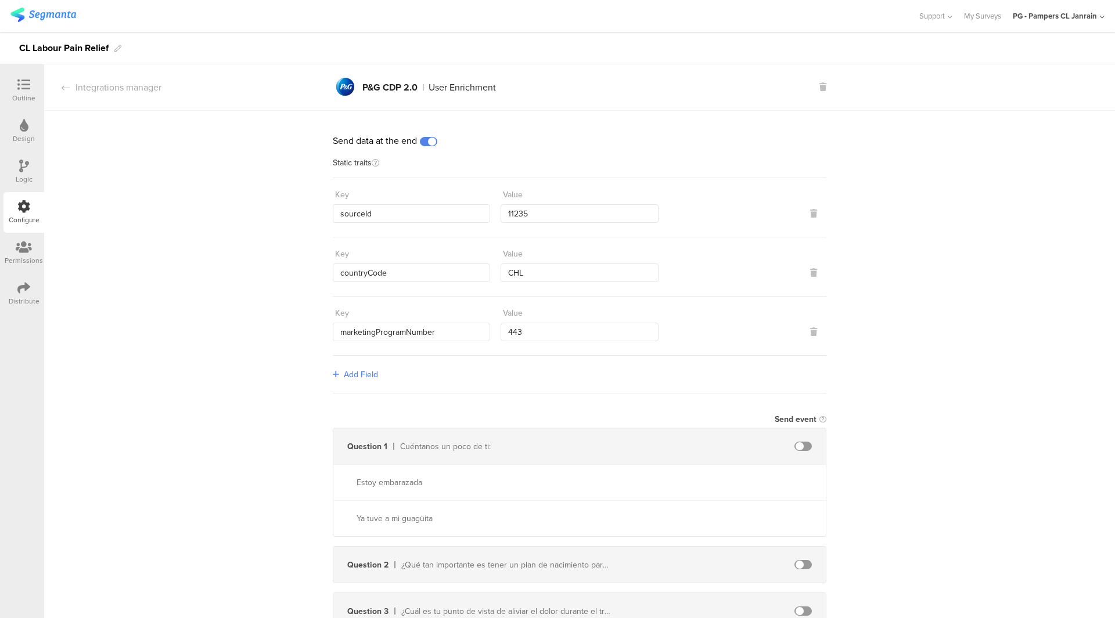
click at [353, 369] on span "Add Field" at bounding box center [361, 375] width 34 height 12
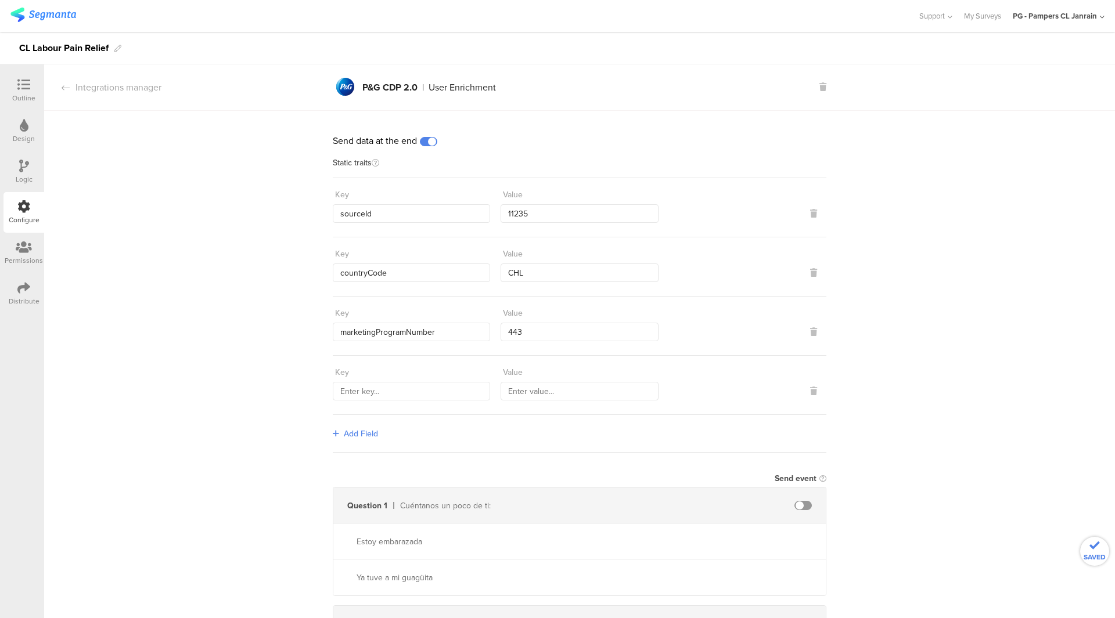
click at [369, 428] on span "Add Field" at bounding box center [361, 434] width 34 height 12
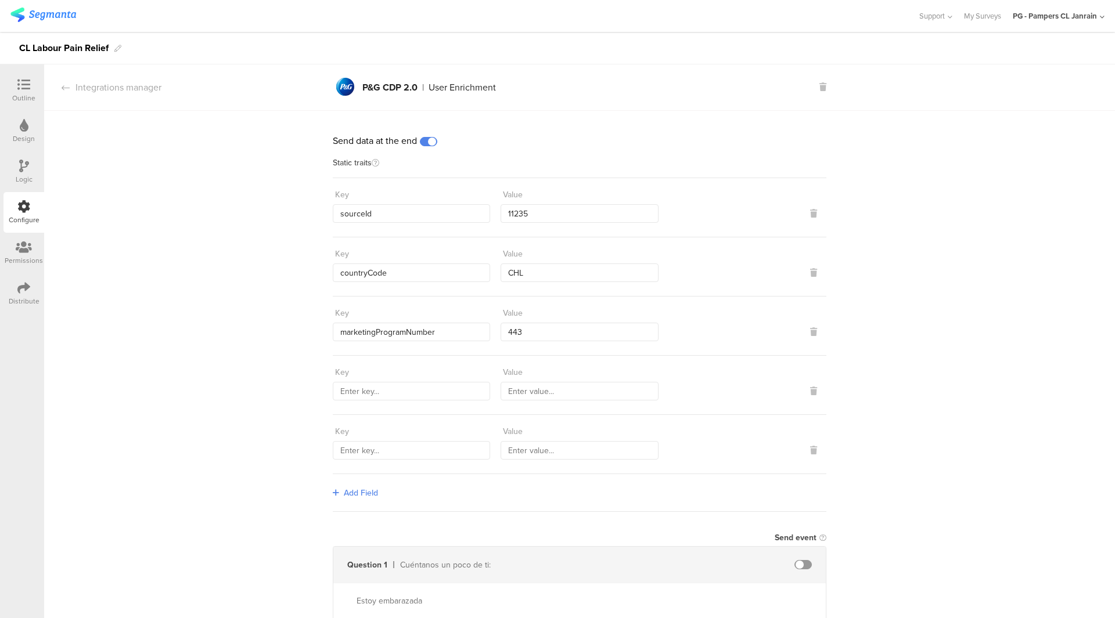
click at [413, 379] on div "Key" at bounding box center [411, 372] width 157 height 19
click at [411, 386] on input "text" at bounding box center [411, 391] width 157 height 19
paste input "surveyId"
type input "surveyId"
click at [506, 380] on div "Value" at bounding box center [578, 382] width 157 height 38
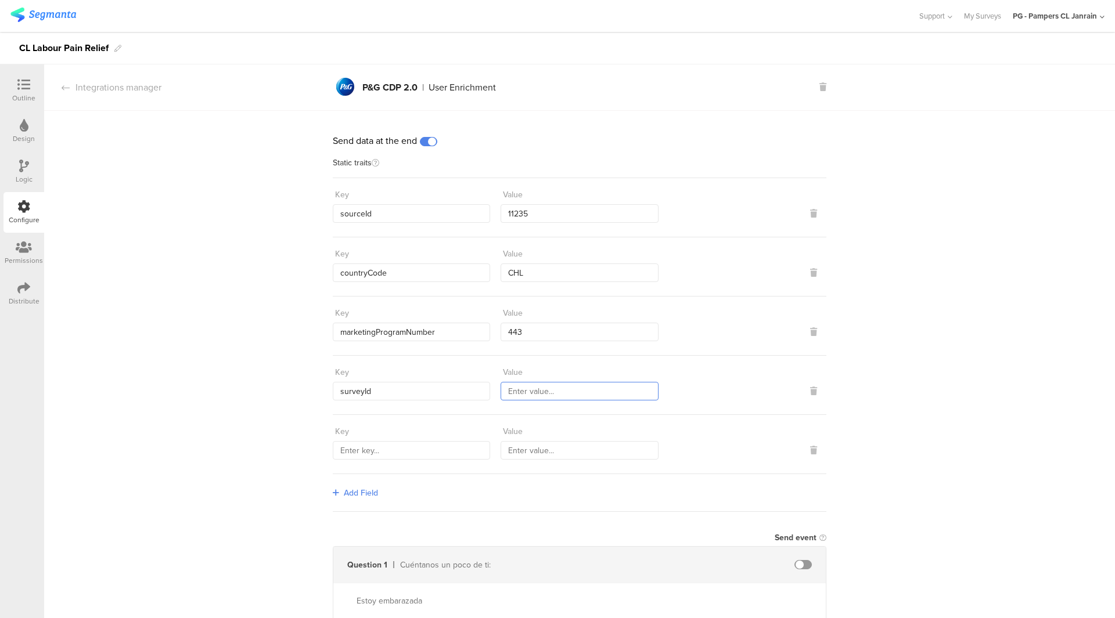
click at [512, 390] on input "text" at bounding box center [578, 391] width 157 height 19
paste input "4ed4f7"
type input "4ed4f7"
click at [374, 448] on input "text" at bounding box center [411, 450] width 157 height 19
paste input "surveyName"
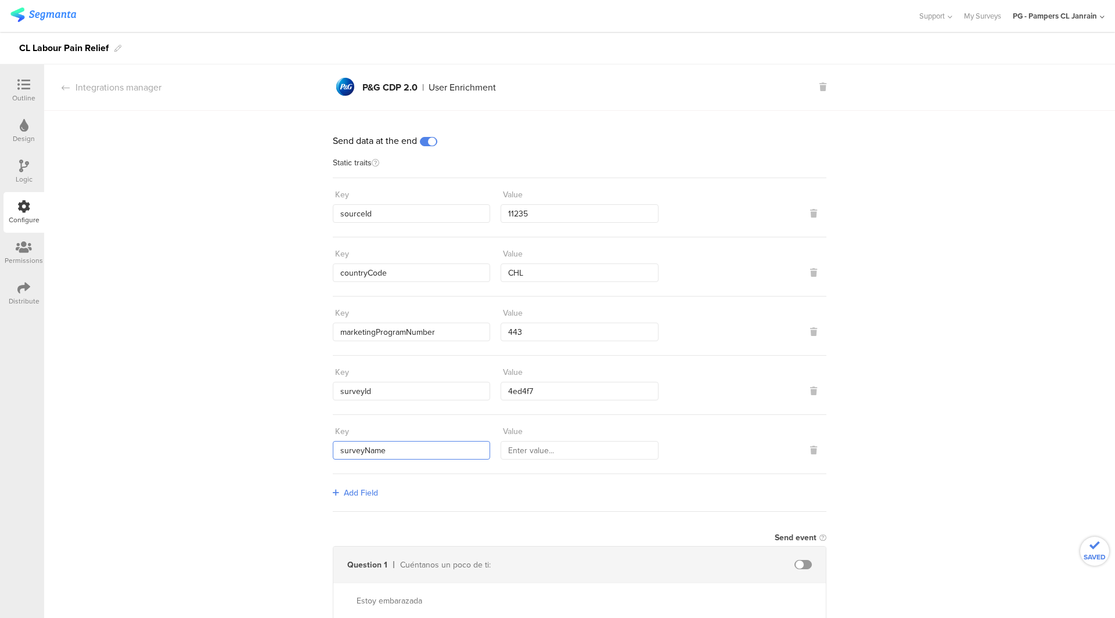
type input "surveyName"
drag, startPoint x: 60, startPoint y: 47, endPoint x: 113, endPoint y: 50, distance: 52.9
click at [113, 50] on div "CL Labour Pain Relief" at bounding box center [557, 48] width 1115 height 33
copy div "CL Labour Pain Relief"
click at [513, 441] on input "text" at bounding box center [578, 450] width 157 height 19
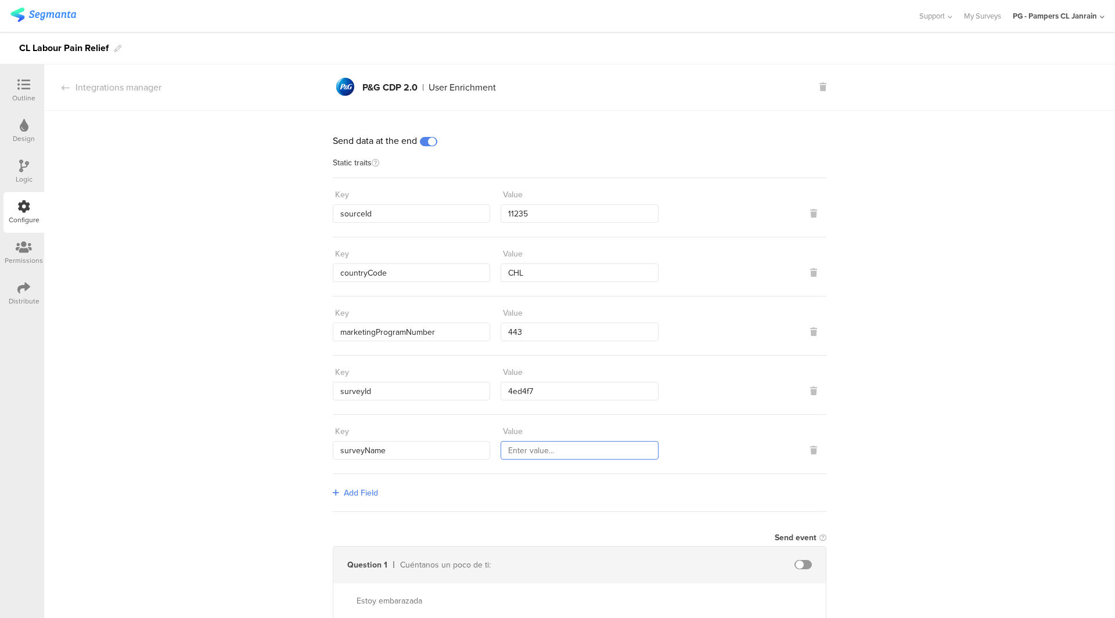
paste input "CL Labour Pain Relief"
type input "CL Labour Pain Relief"
click at [114, 91] on div "Integrations manager" at bounding box center [102, 87] width 117 height 13
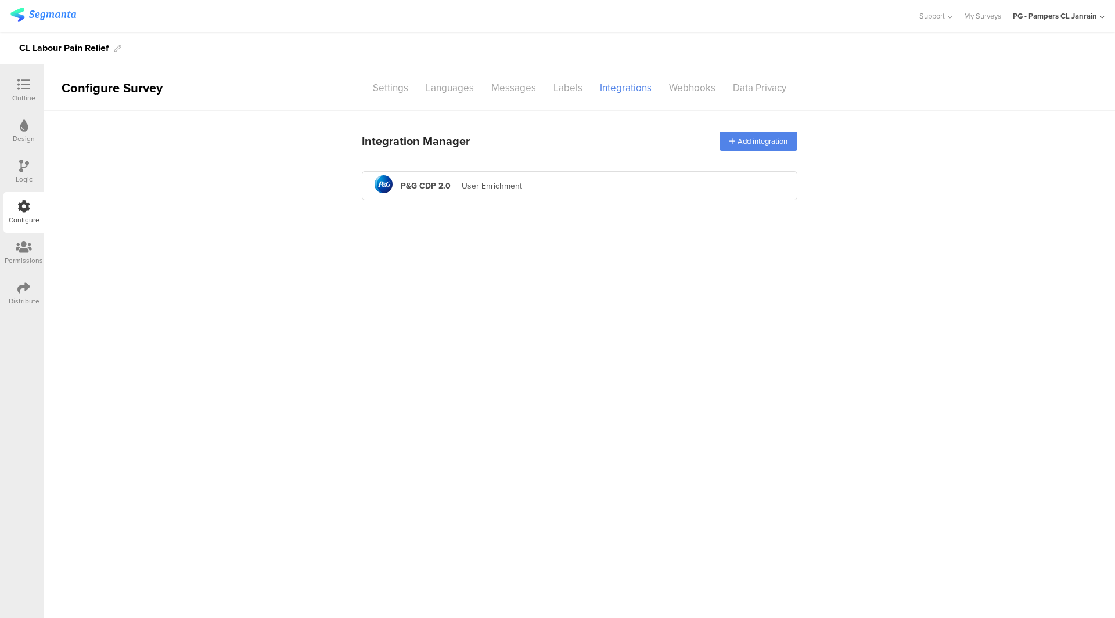
click at [27, 298] on div "Distribute" at bounding box center [24, 301] width 31 height 10
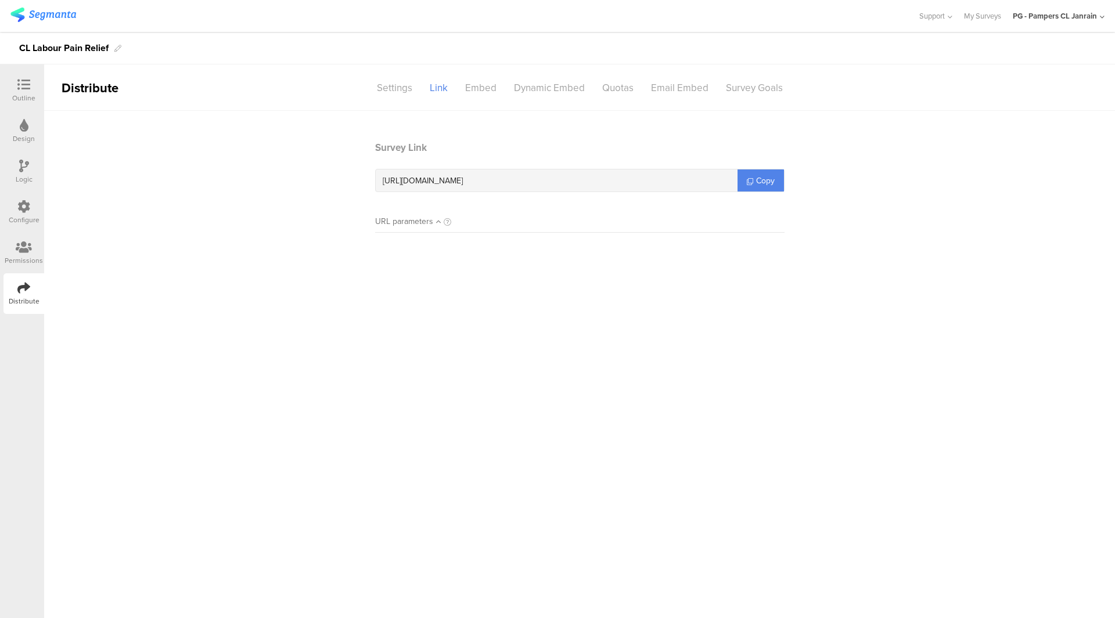
click at [779, 175] on div "https://pgsurveys.segmanta.com/4ed4f7 Copy" at bounding box center [579, 180] width 409 height 23
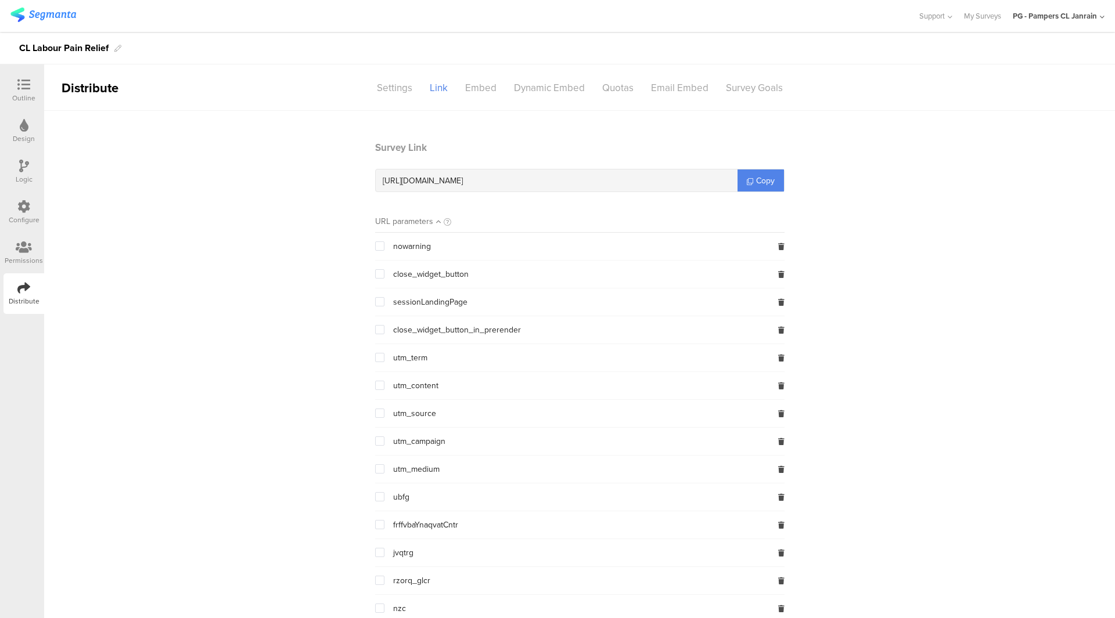
click at [779, 175] on div "https://pgsurveys.segmanta.com/4ed4f7 Copy" at bounding box center [579, 180] width 409 height 23
click at [758, 179] on span "Copy" at bounding box center [765, 181] width 19 height 12
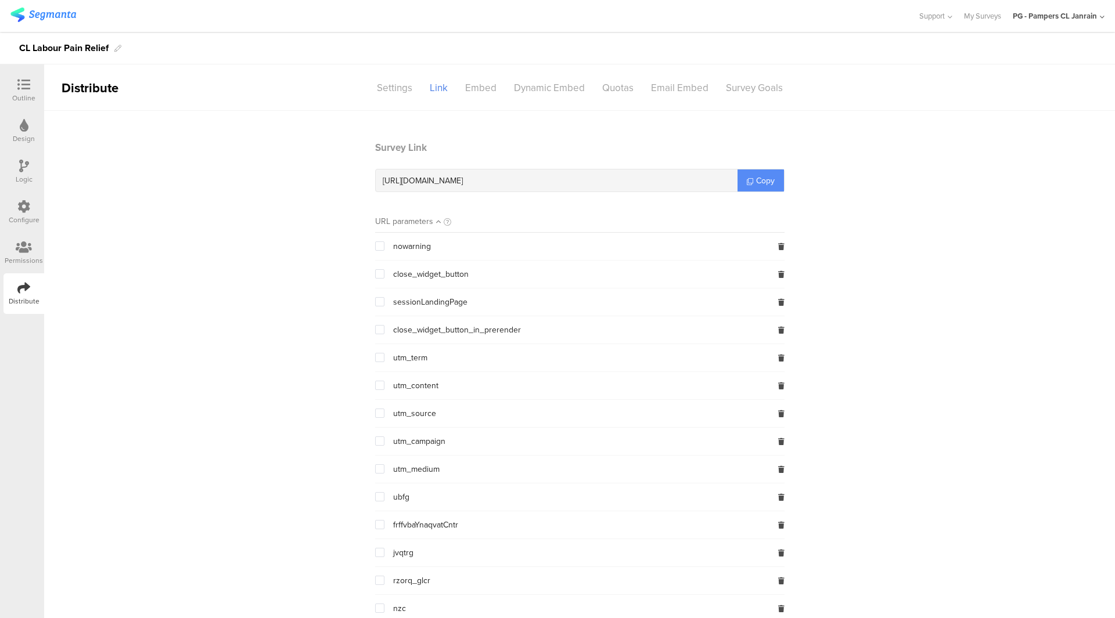
click at [756, 177] on span "Copy" at bounding box center [765, 181] width 19 height 12
click at [11, 214] on div "Configure" at bounding box center [23, 212] width 41 height 41
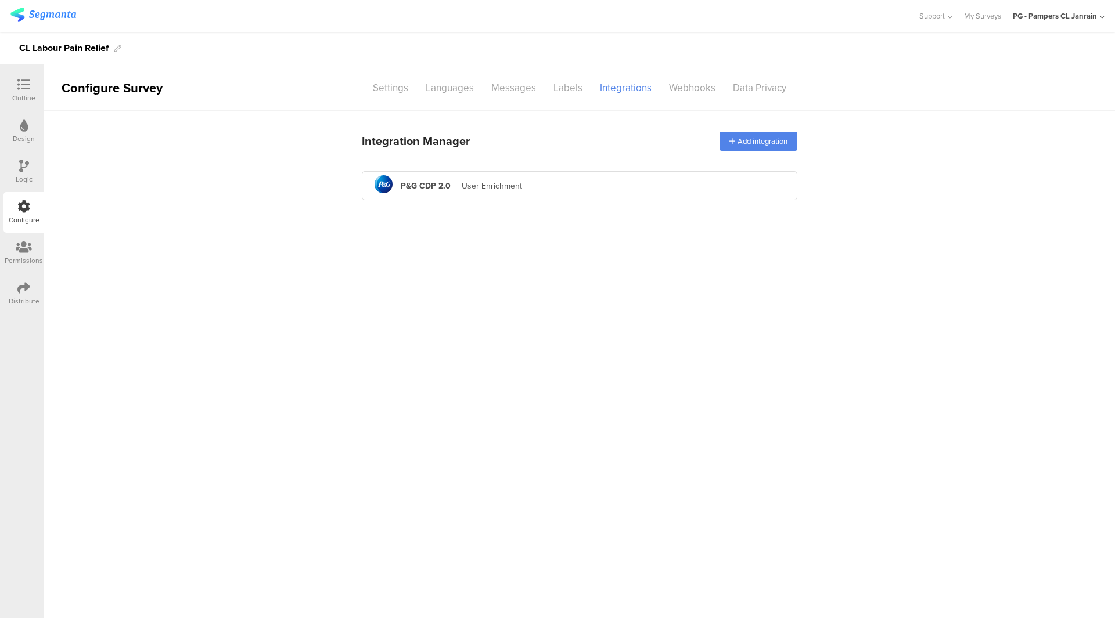
click at [484, 179] on div "pg logo P&G CDP 2.0 | User Enrichment" at bounding box center [579, 186] width 417 height 28
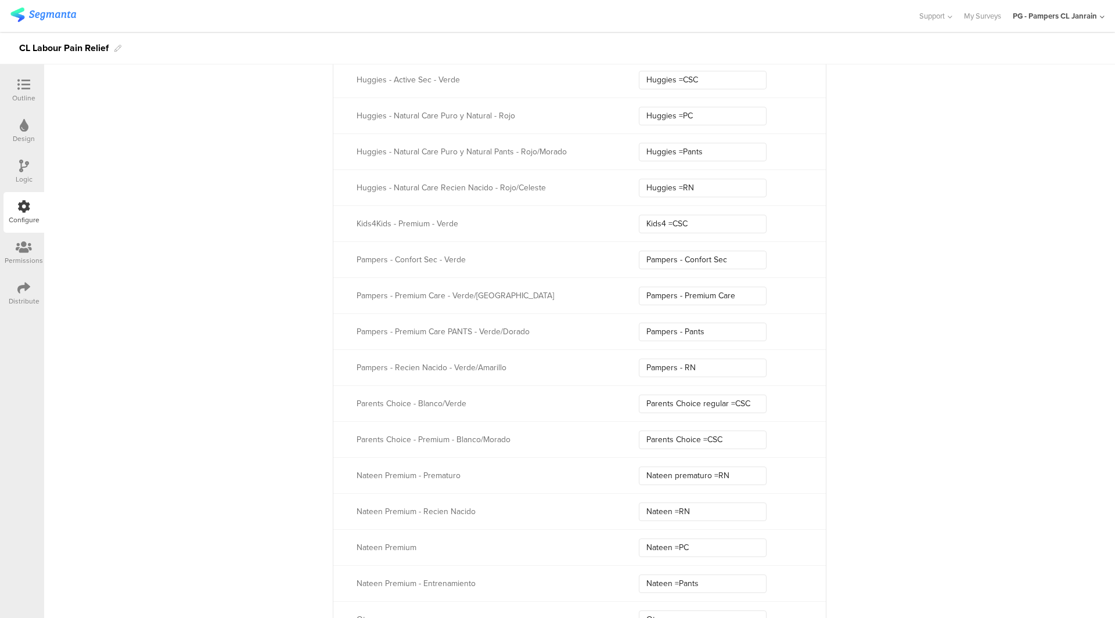
scroll to position [2276, 0]
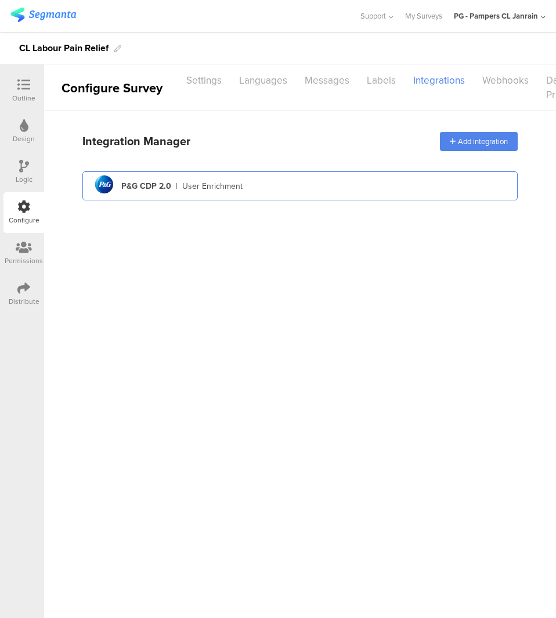
click at [289, 194] on div "pg logo P&G CDP 2.0 | User Enrichment" at bounding box center [300, 186] width 417 height 28
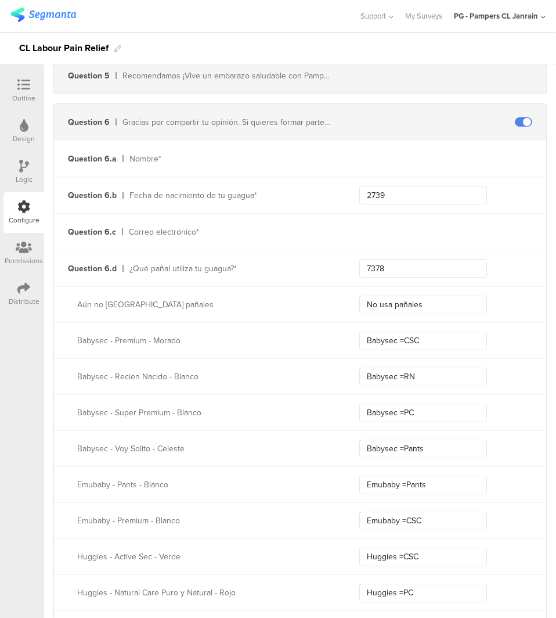
scroll to position [987, 0]
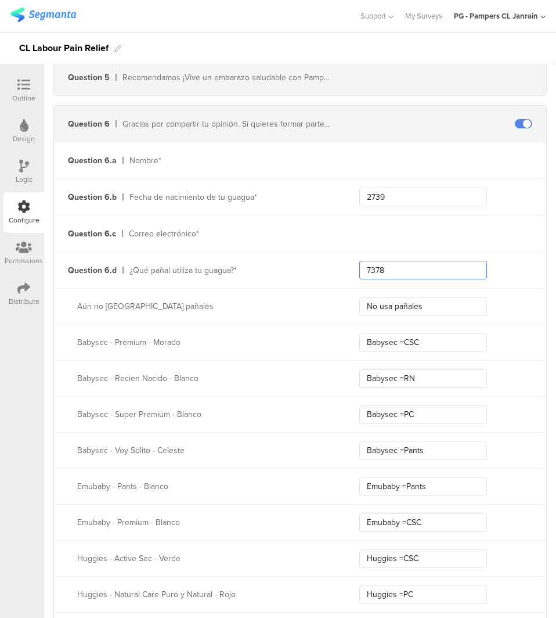
click at [409, 263] on input "7378" at bounding box center [423, 270] width 128 height 19
click at [428, 321] on div "Aún no [GEOGRAPHIC_DATA] pañales No usa pañales" at bounding box center [300, 306] width 492 height 36
click at [434, 308] on input "No usa pañales" at bounding box center [423, 306] width 128 height 19
click at [443, 334] on input "Babysec =CSC" at bounding box center [423, 342] width 128 height 19
click at [432, 369] on input "Babysec =RN" at bounding box center [423, 378] width 128 height 19
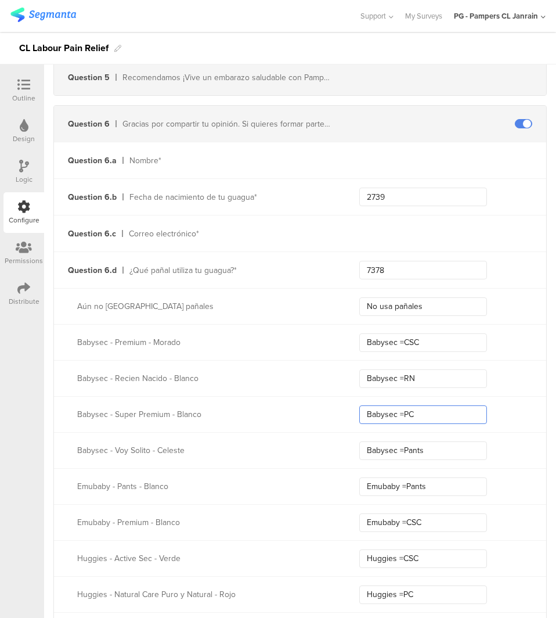
drag, startPoint x: 402, startPoint y: 404, endPoint x: 438, endPoint y: 398, distance: 36.4
click at [402, 405] on input "Babysec =PC" at bounding box center [423, 414] width 128 height 19
click at [442, 446] on input "Babysec =Pants" at bounding box center [423, 450] width 128 height 19
click at [419, 484] on input "Emubaby =Pants" at bounding box center [423, 486] width 128 height 19
click at [474, 525] on input "Emubaby =CSC" at bounding box center [423, 522] width 128 height 19
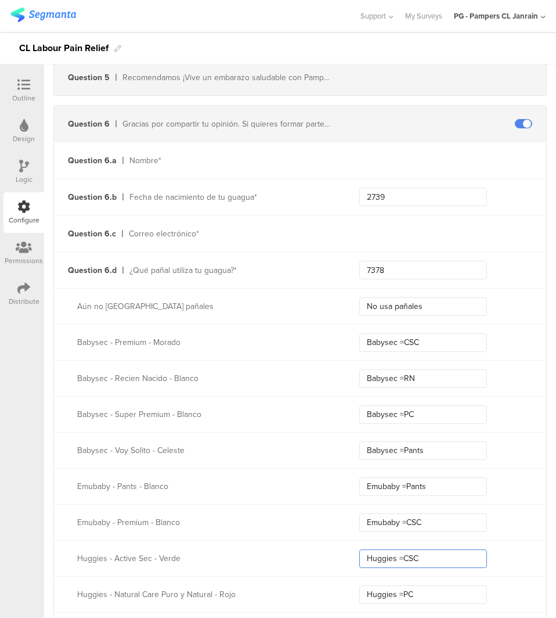
drag, startPoint x: 441, startPoint y: 560, endPoint x: 446, endPoint y: 557, distance: 6.8
click at [441, 560] on input "Huggies =CSC" at bounding box center [423, 558] width 128 height 19
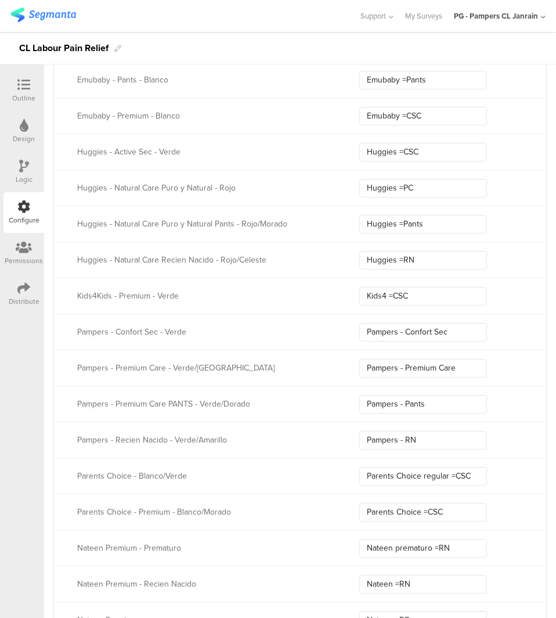
scroll to position [1451, 0]
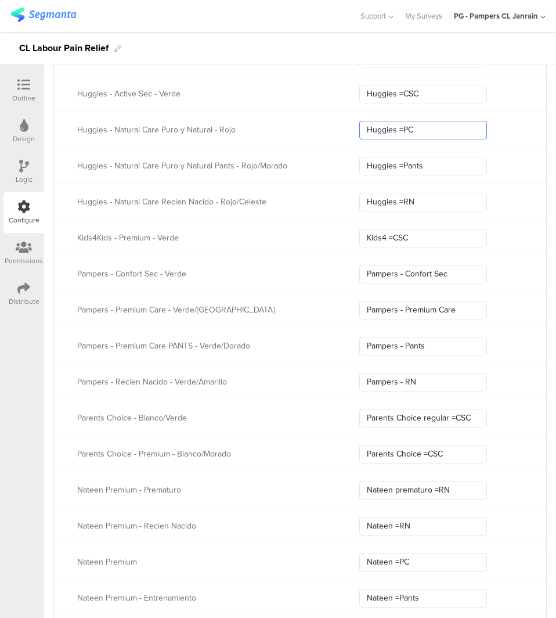
drag, startPoint x: 456, startPoint y: 128, endPoint x: 466, endPoint y: 128, distance: 9.3
click at [456, 128] on input "Huggies =PC" at bounding box center [423, 130] width 128 height 19
drag, startPoint x: 470, startPoint y: 158, endPoint x: 515, endPoint y: 158, distance: 45.3
click at [470, 158] on input "Huggies =Pants" at bounding box center [423, 166] width 128 height 19
drag, startPoint x: 411, startPoint y: 199, endPoint x: 424, endPoint y: 199, distance: 12.8
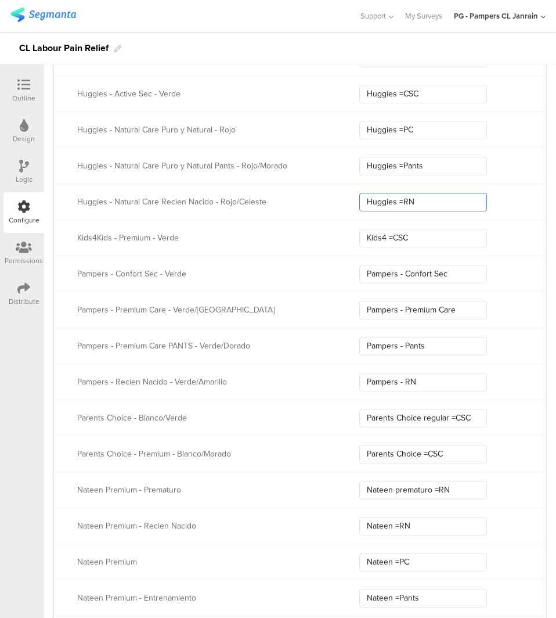
click at [411, 199] on input "Huggies =RN" at bounding box center [423, 202] width 128 height 19
click at [411, 238] on input "Kids4 =CSC" at bounding box center [423, 238] width 128 height 19
click at [384, 269] on input "Pampers - Confort Sec" at bounding box center [423, 274] width 128 height 19
click at [446, 318] on div "Pampers - Premium Care - Verde/Morado Pampers - Premium Care" at bounding box center [300, 309] width 492 height 36
click at [467, 312] on input "Pampers - Premium Care" at bounding box center [423, 310] width 128 height 19
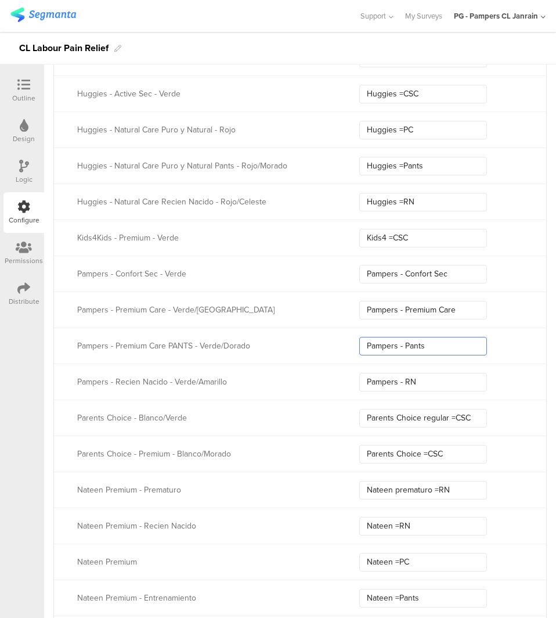
click at [458, 347] on input "Pampers - Pants" at bounding box center [423, 346] width 128 height 19
click at [446, 383] on input "Pampers - RN" at bounding box center [423, 382] width 128 height 19
click at [448, 417] on input "Parents Choice regular =CSC" at bounding box center [423, 418] width 128 height 19
click at [450, 463] on div "Parents Choice - Premium - Blanco/Morado Parents Choice =CSC" at bounding box center [300, 453] width 492 height 36
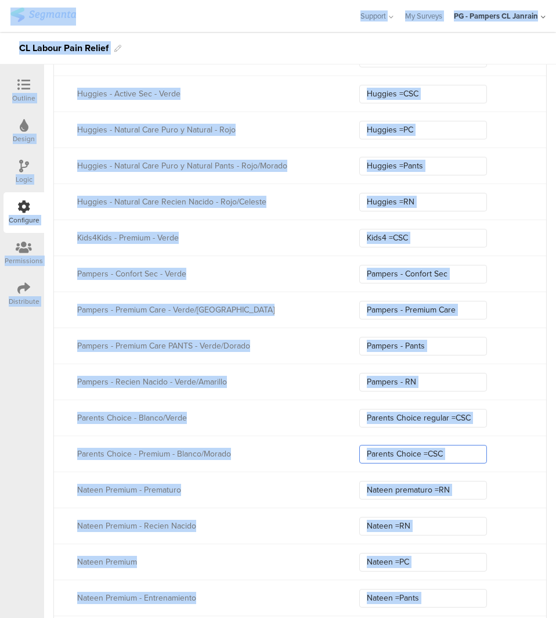
click at [477, 452] on input "Parents Choice =CSC" at bounding box center [423, 454] width 128 height 19
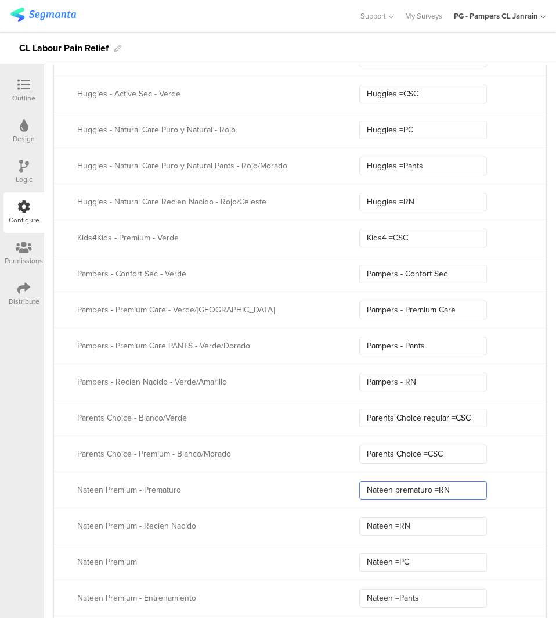
click at [437, 493] on input "Nateen prematuro =RN" at bounding box center [423, 490] width 128 height 19
click at [370, 525] on input "Nateen =RN" at bounding box center [423, 526] width 128 height 19
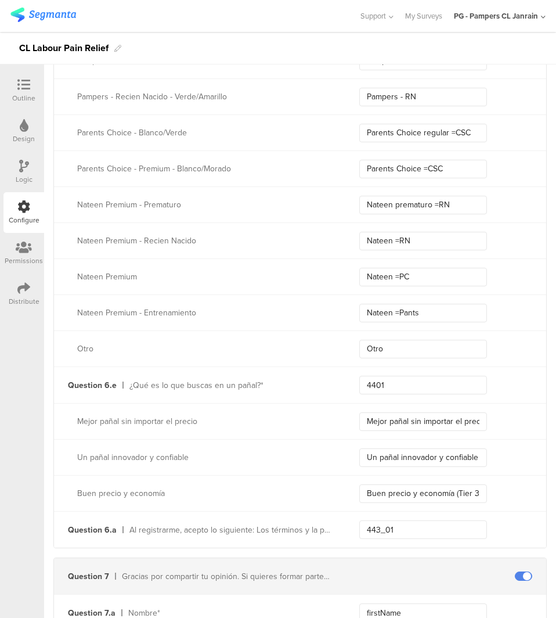
scroll to position [1742, 0]
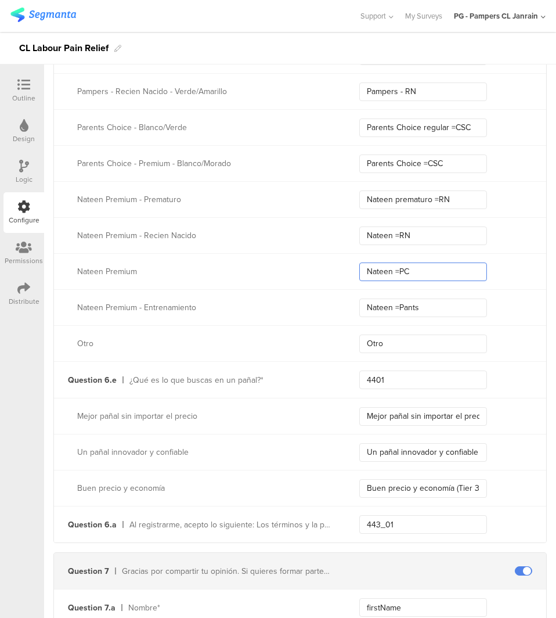
click at [411, 269] on input "Nateen =PC" at bounding box center [423, 271] width 128 height 19
click at [455, 311] on input "Nateen =Pants" at bounding box center [423, 307] width 128 height 19
click at [467, 347] on input "Otro" at bounding box center [423, 343] width 128 height 19
click at [439, 385] on input "4401" at bounding box center [423, 379] width 128 height 19
click at [365, 408] on input "Mejor pañal sin importar el precio (Tier 1)" at bounding box center [423, 416] width 128 height 19
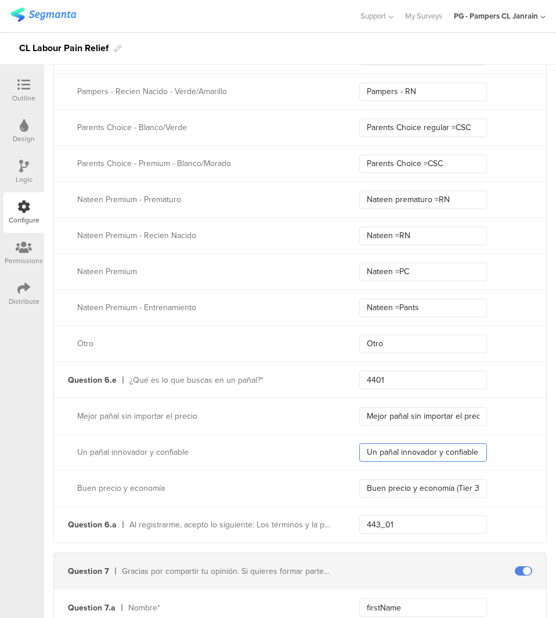
click at [465, 452] on input "Un pañal innovador y confiable (Tier 2)" at bounding box center [423, 452] width 128 height 19
click at [459, 490] on input "Buen precio y economía (Tier 3)" at bounding box center [423, 488] width 128 height 19
